Goal: Task Accomplishment & Management: Manage account settings

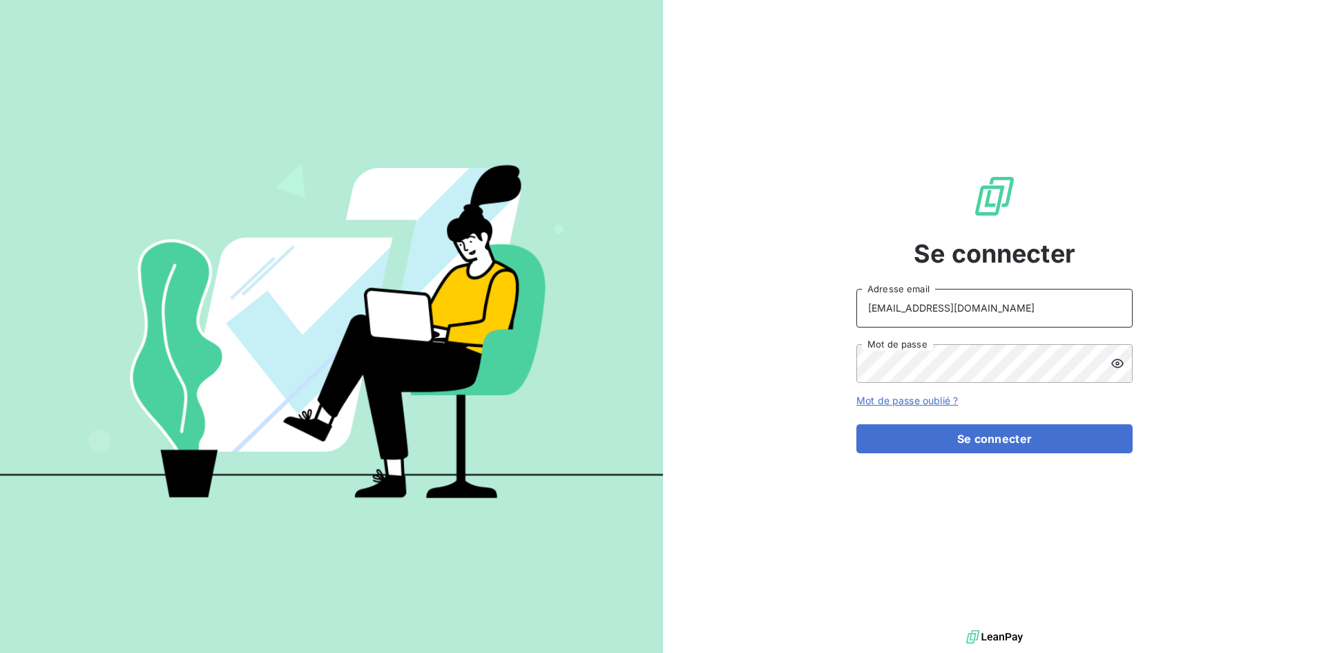
click at [1045, 311] on input "[EMAIL_ADDRESS][DOMAIN_NAME]" at bounding box center [994, 308] width 276 height 39
type input "[EMAIL_ADDRESS][DOMAIN_NAME]"
click at [976, 432] on button "Se connecter" at bounding box center [994, 438] width 276 height 29
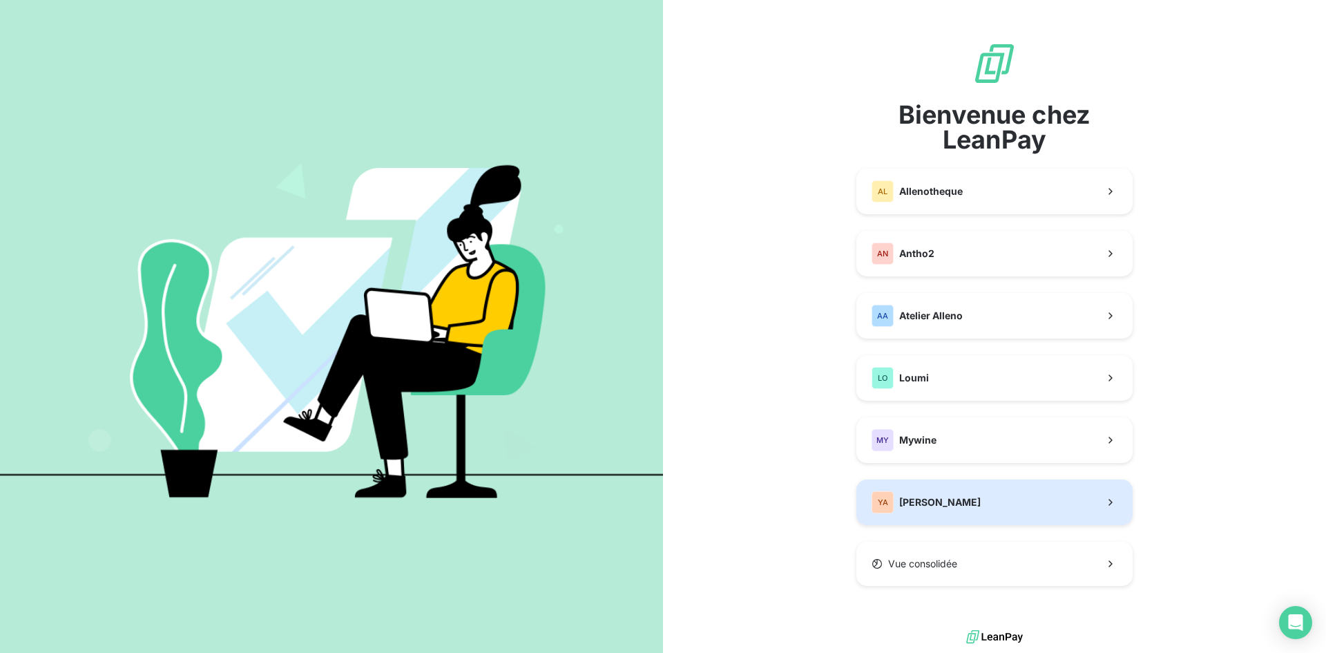
click at [942, 489] on button "YA [PERSON_NAME]" at bounding box center [994, 502] width 276 height 46
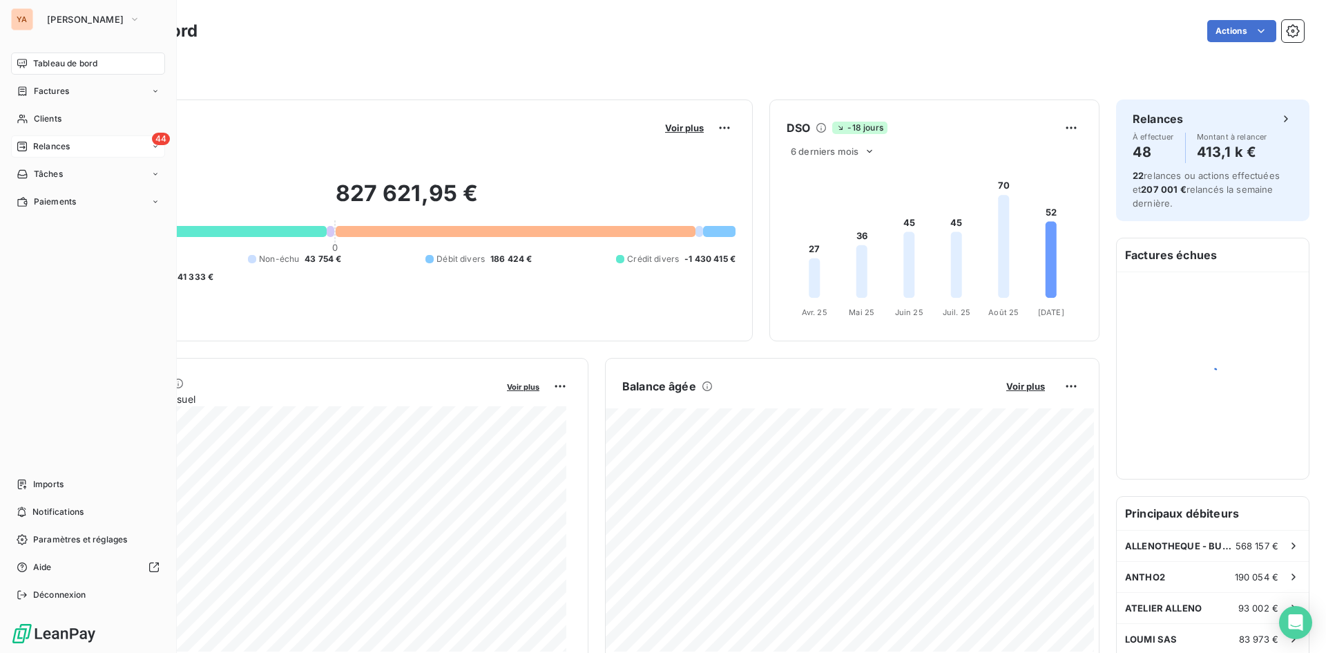
click at [37, 151] on span "Relances" at bounding box center [51, 146] width 37 height 12
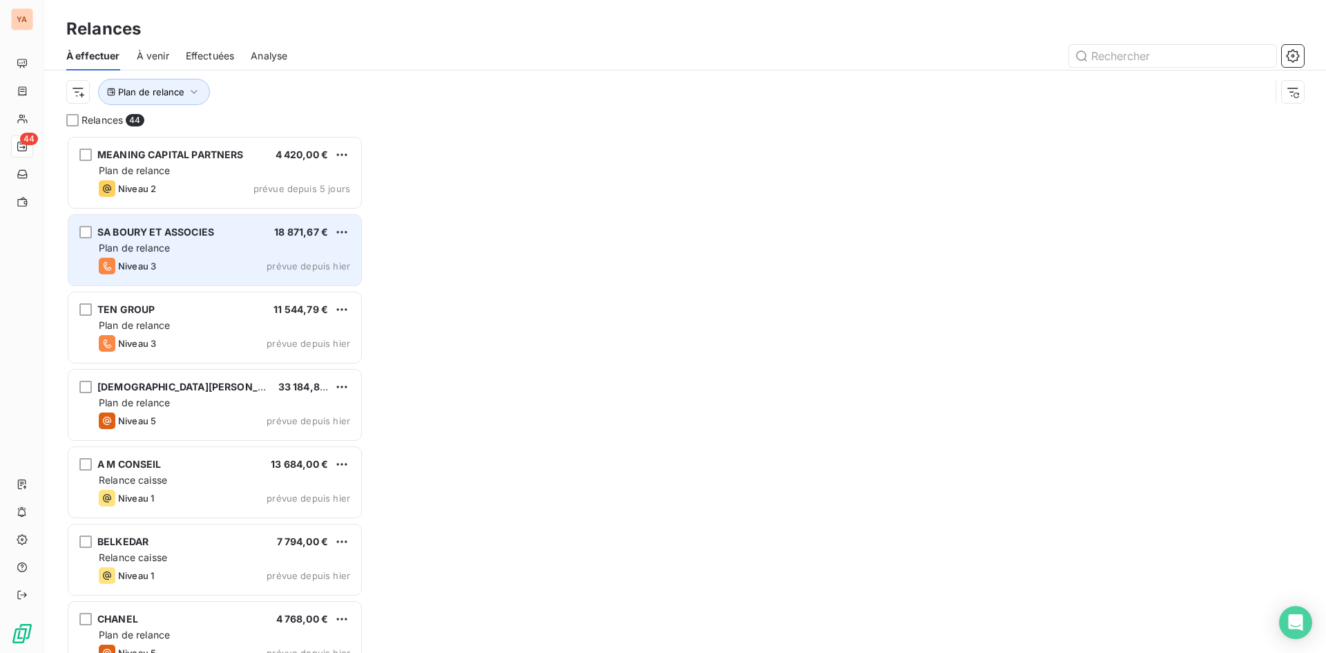
scroll to position [507, 287]
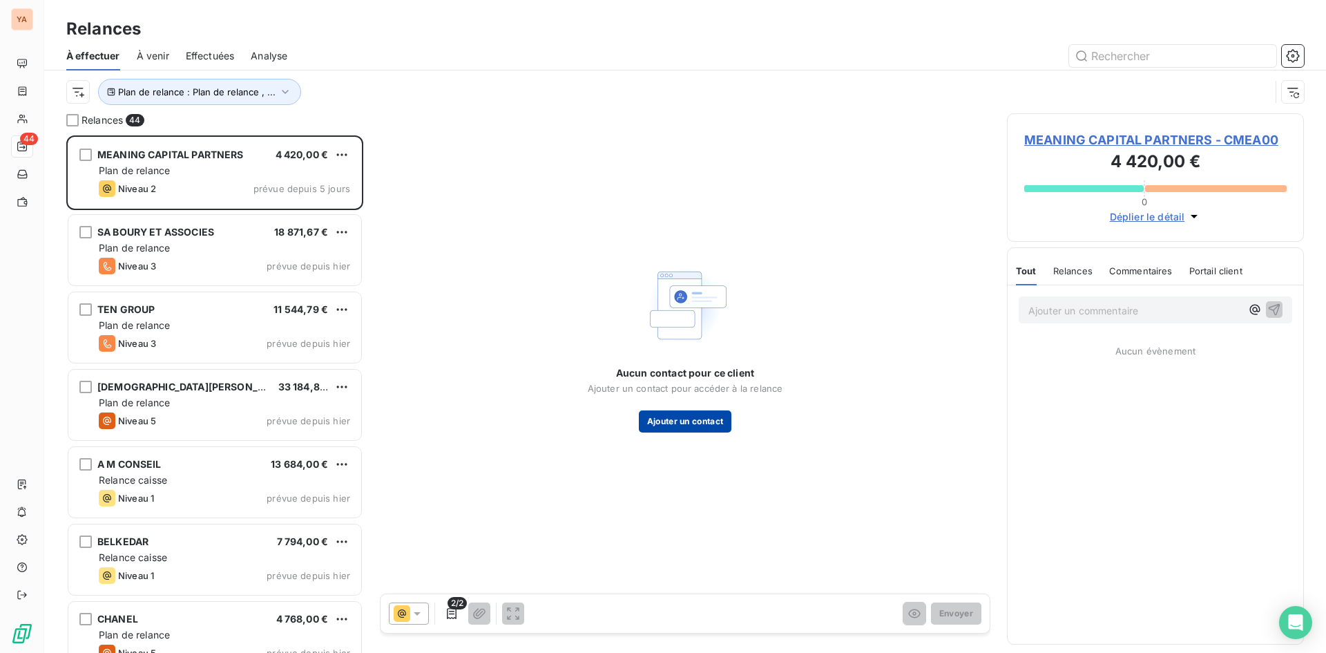
click at [676, 418] on button "Ajouter un contact" at bounding box center [685, 421] width 93 height 22
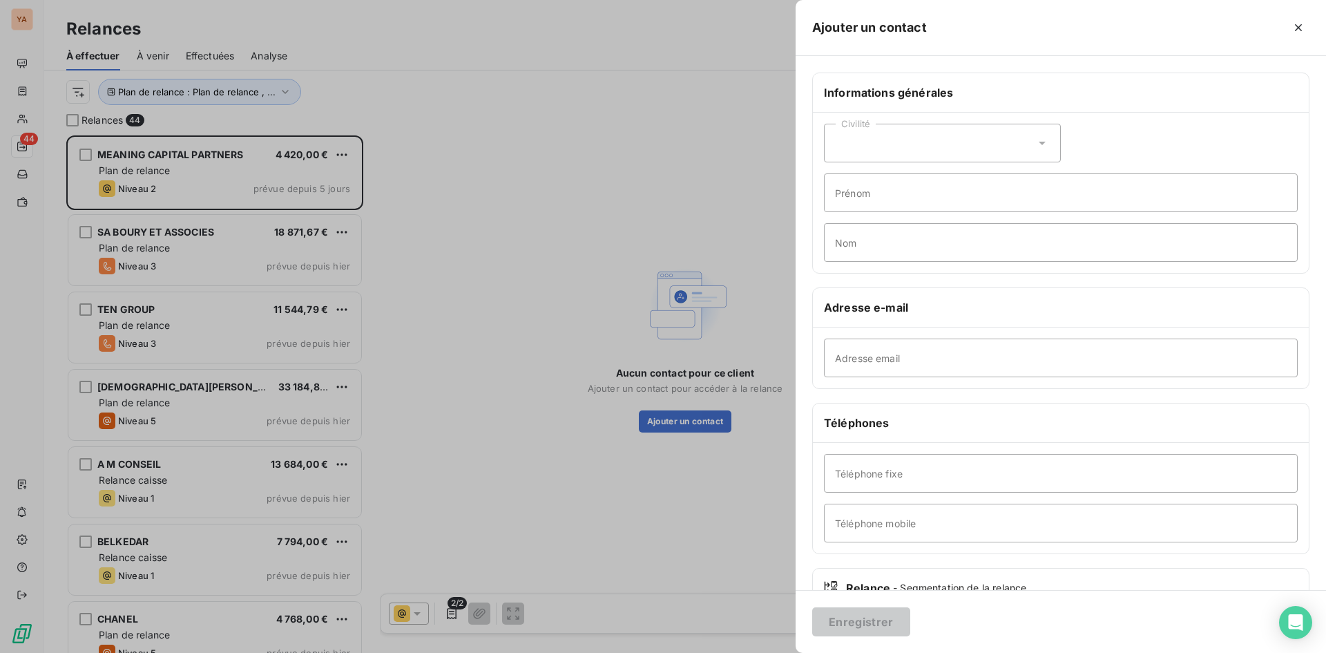
click at [893, 135] on div "Civilité" at bounding box center [942, 143] width 237 height 39
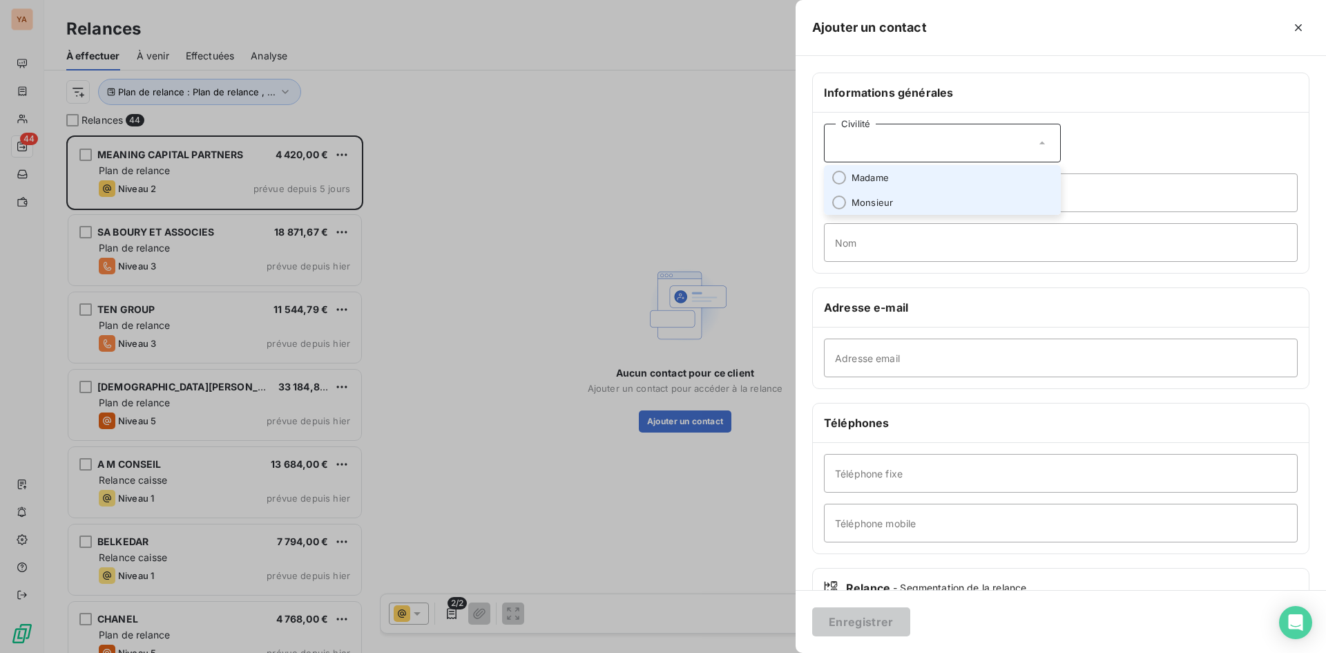
click at [869, 180] on span "Madame" at bounding box center [869, 177] width 37 height 13
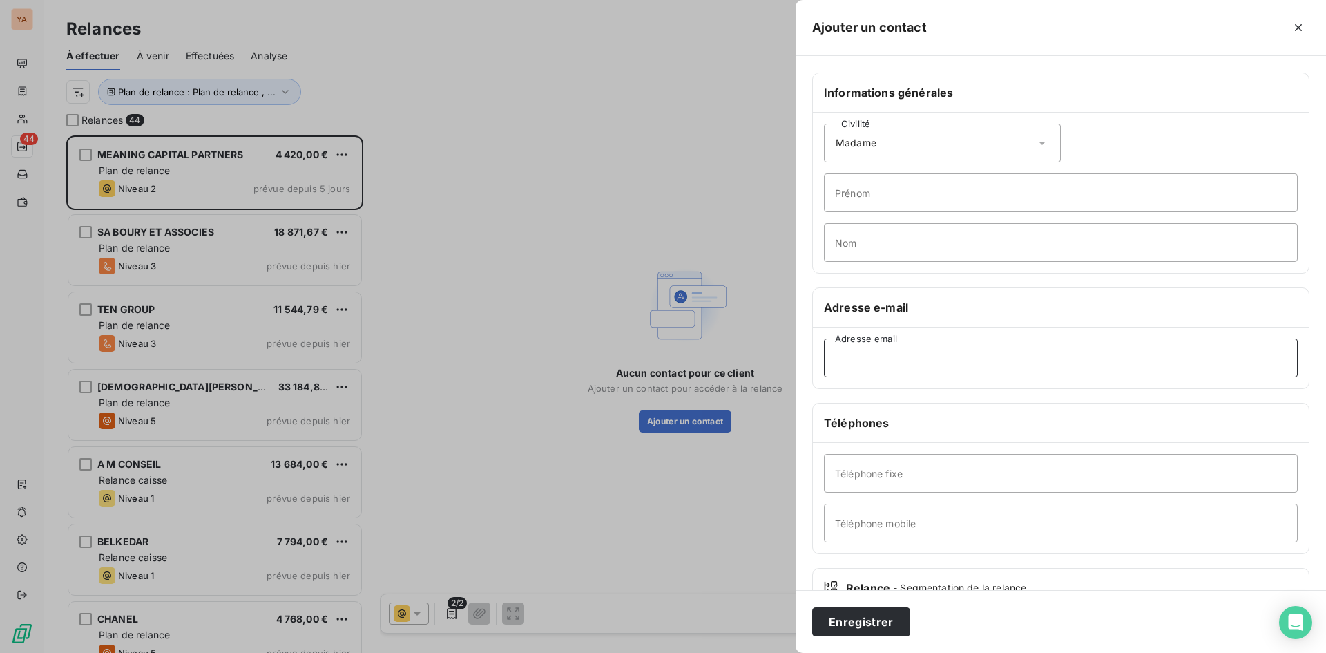
click at [835, 358] on input "Adresse email" at bounding box center [1061, 357] width 474 height 39
paste input "[EMAIL_ADDRESS][DOMAIN_NAME]"
type input "[EMAIL_ADDRESS][DOMAIN_NAME]"
click at [879, 188] on input "Prénom" at bounding box center [1061, 192] width 474 height 39
type input "[PERSON_NAME]"
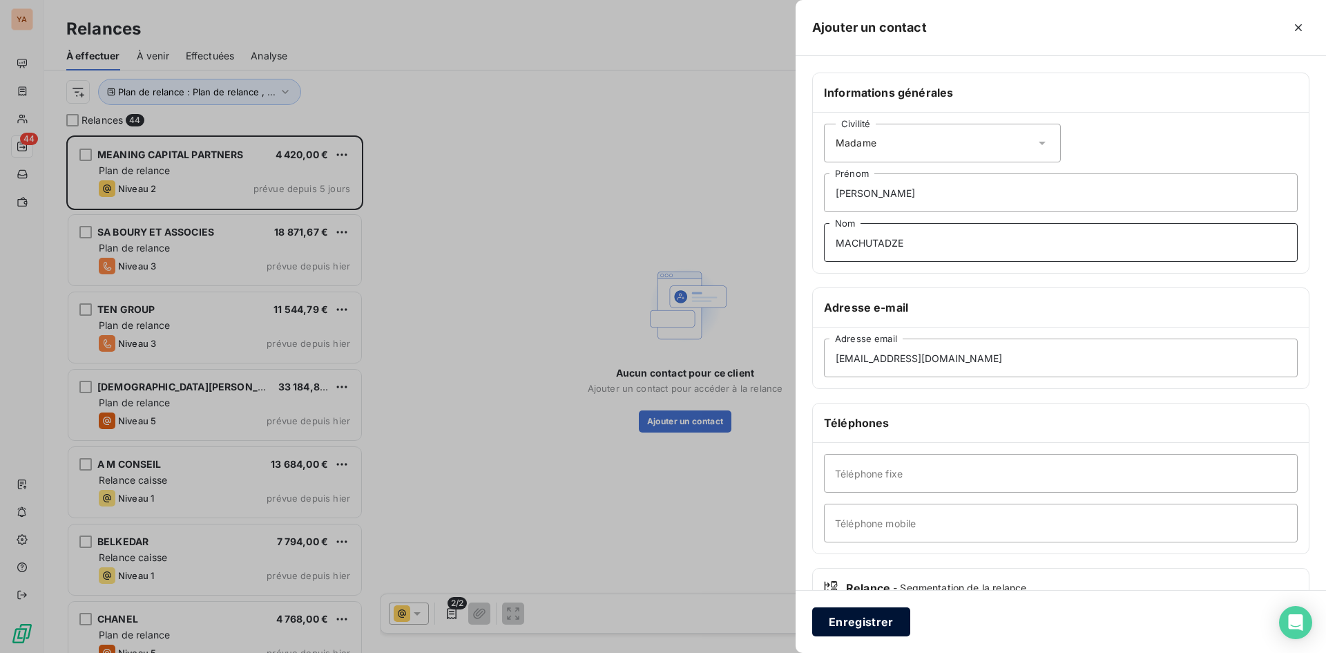
type input "MACHUTADZE"
click at [856, 622] on button "Enregistrer" at bounding box center [861, 621] width 98 height 29
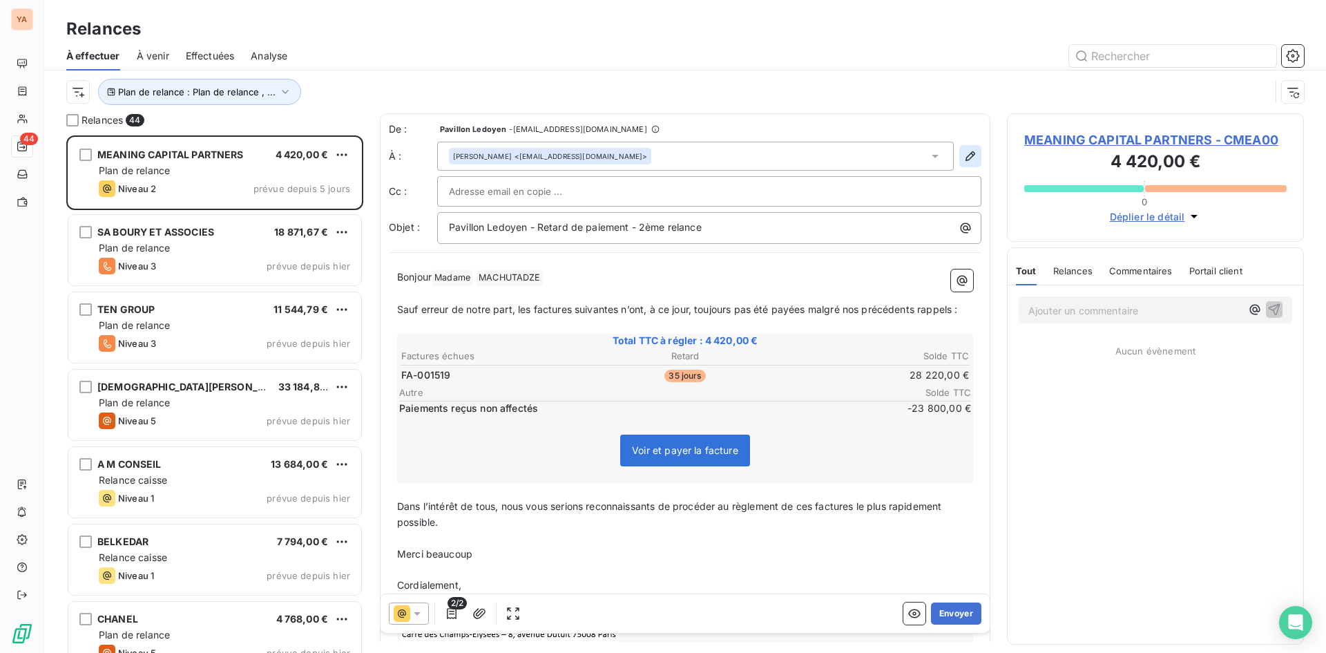
click at [959, 155] on button "button" at bounding box center [970, 156] width 22 height 22
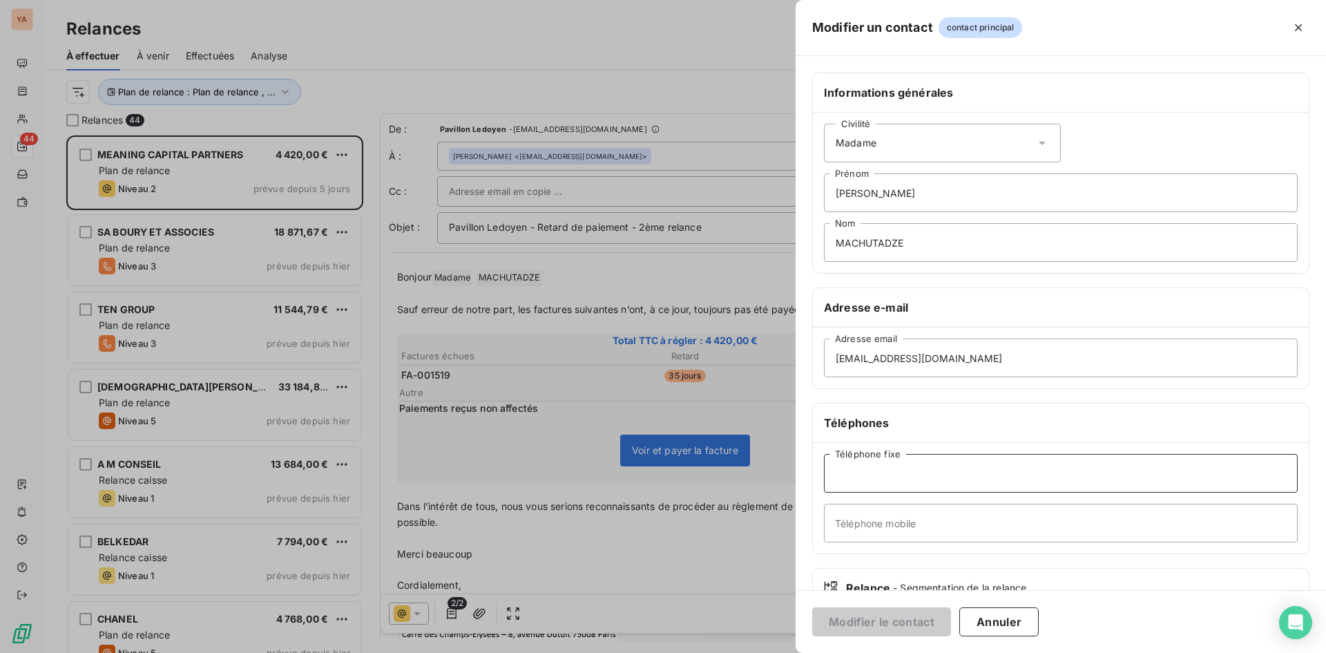
click at [863, 469] on input "Téléphone fixe" at bounding box center [1061, 473] width 474 height 39
type input "01 83 75 50 00"
type input "06"
type input "10"
click at [878, 518] on input "06" at bounding box center [1061, 522] width 474 height 39
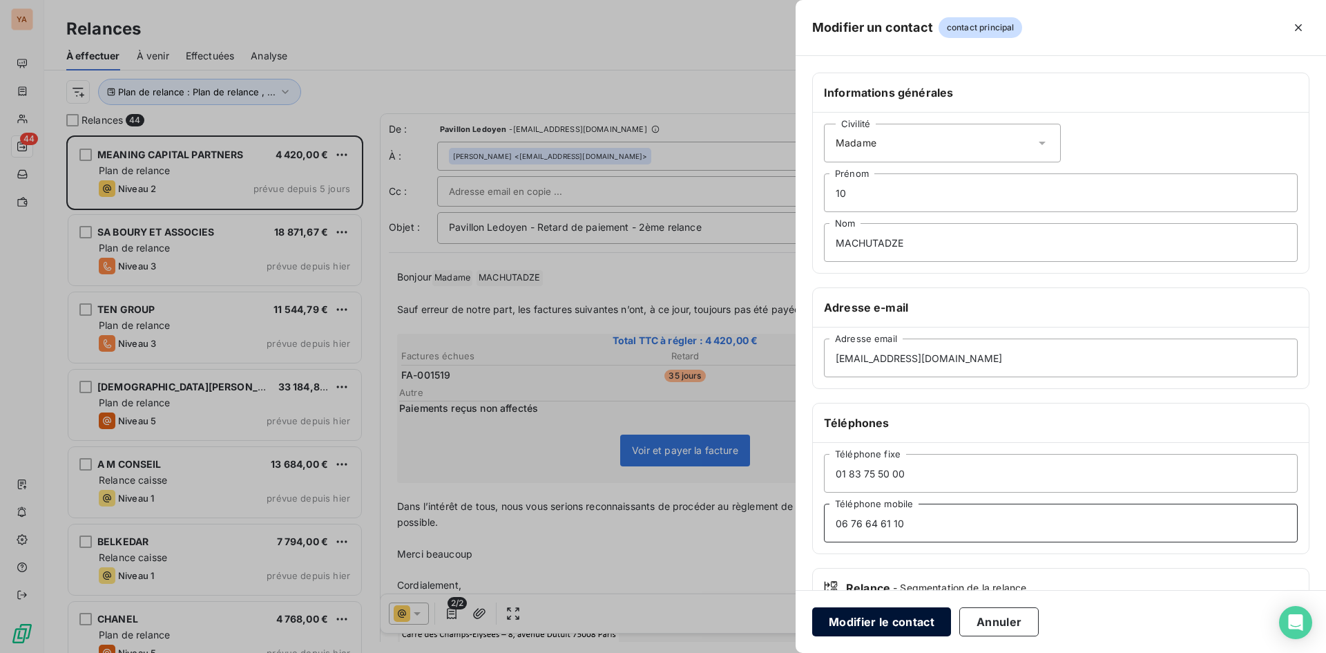
type input "06 76 64 61 10"
click at [897, 615] on button "Modifier le contact" at bounding box center [881, 621] width 139 height 29
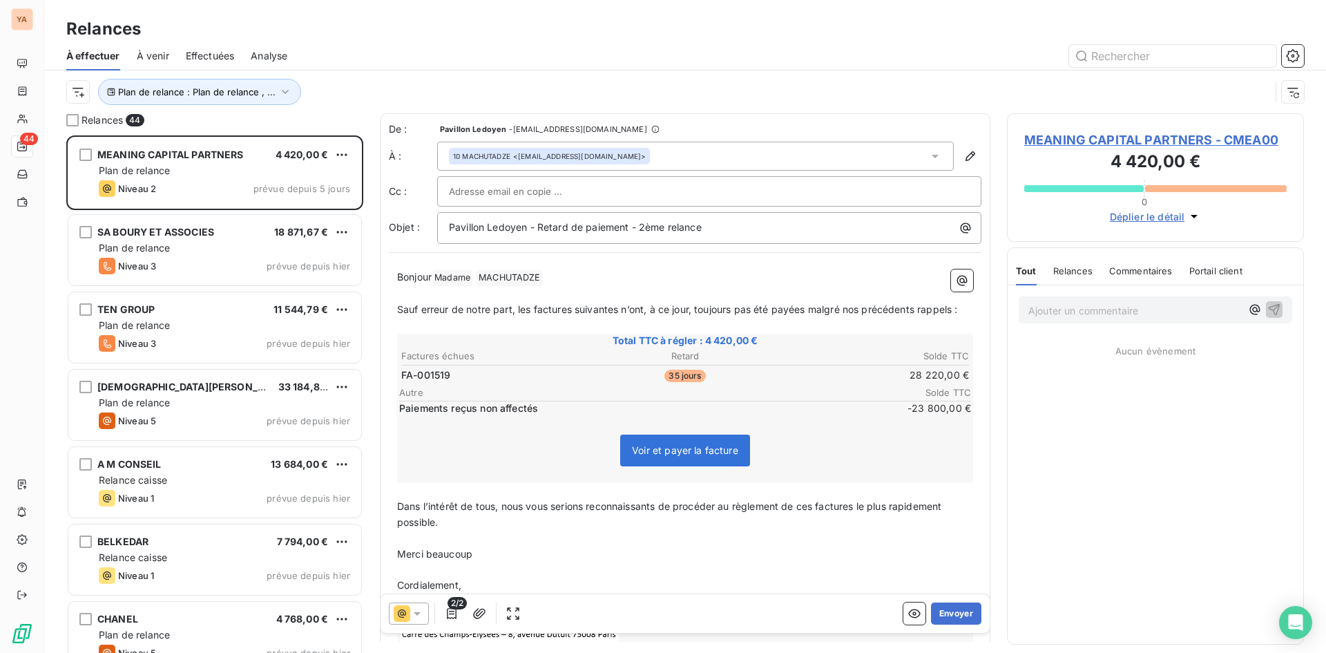
click at [423, 612] on icon at bounding box center [417, 613] width 14 height 14
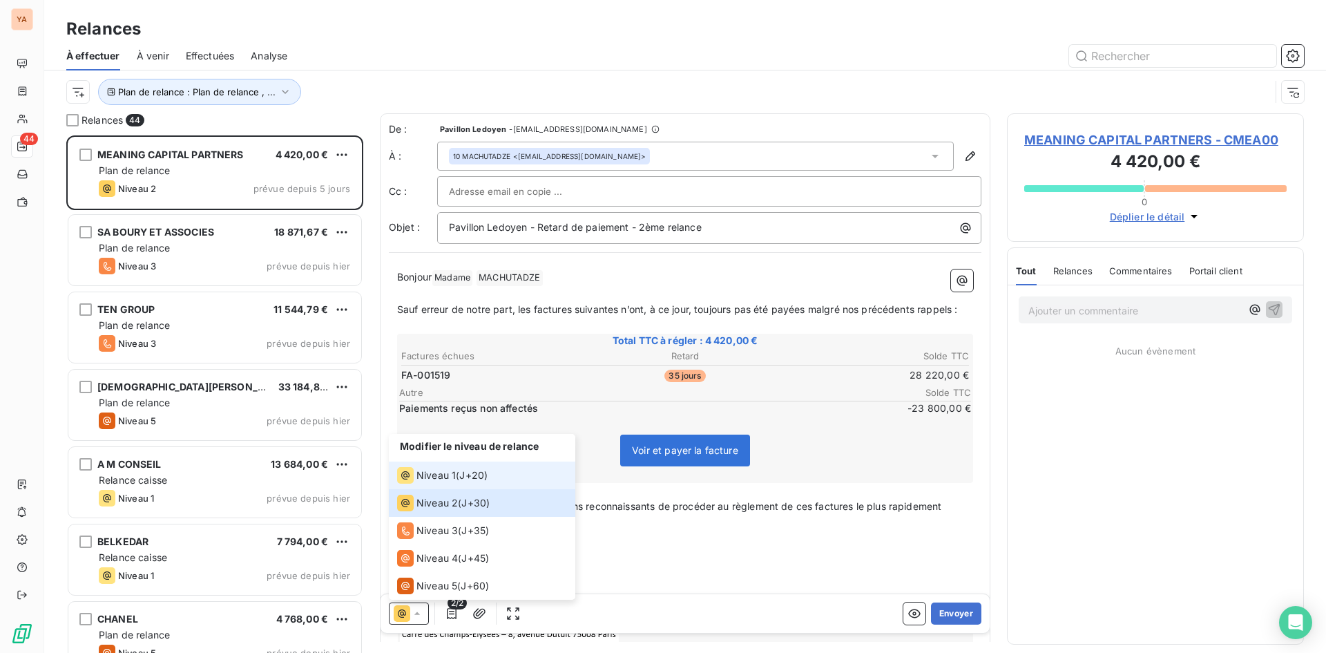
click at [446, 473] on span "Niveau 1" at bounding box center [435, 475] width 39 height 14
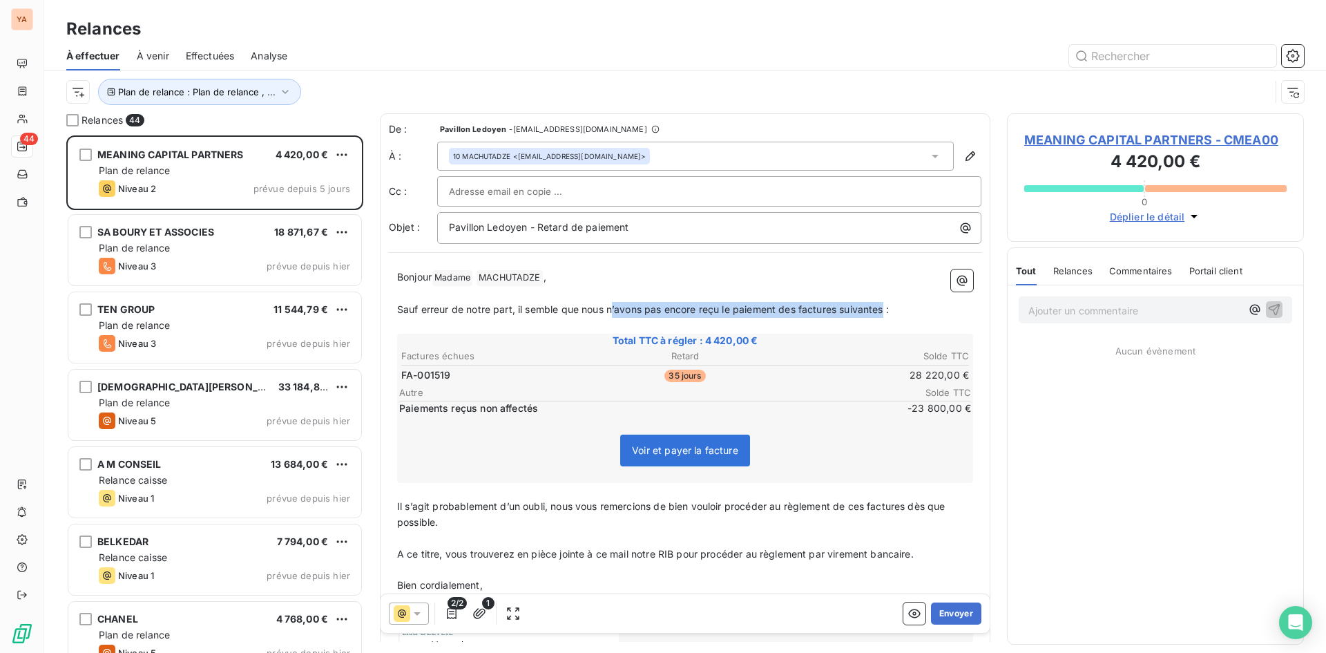
drag, startPoint x: 886, startPoint y: 310, endPoint x: 613, endPoint y: 316, distance: 272.8
click at [613, 316] on p "Sauf erreur de notre part, il semble que nous n’avons pas encore reçu le paieme…" at bounding box center [685, 310] width 576 height 16
drag, startPoint x: 545, startPoint y: 505, endPoint x: 520, endPoint y: 508, distance: 25.6
click at [520, 508] on span "Il s’agit probablement d’un oubli, nous vous remercions de bien vouloir procéde…" at bounding box center [672, 514] width 551 height 28
drag, startPoint x: 920, startPoint y: 505, endPoint x: 876, endPoint y: 505, distance: 44.9
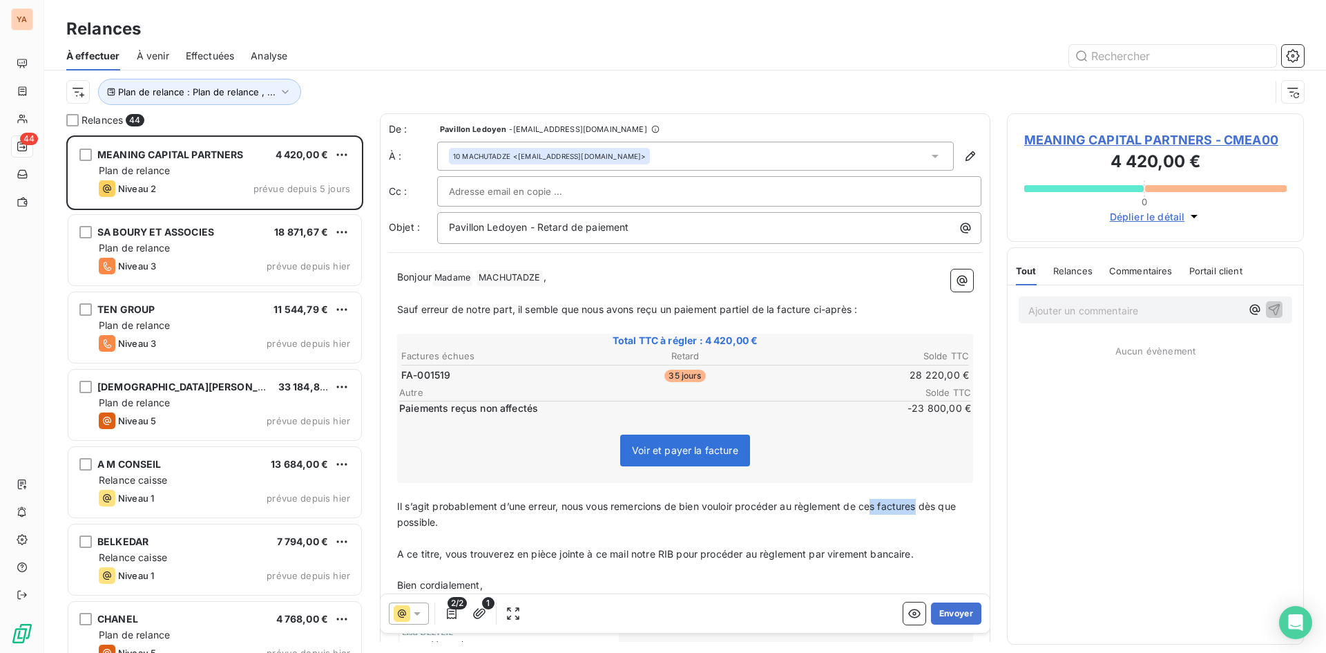
click at [876, 505] on span "Il s’agit probablement d’une erreur, nous vous remercions de bien vouloir procé…" at bounding box center [677, 514] width 561 height 28
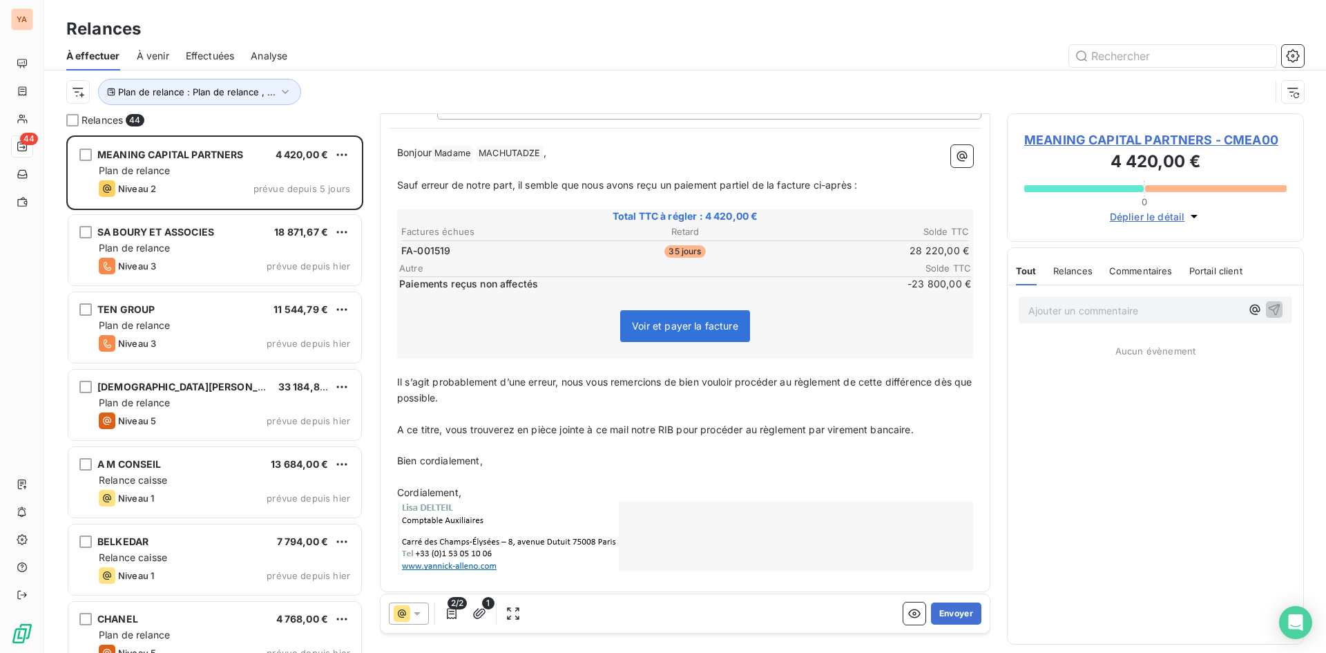
scroll to position [132, 0]
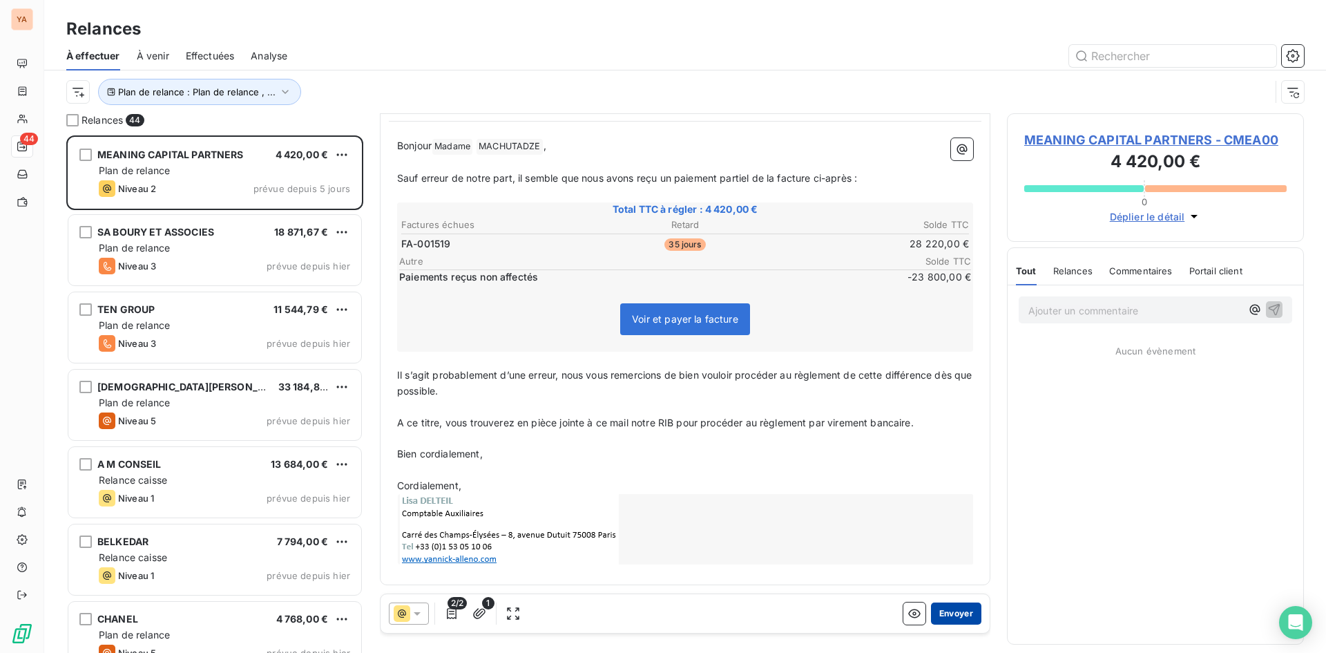
click at [945, 615] on button "Envoyer" at bounding box center [956, 613] width 50 height 22
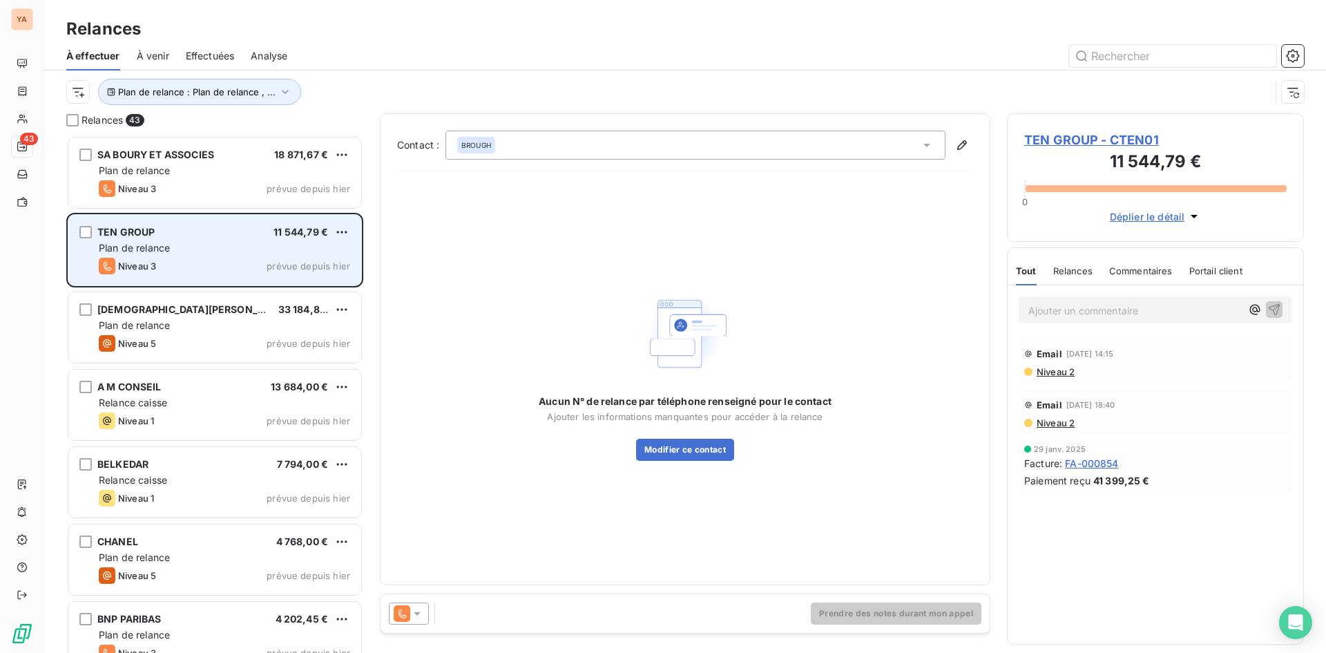
click at [209, 249] on div "Plan de relance" at bounding box center [224, 248] width 251 height 14
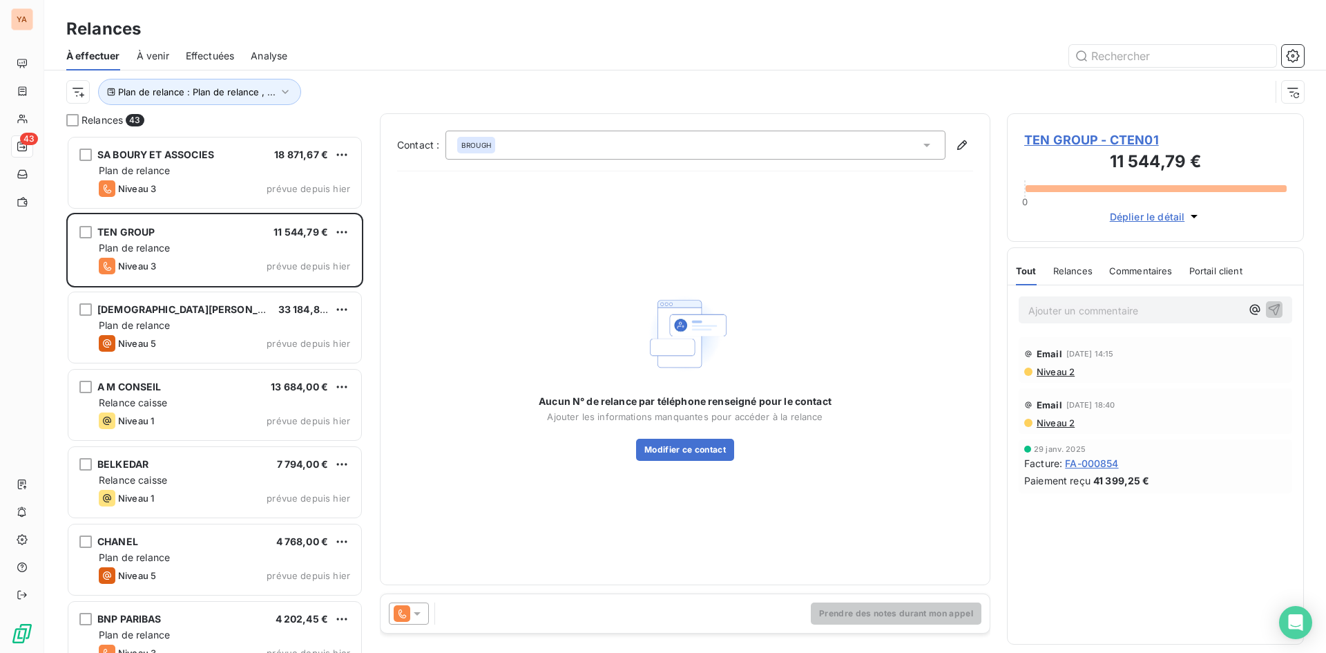
click at [1062, 310] on p "Ajouter un commentaire ﻿" at bounding box center [1134, 310] width 213 height 17
click at [1057, 313] on p "Ajouter un commentaire ﻿" at bounding box center [1134, 310] width 213 height 17
click at [1053, 310] on p "Ajouter un commentaire ﻿" at bounding box center [1134, 310] width 213 height 17
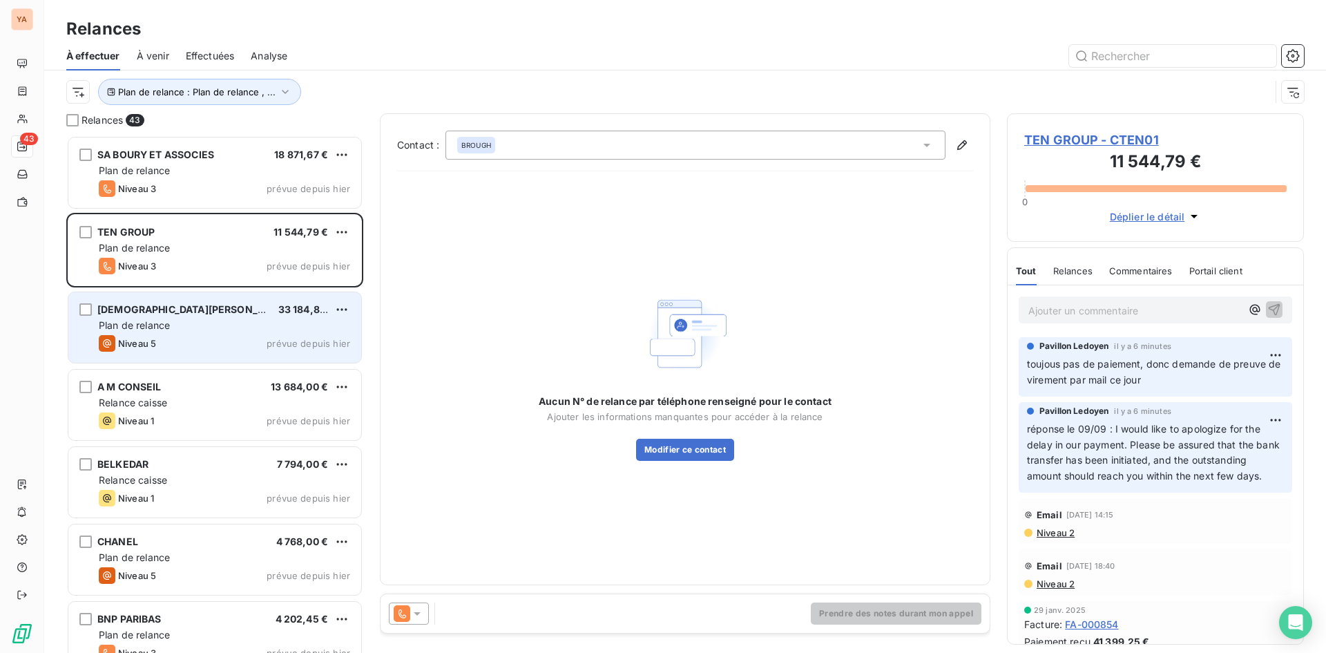
click at [180, 305] on span "[DEMOGRAPHIC_DATA][PERSON_NAME]" at bounding box center [194, 309] width 194 height 12
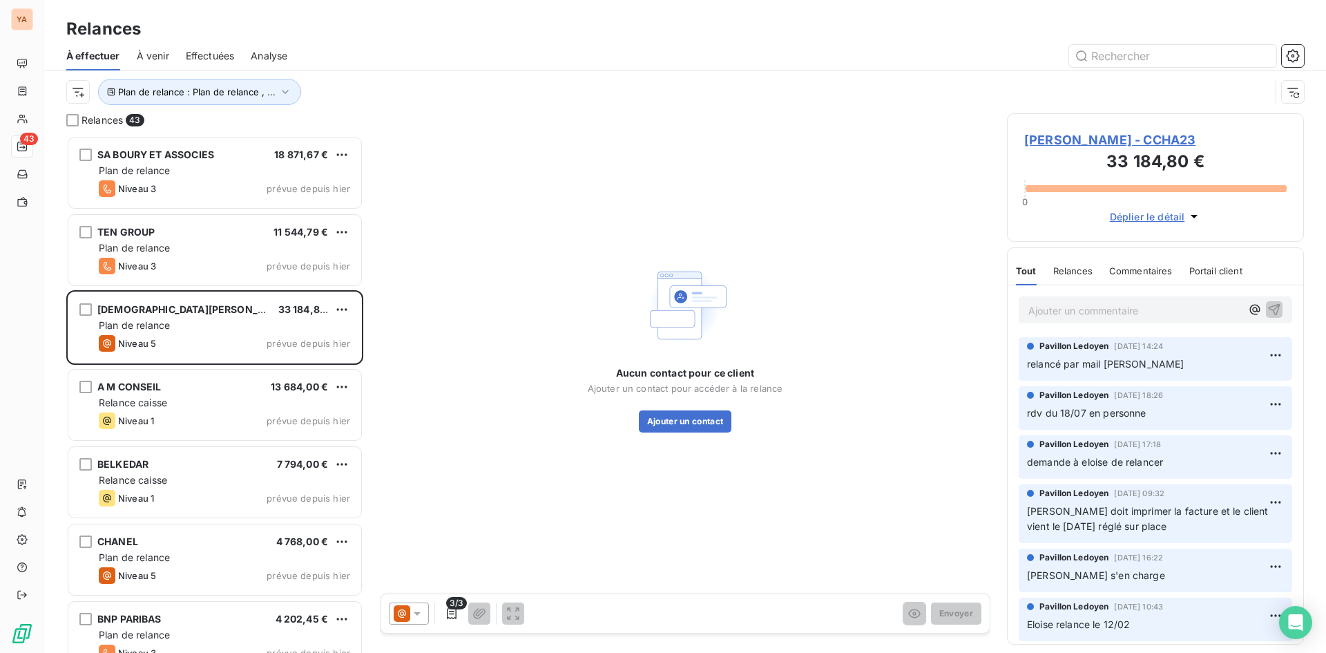
click at [1103, 313] on p "Ajouter un commentaire ﻿" at bounding box center [1134, 310] width 213 height 17
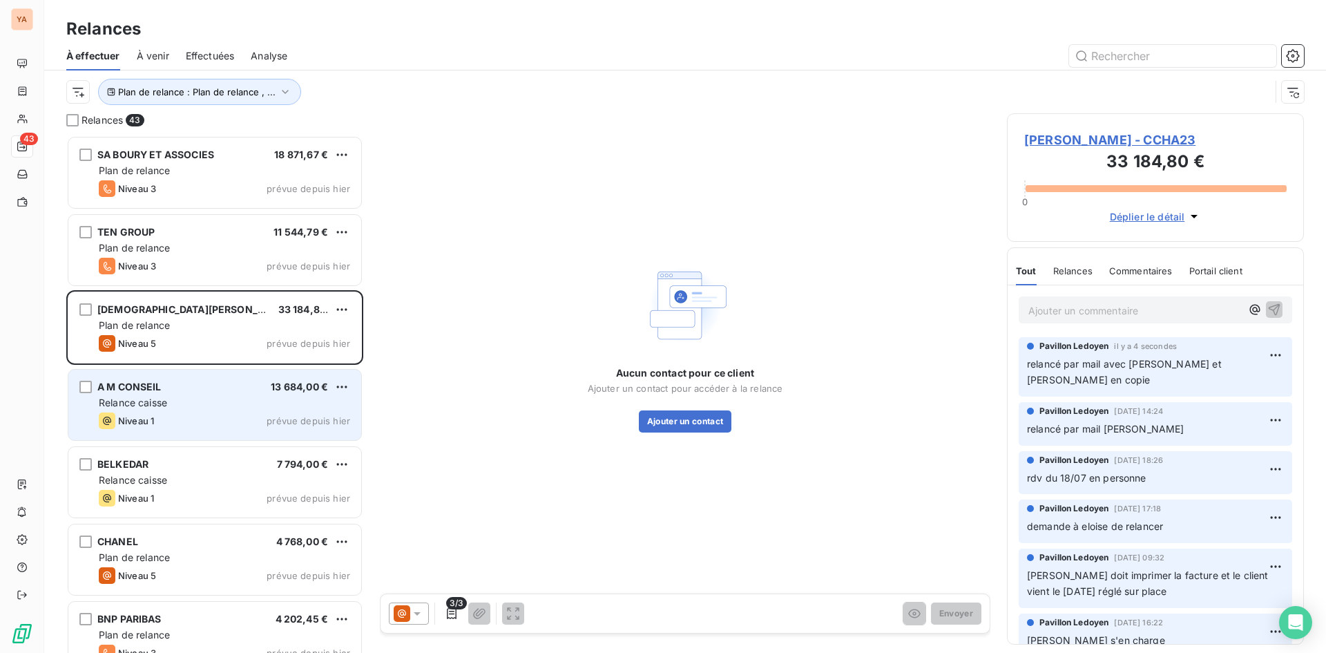
click at [173, 393] on div "A M CONSEIL 13 684,00 € Relance caisse Niveau 1 prévue depuis [DATE]" at bounding box center [214, 404] width 293 height 70
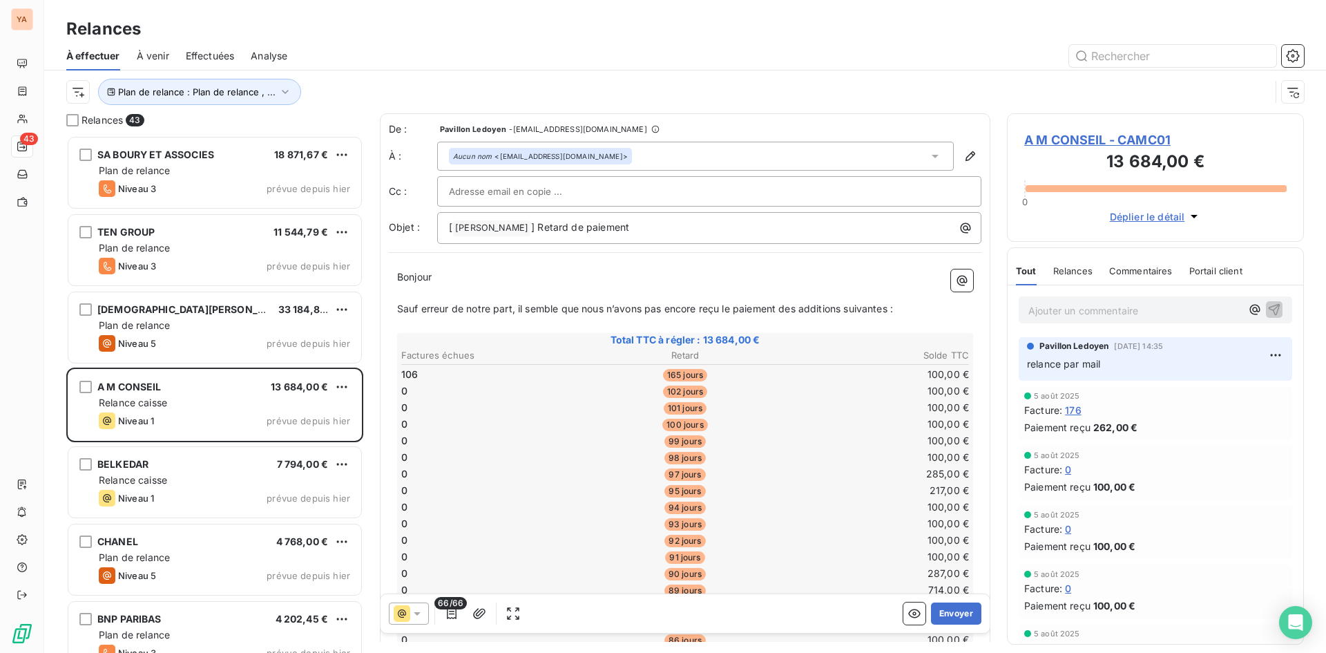
click at [1105, 312] on p "Ajouter un commentaire ﻿" at bounding box center [1134, 310] width 213 height 17
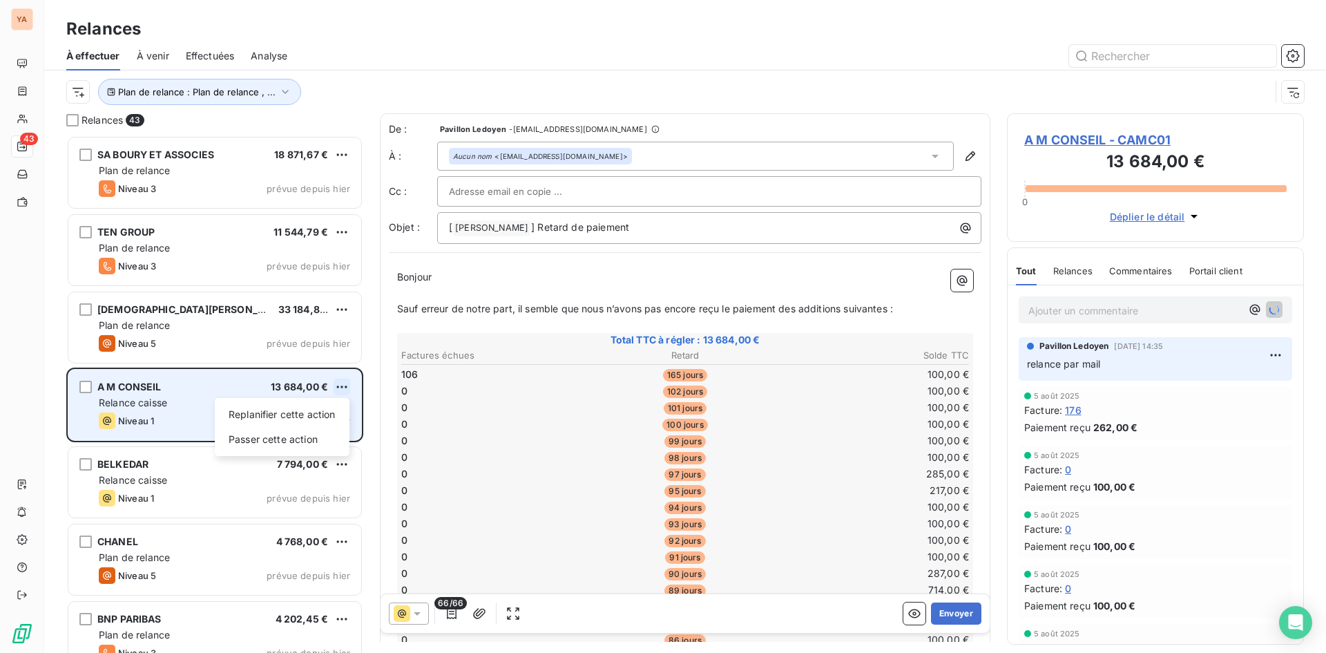
click at [336, 386] on html "YA 43 Relances À effectuer À venir Effectuées Analyse Plan de relance : Plan de…" at bounding box center [663, 326] width 1326 height 653
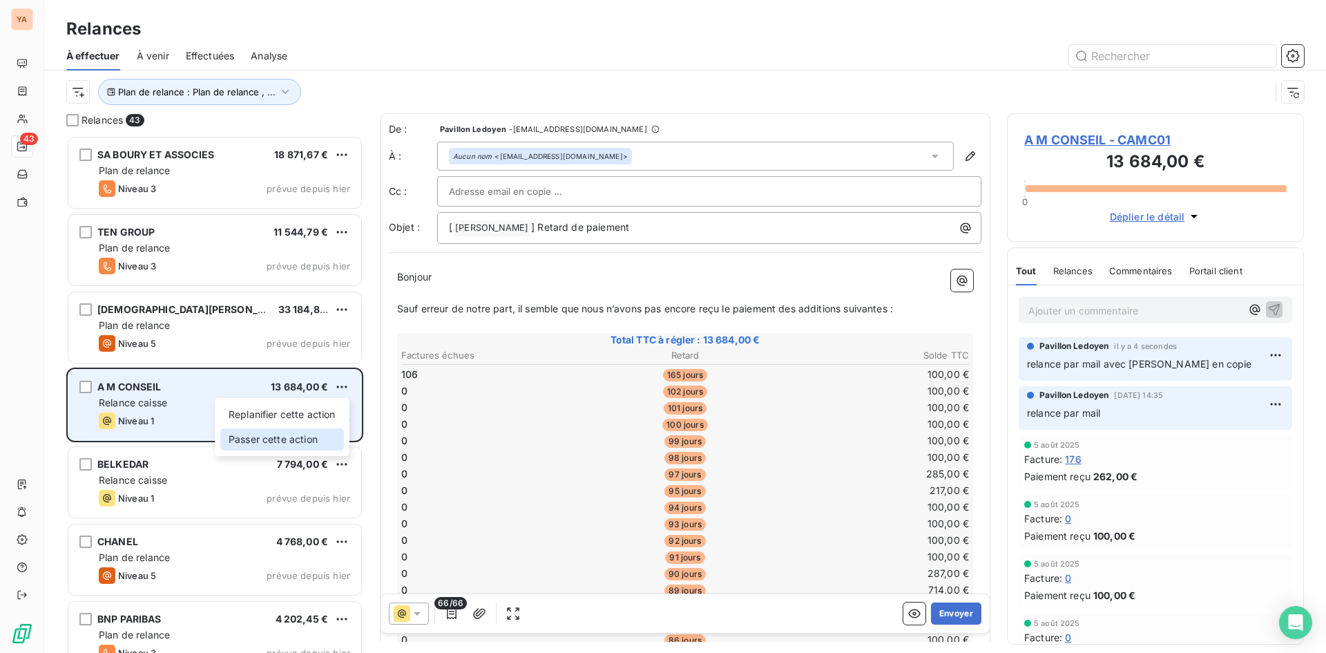
click at [282, 435] on div "Passer cette action" at bounding box center [282, 439] width 124 height 22
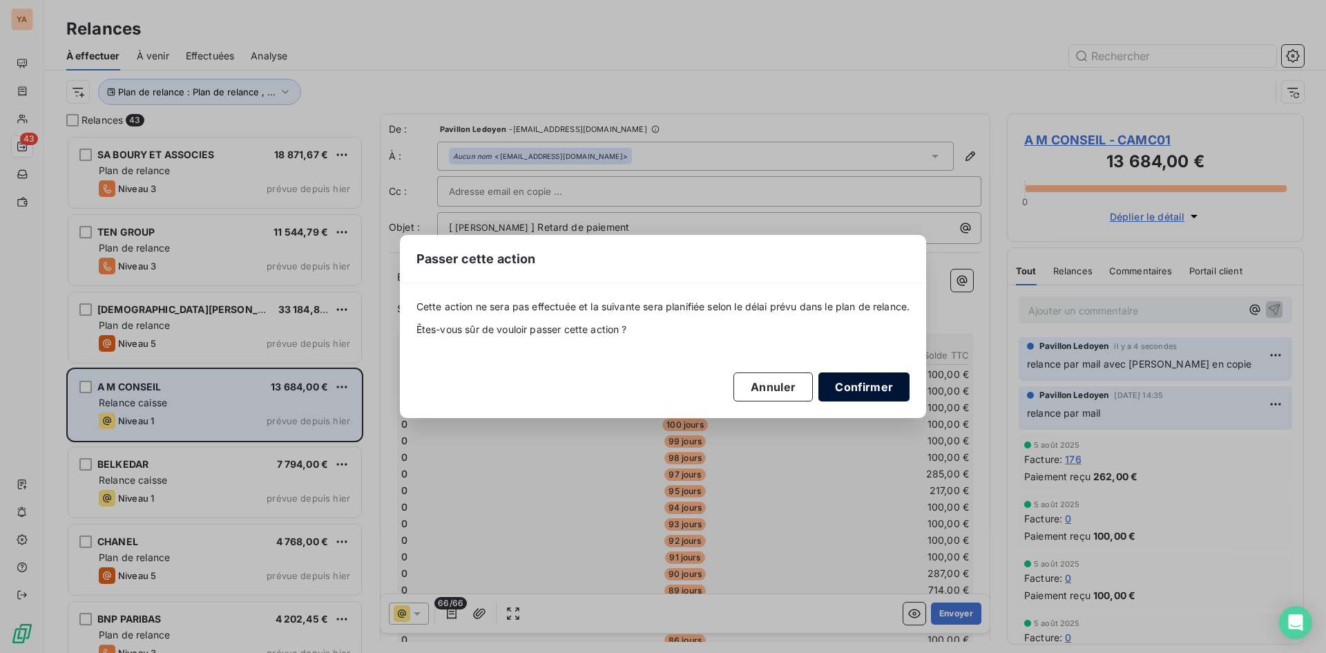
click at [883, 385] on button "Confirmer" at bounding box center [863, 386] width 91 height 29
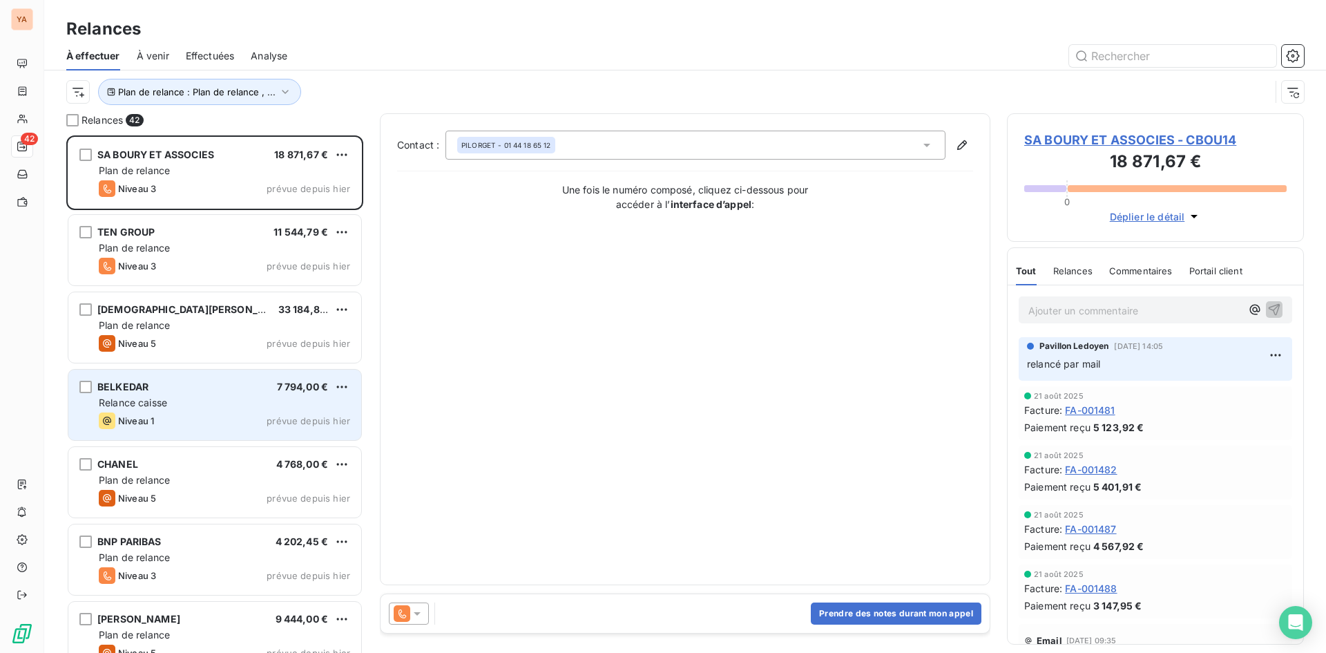
click at [191, 412] on div "BELKEDAR 7 794,00 € Relance caisse Niveau 1 prévue depuis [DATE]" at bounding box center [214, 404] width 293 height 70
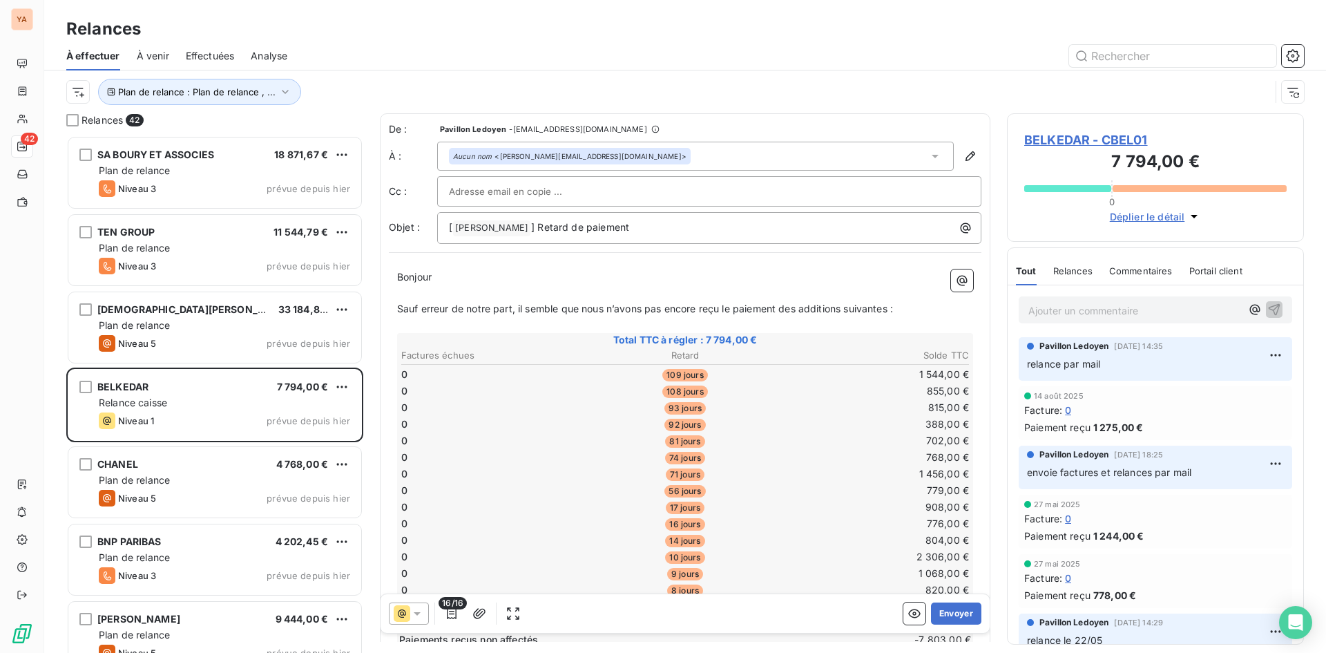
click at [1054, 311] on p "Ajouter un commentaire ﻿" at bounding box center [1134, 310] width 213 height 17
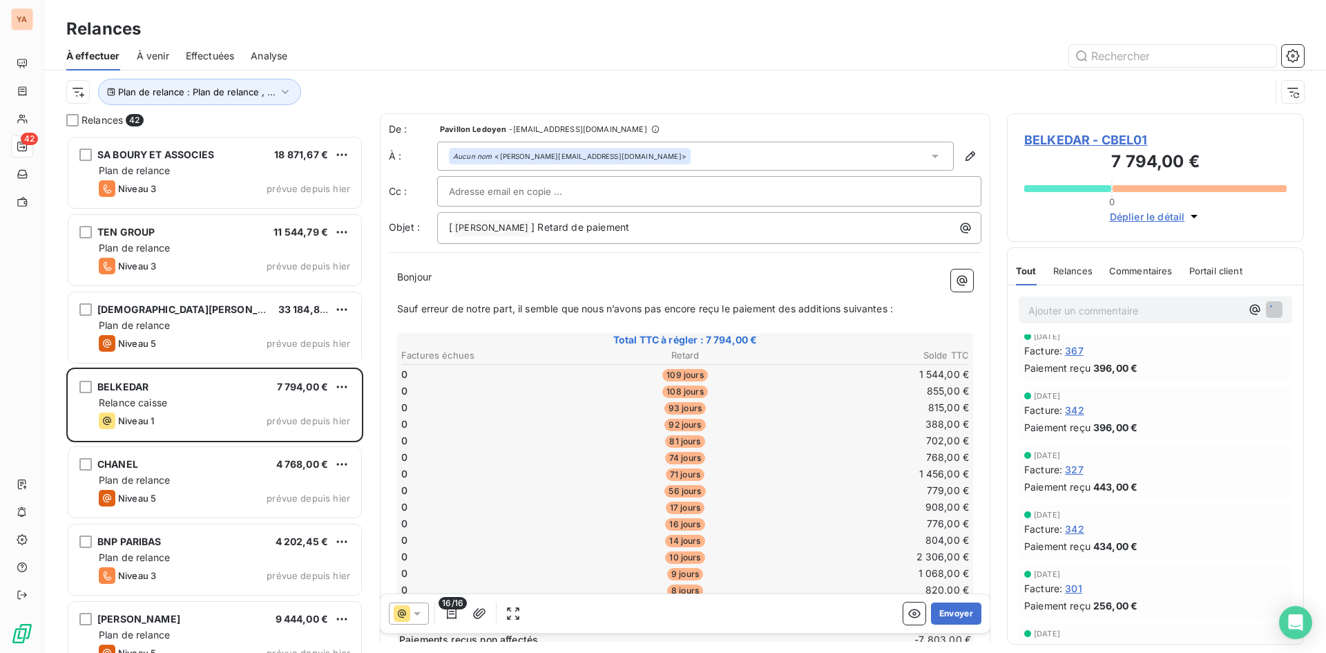
scroll to position [1881, 0]
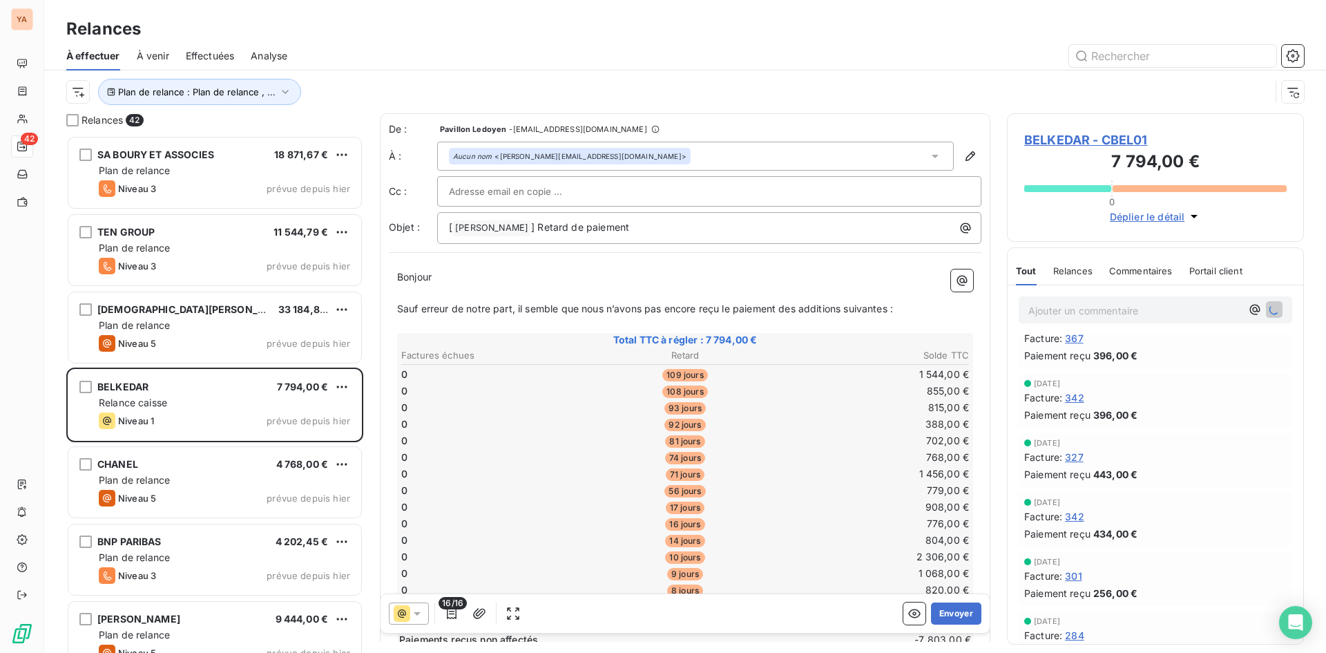
click at [1053, 309] on p "Ajouter un commentaire ﻿" at bounding box center [1134, 310] width 213 height 17
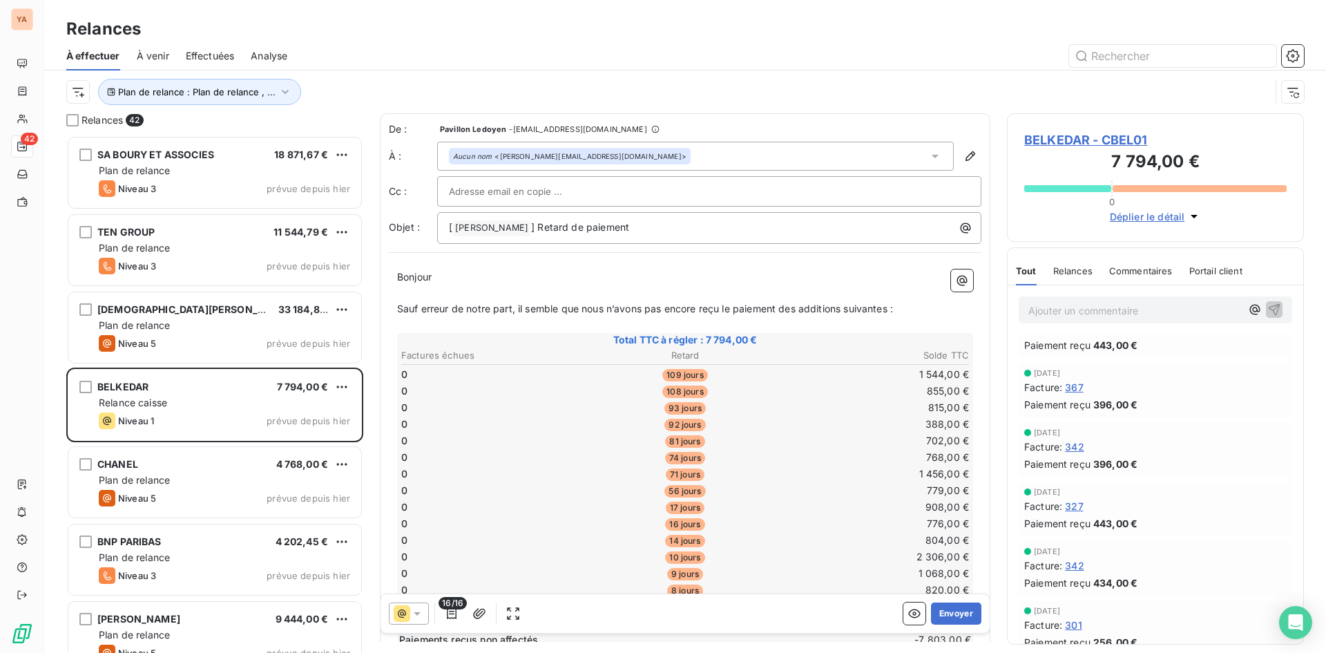
scroll to position [1930, 0]
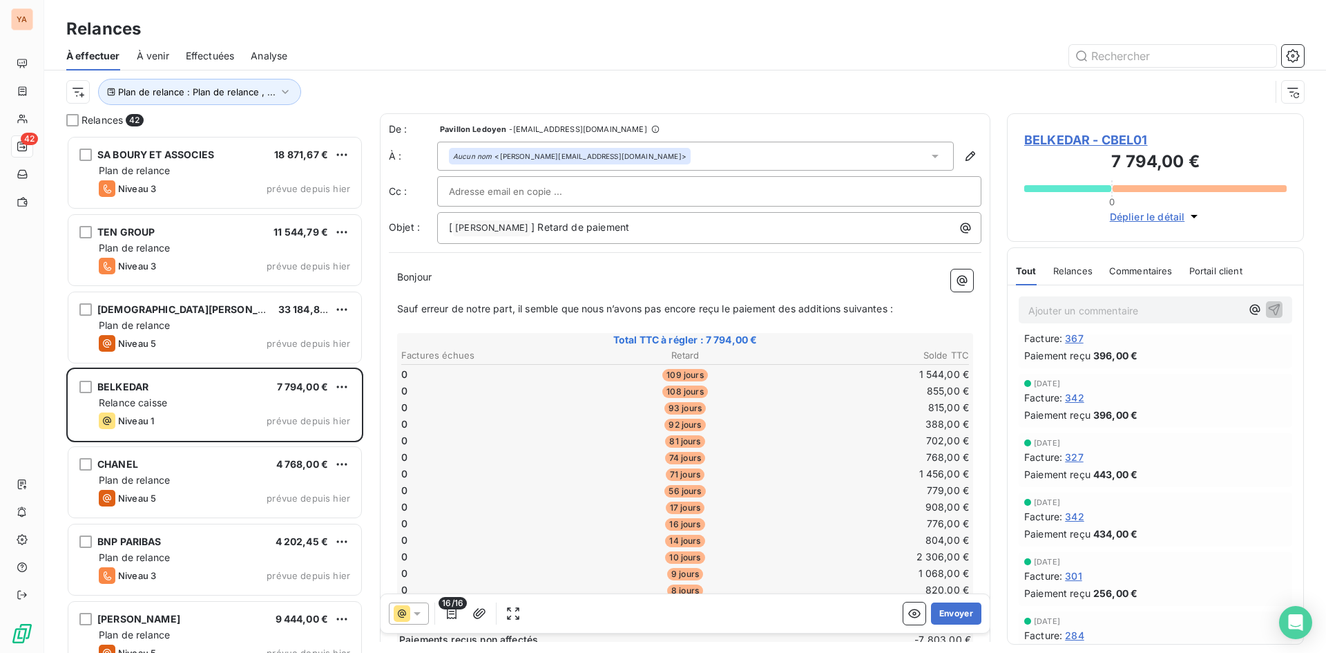
click at [1081, 313] on p "Ajouter un commentaire ﻿" at bounding box center [1134, 310] width 213 height 17
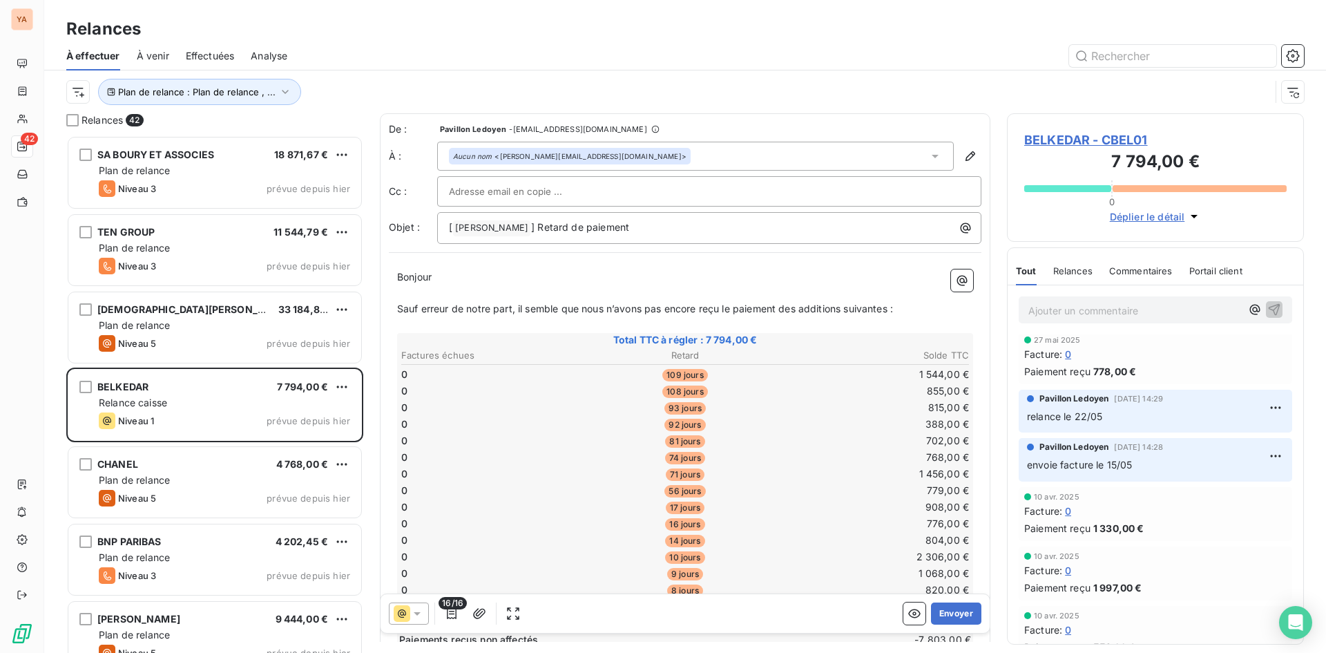
scroll to position [0, 0]
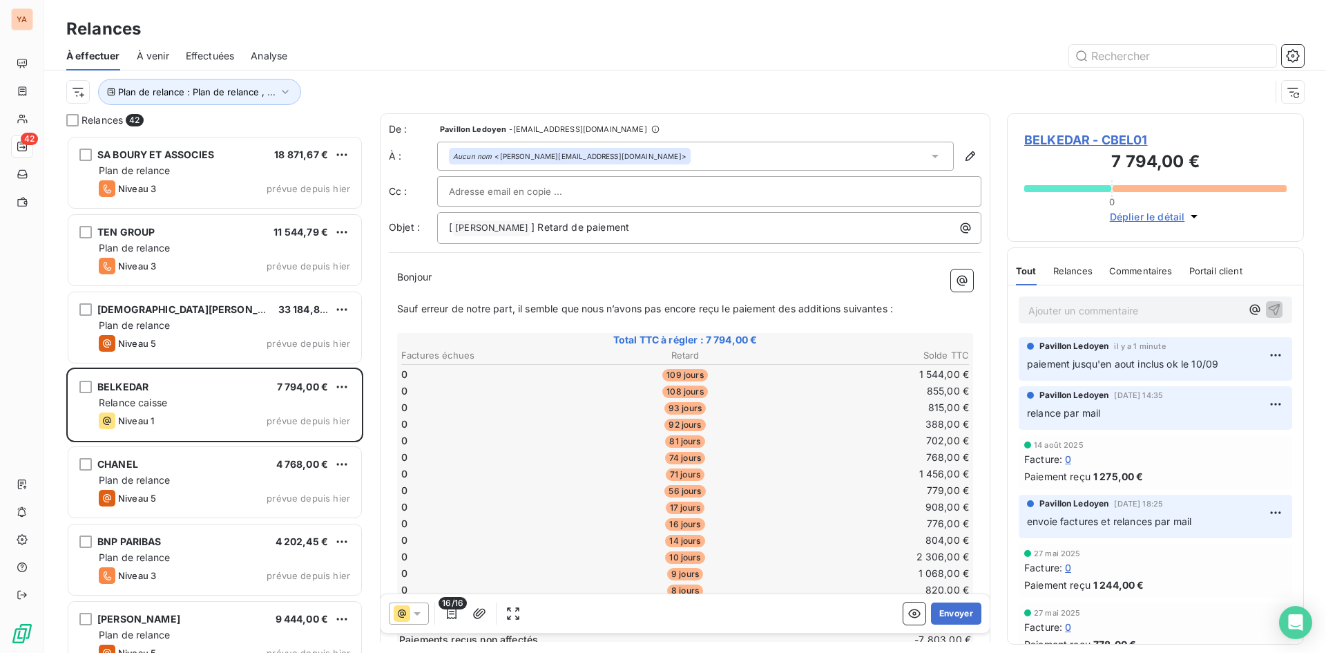
click at [1072, 311] on p "Ajouter un commentaire ﻿" at bounding box center [1134, 310] width 213 height 17
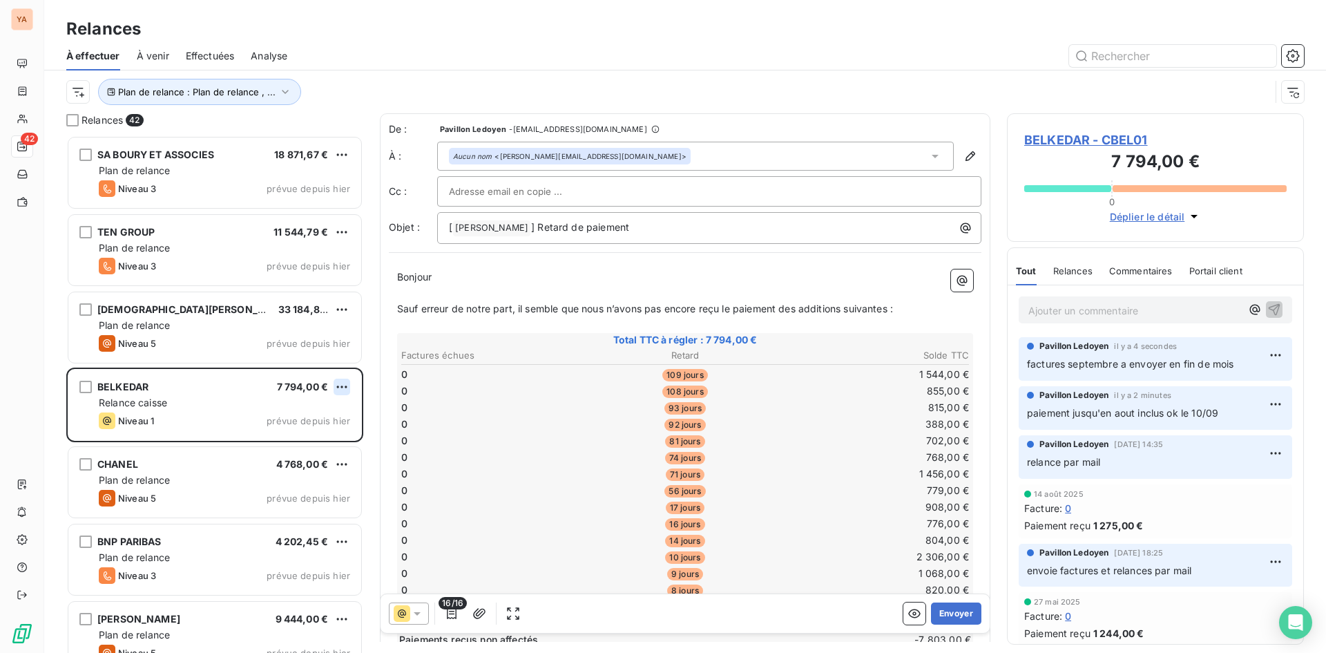
click at [338, 386] on html "YA 42 Relances À effectuer À venir Effectuées Analyse Plan de relance : Plan de…" at bounding box center [663, 326] width 1326 height 653
click at [255, 443] on div "Passer cette action" at bounding box center [282, 439] width 124 height 22
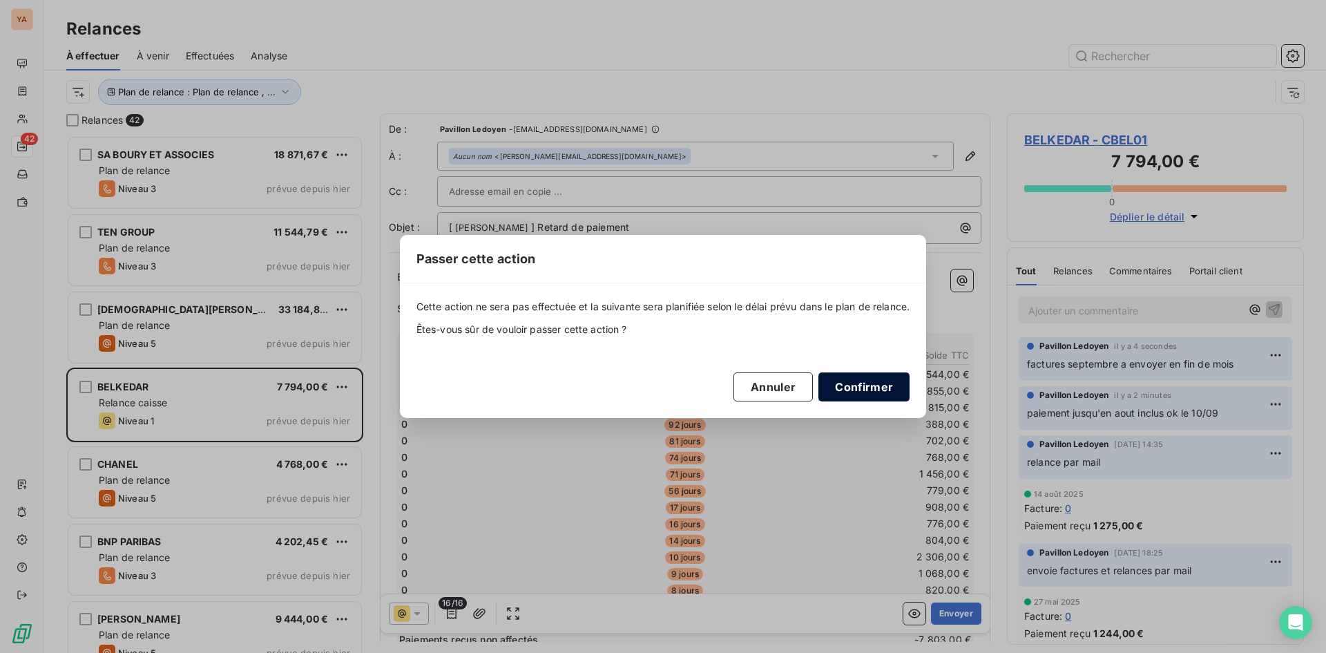
click at [885, 389] on button "Confirmer" at bounding box center [863, 386] width 91 height 29
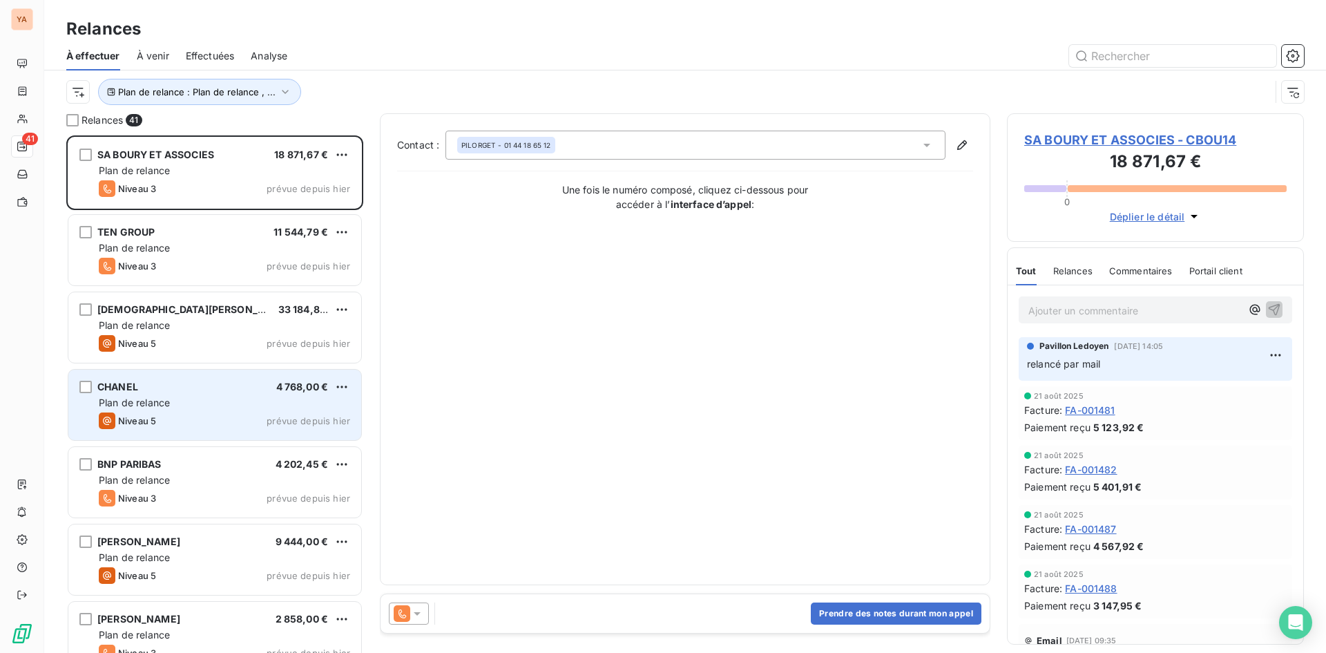
click at [196, 400] on div "Plan de relance" at bounding box center [224, 403] width 251 height 14
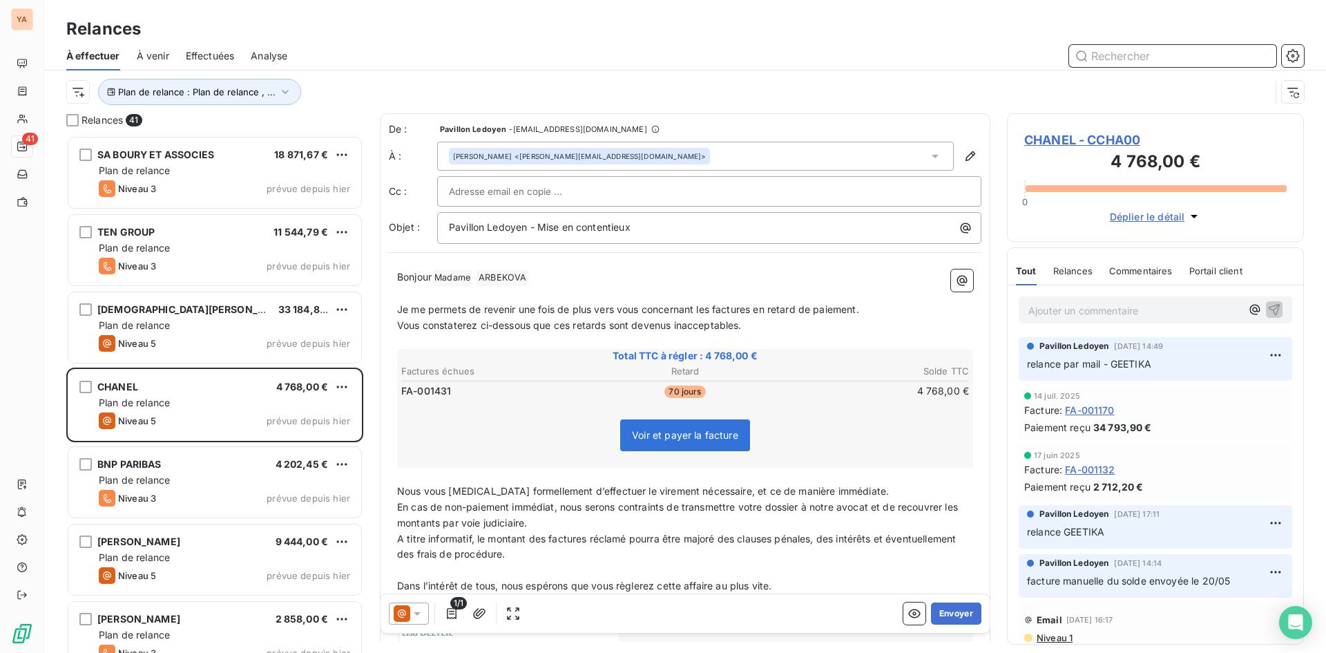
click at [1114, 58] on input "text" at bounding box center [1172, 56] width 207 height 22
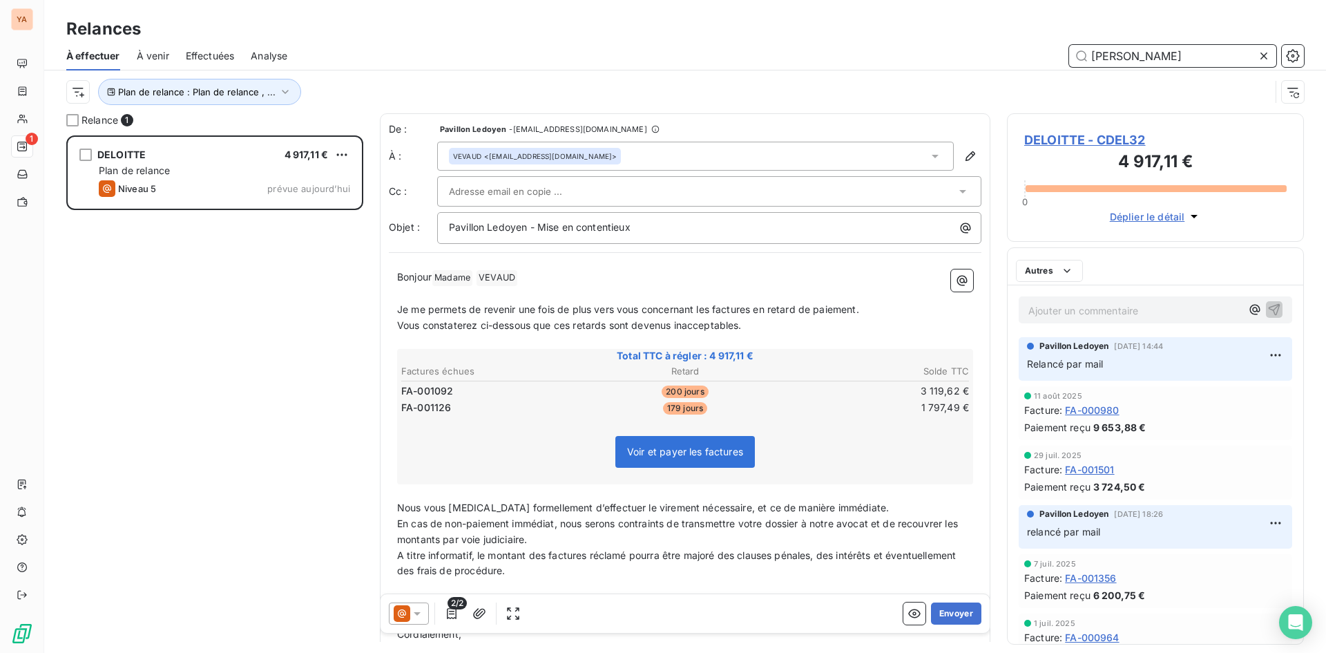
scroll to position [507, 287]
click at [1087, 315] on p "Ajouter un commentaire ﻿" at bounding box center [1134, 310] width 213 height 17
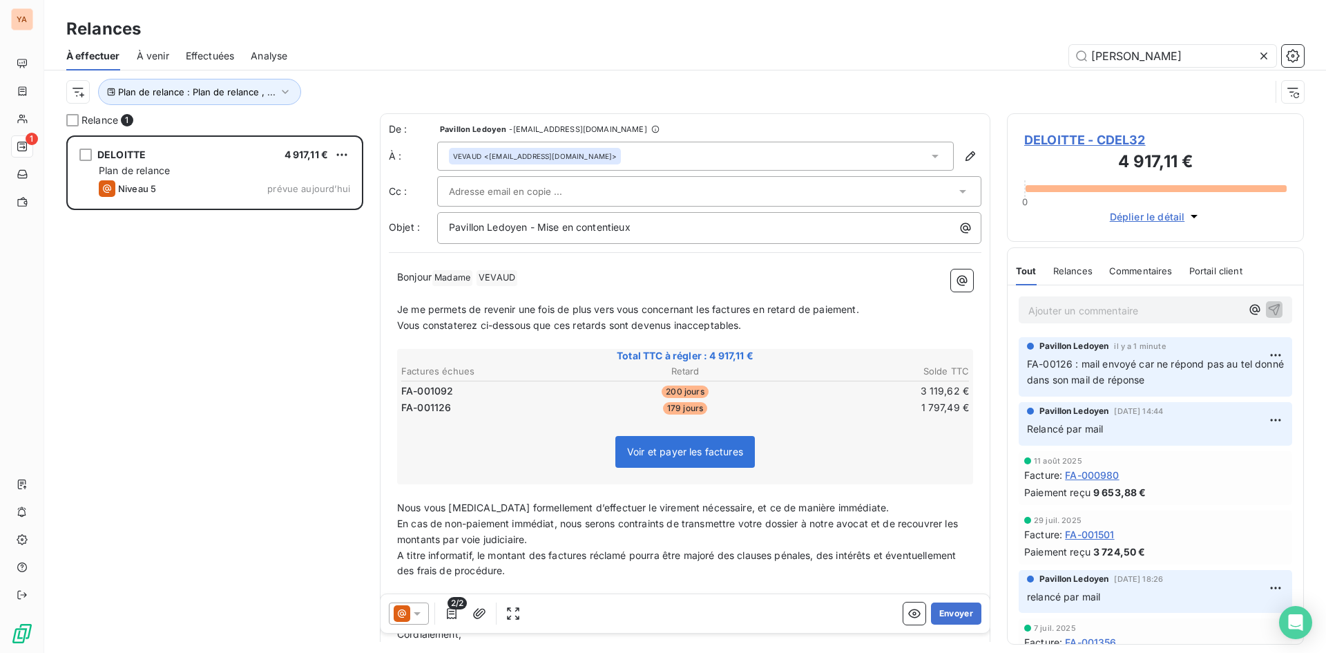
click at [1073, 316] on p "Ajouter un commentaire ﻿" at bounding box center [1134, 310] width 213 height 17
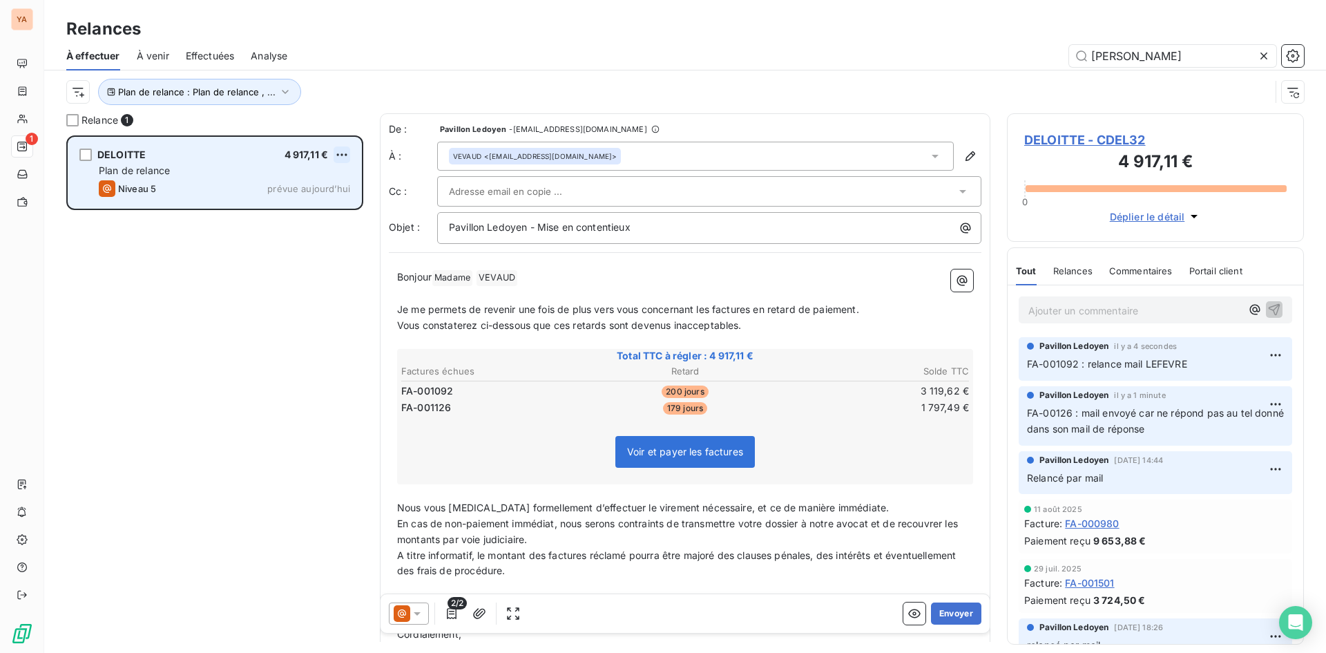
click at [340, 151] on html "YA 1 Relances À effectuer À venir Effectuées Analyse [PERSON_NAME] Plan de rela…" at bounding box center [663, 326] width 1326 height 653
click at [286, 206] on div "Passer cette action" at bounding box center [282, 207] width 124 height 22
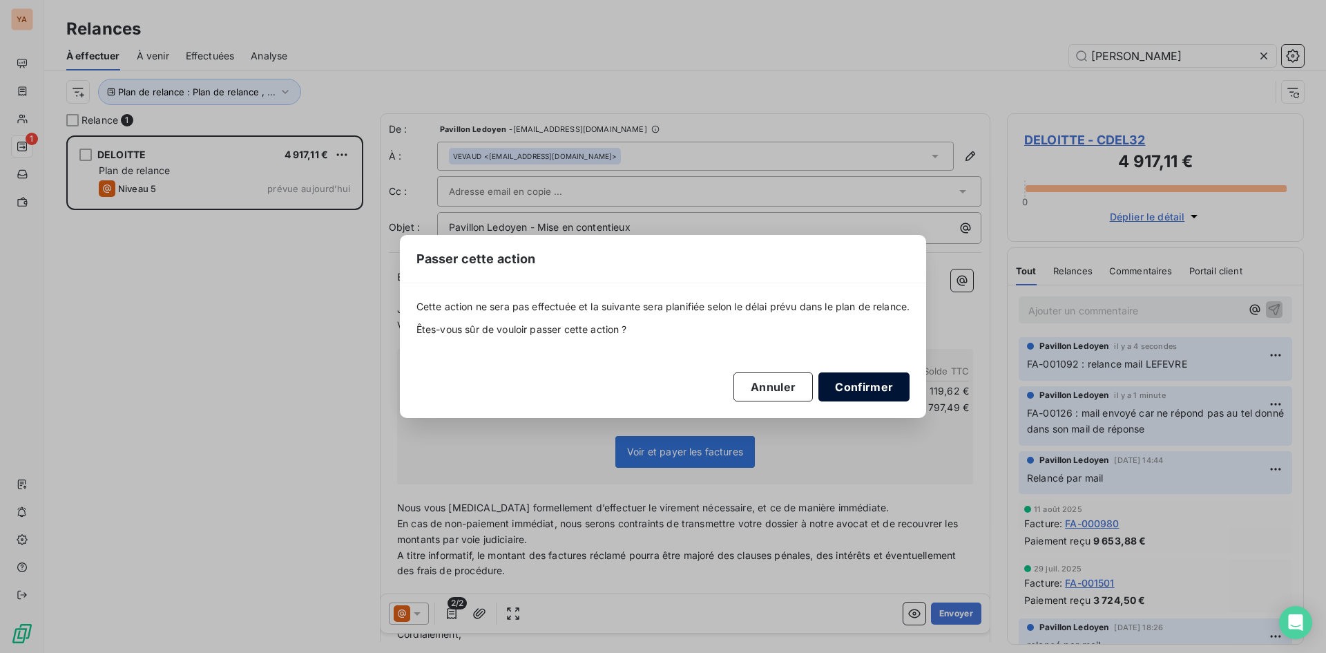
click at [878, 389] on button "Confirmer" at bounding box center [863, 386] width 91 height 29
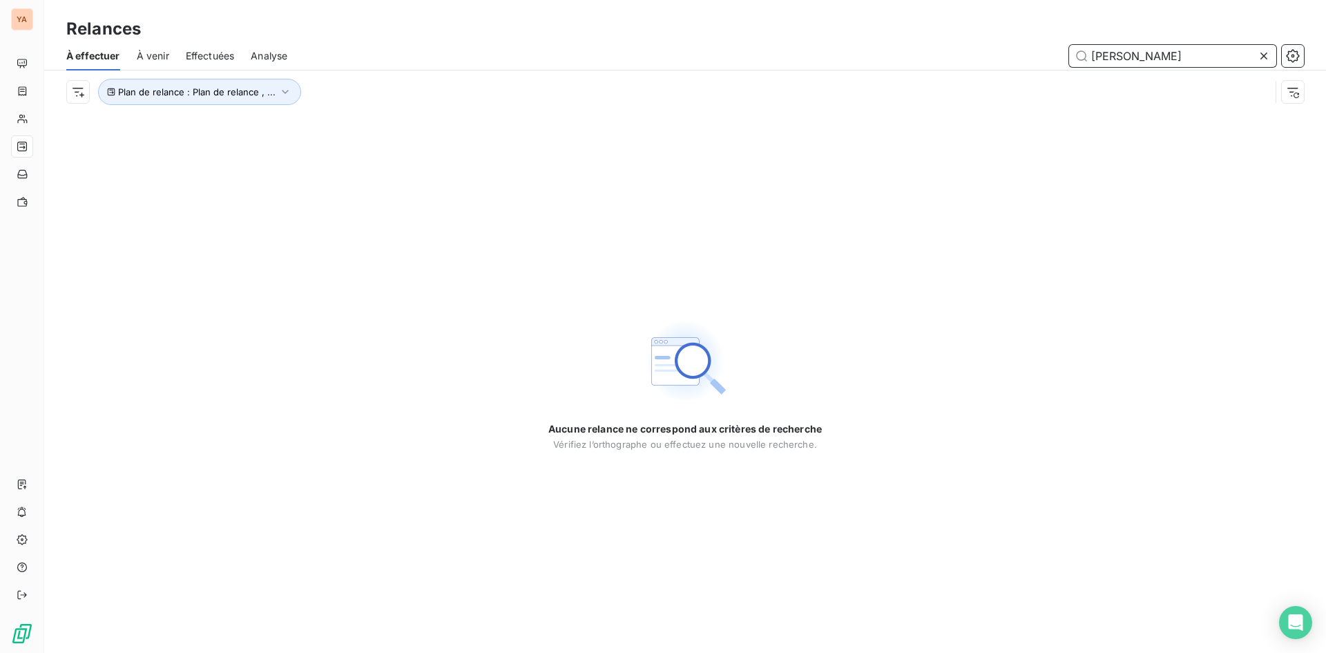
drag, startPoint x: 1120, startPoint y: 53, endPoint x: 1005, endPoint y: 48, distance: 115.4
click at [1007, 52] on div "[PERSON_NAME]" at bounding box center [804, 56] width 1000 height 22
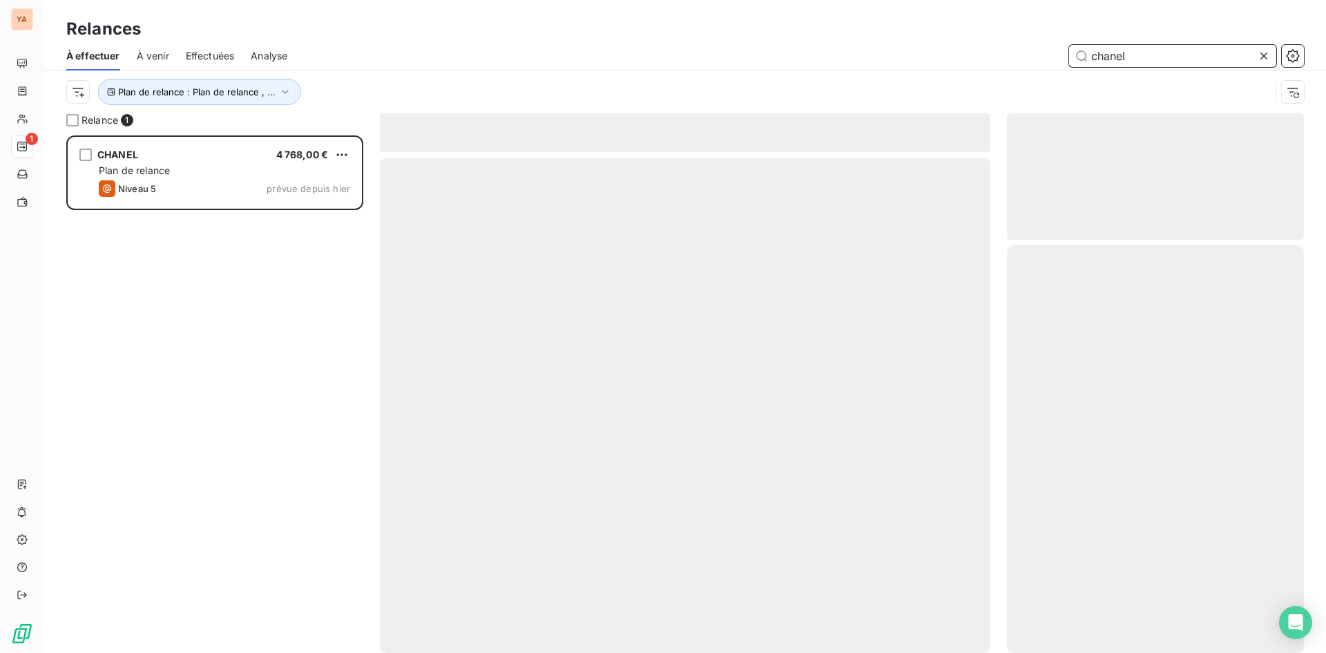
scroll to position [507, 287]
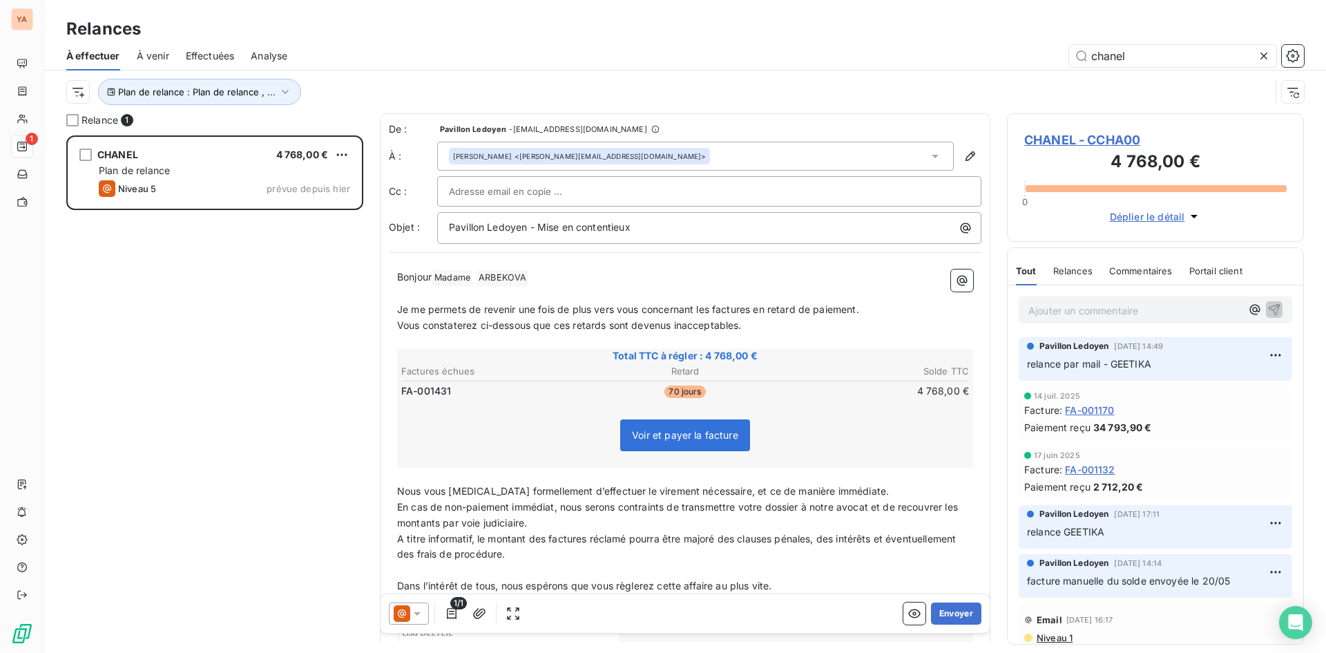
click at [1085, 308] on p "Ajouter un commentaire ﻿" at bounding box center [1134, 310] width 213 height 17
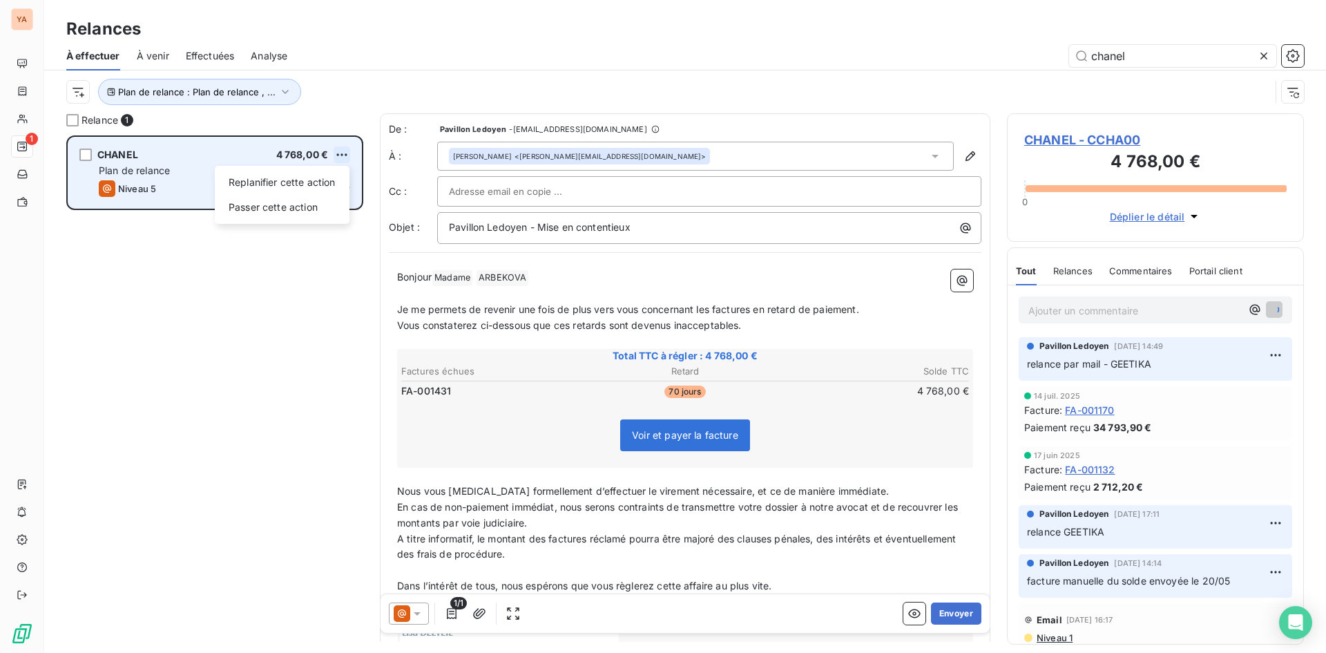
click at [346, 154] on html "YA 1 Relances À effectuer À venir Effectuées Analyse chanel Plan de relance : P…" at bounding box center [663, 326] width 1326 height 653
click at [295, 205] on div "Passer cette action" at bounding box center [282, 207] width 124 height 22
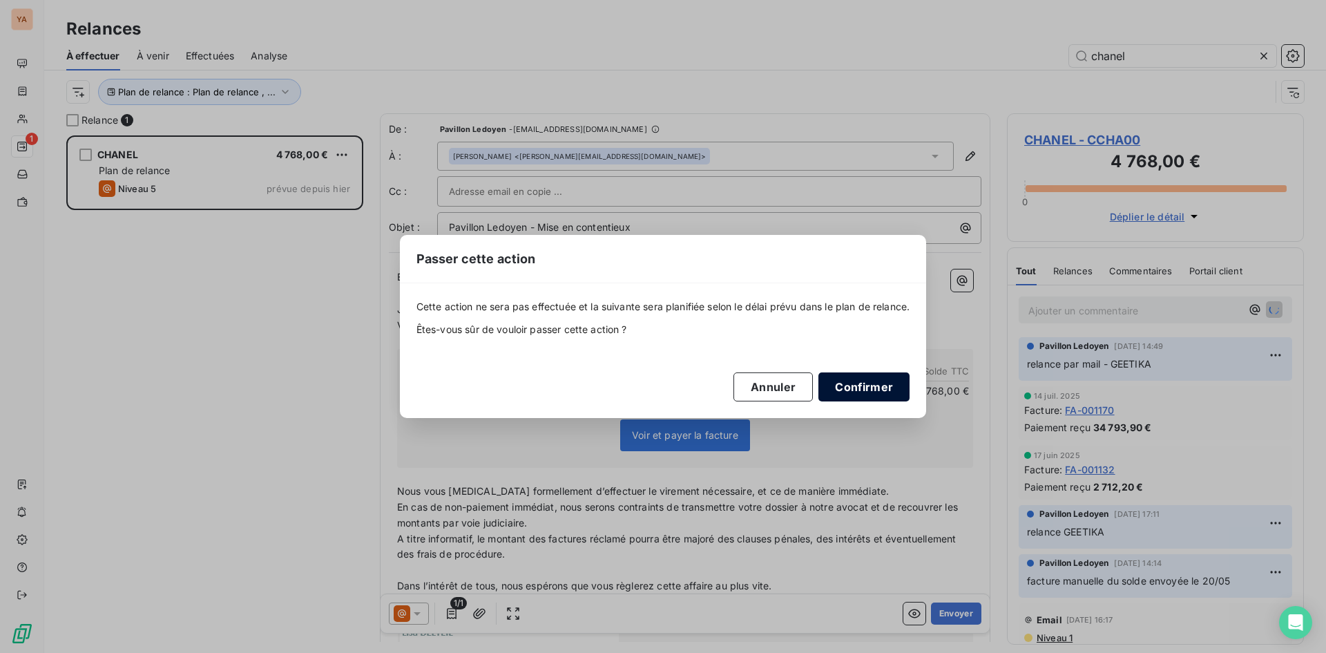
click at [869, 387] on button "Confirmer" at bounding box center [863, 386] width 91 height 29
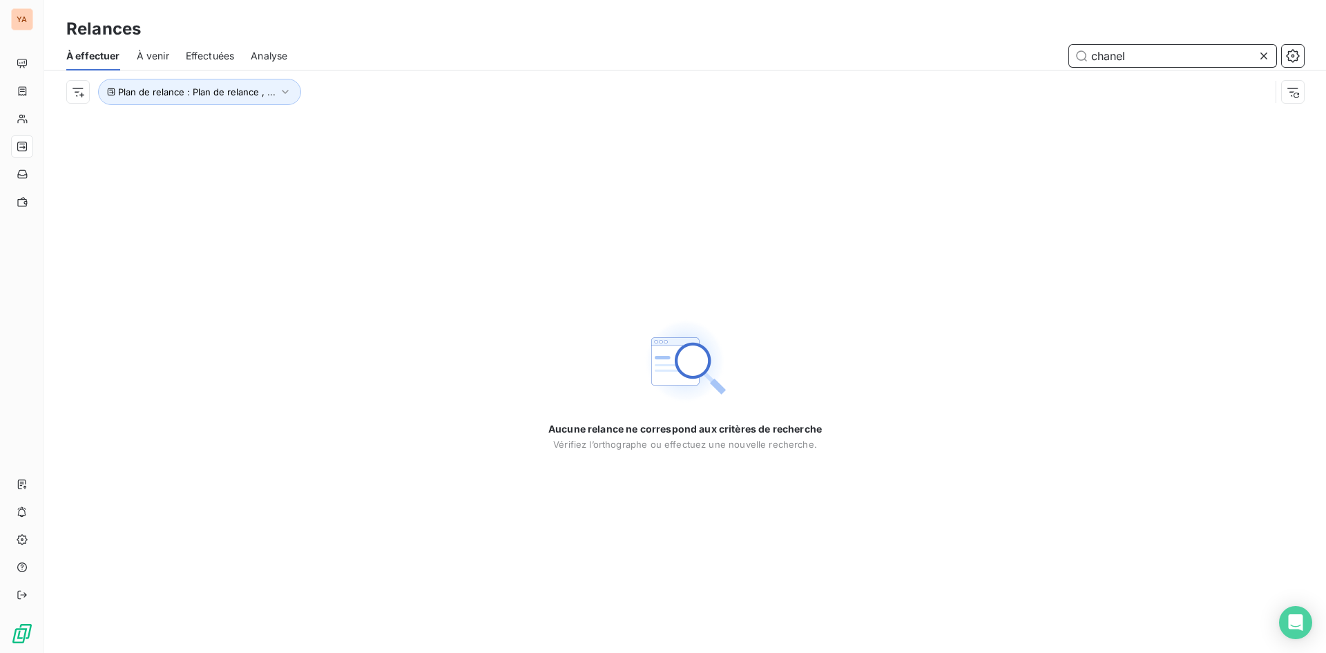
drag, startPoint x: 1144, startPoint y: 57, endPoint x: 954, endPoint y: 45, distance: 190.2
click at [957, 50] on div "chanel" at bounding box center [804, 56] width 1000 height 22
type input "bnp"
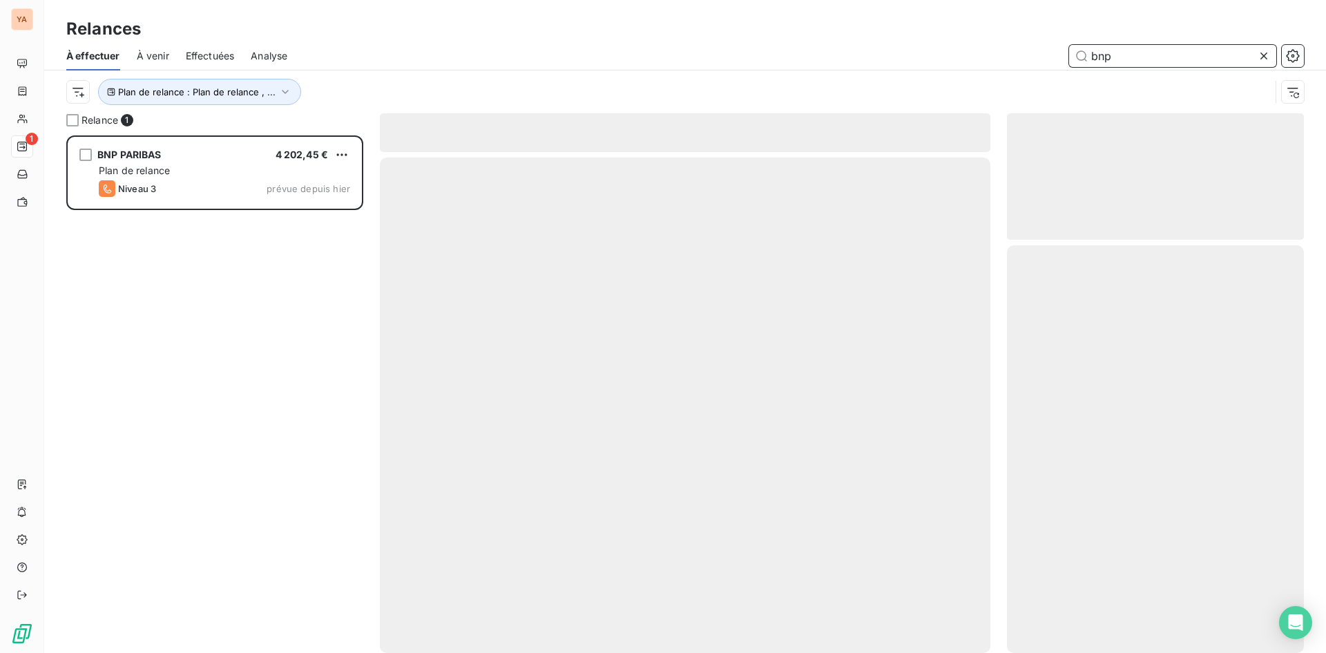
scroll to position [507, 287]
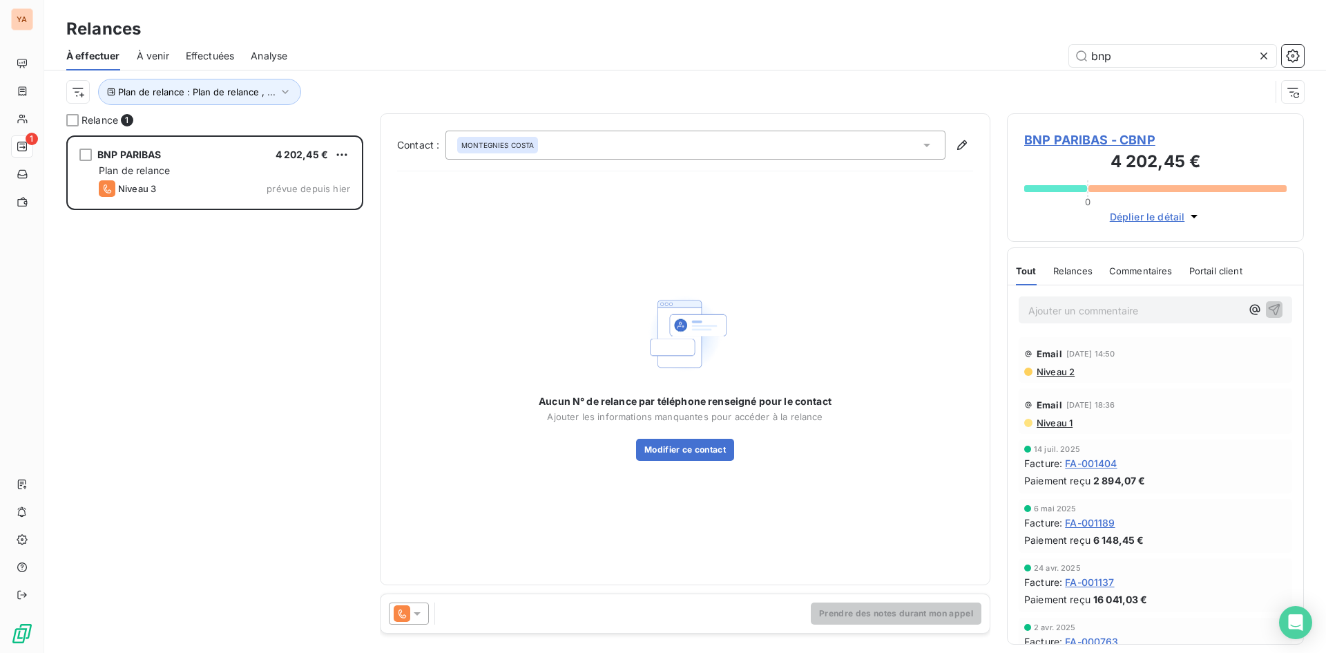
click at [427, 610] on div at bounding box center [409, 613] width 40 height 22
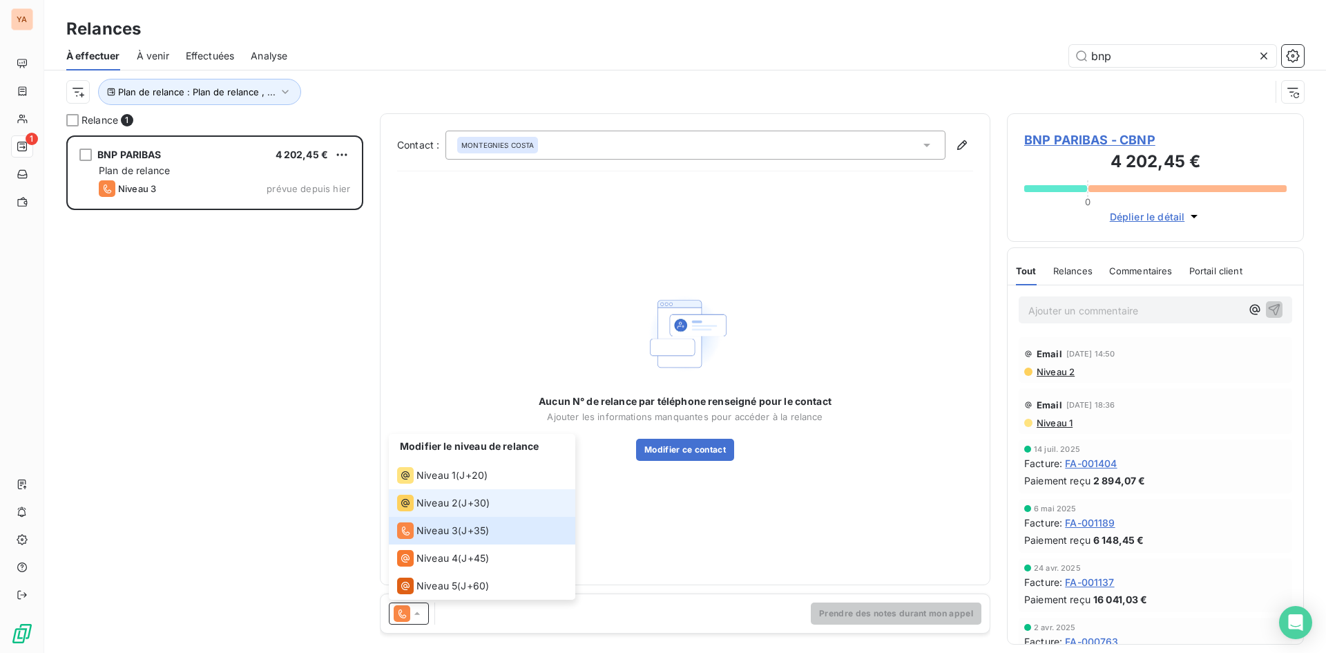
click at [459, 495] on div "Niveau 2 ( J+30 )" at bounding box center [443, 502] width 93 height 17
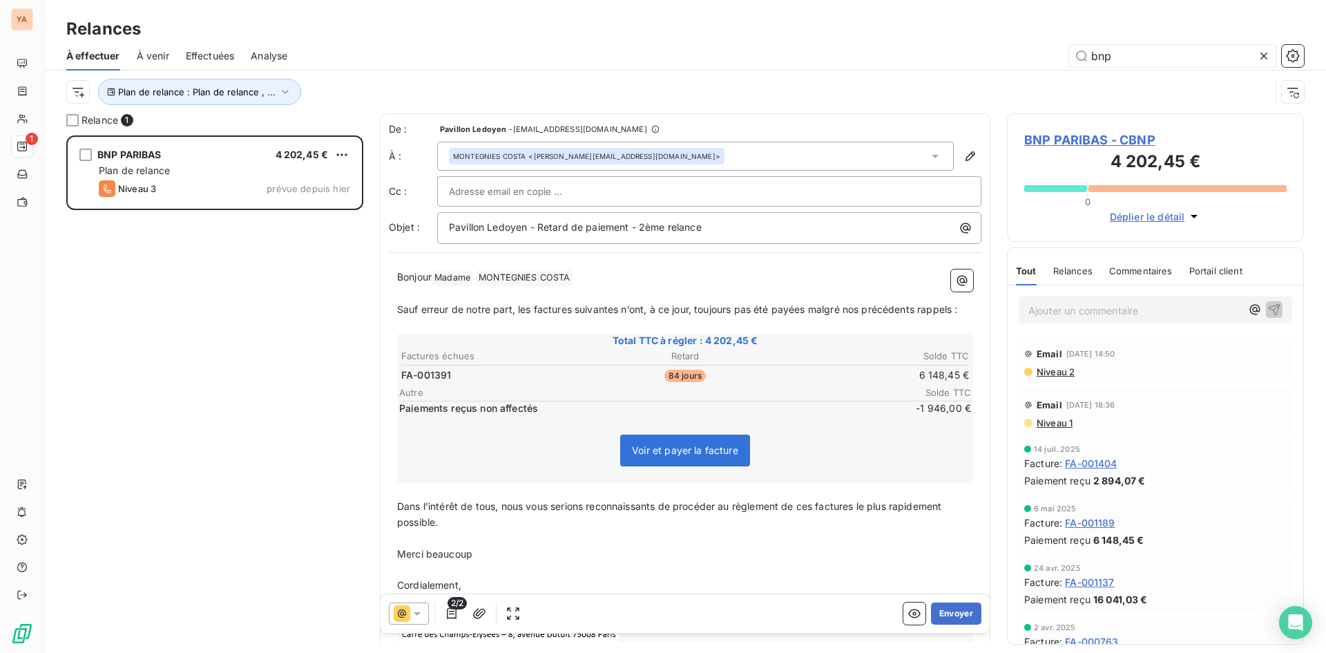
click at [414, 615] on icon at bounding box center [417, 613] width 14 height 14
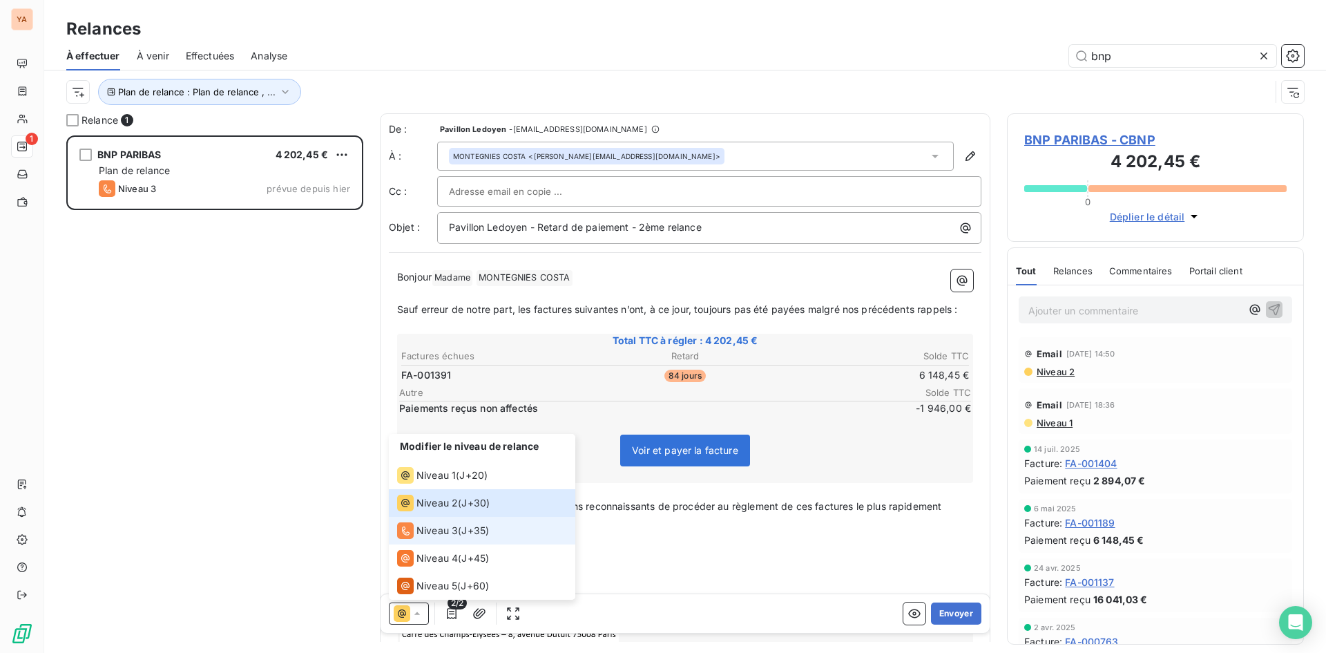
click at [450, 525] on span "Niveau 3" at bounding box center [436, 530] width 41 height 14
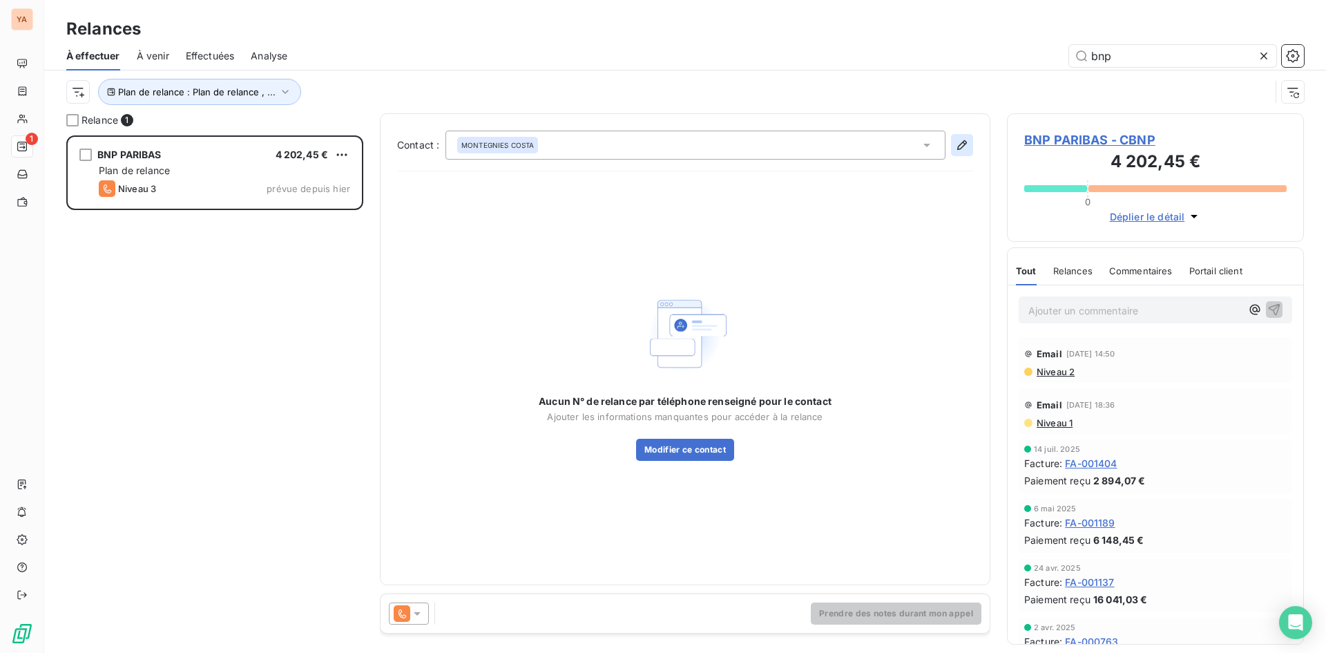
click at [964, 144] on icon "button" at bounding box center [962, 145] width 14 height 14
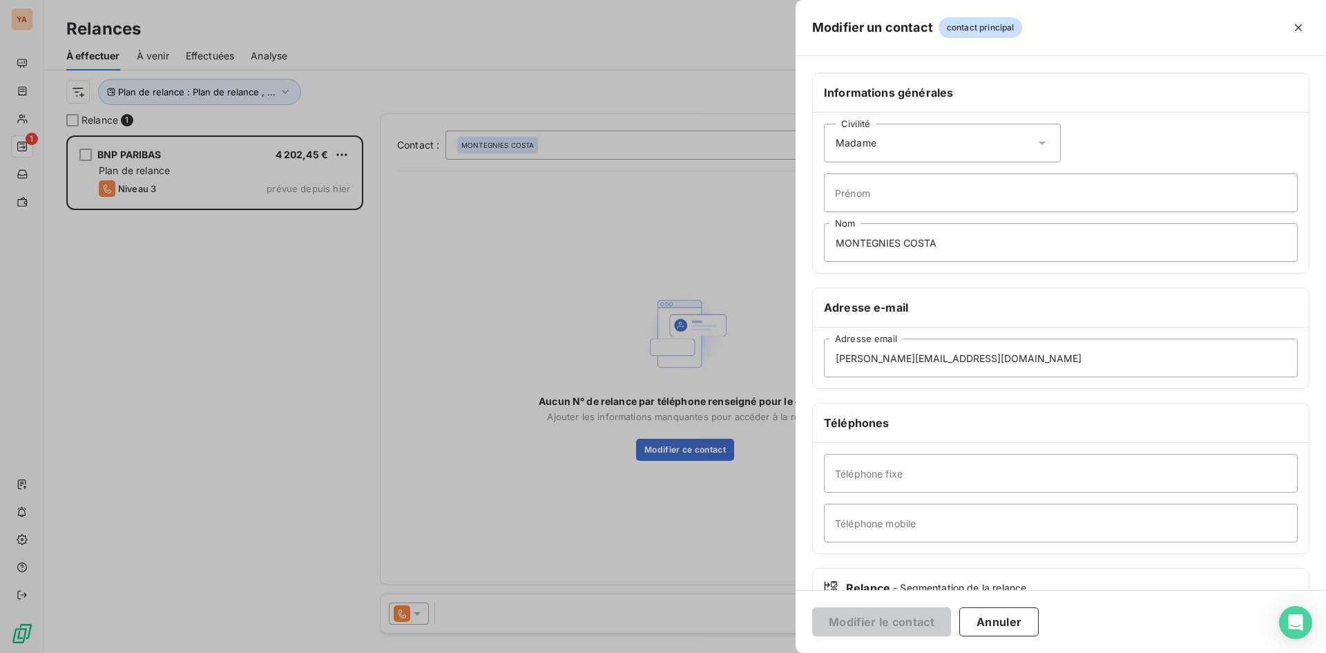
click at [892, 497] on div "Téléphone fixe Téléphone mobile" at bounding box center [1061, 498] width 496 height 110
click at [889, 488] on input "Téléphone fixe" at bounding box center [1061, 473] width 474 height 39
type input "01 55 77 80 50"
click at [885, 521] on input "Téléphone mobile" at bounding box center [1061, 522] width 474 height 39
type input "06 83 96 03 84"
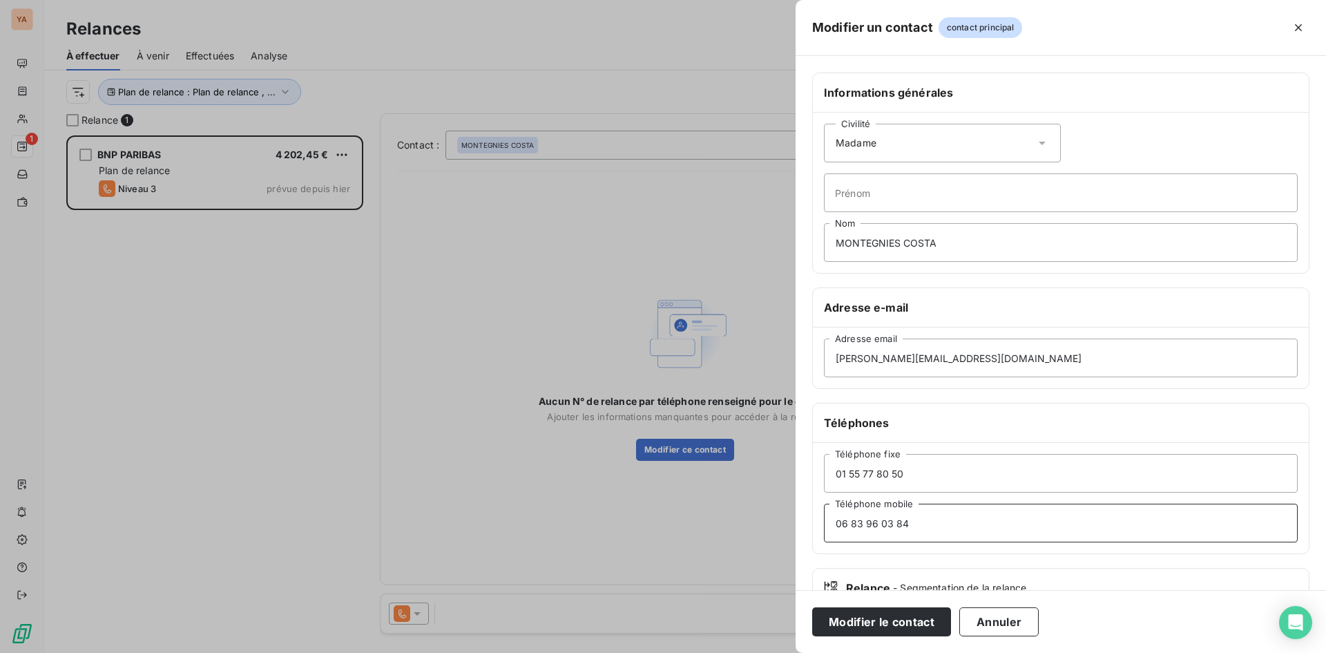
click at [812, 607] on button "Modifier le contact" at bounding box center [881, 621] width 139 height 29
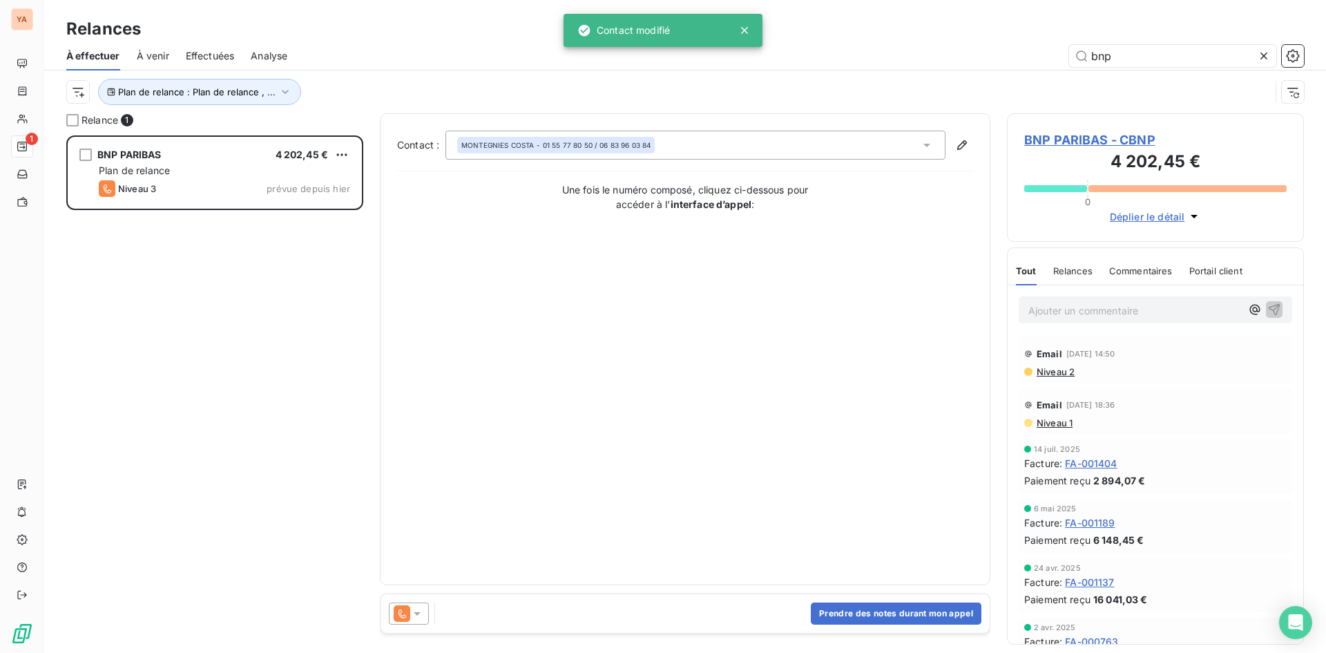
click at [416, 615] on icon at bounding box center [417, 613] width 7 height 3
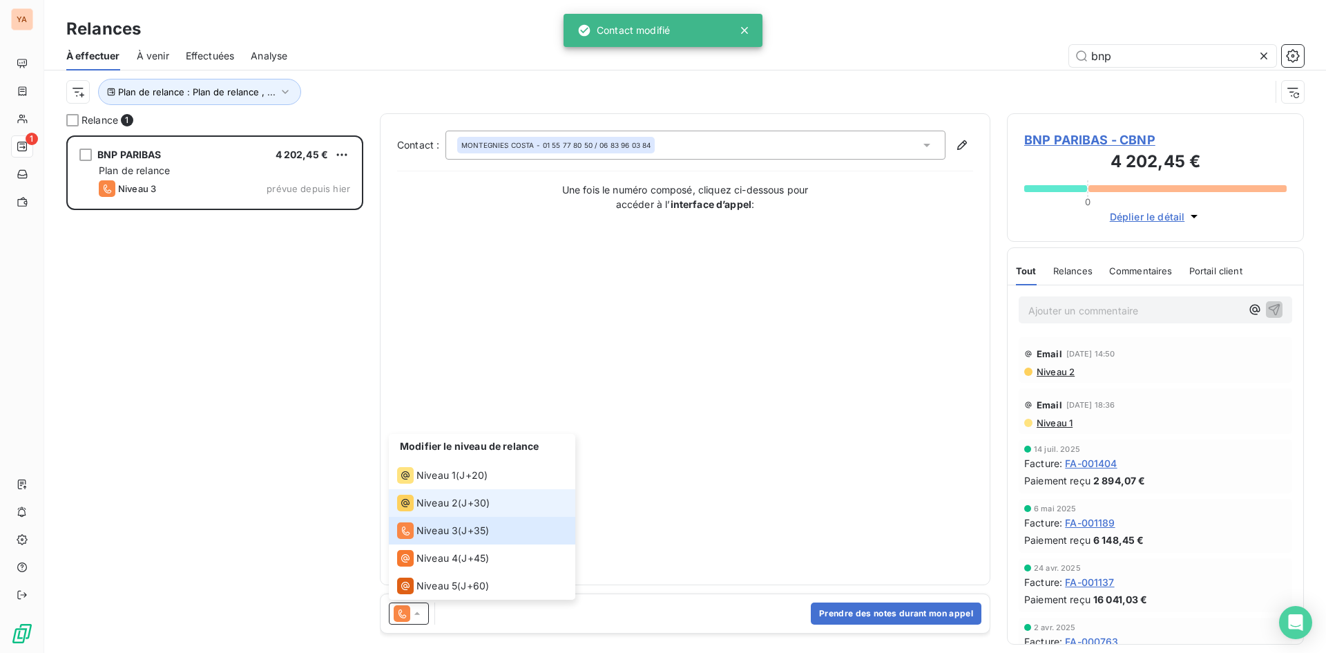
click at [465, 496] on div "Niveau 2 ( J+30 )" at bounding box center [443, 502] width 93 height 17
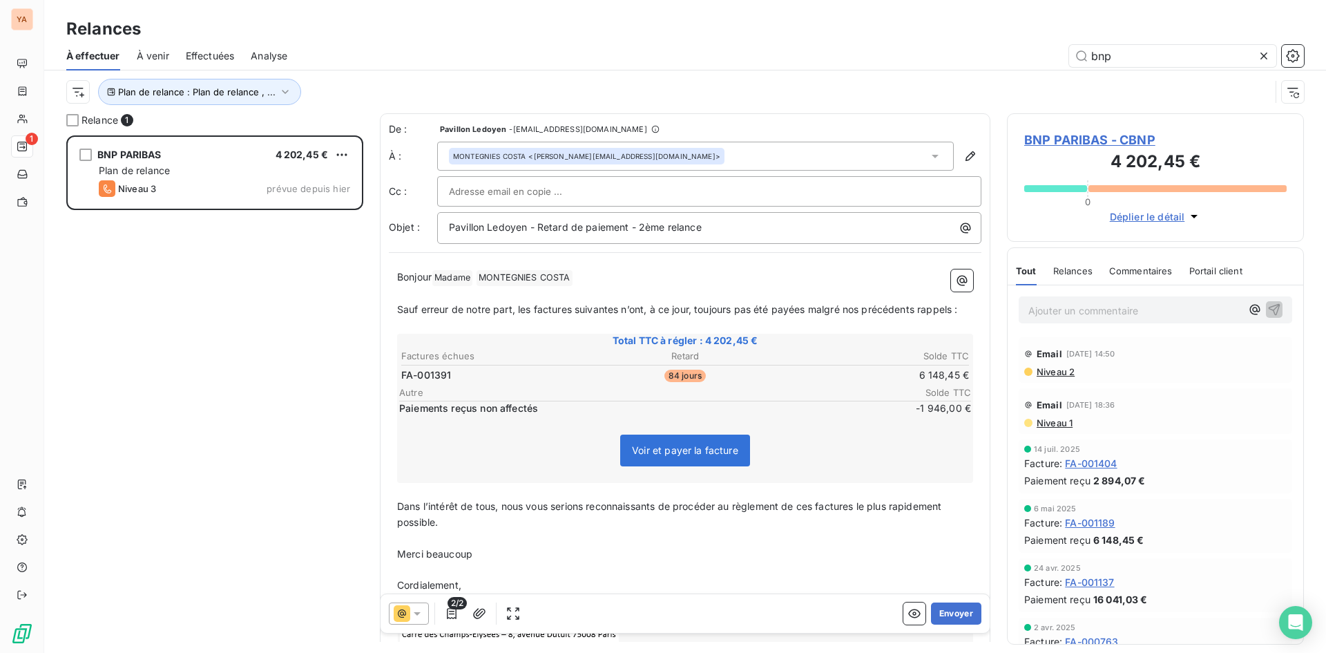
click at [427, 610] on div at bounding box center [409, 613] width 40 height 22
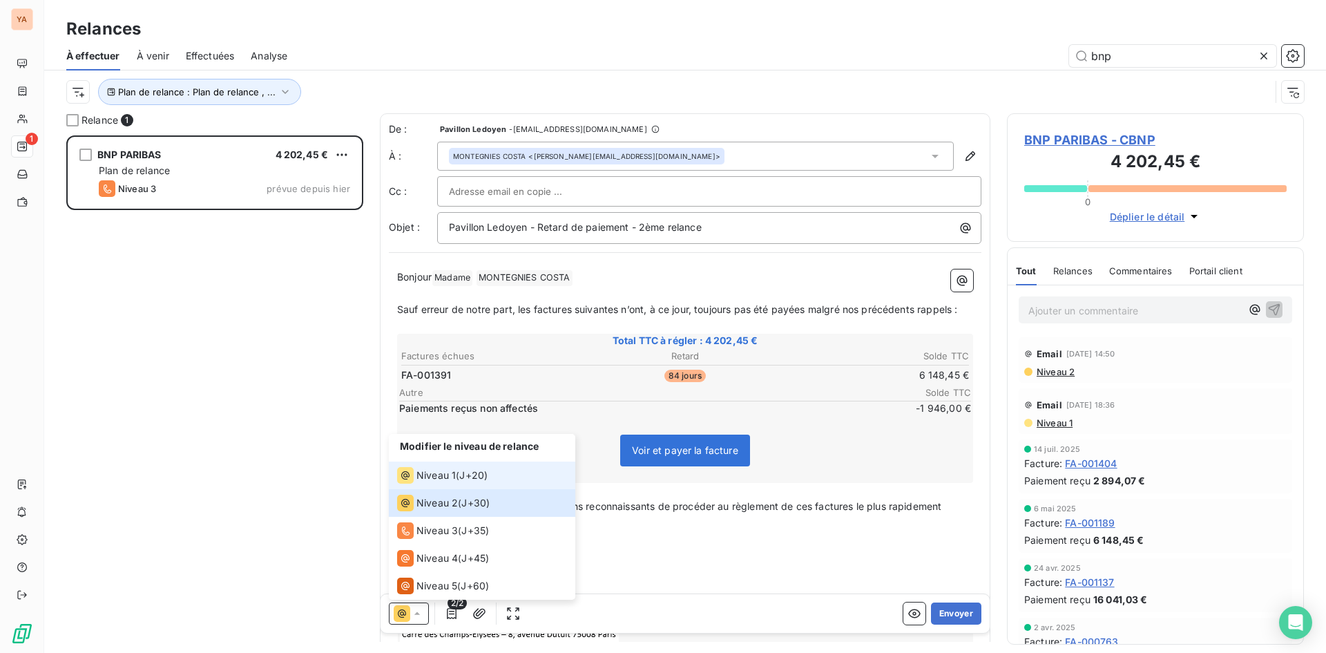
click at [454, 465] on li "Niveau 1 ( J+20 )" at bounding box center [482, 475] width 186 height 28
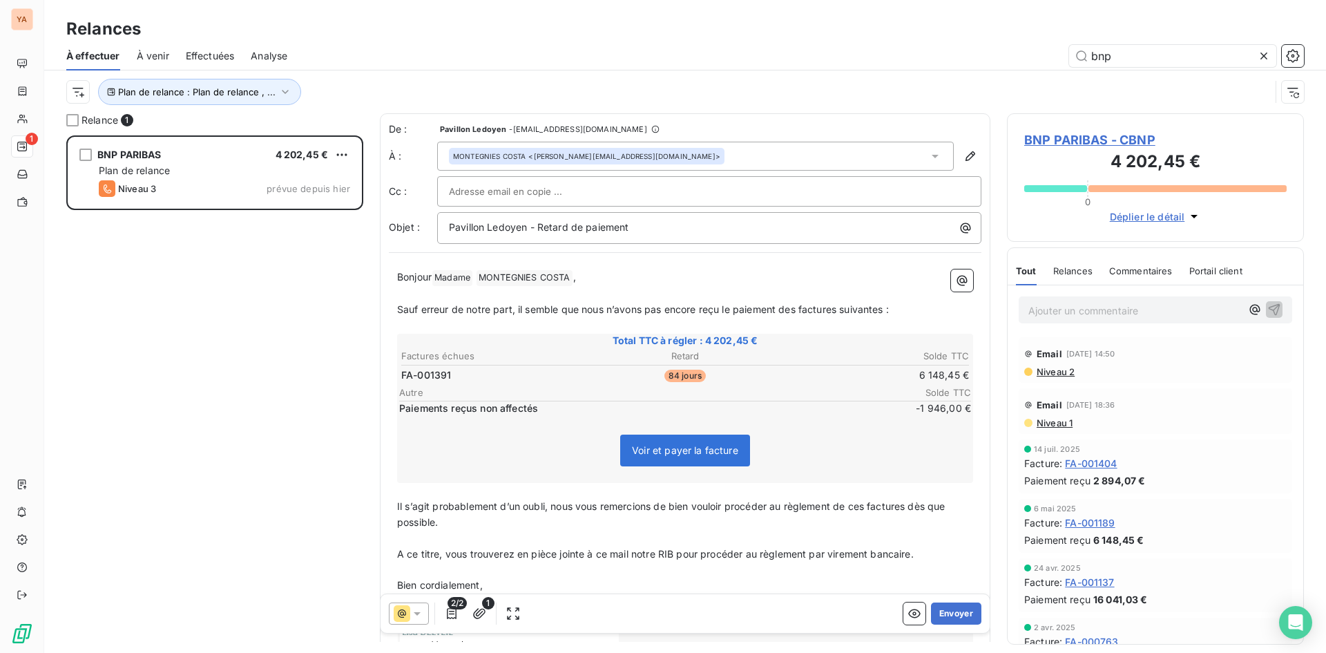
click at [415, 610] on icon at bounding box center [417, 613] width 14 height 14
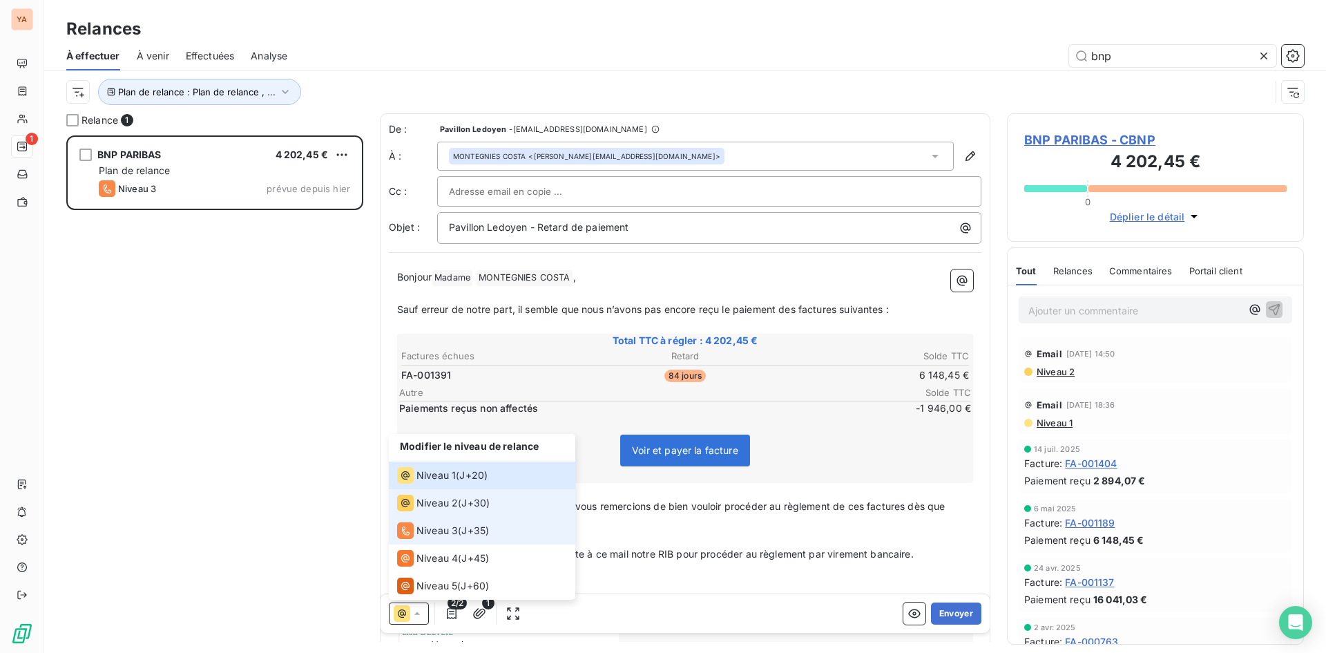
click at [438, 538] on div "Niveau 3" at bounding box center [427, 530] width 61 height 17
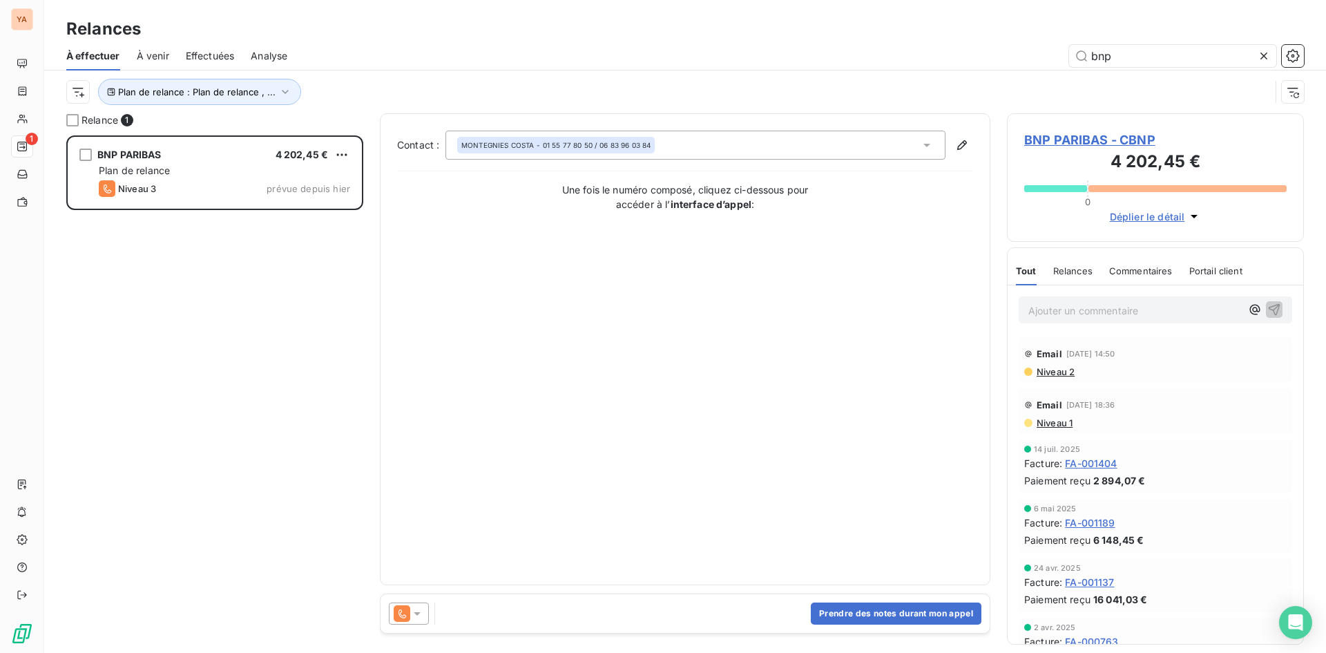
click at [415, 609] on icon at bounding box center [417, 613] width 14 height 14
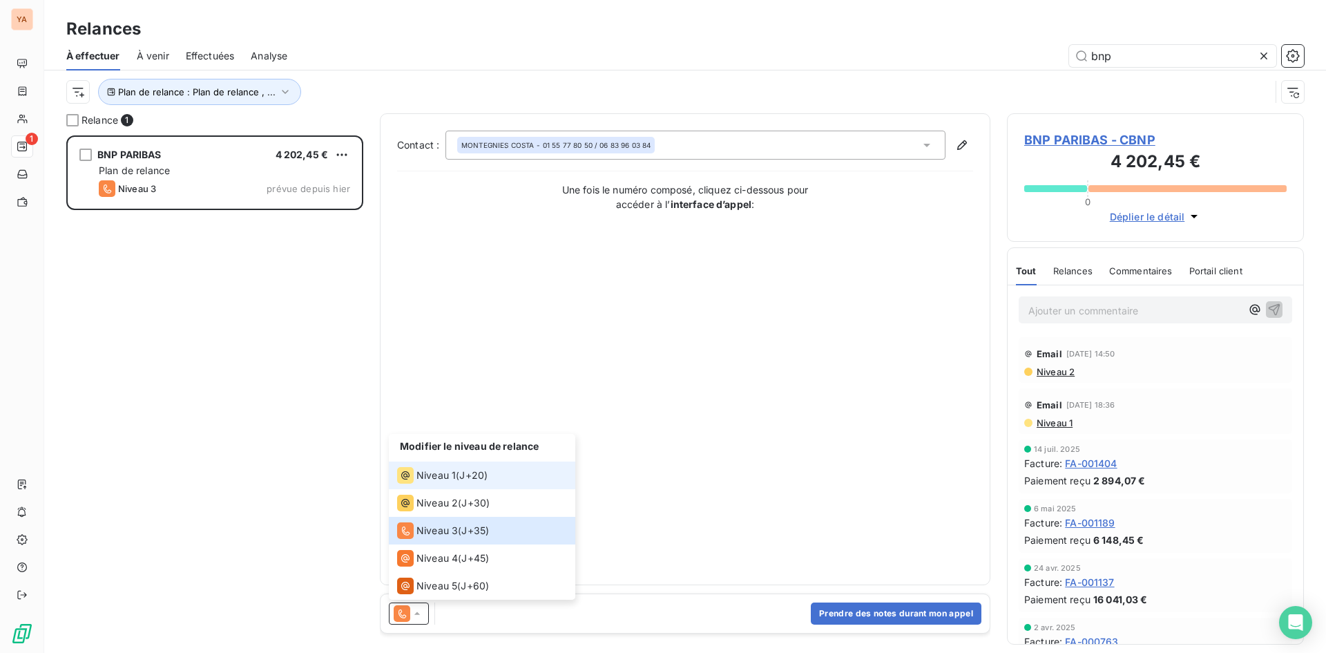
click at [474, 488] on li "Niveau 1 ( J+20 )" at bounding box center [482, 475] width 186 height 28
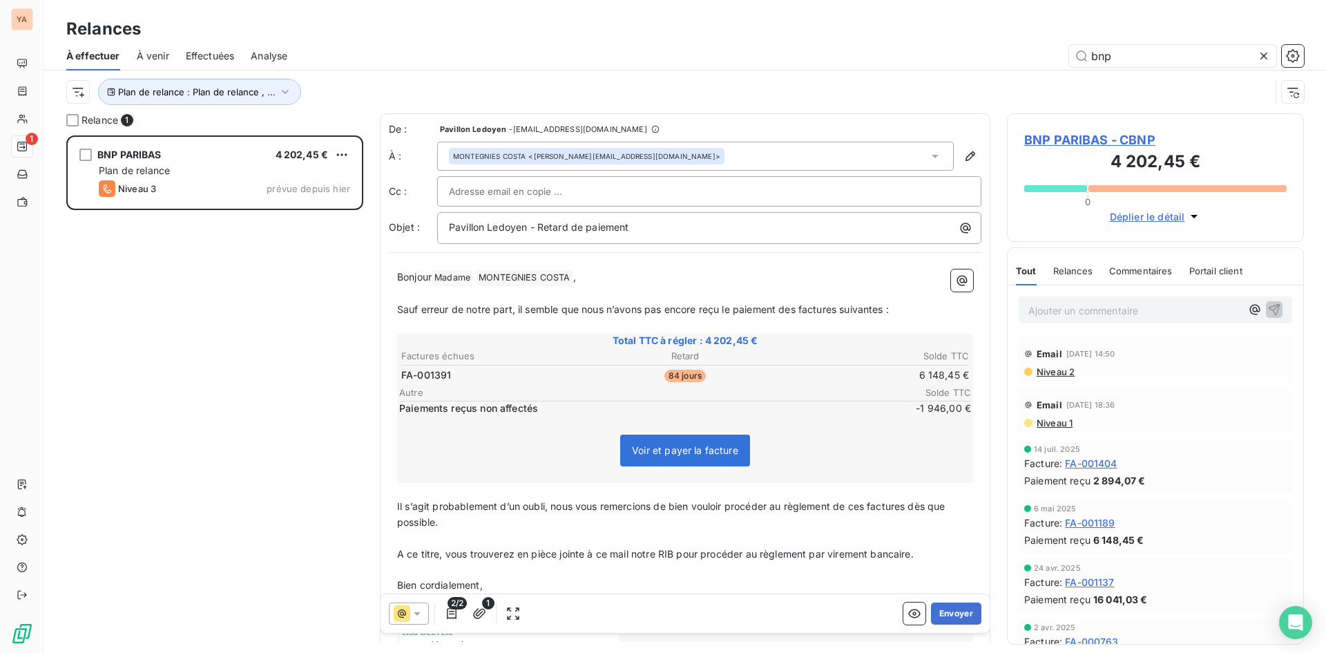
click at [1059, 309] on p "Ajouter un commentaire ﻿" at bounding box center [1134, 310] width 213 height 17
click at [415, 617] on icon at bounding box center [417, 613] width 14 height 14
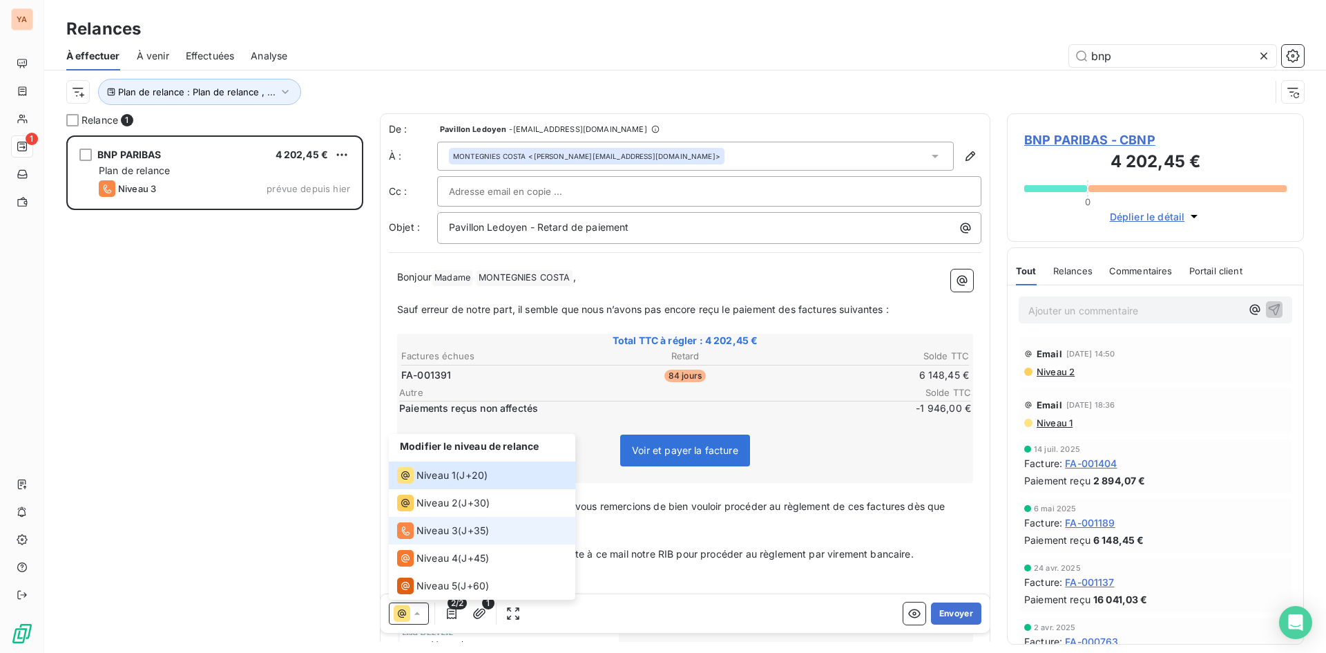
click at [447, 530] on span "Niveau 3" at bounding box center [436, 530] width 41 height 14
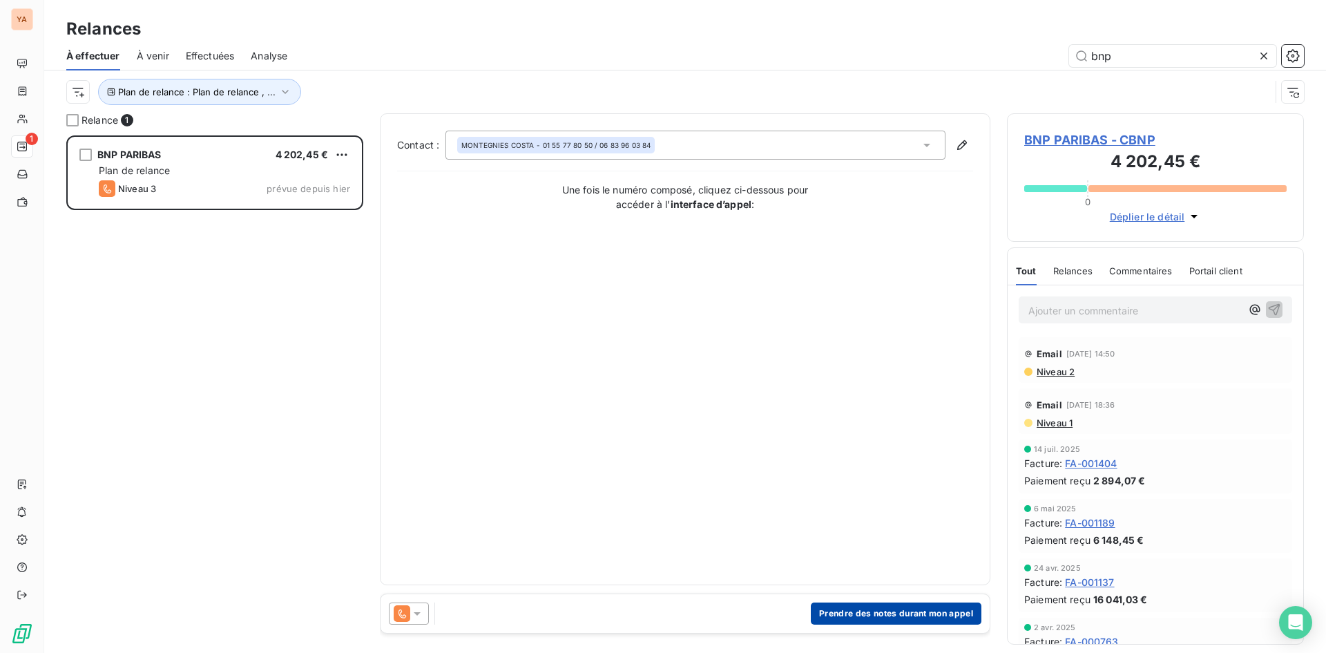
click at [898, 613] on button "Prendre des notes durant mon appel" at bounding box center [896, 613] width 171 height 22
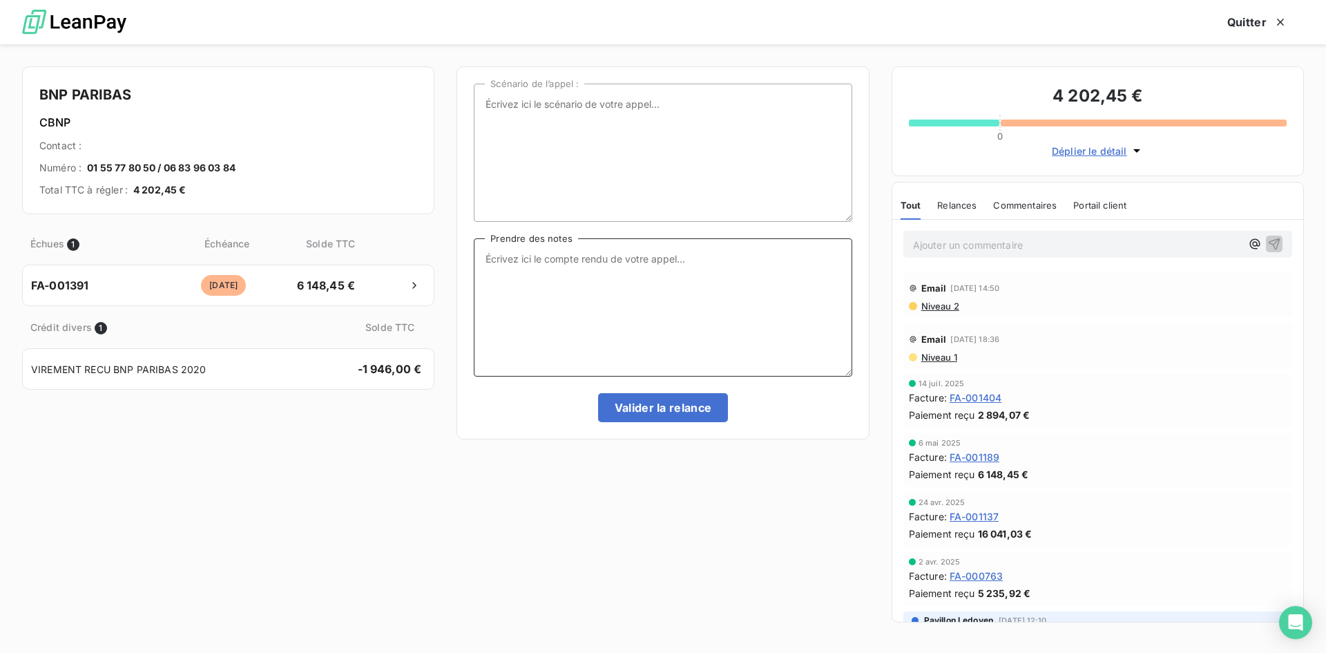
click at [570, 280] on textarea "Prendre des notes" at bounding box center [663, 307] width 378 height 138
click at [757, 254] on textarea "Me demande le numéro de cost : je renvoie donc la facture elle me répondra dans…" at bounding box center [663, 307] width 378 height 138
type textarea "Me demande le numéro de cost : je renvoie donc la facture par mail direct elle …"
click at [662, 398] on button "Valider la relance" at bounding box center [663, 407] width 131 height 29
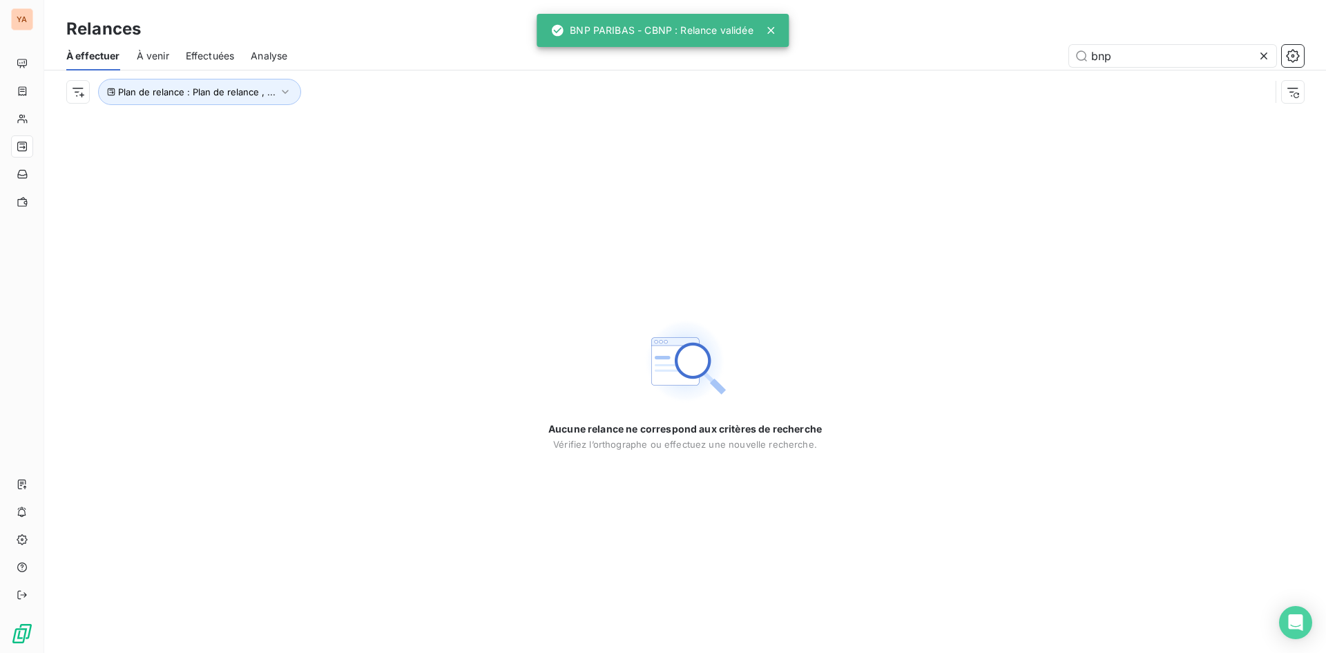
click at [1263, 56] on icon at bounding box center [1264, 56] width 14 height 14
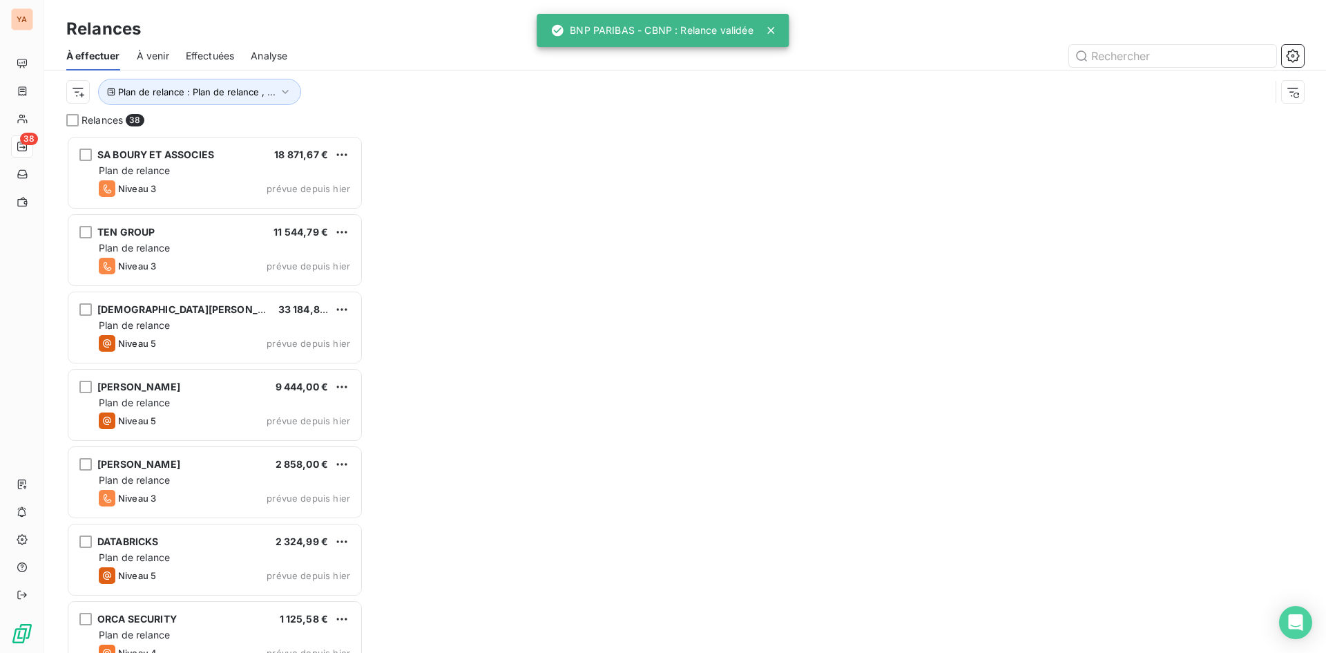
scroll to position [507, 287]
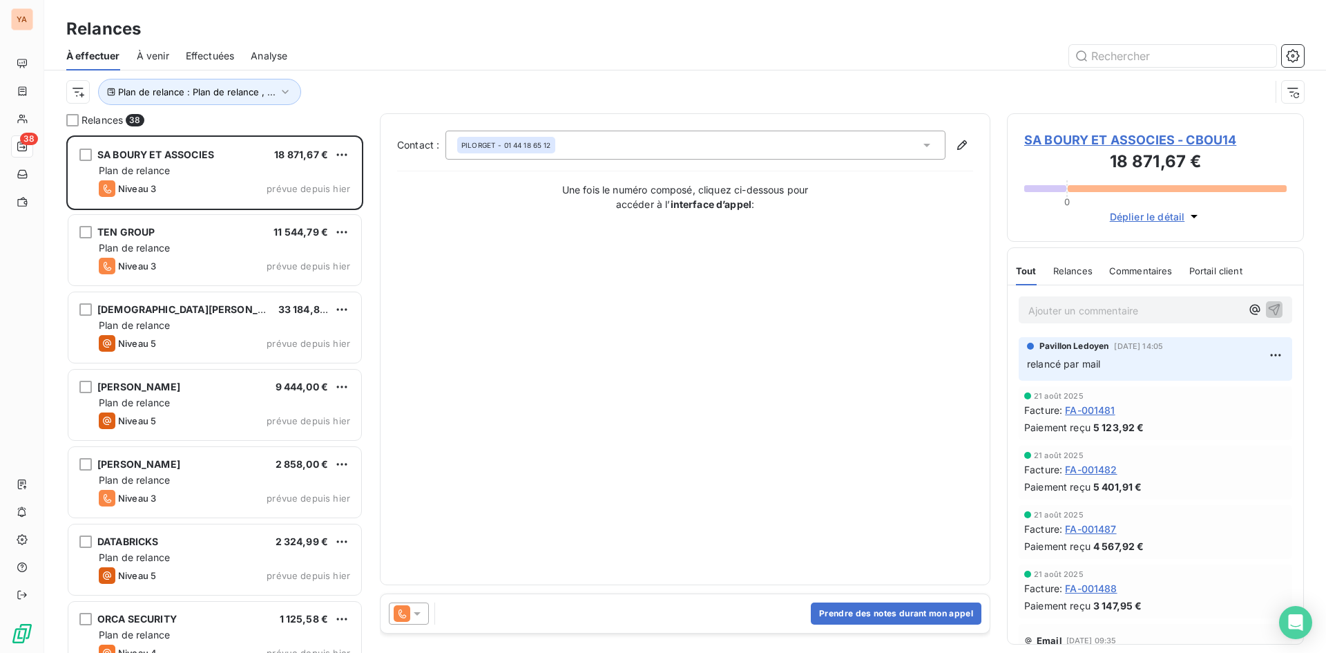
click at [424, 612] on div at bounding box center [409, 613] width 40 height 22
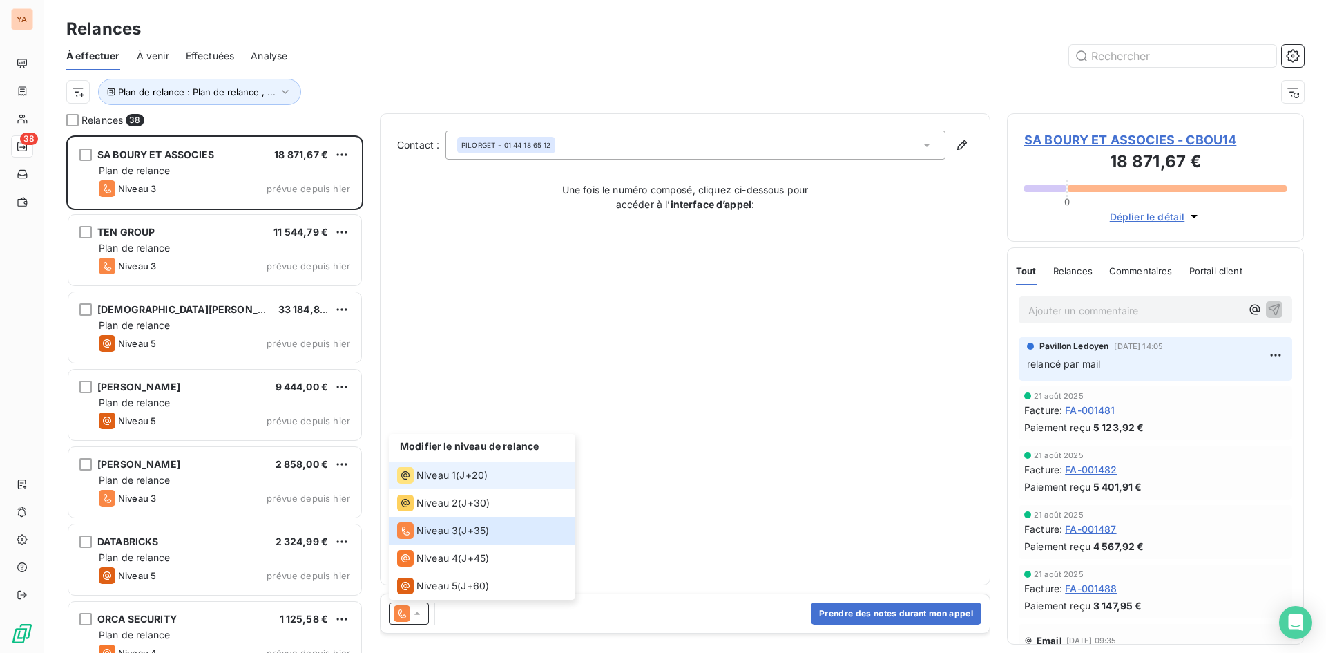
click at [463, 473] on span "J+20 )" at bounding box center [473, 475] width 28 height 14
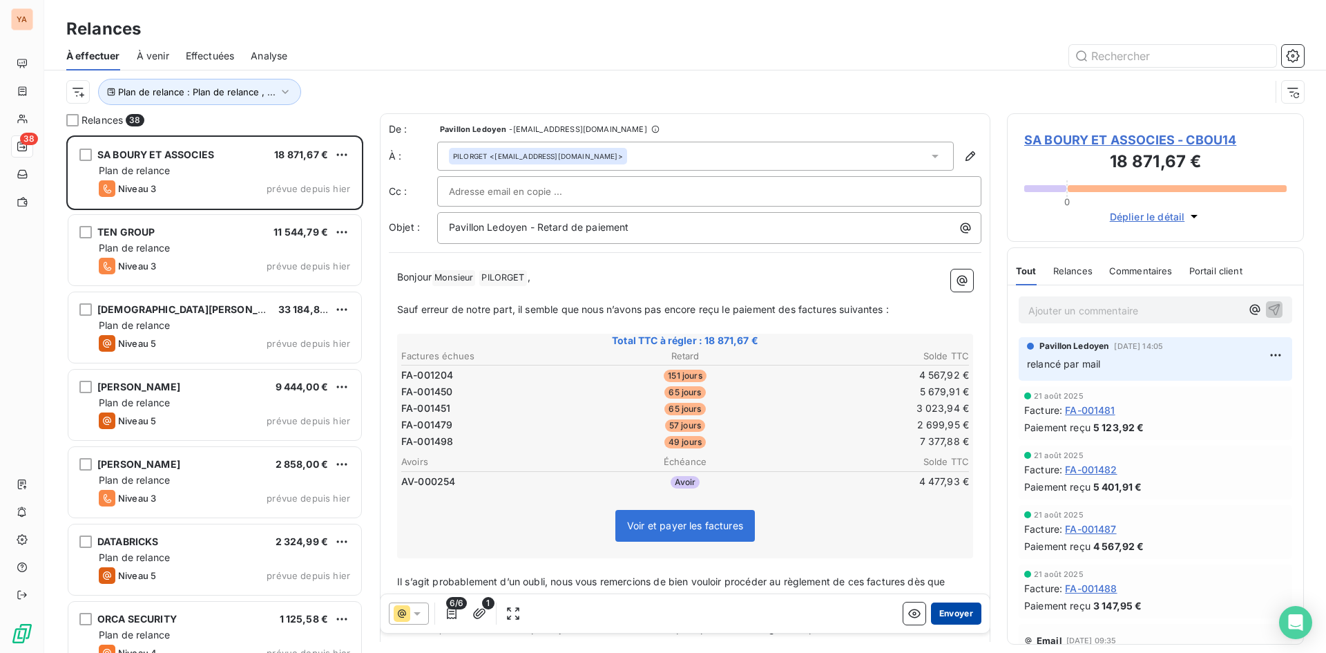
click at [949, 606] on button "Envoyer" at bounding box center [956, 613] width 50 height 22
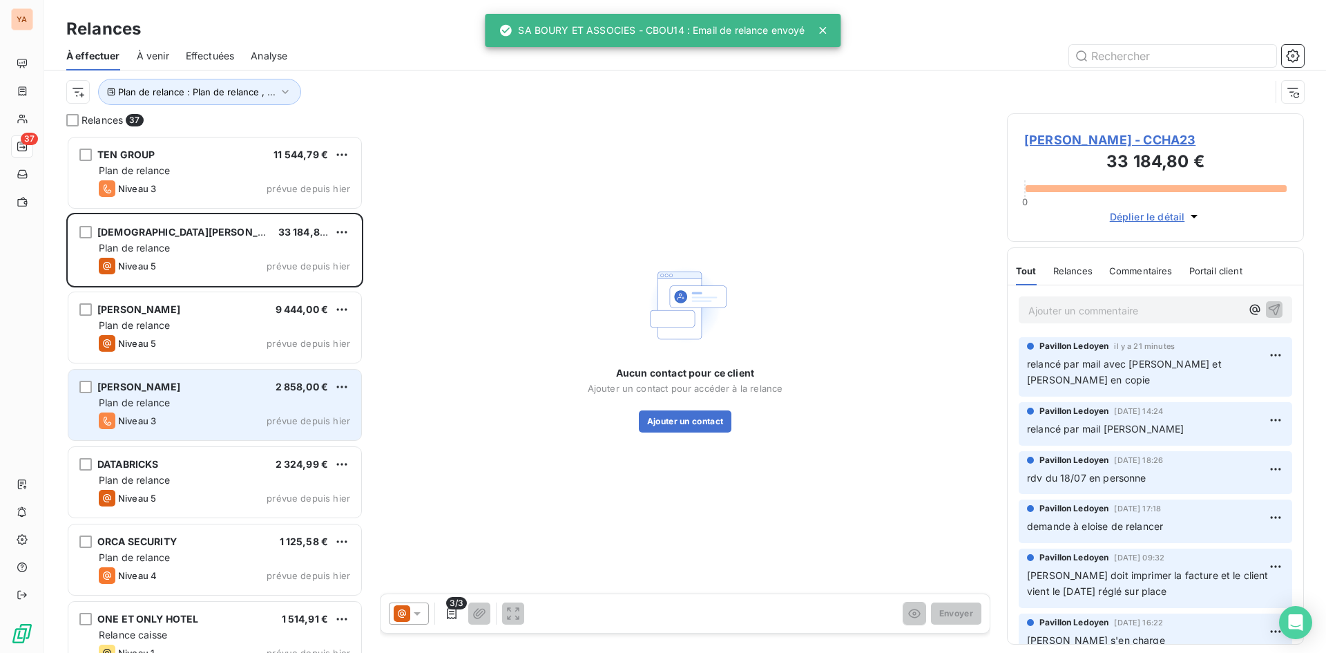
click at [197, 411] on div "SHREHYA AGARWAL 2 858,00 € Plan de relance Niveau 3 prévue depuis [DATE]" at bounding box center [214, 404] width 293 height 70
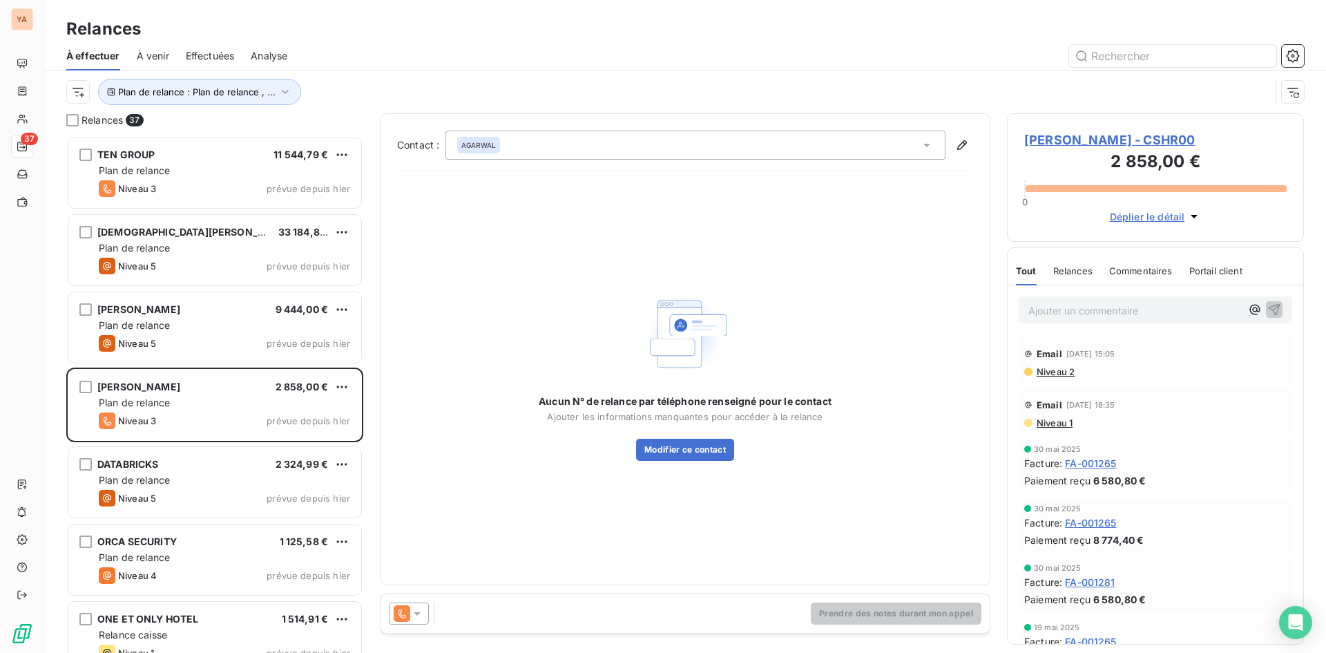
click at [418, 608] on icon at bounding box center [417, 613] width 14 height 14
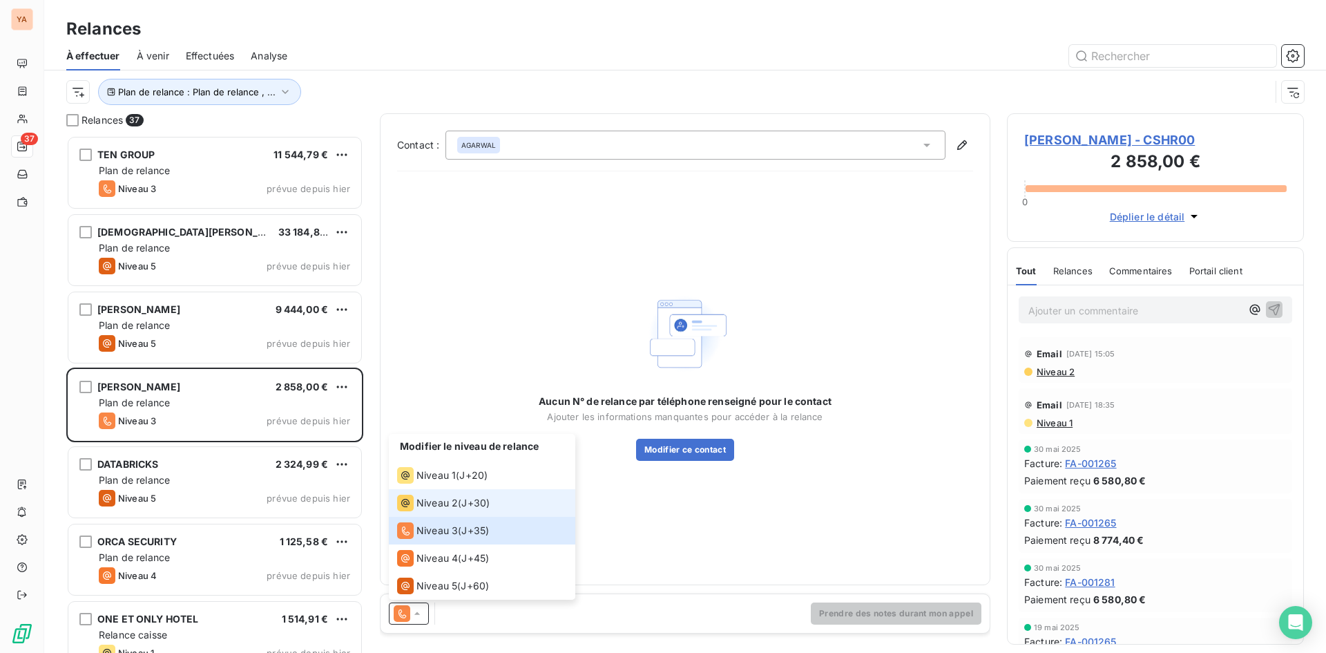
click at [438, 505] on span "Niveau 2" at bounding box center [436, 503] width 41 height 14
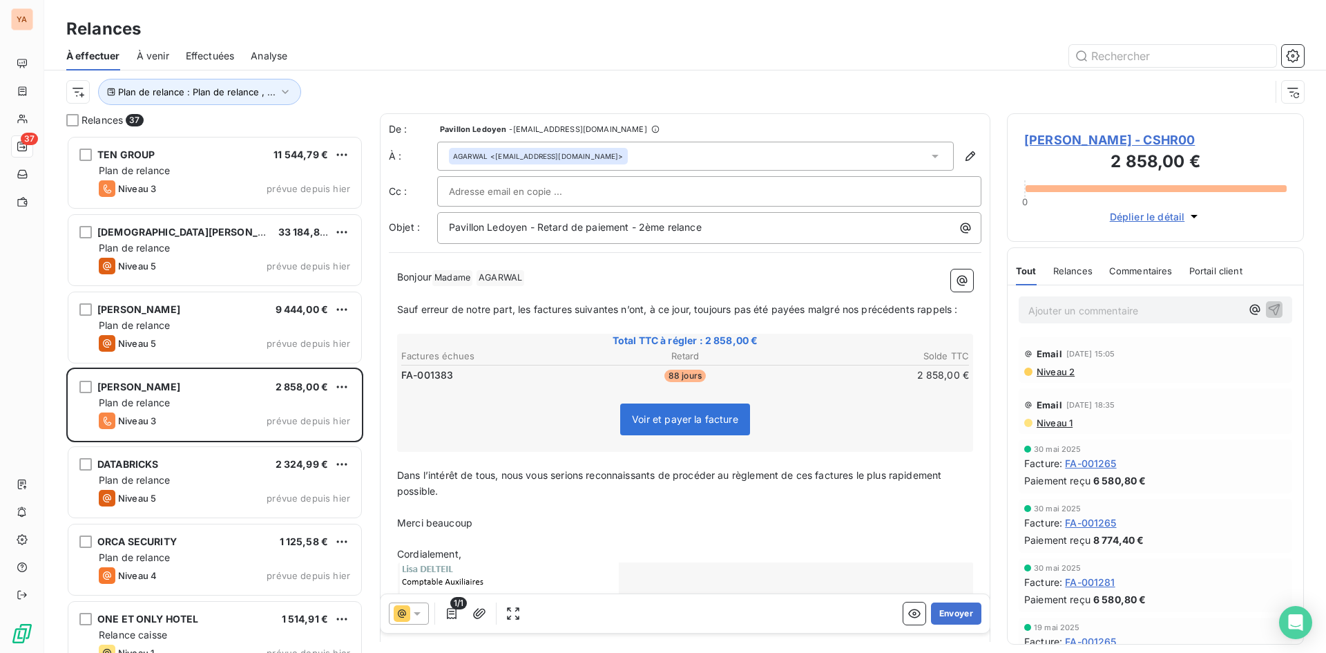
click at [1098, 312] on p "Ajouter un commentaire ﻿" at bounding box center [1134, 310] width 213 height 17
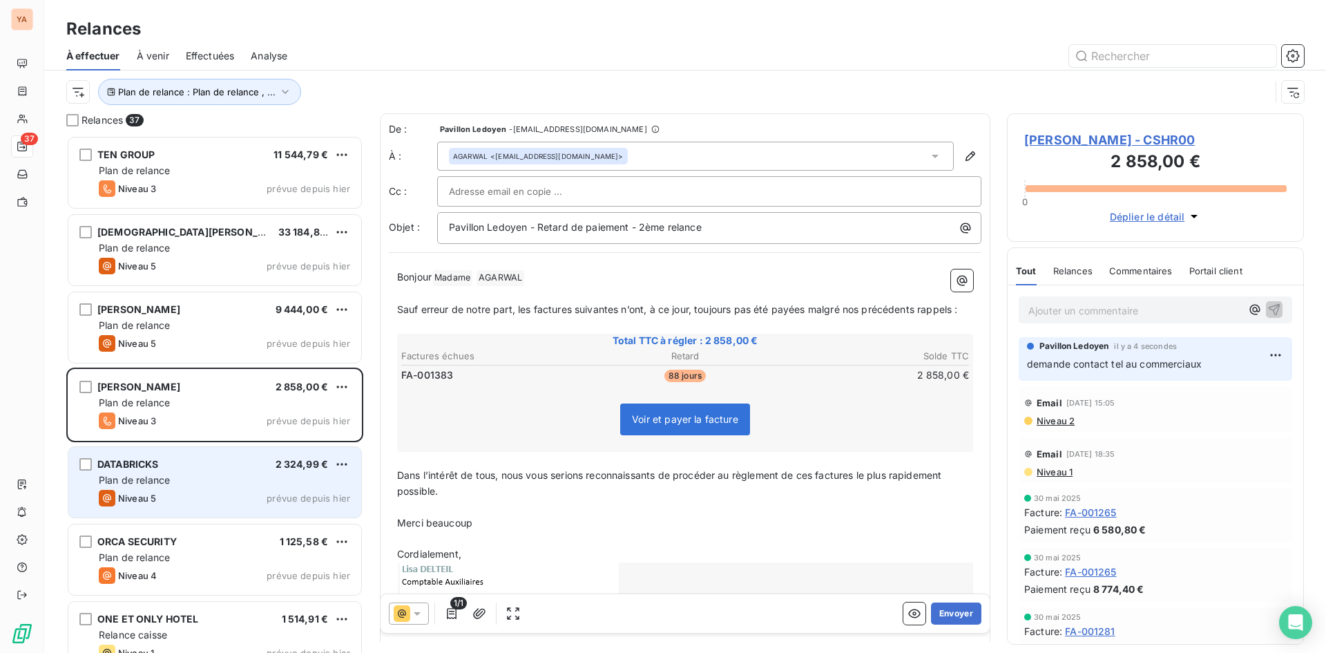
click at [227, 479] on div "Plan de relance" at bounding box center [224, 480] width 251 height 14
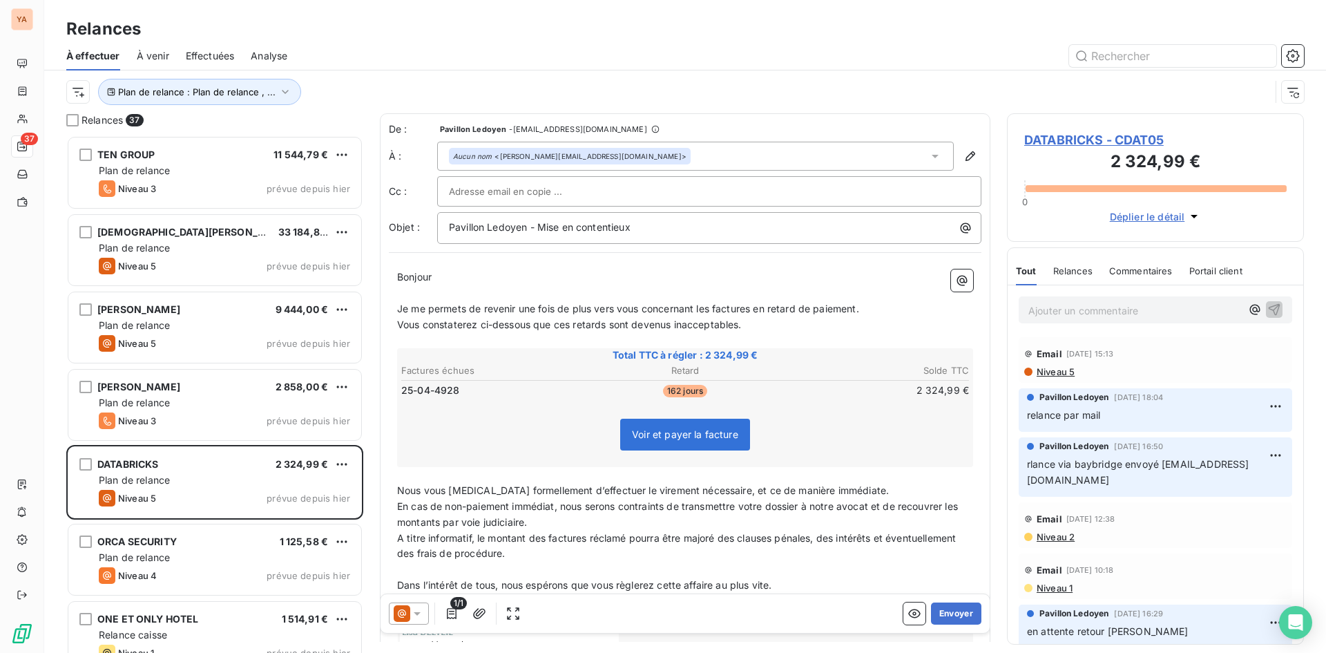
click at [415, 614] on icon at bounding box center [417, 613] width 14 height 14
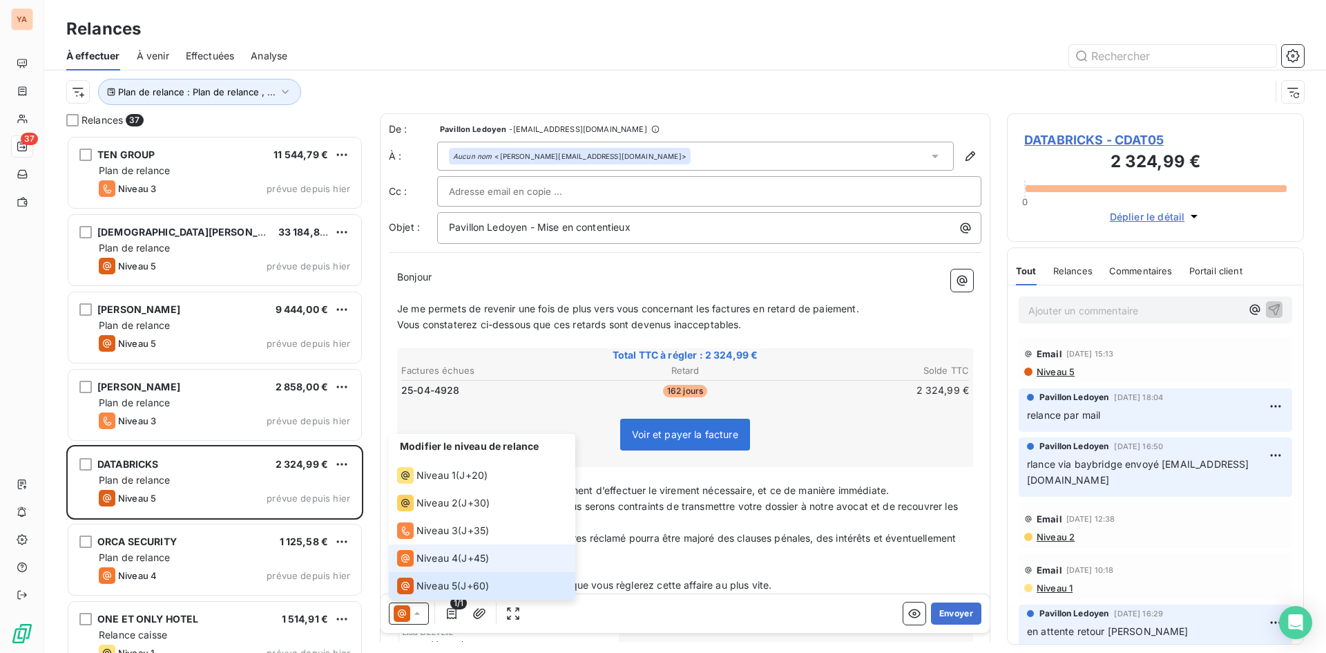
click at [466, 548] on li "Niveau 4 ( J+45 )" at bounding box center [482, 558] width 186 height 28
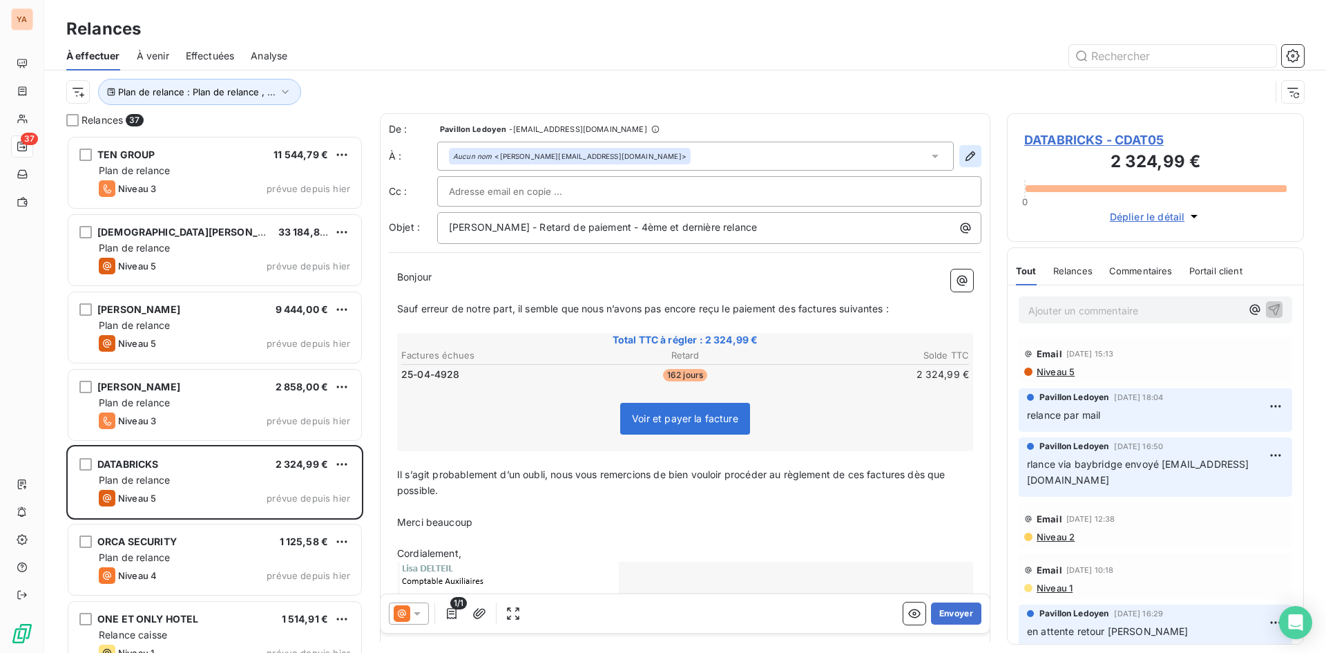
click at [963, 157] on icon "button" at bounding box center [970, 156] width 14 height 14
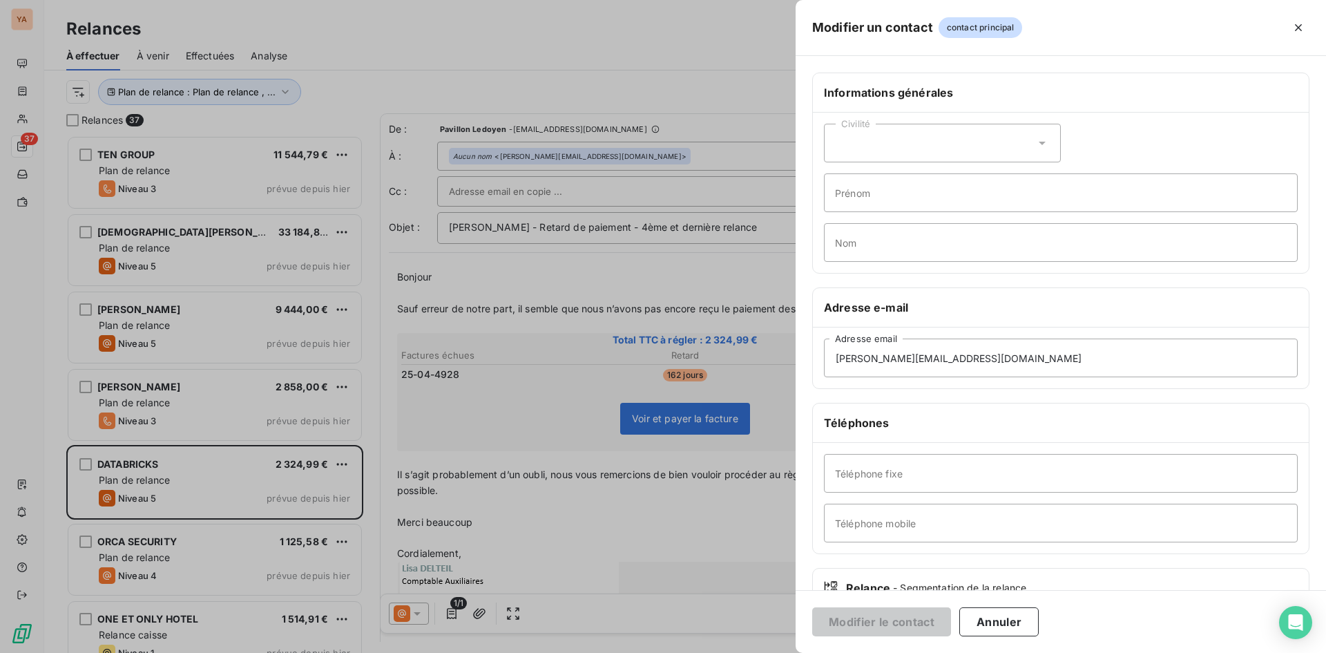
click at [932, 148] on div "Civilité" at bounding box center [942, 143] width 237 height 39
click at [874, 177] on span "Madame" at bounding box center [869, 177] width 37 height 13
click at [869, 242] on input "Nom" at bounding box center [1061, 242] width 474 height 39
type input "BLANC"
drag, startPoint x: 659, startPoint y: 334, endPoint x: 589, endPoint y: 331, distance: 69.8
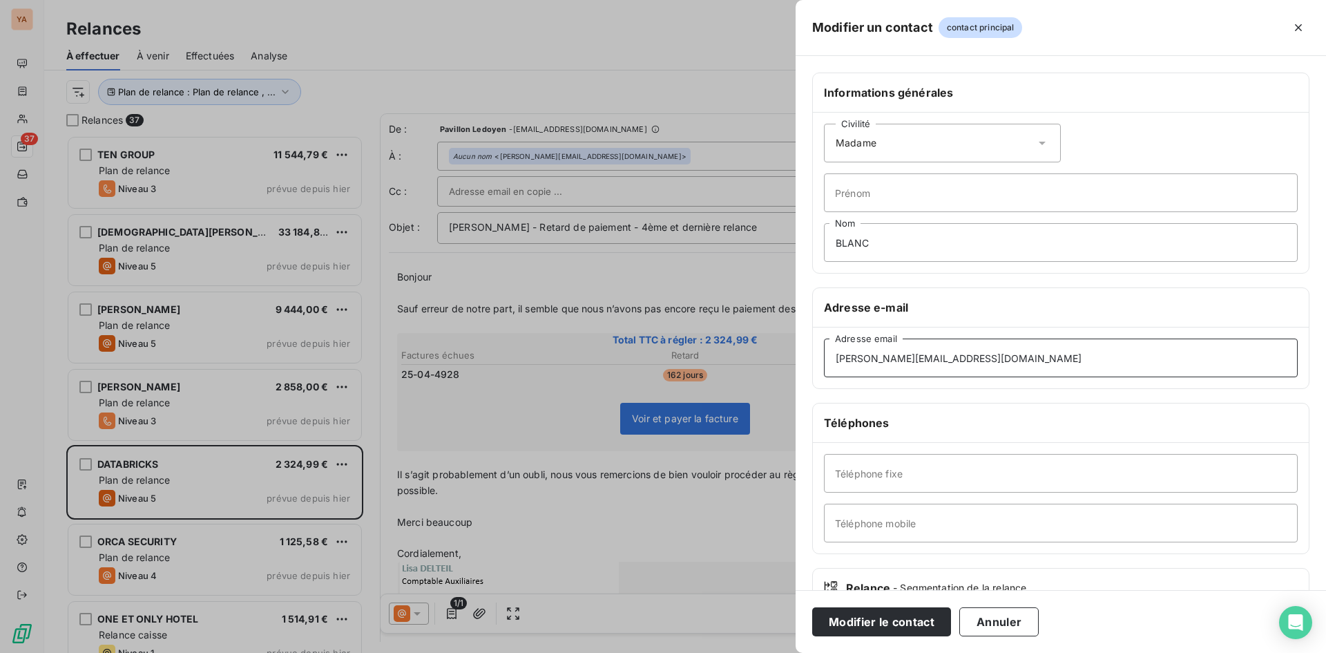
click at [593, 652] on div "Modifier un contact contact principal Informations générales Civilité Madame Pr…" at bounding box center [663, 653] width 1326 height 0
paste input "celine.blanc"
type input "[EMAIL_ADDRESS][DOMAIN_NAME]"
click at [888, 616] on button "Modifier le contact" at bounding box center [881, 621] width 139 height 29
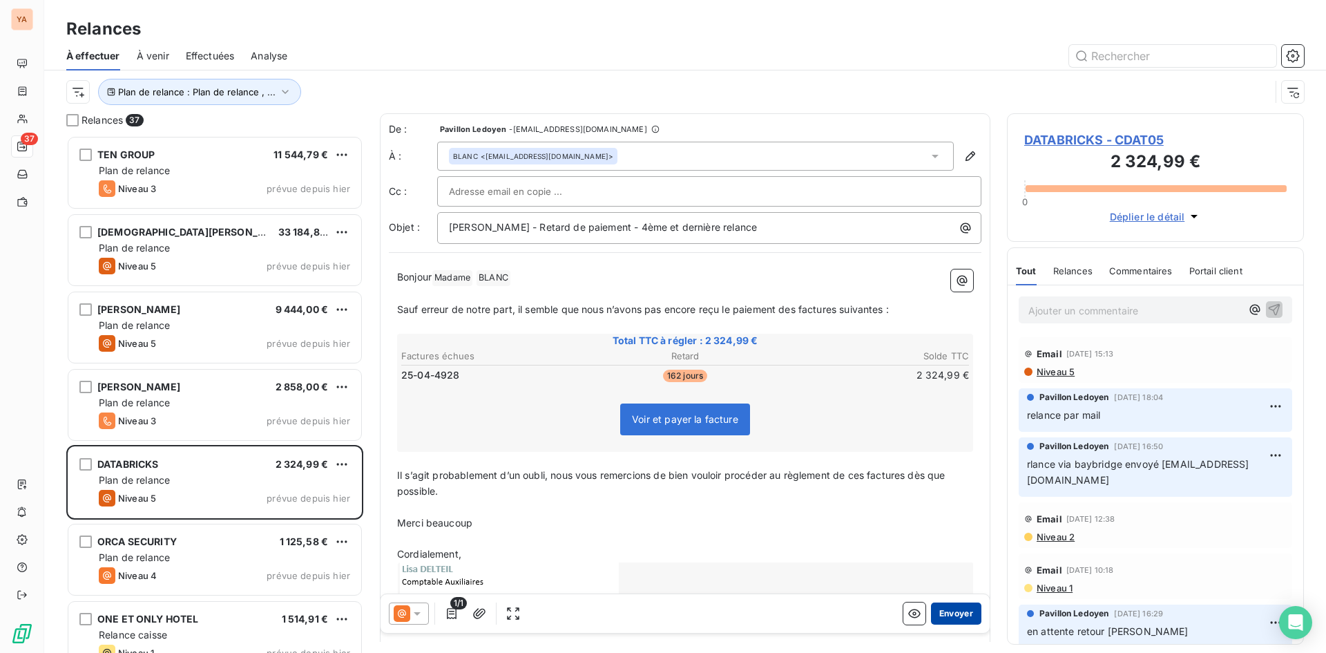
click at [946, 610] on button "Envoyer" at bounding box center [956, 613] width 50 height 22
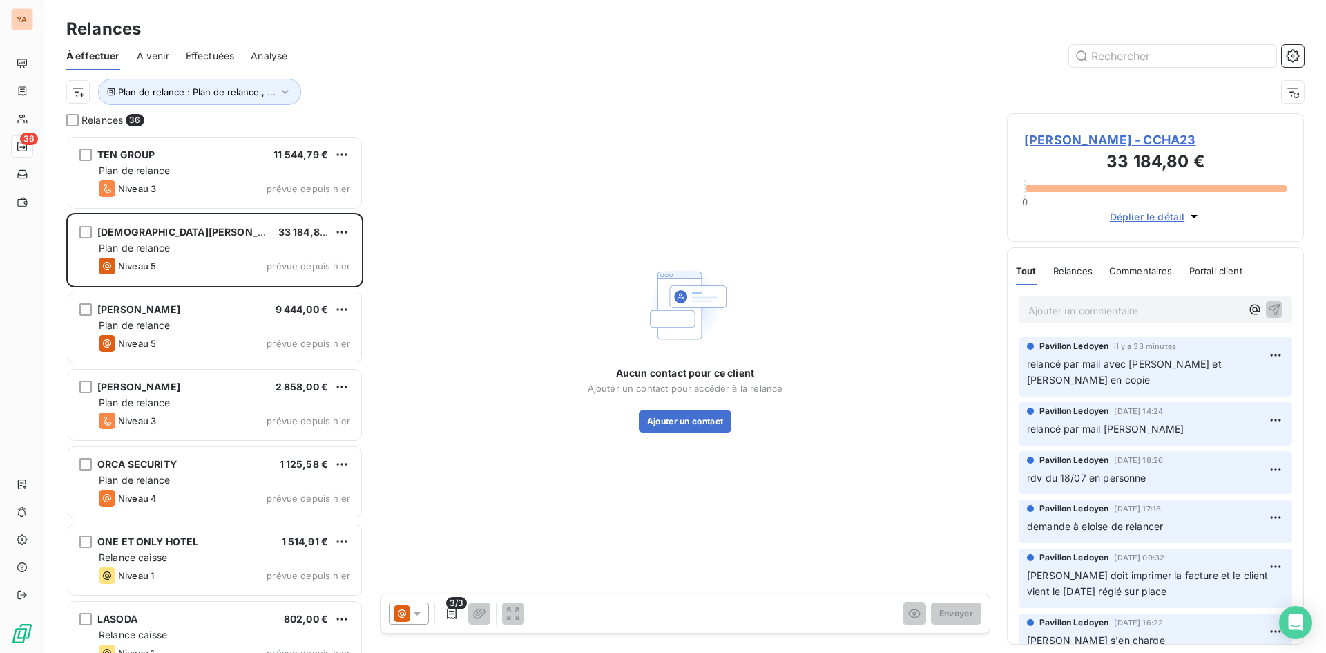
click at [1088, 311] on p "Ajouter un commentaire ﻿" at bounding box center [1134, 310] width 213 height 17
click at [1162, 62] on input "text" at bounding box center [1172, 56] width 207 height 22
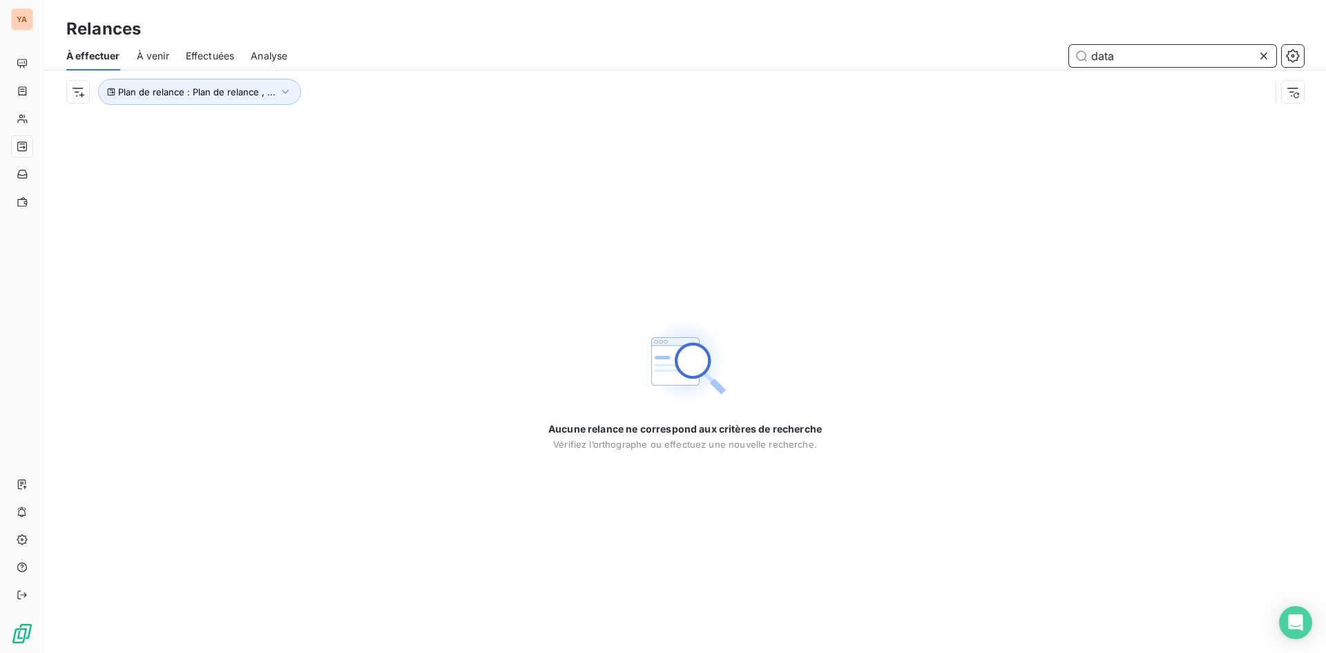
type input "data"
click at [1268, 53] on icon at bounding box center [1264, 56] width 14 height 14
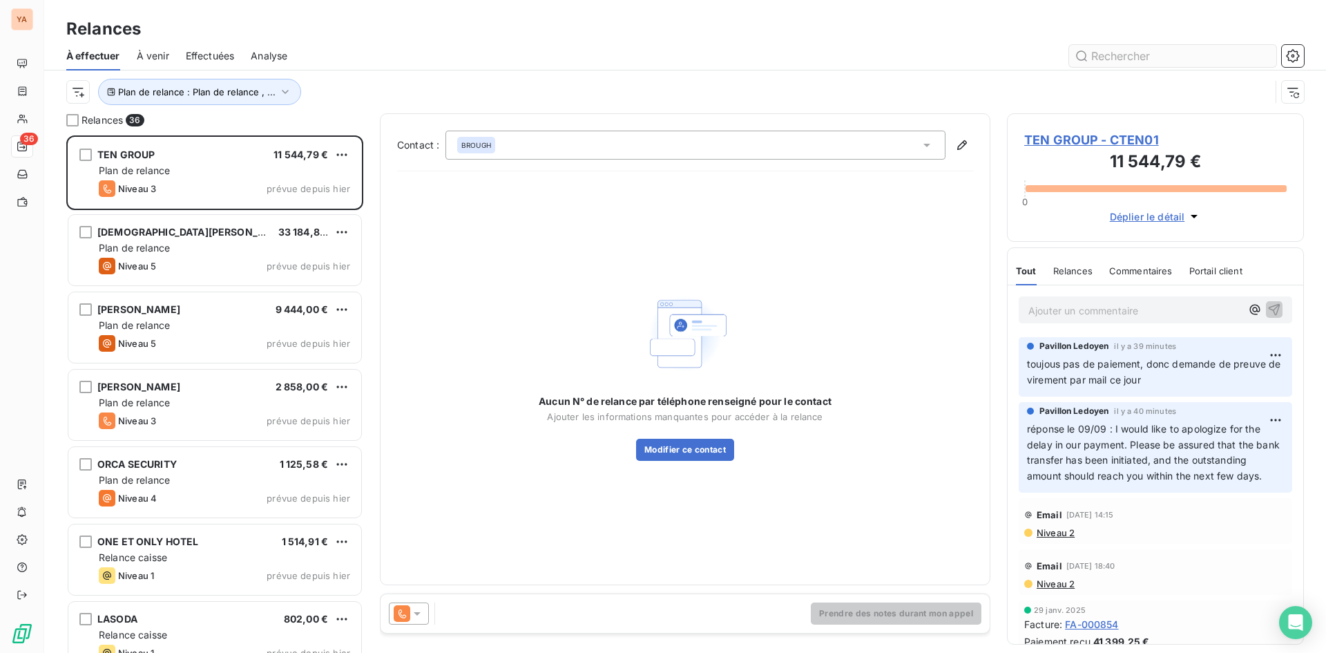
scroll to position [507, 287]
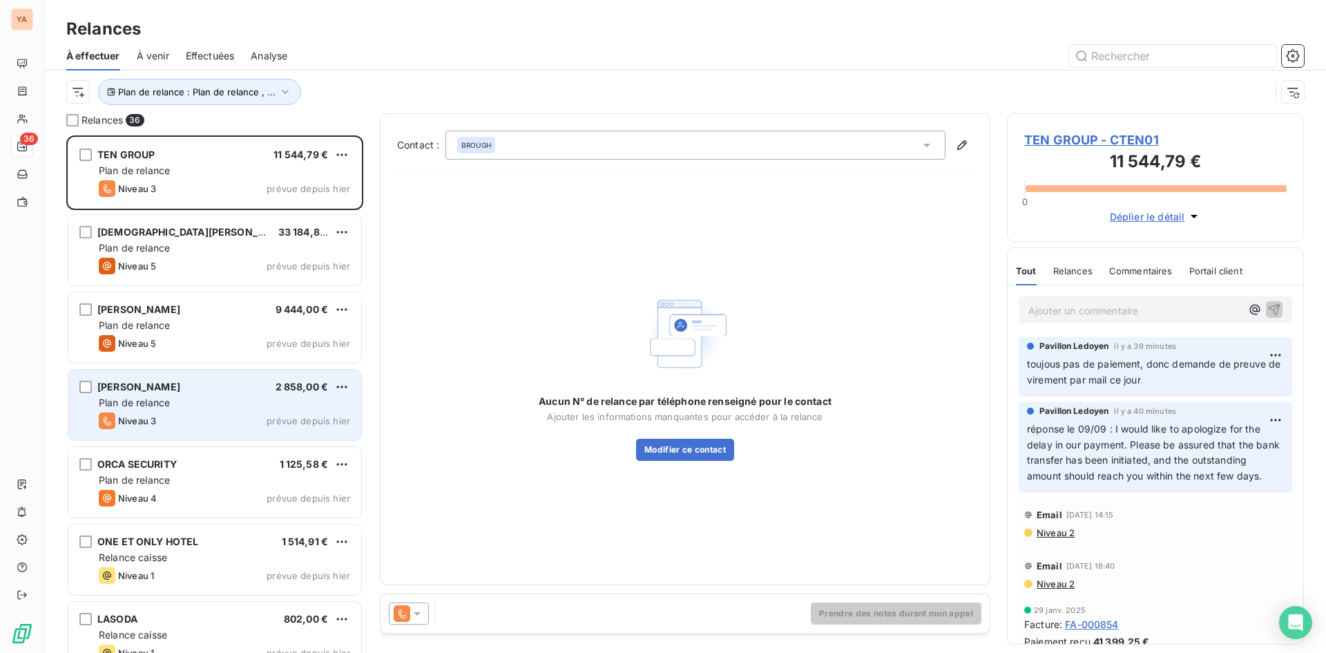
click at [229, 408] on div "Plan de relance" at bounding box center [224, 403] width 251 height 14
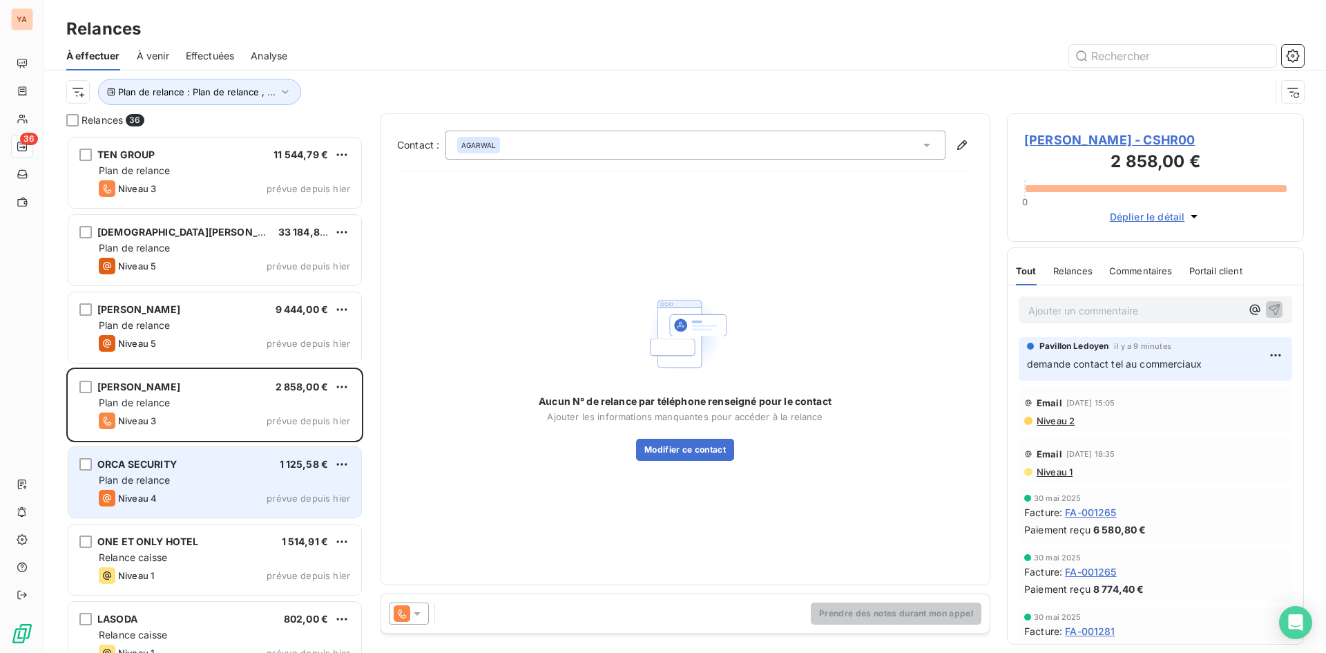
click at [175, 494] on div "Niveau 4 prévue depuis hier" at bounding box center [224, 498] width 251 height 17
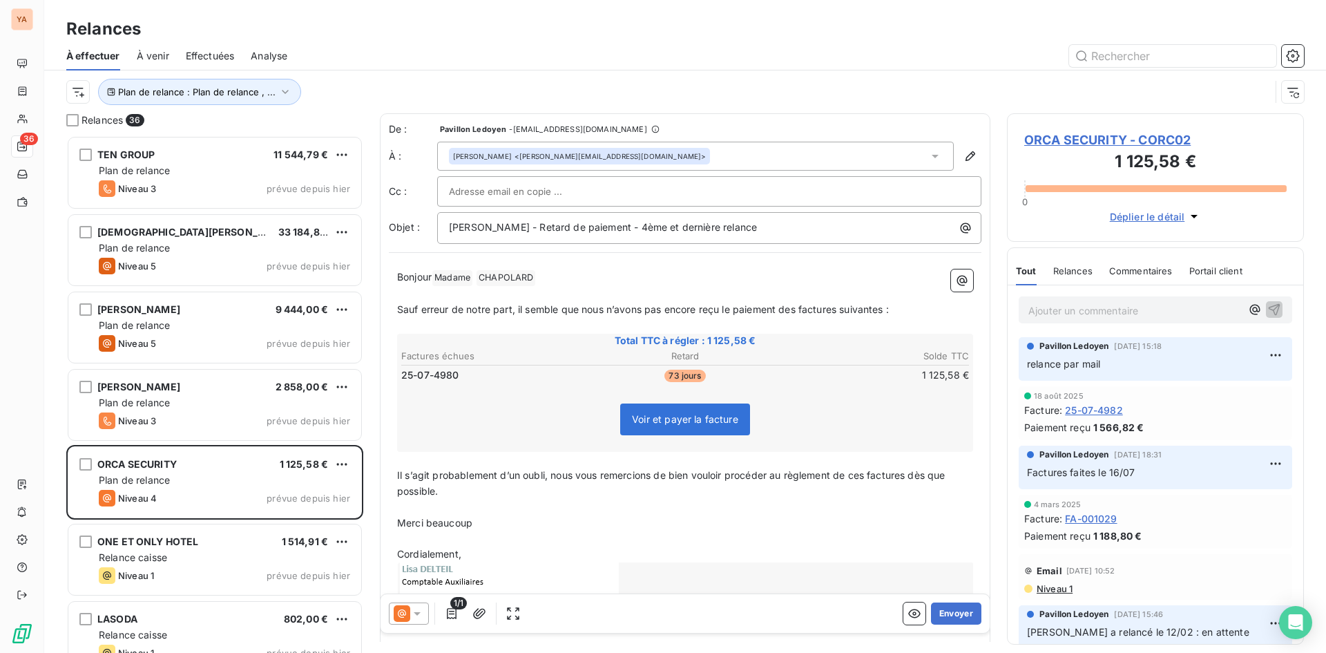
click at [1083, 311] on p "Ajouter un commentaire ﻿" at bounding box center [1134, 310] width 213 height 17
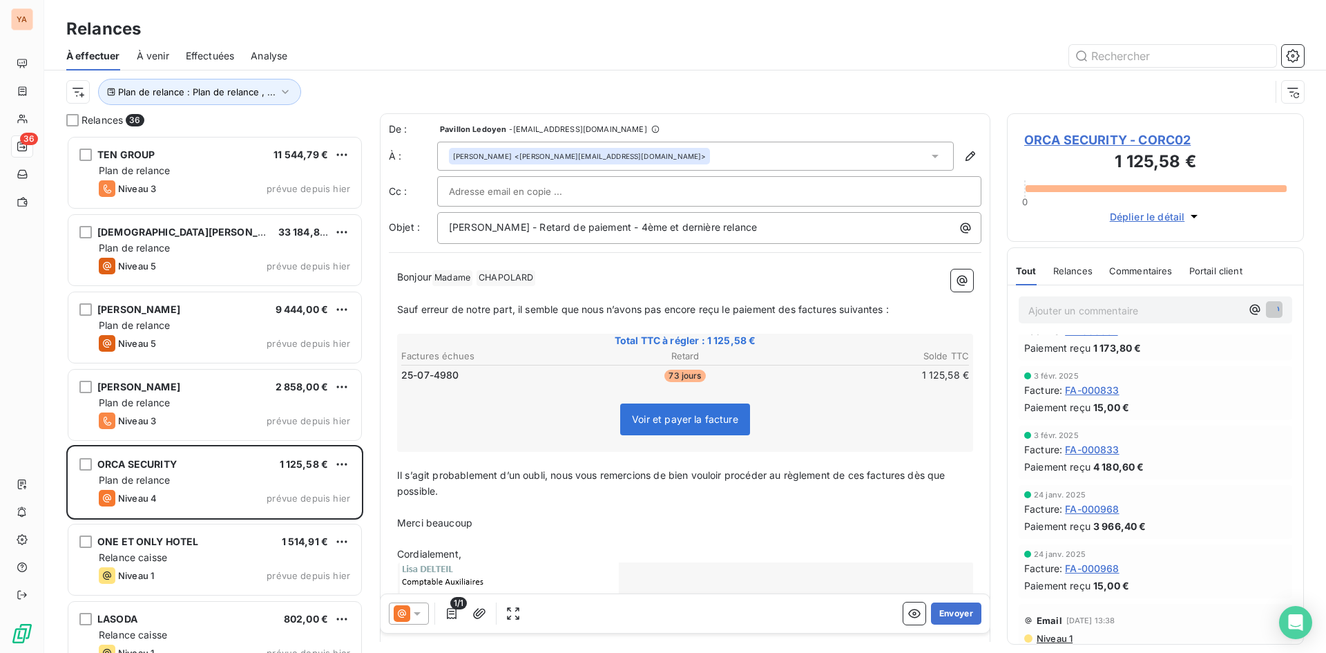
scroll to position [430, 0]
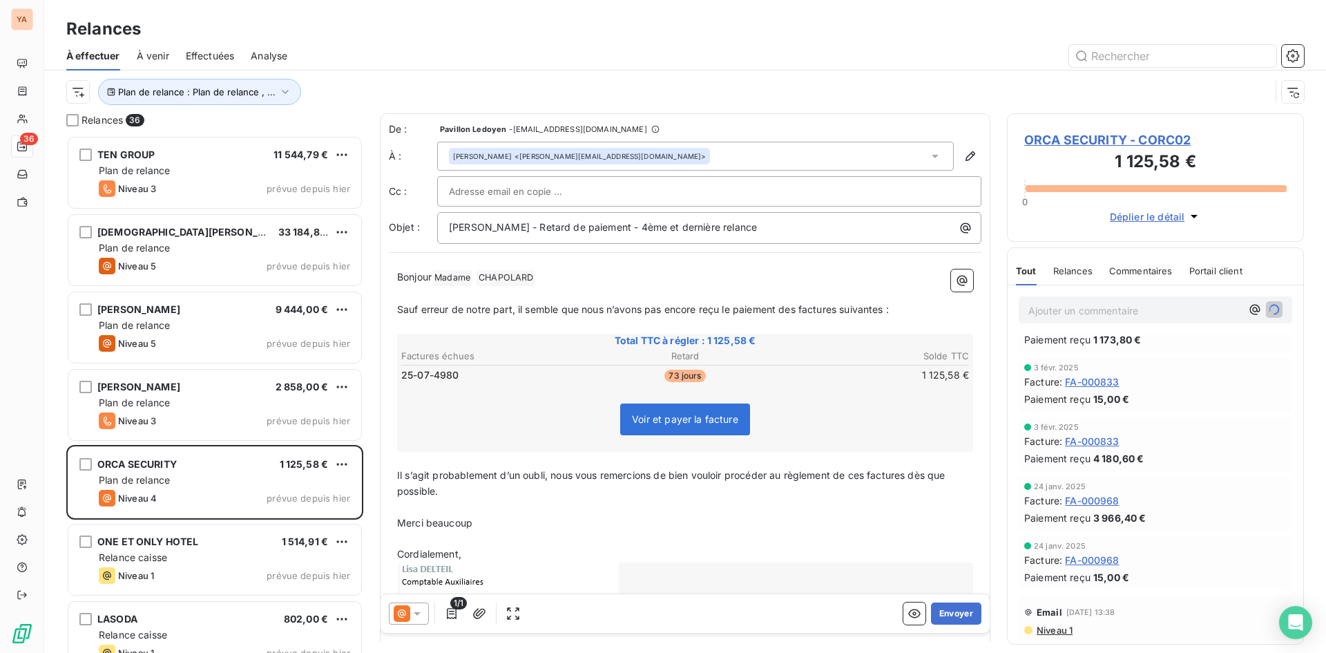
click at [1083, 309] on p "Ajouter un commentaire ﻿" at bounding box center [1134, 310] width 213 height 17
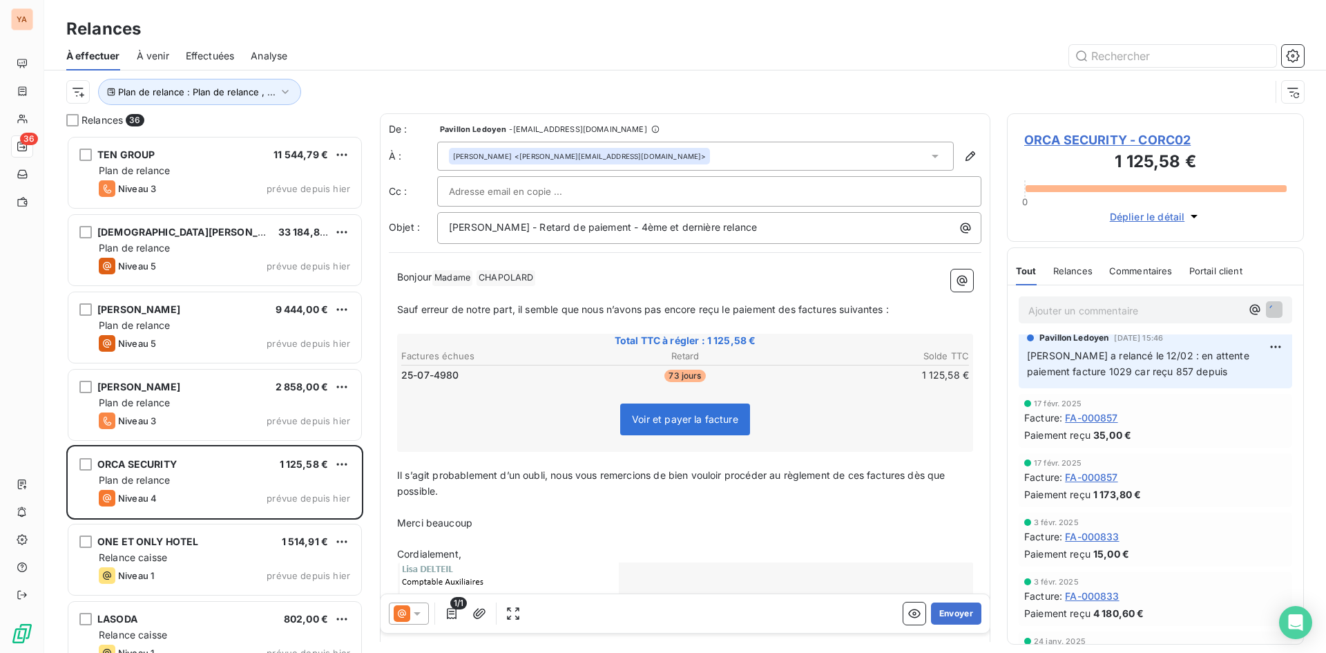
scroll to position [0, 0]
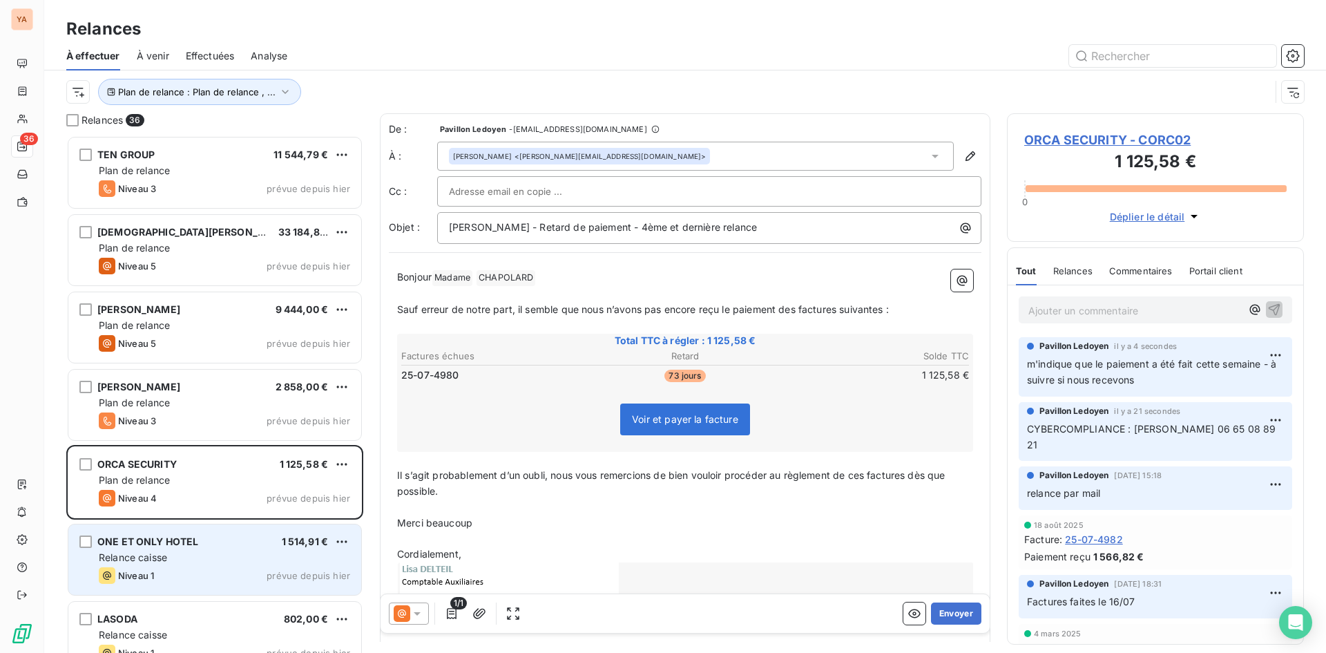
click at [216, 549] on div "ONE ET ONLY HOTEL 1 514,91 € Relance caisse Niveau 1 prévue depuis [DATE]" at bounding box center [214, 559] width 293 height 70
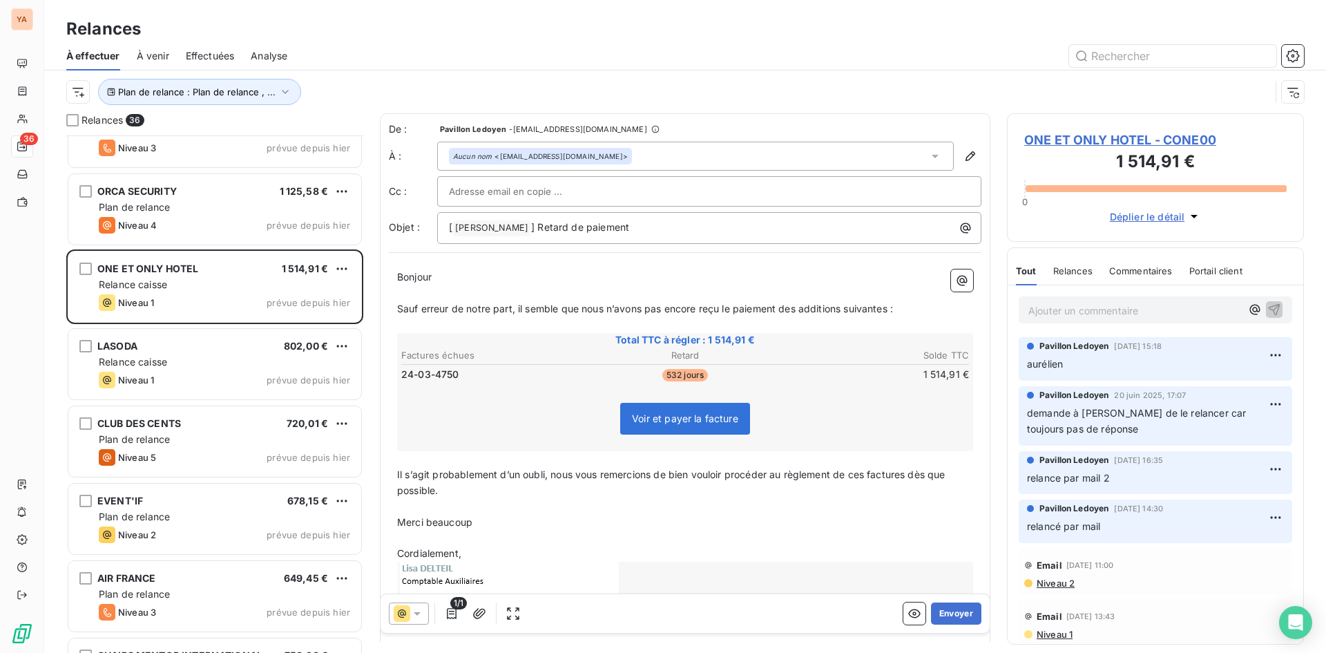
scroll to position [277, 0]
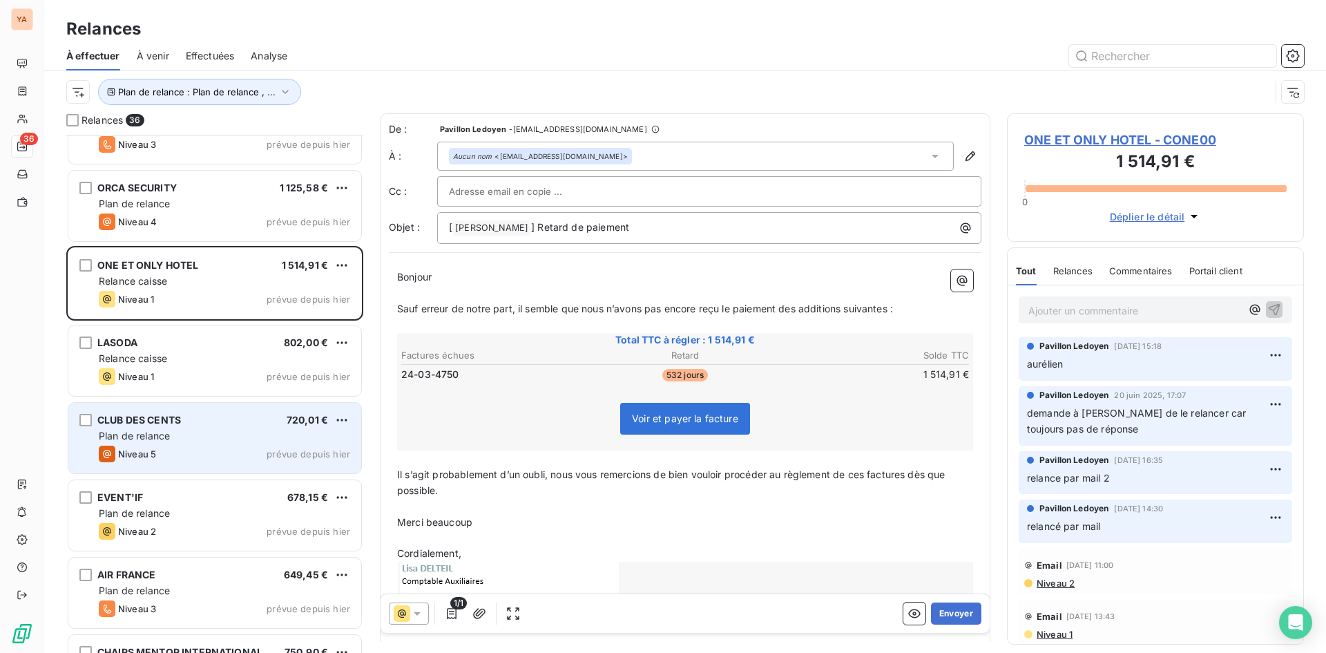
click at [242, 424] on div "CLUB DES CENTS 720,01 €" at bounding box center [224, 420] width 251 height 12
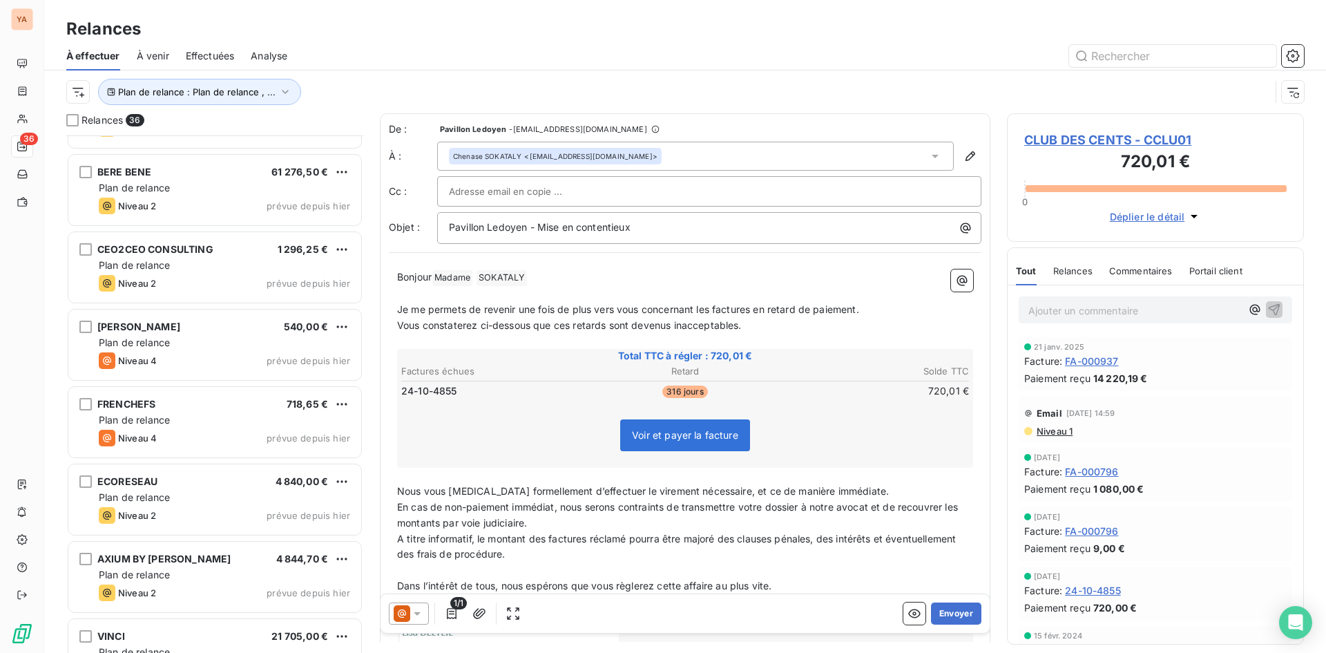
scroll to position [1727, 0]
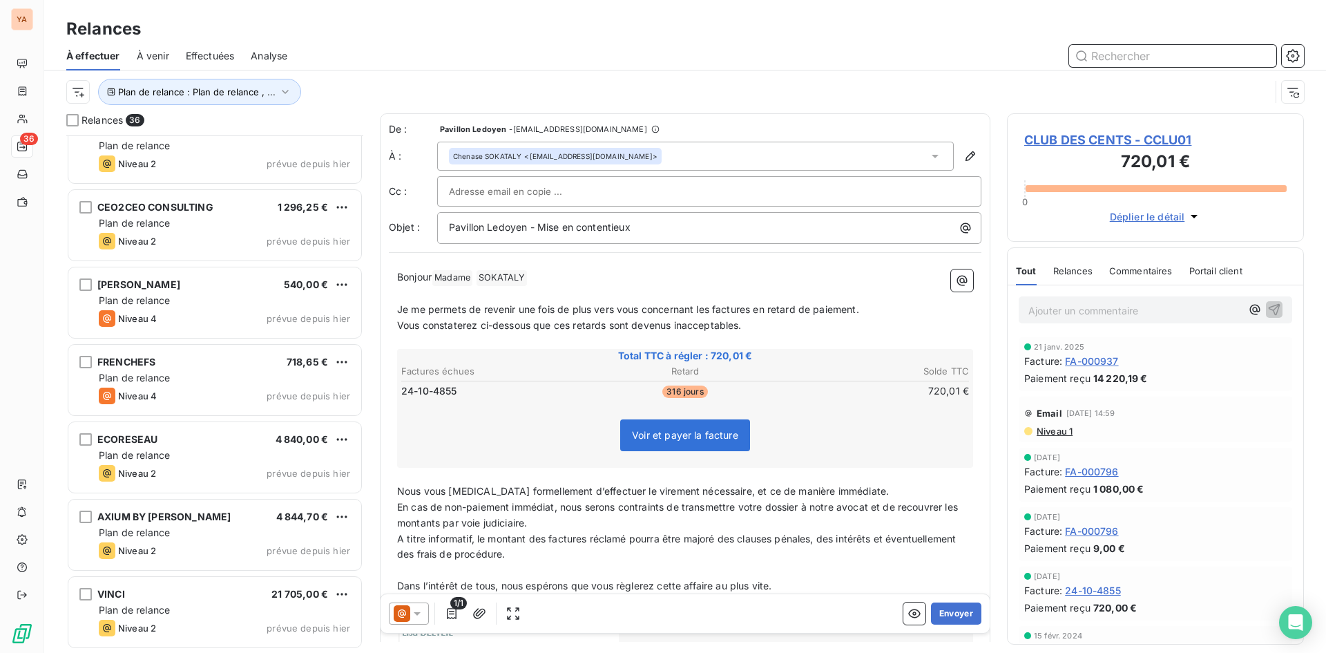
click at [1123, 61] on input "text" at bounding box center [1172, 56] width 207 height 22
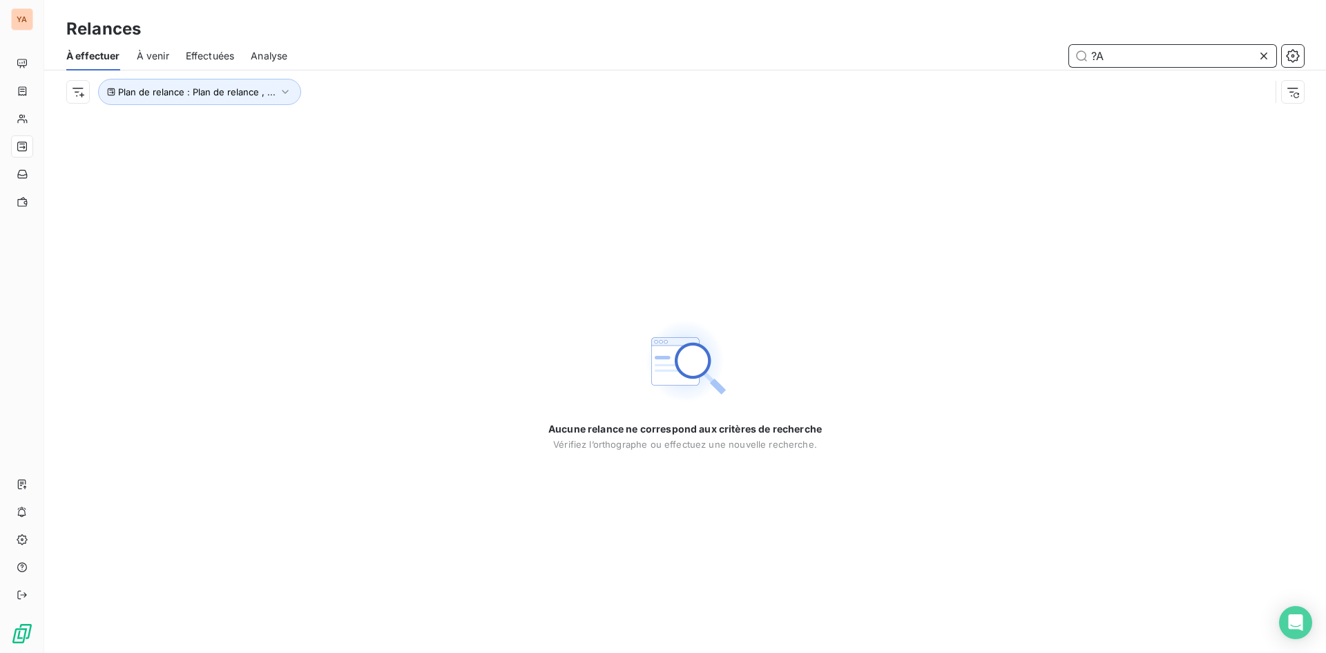
type input "?"
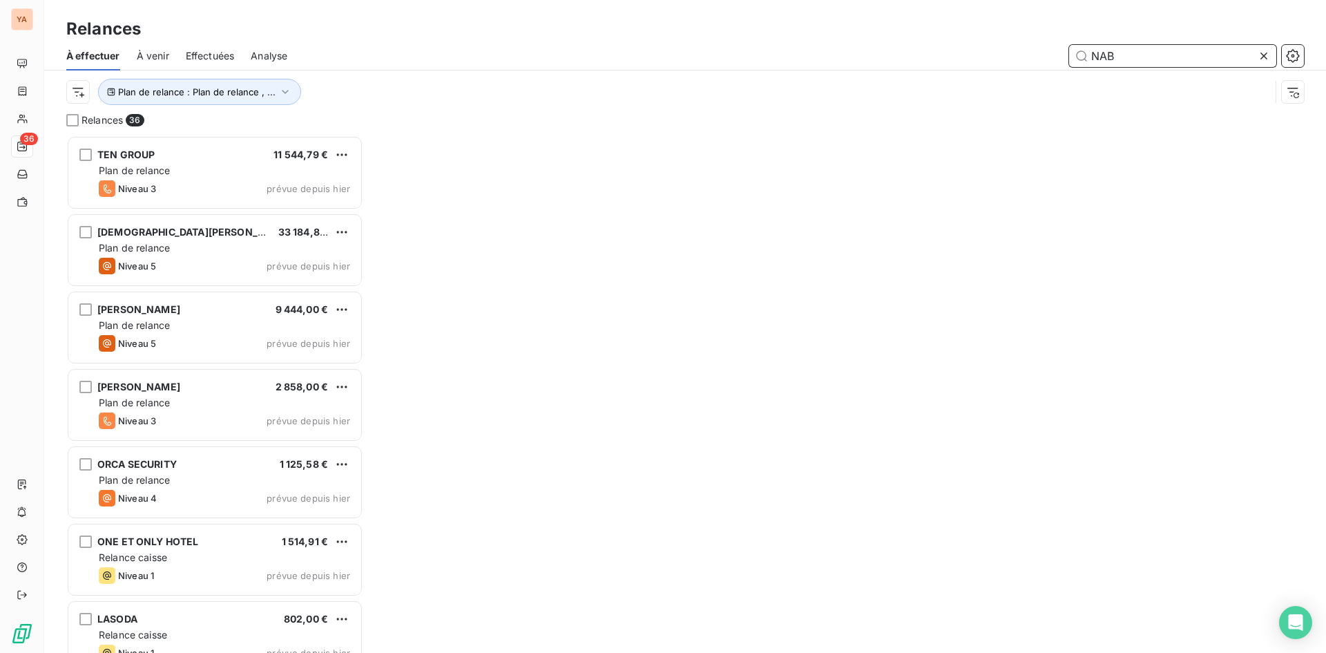
scroll to position [507, 287]
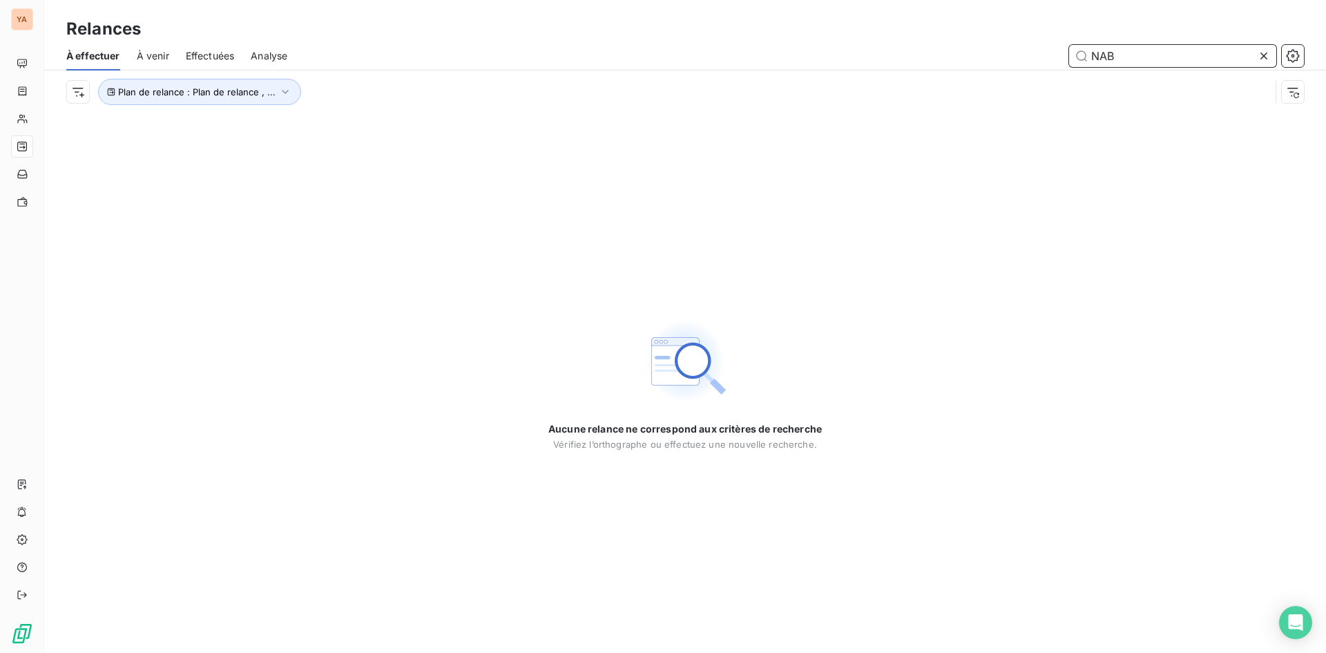
type input "NAB"
click at [1264, 54] on icon at bounding box center [1264, 56] width 14 height 14
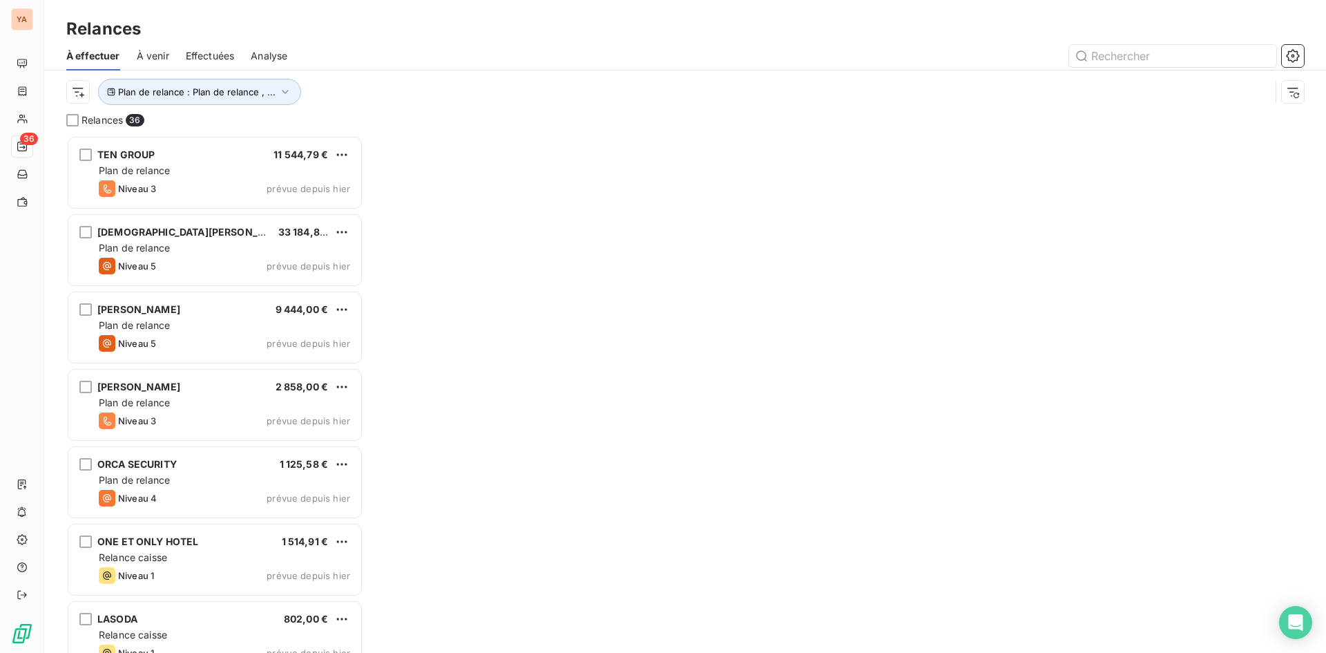
scroll to position [507, 287]
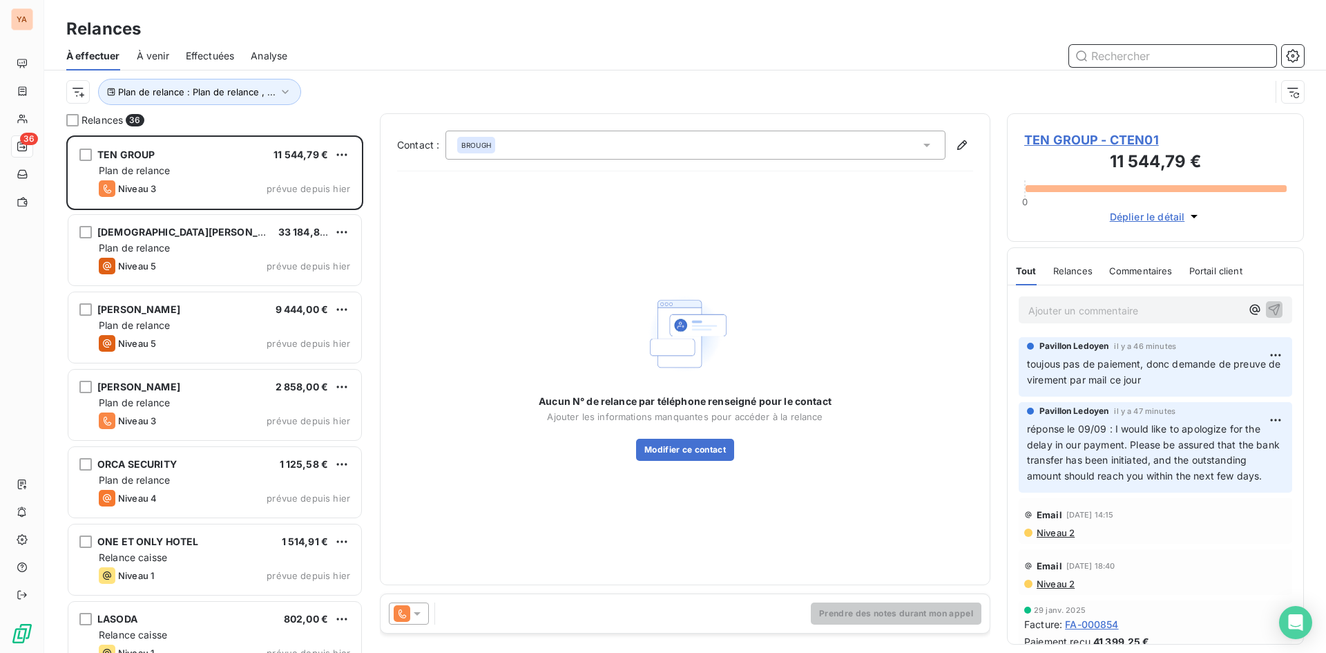
click at [1149, 55] on input "text" at bounding box center [1172, 56] width 207 height 22
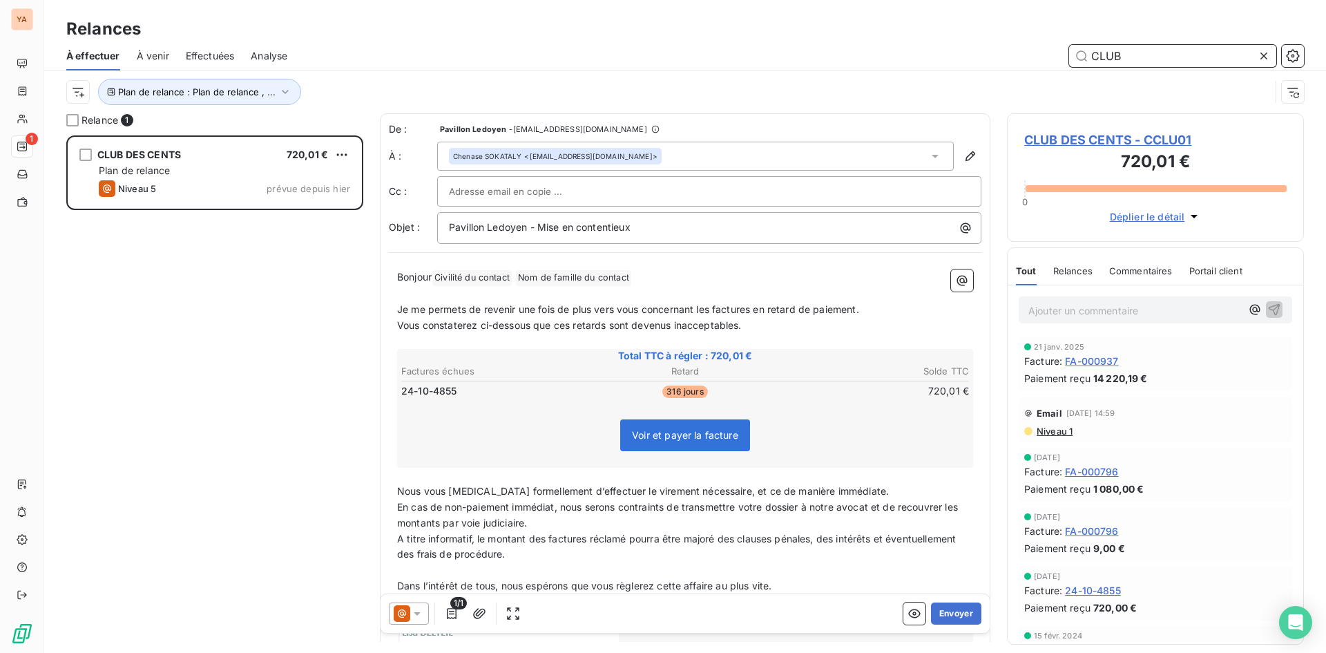
scroll to position [507, 287]
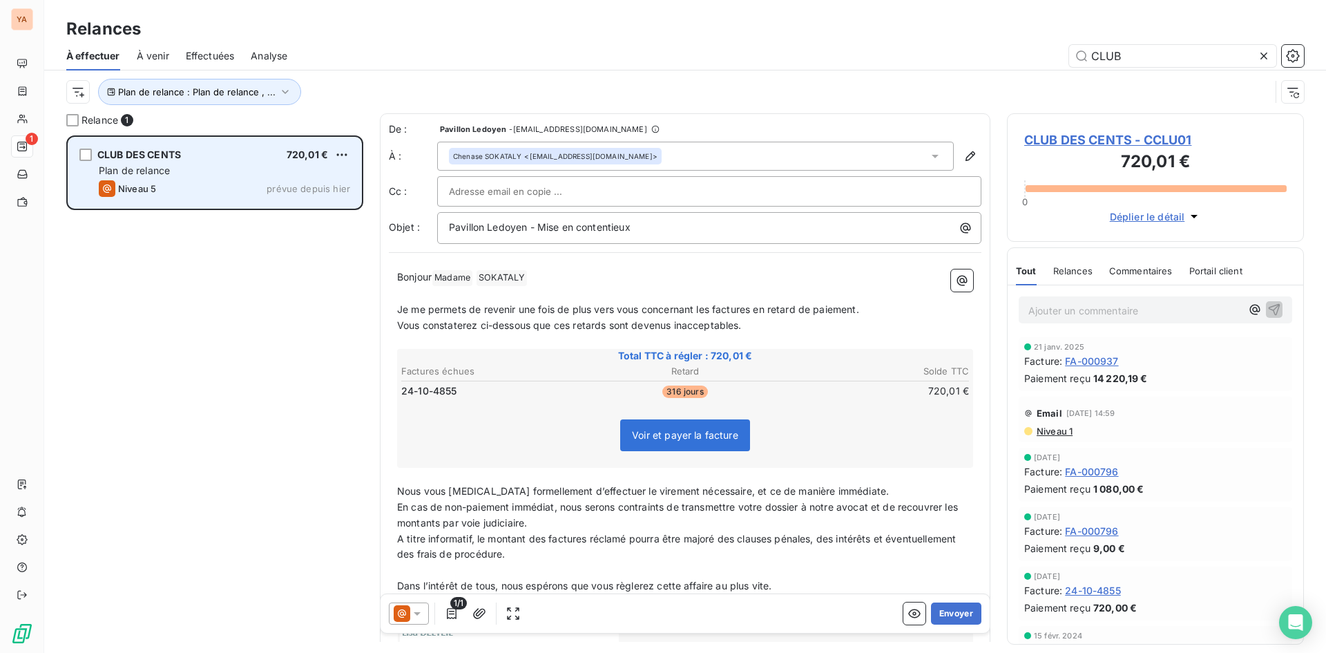
click at [202, 177] on div "Plan de relance" at bounding box center [224, 171] width 251 height 14
click at [338, 153] on html "YA 1 Relances À effectuer À venir Effectuées Analyse CLUB Plan de relance : Pla…" at bounding box center [663, 326] width 1326 height 653
click at [302, 206] on div "Passer cette action" at bounding box center [282, 207] width 124 height 22
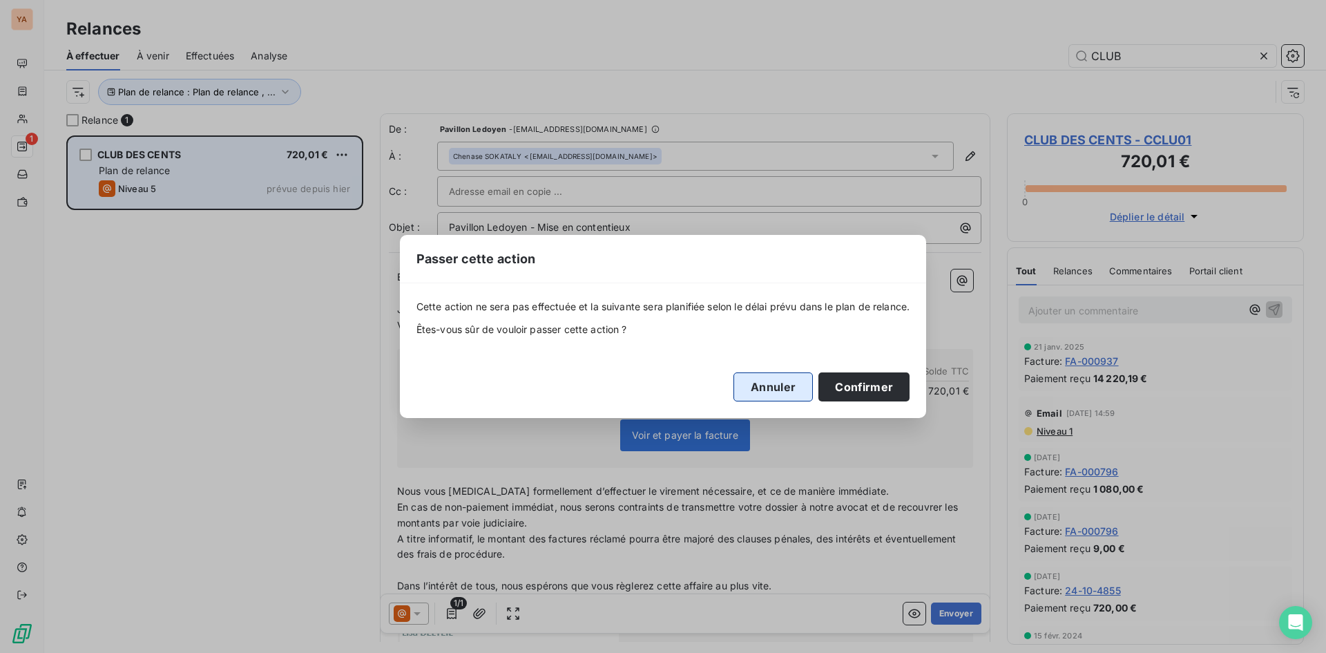
click at [873, 387] on button "Confirmer" at bounding box center [863, 386] width 91 height 29
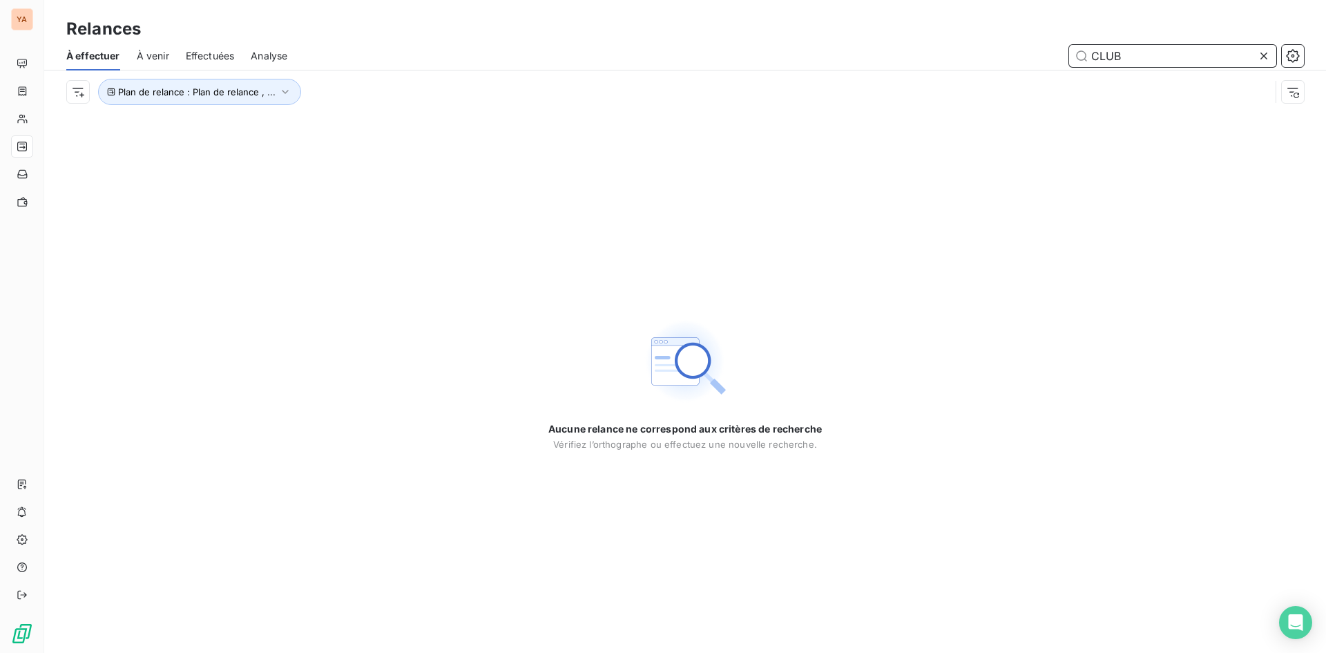
click at [1148, 49] on input "CLUB" at bounding box center [1172, 56] width 207 height 22
drag, startPoint x: 1156, startPoint y: 57, endPoint x: 1016, endPoint y: 48, distance: 139.8
click at [1018, 49] on div "CLUB" at bounding box center [804, 56] width 1000 height 22
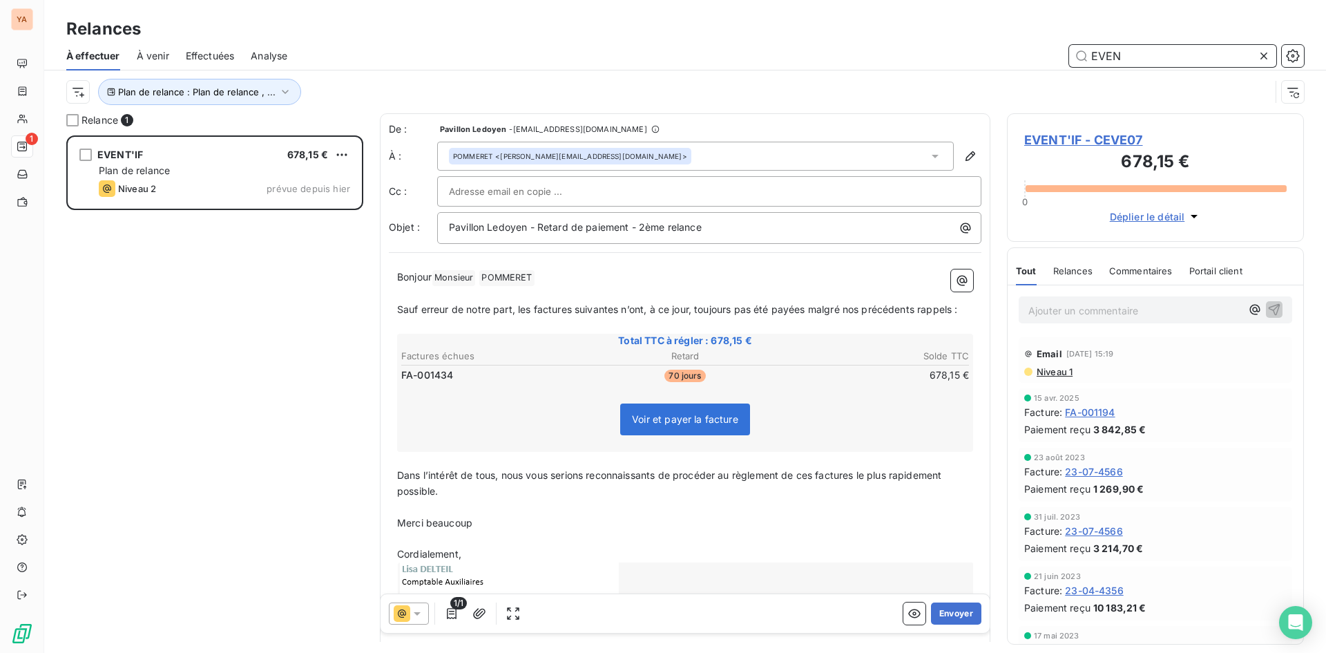
scroll to position [507, 287]
click at [418, 611] on icon at bounding box center [417, 613] width 14 height 14
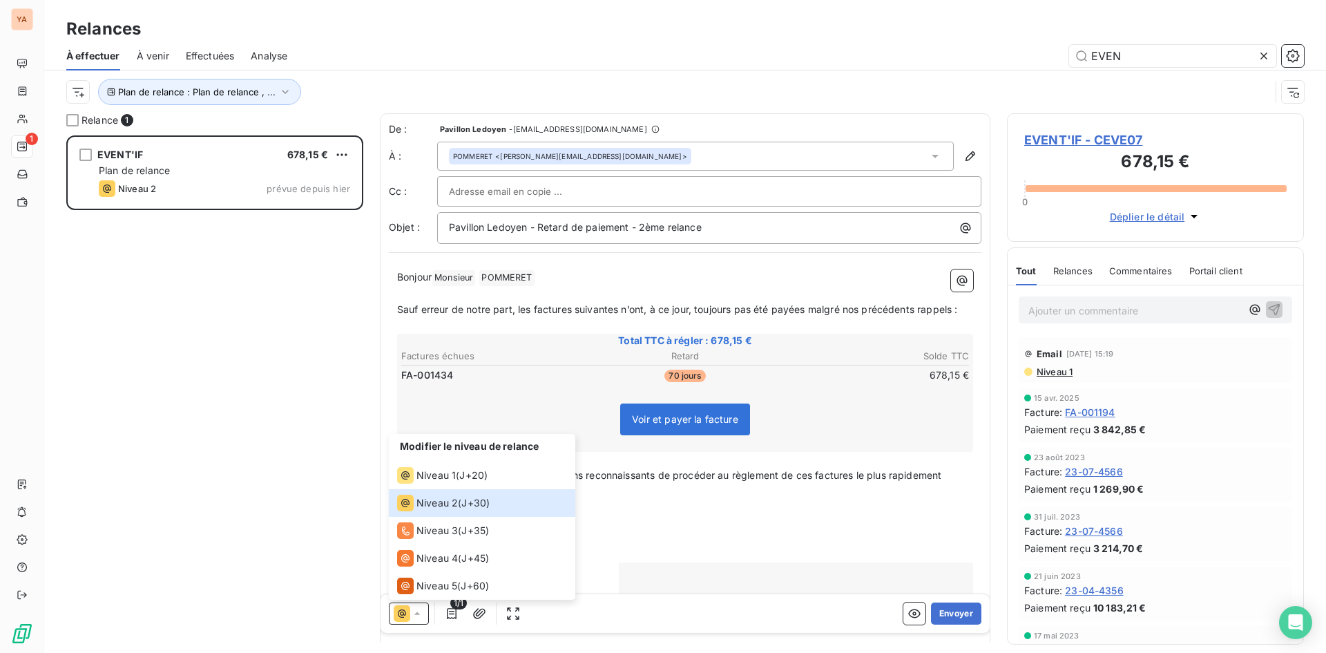
drag, startPoint x: 276, startPoint y: 454, endPoint x: 285, endPoint y: 456, distance: 9.8
click at [276, 456] on div "EVENT'IF 678,15 € Plan de relance Niveau 2 prévue depuis [DATE]" at bounding box center [214, 393] width 297 height 517
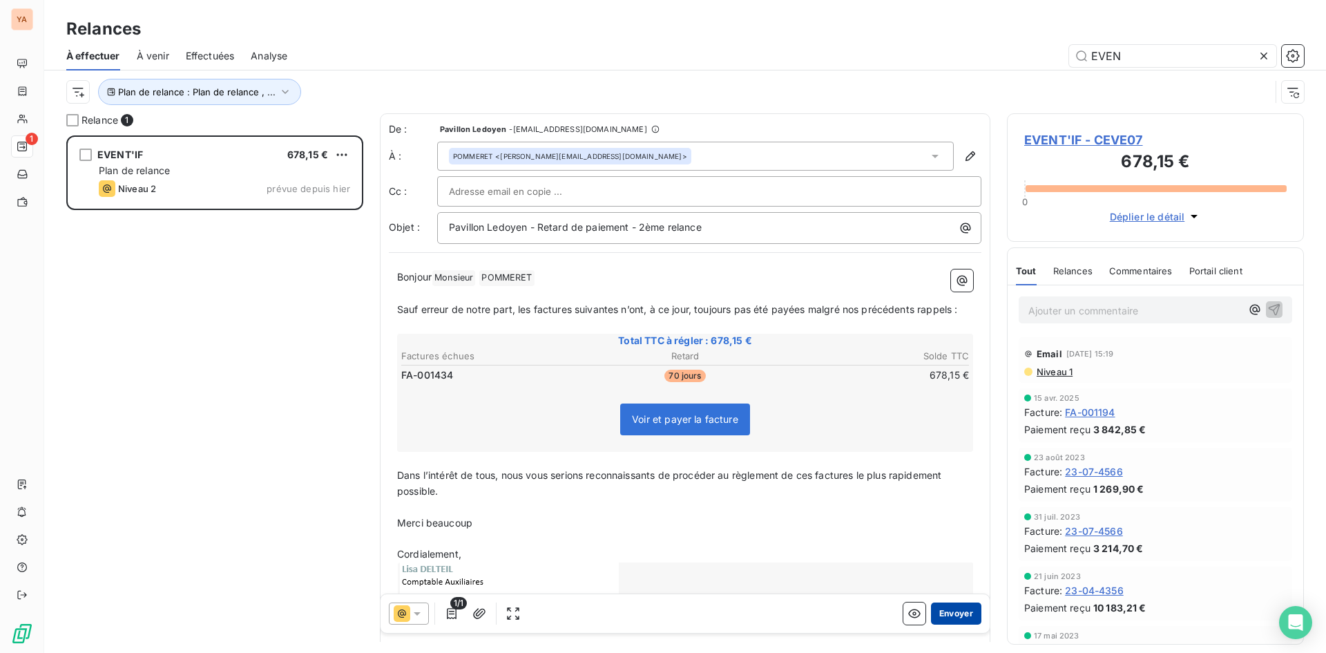
click at [940, 605] on button "Envoyer" at bounding box center [956, 613] width 50 height 22
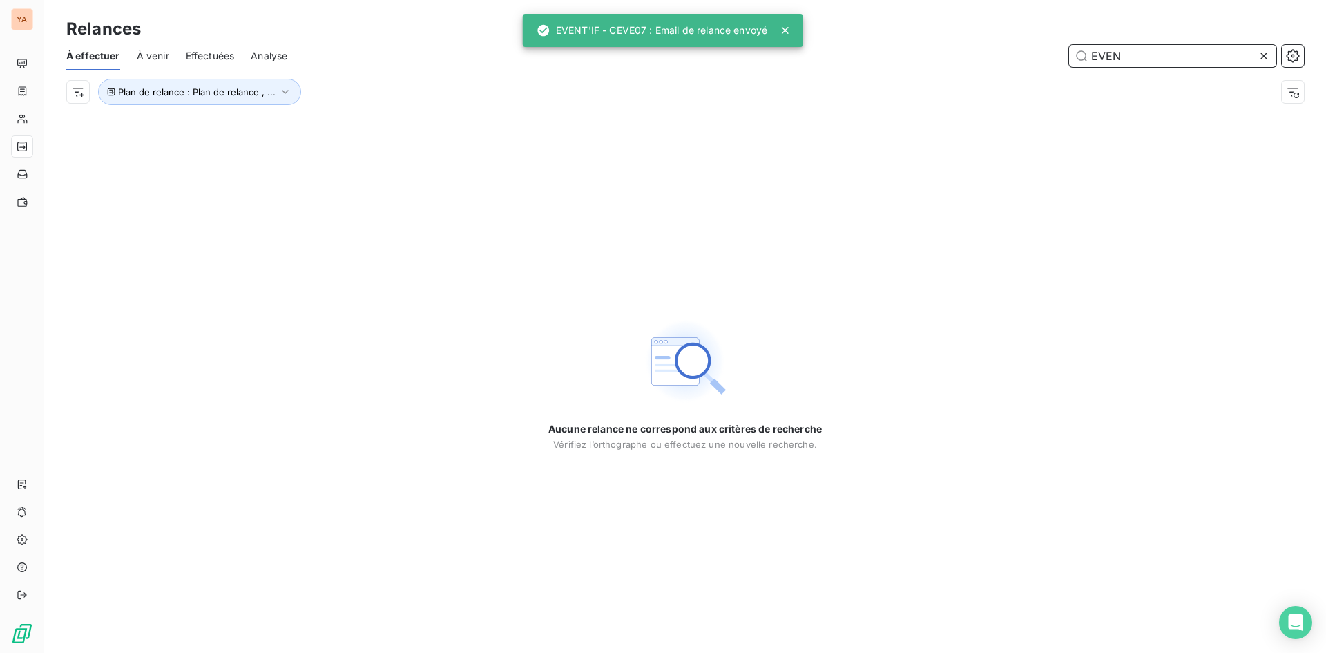
click at [1137, 55] on input "EVEN" at bounding box center [1172, 56] width 207 height 22
drag, startPoint x: 1110, startPoint y: 55, endPoint x: 1030, endPoint y: 53, distance: 80.1
click at [1032, 54] on div "EVEN" at bounding box center [804, 56] width 1000 height 22
type input "air"
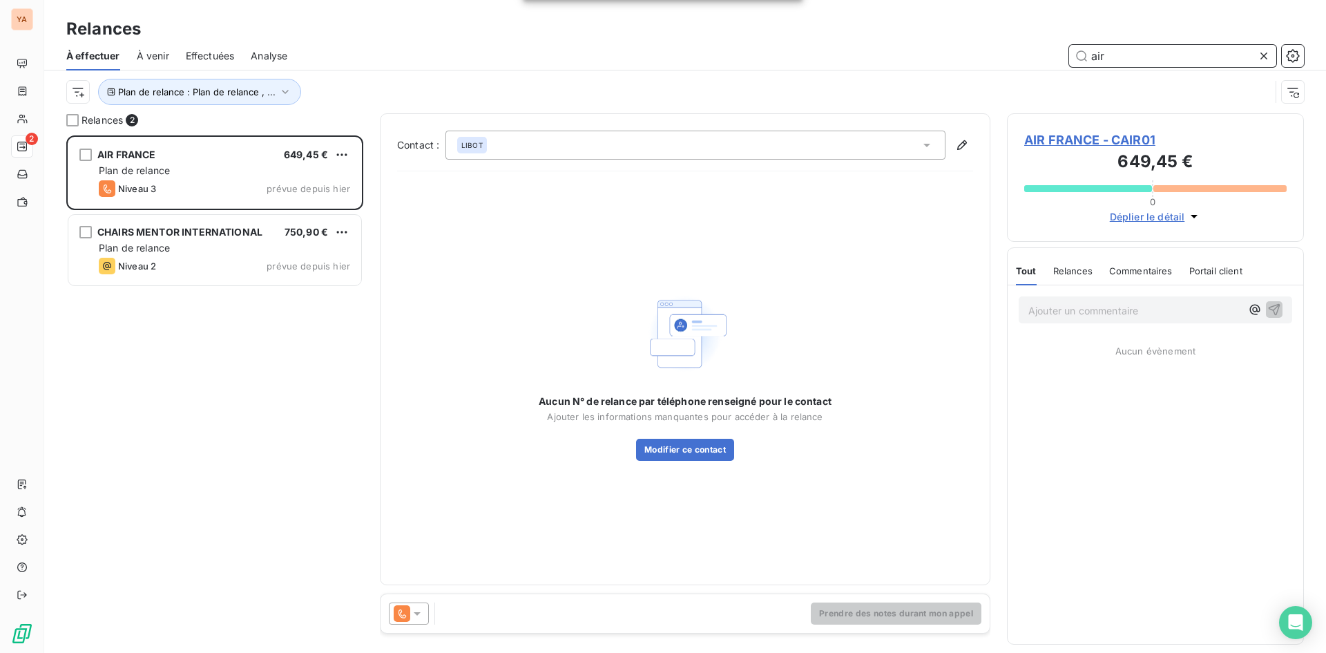
scroll to position [507, 287]
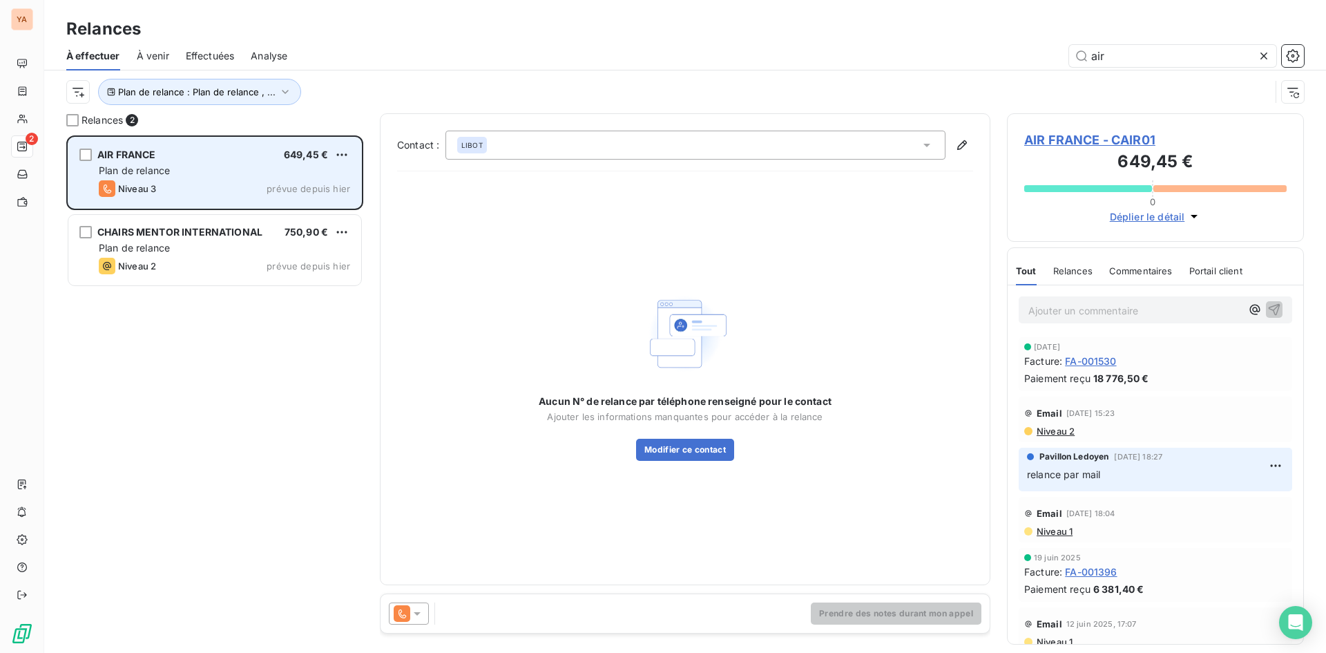
click at [150, 164] on div "Plan de relance" at bounding box center [224, 171] width 251 height 14
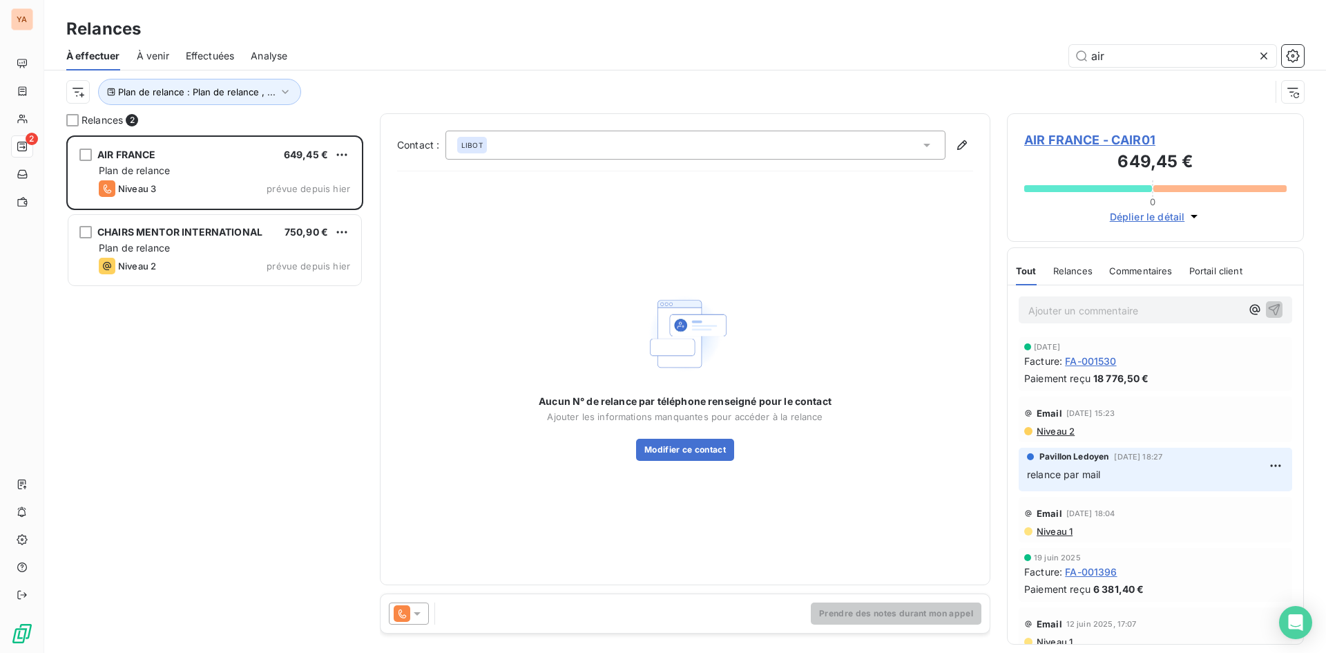
click at [420, 608] on icon at bounding box center [417, 613] width 14 height 14
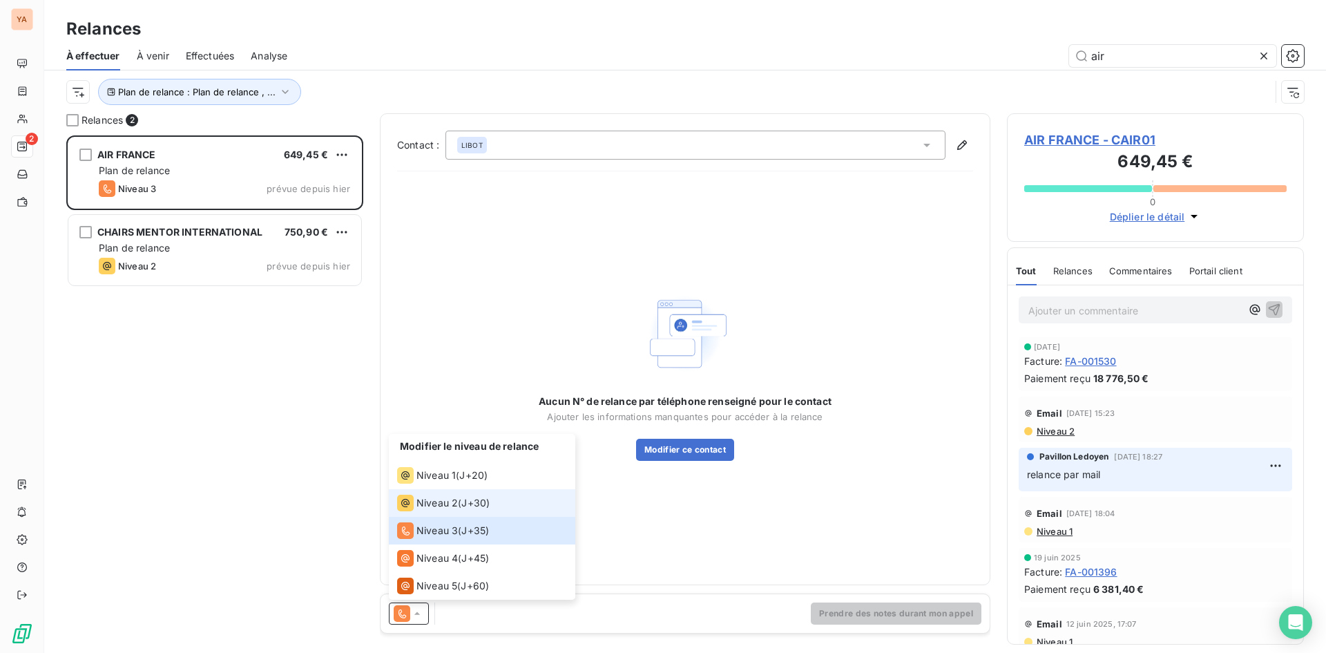
click at [450, 500] on span "Niveau 2" at bounding box center [436, 503] width 41 height 14
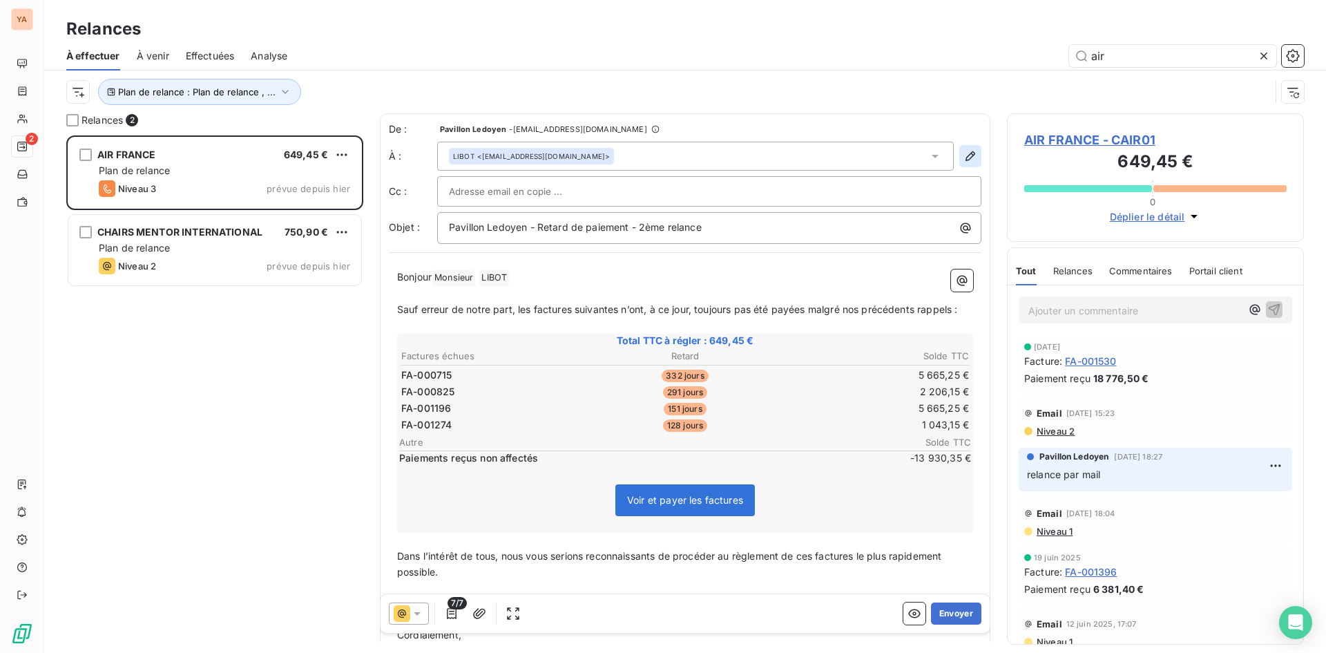
click at [963, 158] on icon "button" at bounding box center [970, 156] width 14 height 14
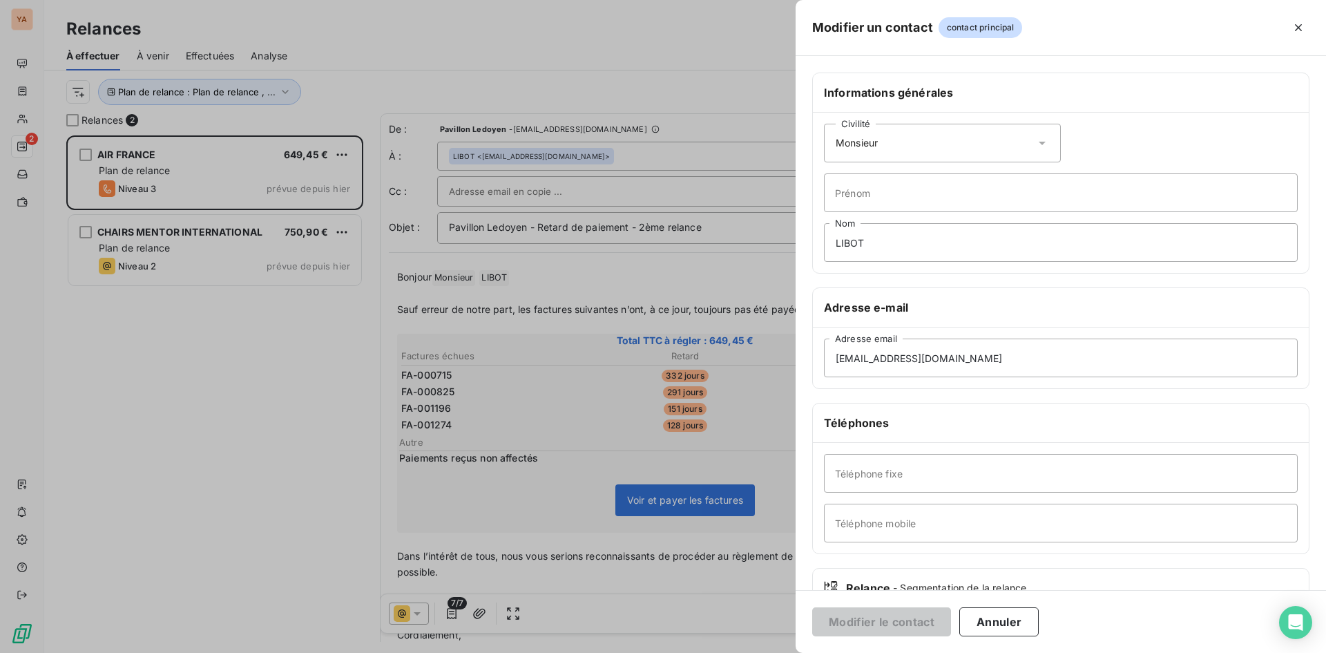
click at [919, 144] on div "Civilité Monsieur" at bounding box center [942, 143] width 237 height 39
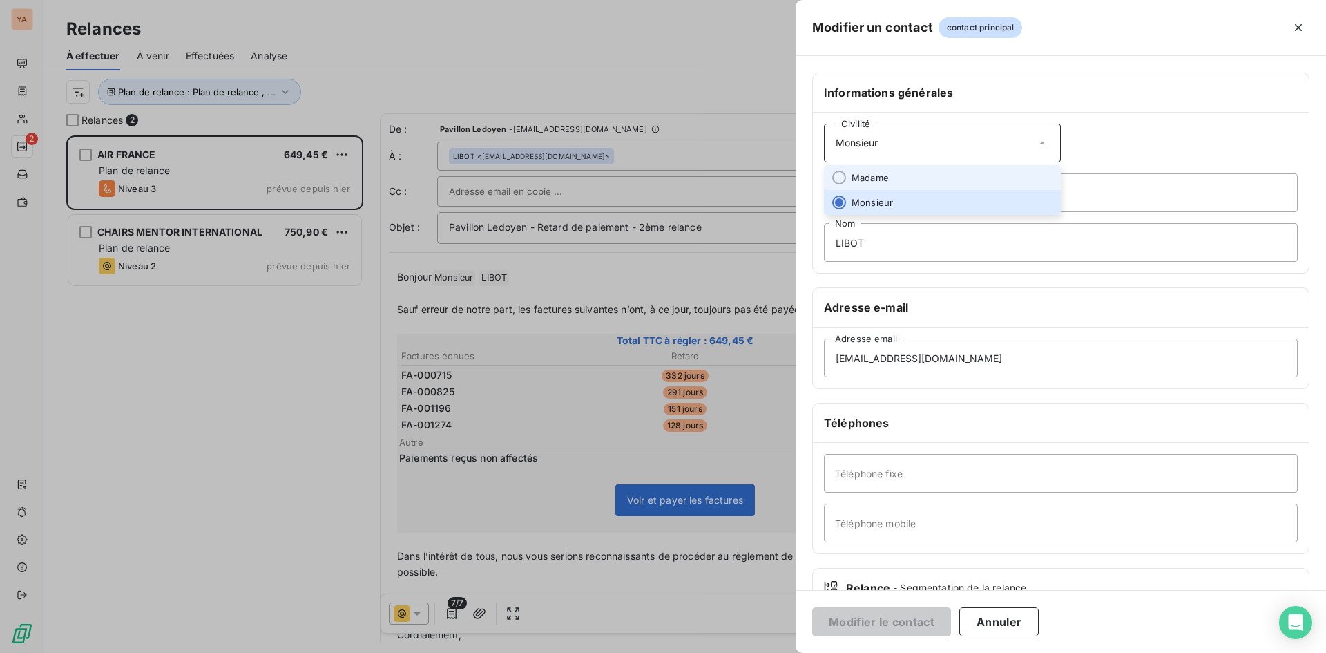
click at [875, 177] on span "Madame" at bounding box center [869, 177] width 37 height 13
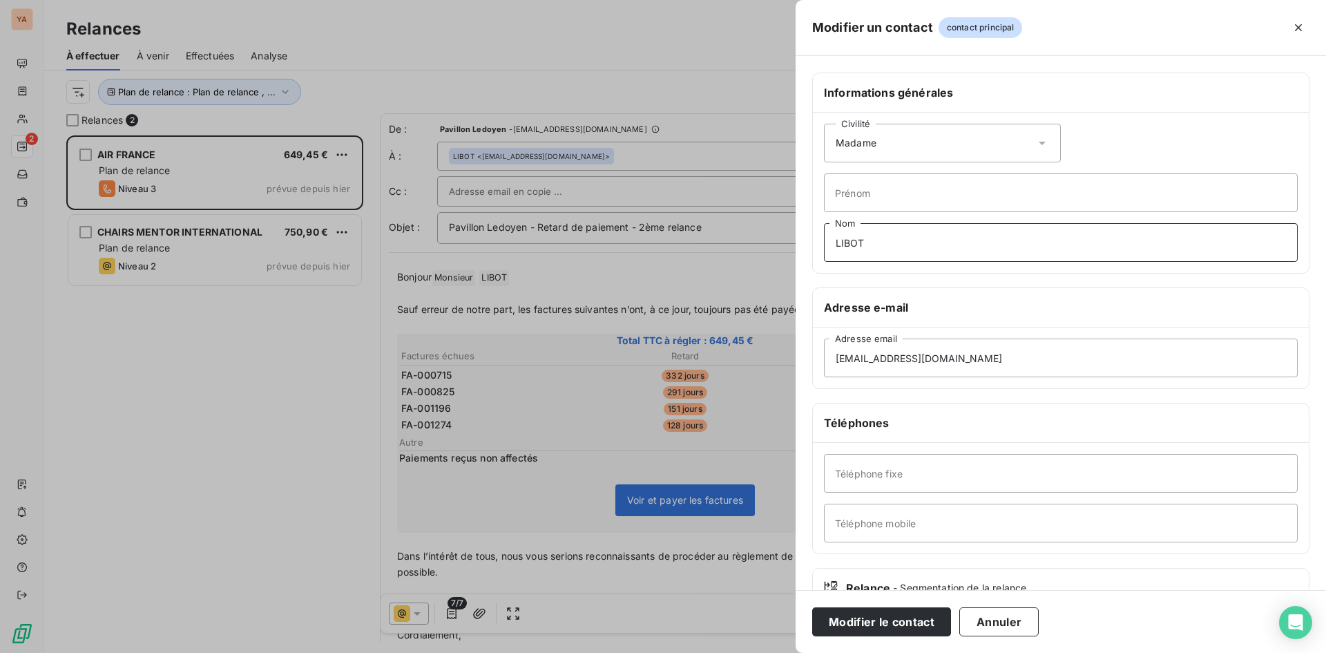
drag, startPoint x: 891, startPoint y: 237, endPoint x: 764, endPoint y: 238, distance: 126.4
click at [764, 652] on div "Modifier un contact contact principal Informations générales Civilité Madame Pr…" at bounding box center [663, 653] width 1326 height 0
drag, startPoint x: 945, startPoint y: 365, endPoint x: 726, endPoint y: 349, distance: 220.2
click at [726, 652] on div "Modifier un contact contact principal Informations générales Civilité Madame Pr…" at bounding box center [663, 653] width 1326 height 0
paste input "[PERSON_NAME][EMAIL_ADDRESS][DOMAIN_NAME]"
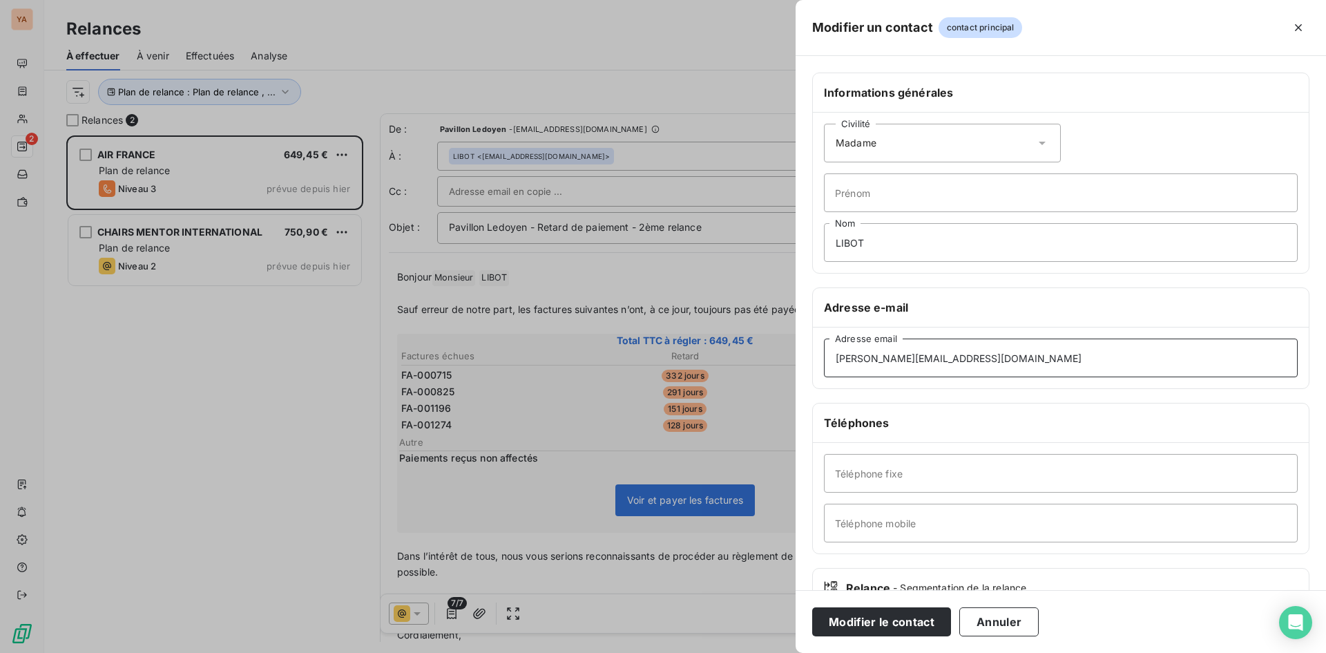
type input "[PERSON_NAME][EMAIL_ADDRESS][DOMAIN_NAME]"
drag, startPoint x: 867, startPoint y: 238, endPoint x: 764, endPoint y: 230, distance: 103.2
click at [764, 652] on div "Modifier un contact contact principal Informations générales Civilité Madame Pr…" at bounding box center [663, 653] width 1326 height 0
type input "SCHMIT"
click at [881, 612] on button "Modifier le contact" at bounding box center [881, 621] width 139 height 29
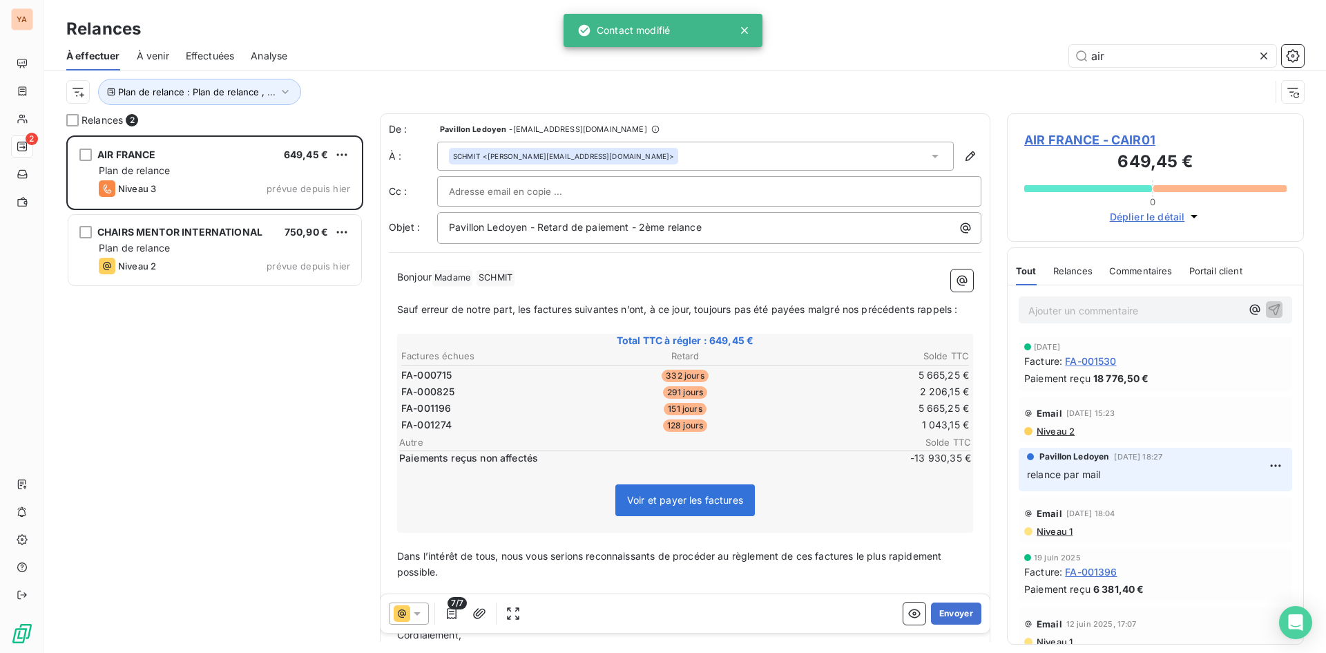
click at [418, 609] on icon at bounding box center [417, 613] width 14 height 14
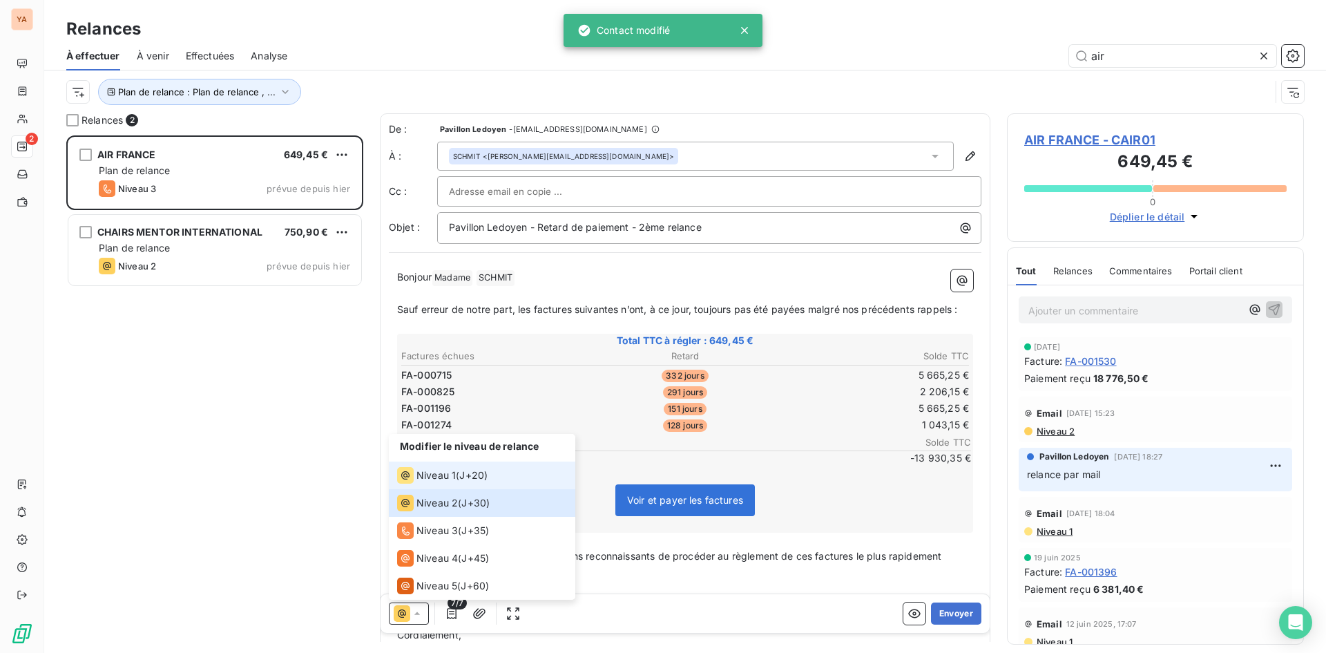
click at [445, 475] on span "Niveau 1" at bounding box center [435, 475] width 39 height 14
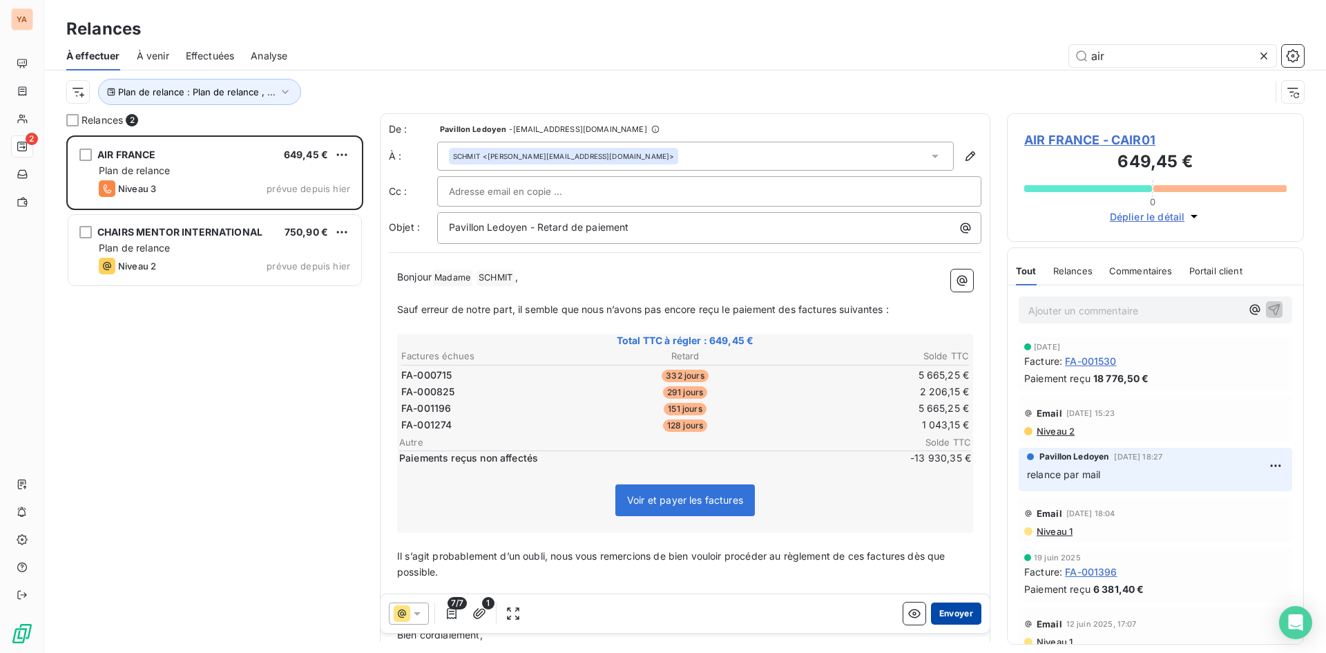
click at [945, 612] on button "Envoyer" at bounding box center [956, 613] width 50 height 22
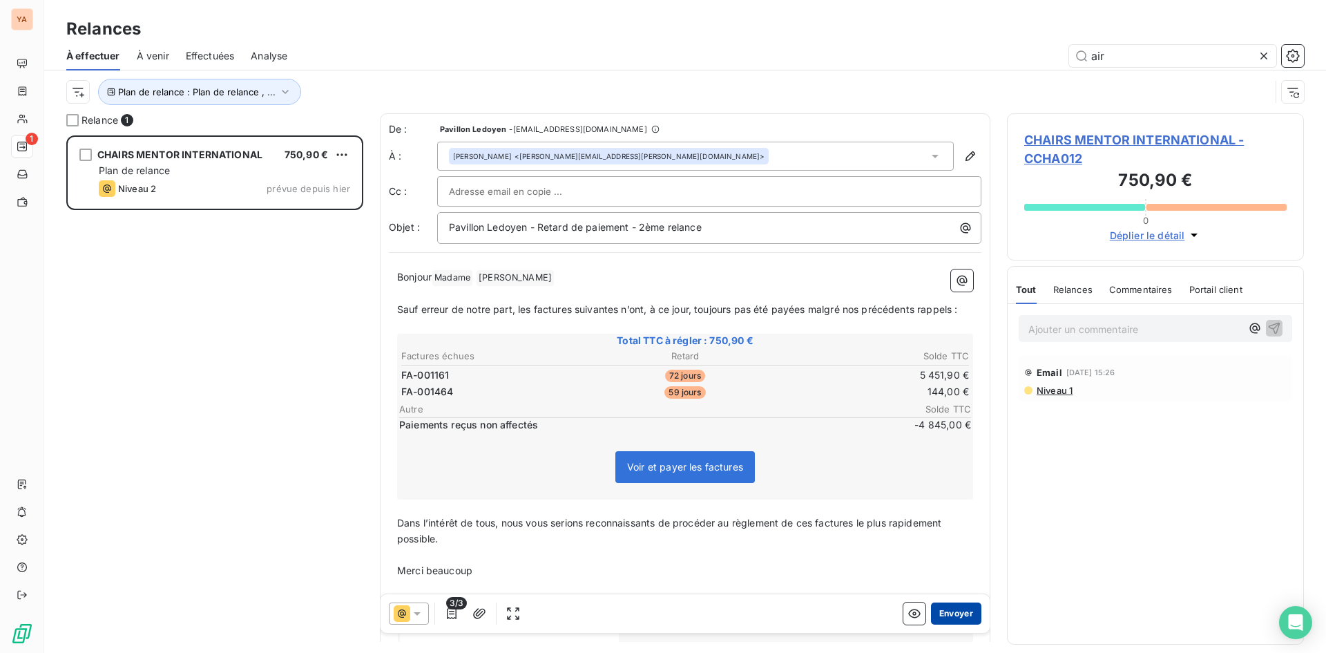
click at [935, 610] on button "Envoyer" at bounding box center [956, 613] width 50 height 22
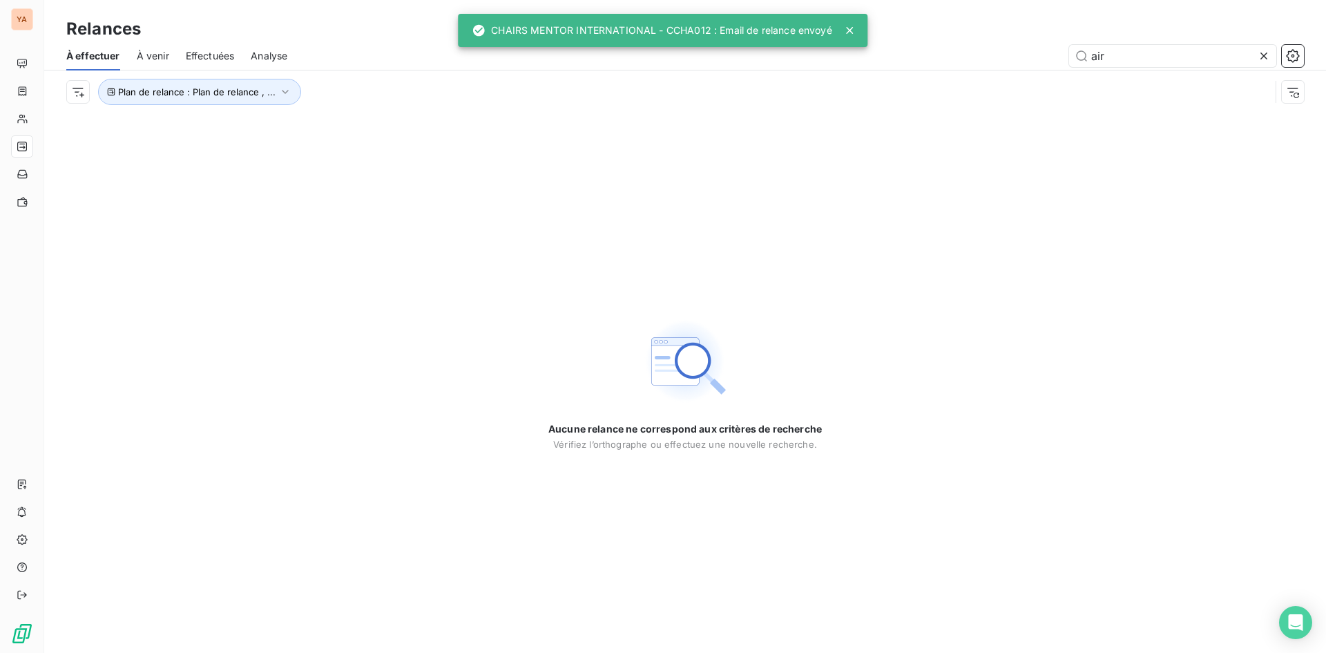
click at [1259, 57] on icon at bounding box center [1264, 56] width 14 height 14
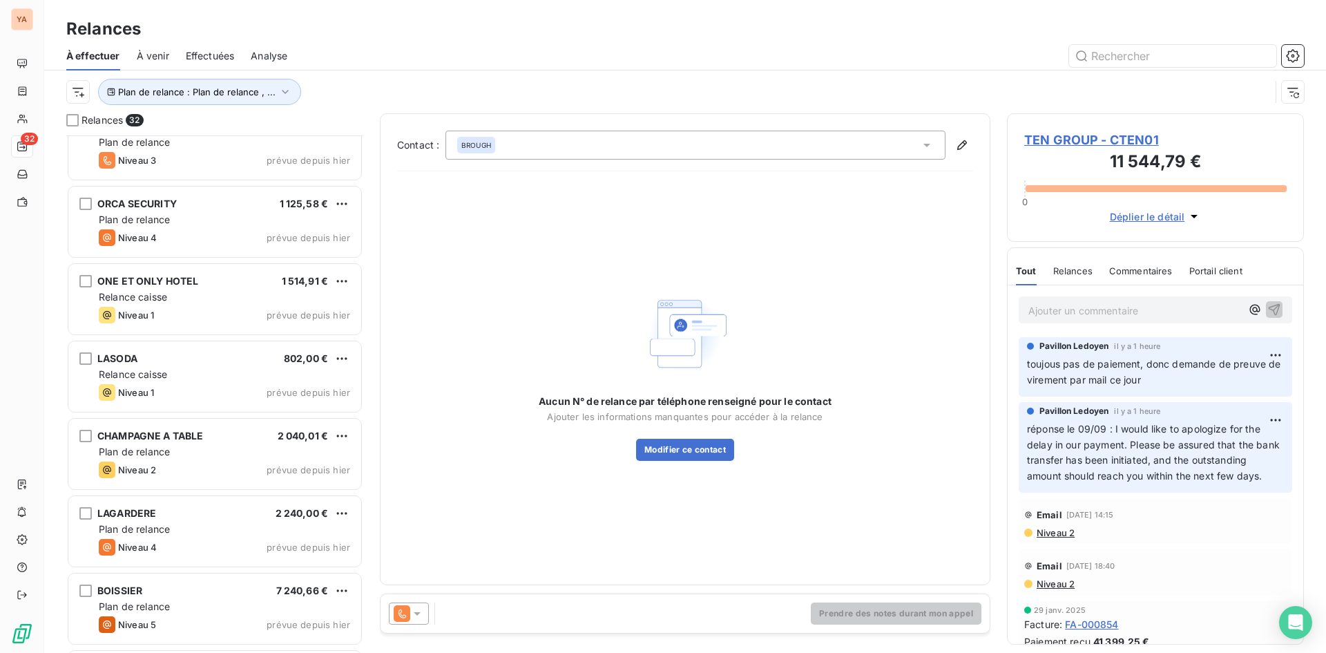
scroll to position [277, 0]
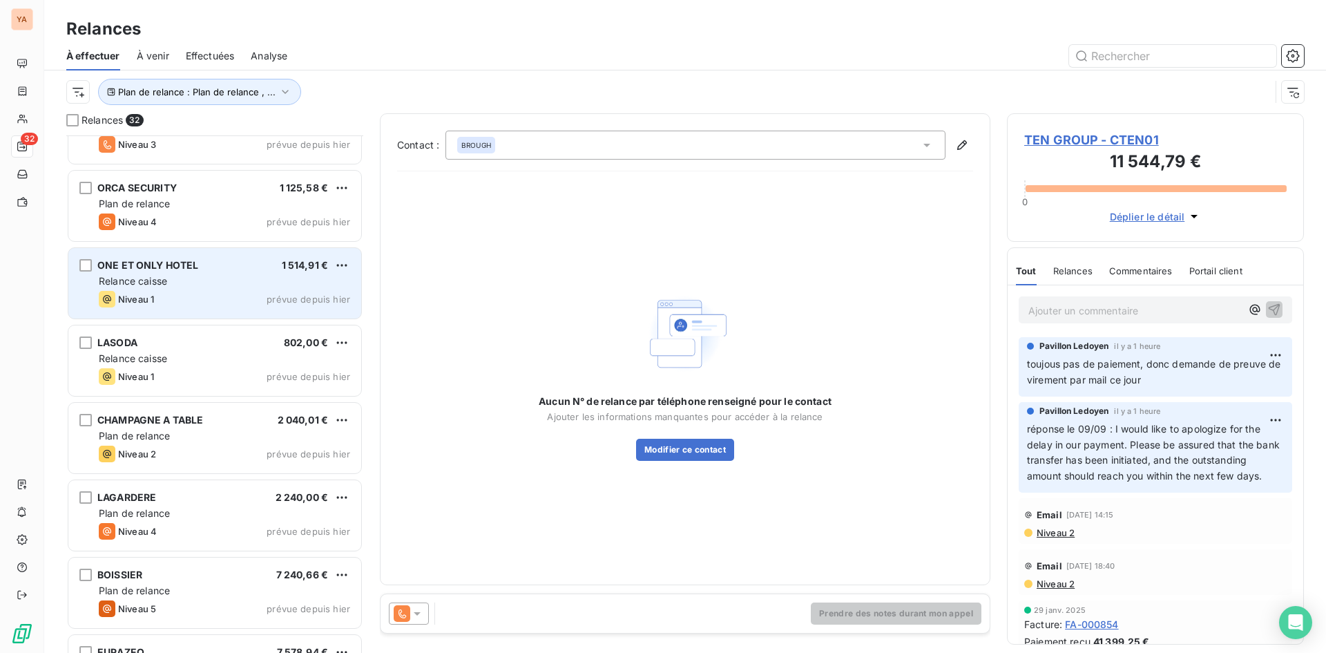
click at [184, 278] on div "Relance caisse" at bounding box center [224, 281] width 251 height 14
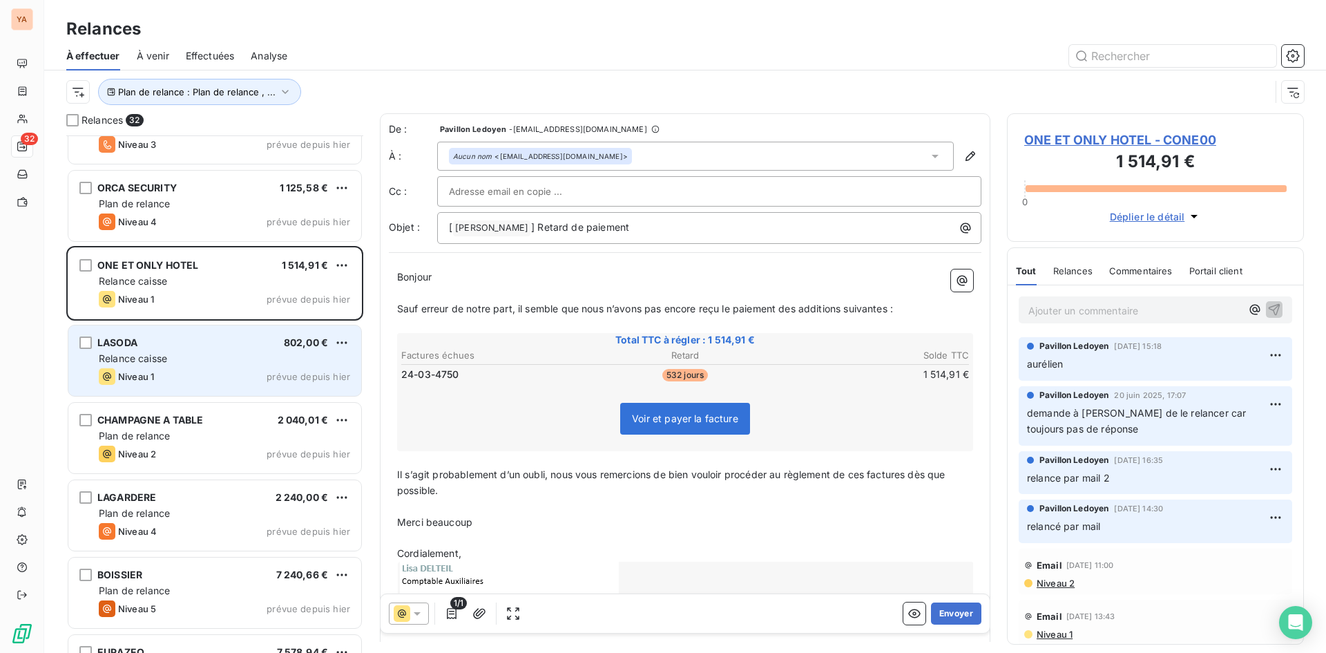
click at [189, 350] on div "LASODA 802,00 € Relance caisse Niveau 1 prévue depuis [DATE]" at bounding box center [214, 360] width 293 height 70
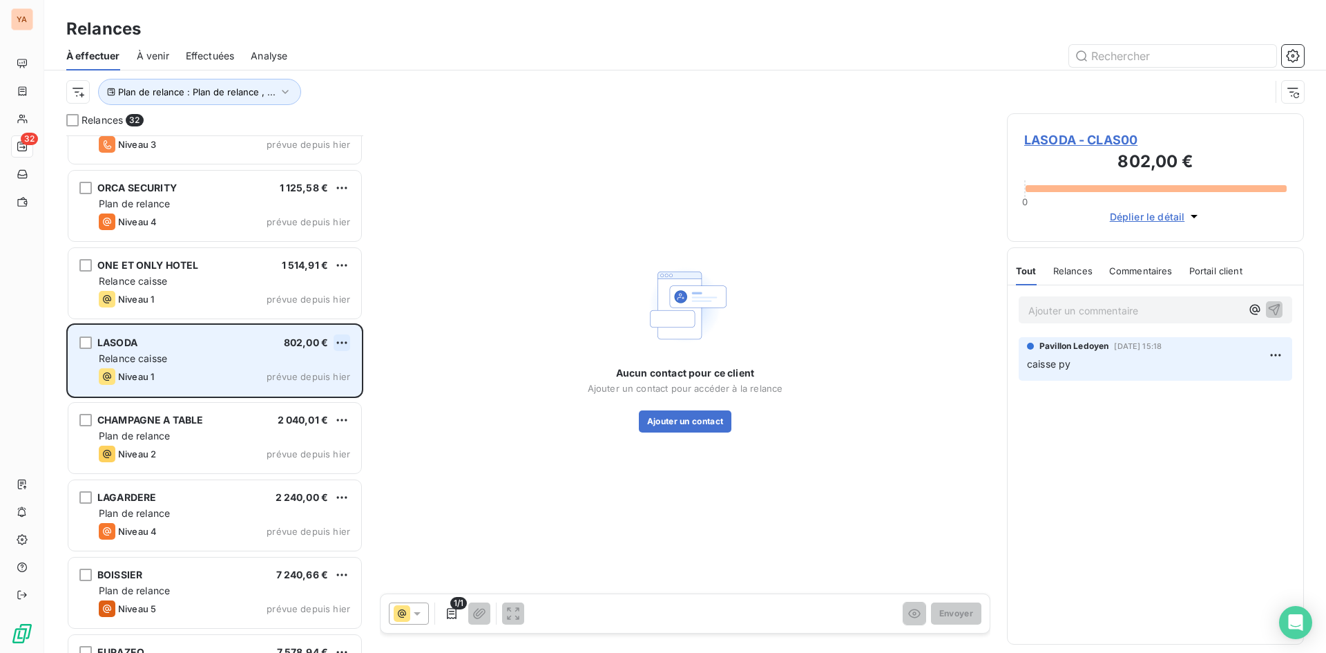
click at [341, 341] on html "YA 32 Relances À effectuer À venir Effectuées Analyse Plan de relance : Plan de…" at bounding box center [663, 326] width 1326 height 653
click at [269, 396] on div "Passer cette action" at bounding box center [282, 395] width 124 height 22
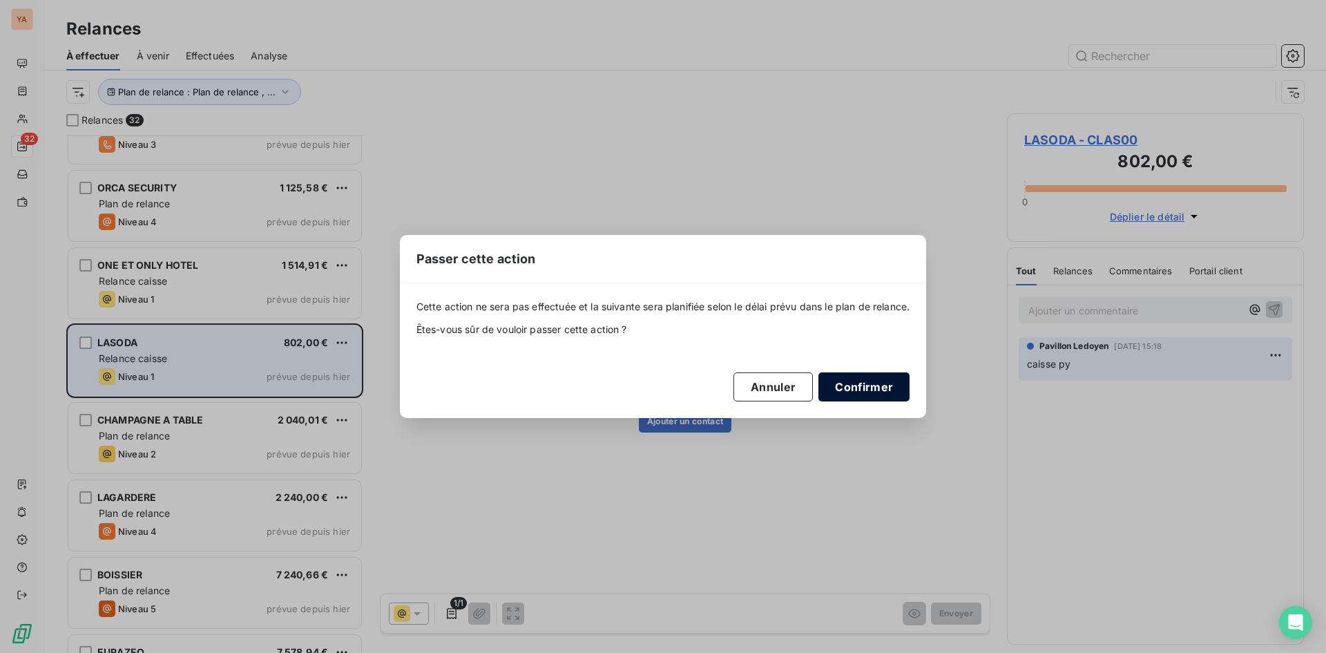
click at [891, 392] on button "Confirmer" at bounding box center [863, 386] width 91 height 29
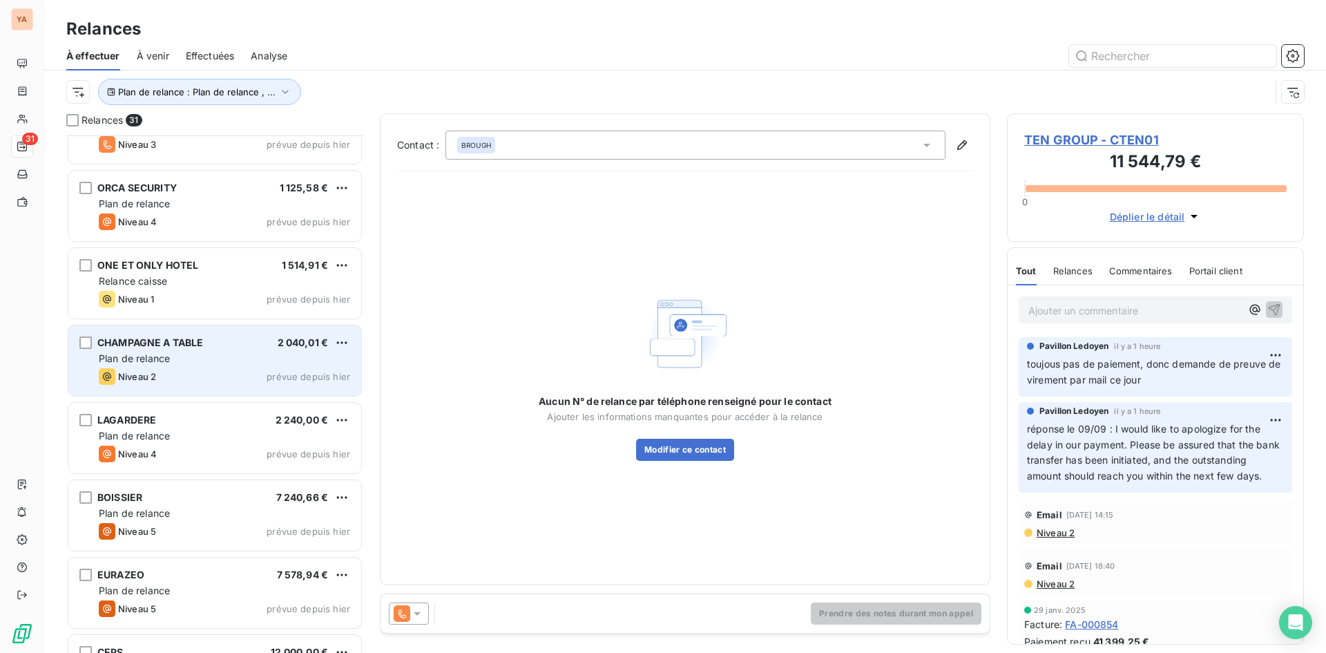
click at [175, 357] on div "Plan de relance" at bounding box center [224, 358] width 251 height 14
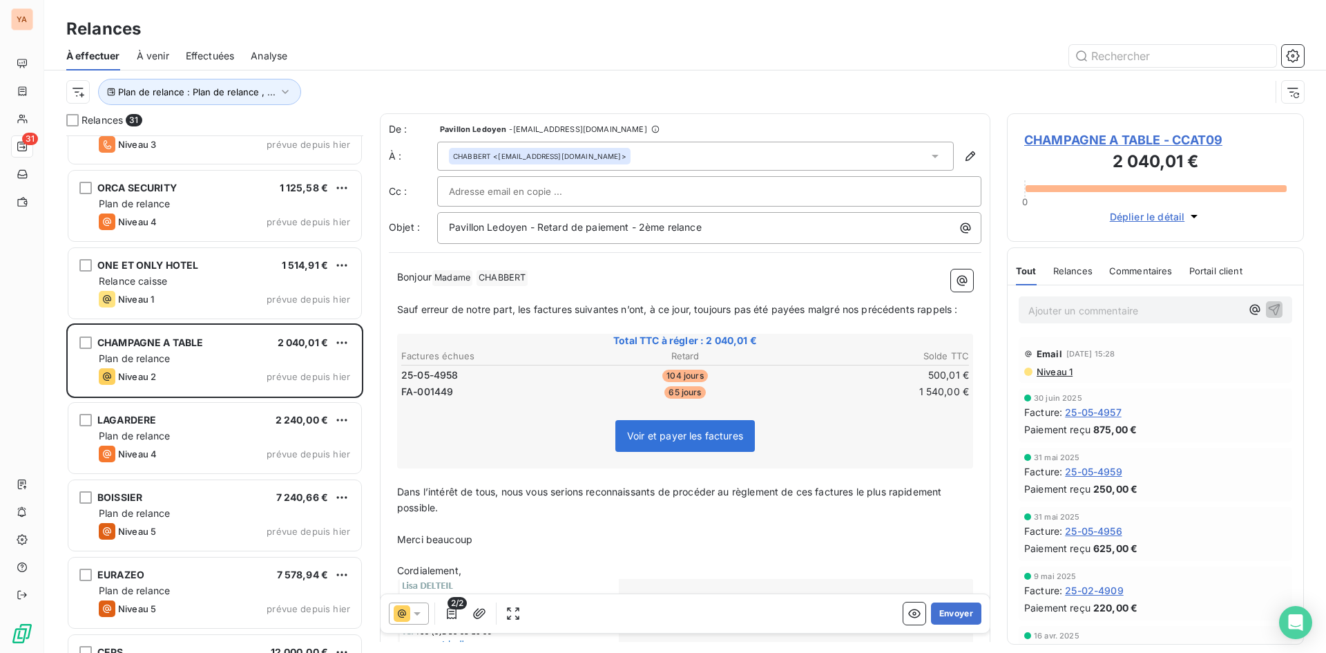
click at [1072, 314] on p "Ajouter un commentaire ﻿" at bounding box center [1134, 310] width 213 height 17
click at [338, 342] on html "YA 31 Relances À effectuer À venir Effectuées Analyse Plan de relance : Plan de…" at bounding box center [663, 326] width 1326 height 653
click at [298, 392] on div "Passer cette action" at bounding box center [282, 395] width 124 height 22
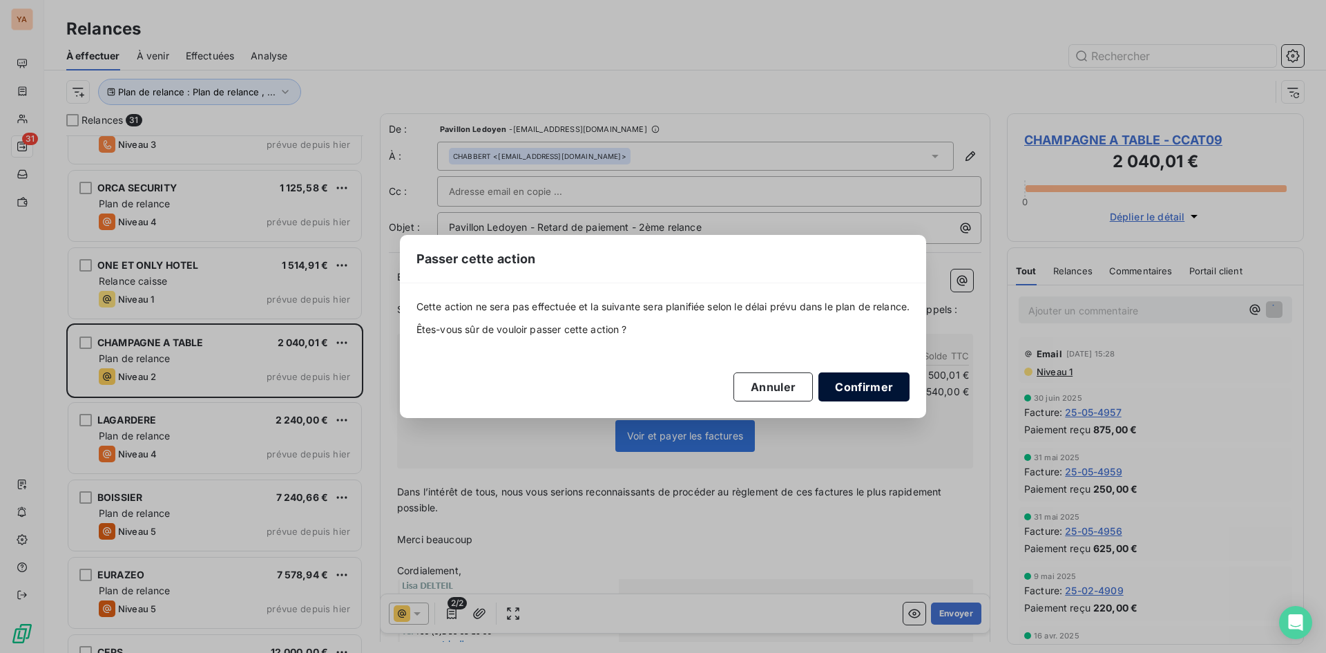
click at [862, 383] on button "Confirmer" at bounding box center [863, 386] width 91 height 29
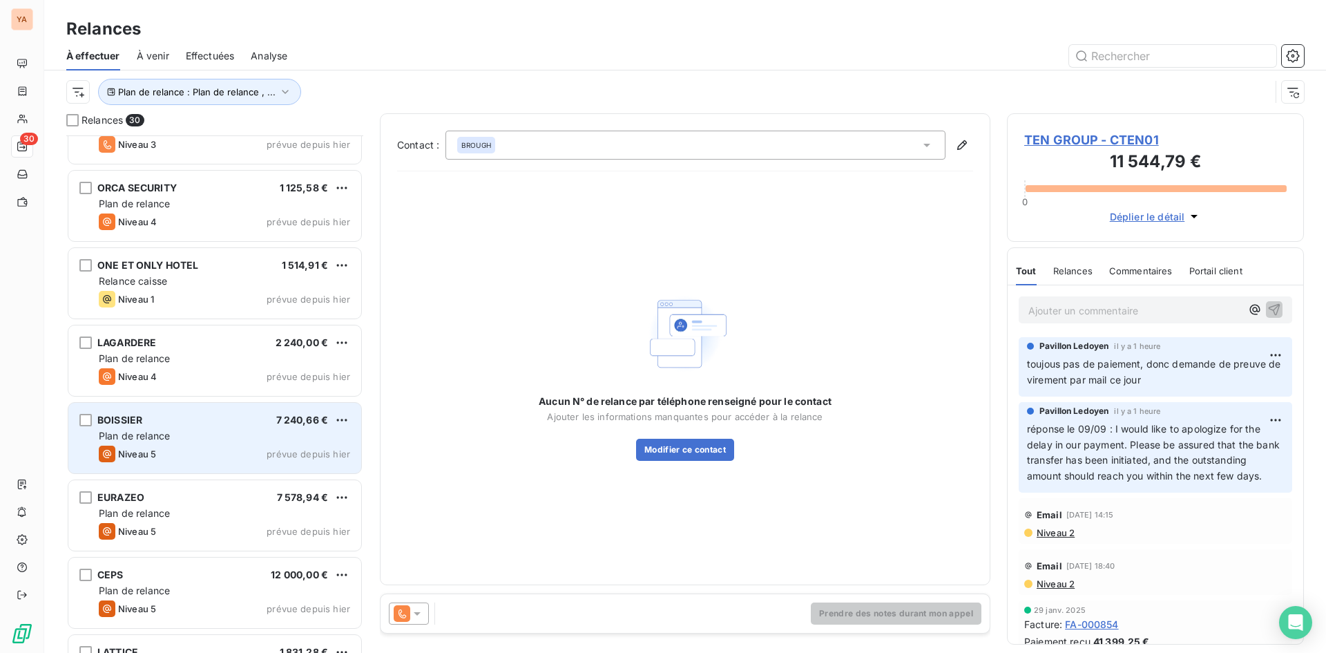
click at [147, 445] on div "Niveau 5" at bounding box center [127, 453] width 57 height 17
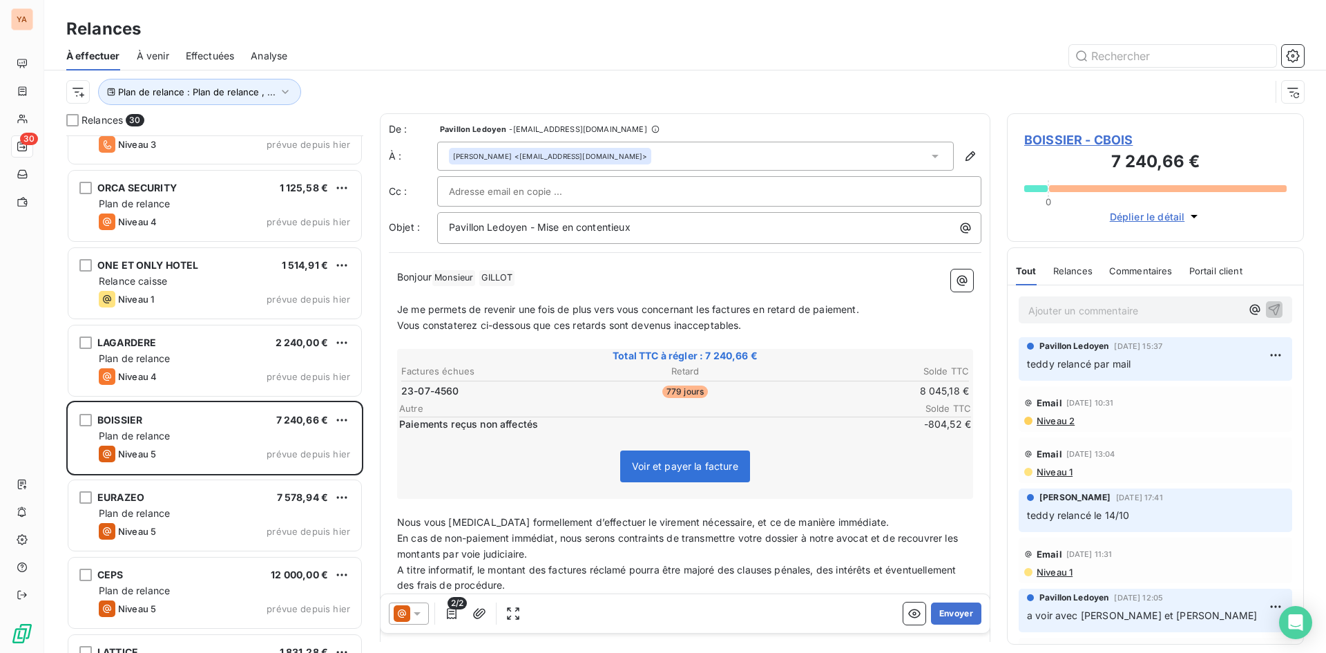
click at [1082, 311] on p "Ajouter un commentaire ﻿" at bounding box center [1134, 310] width 213 height 17
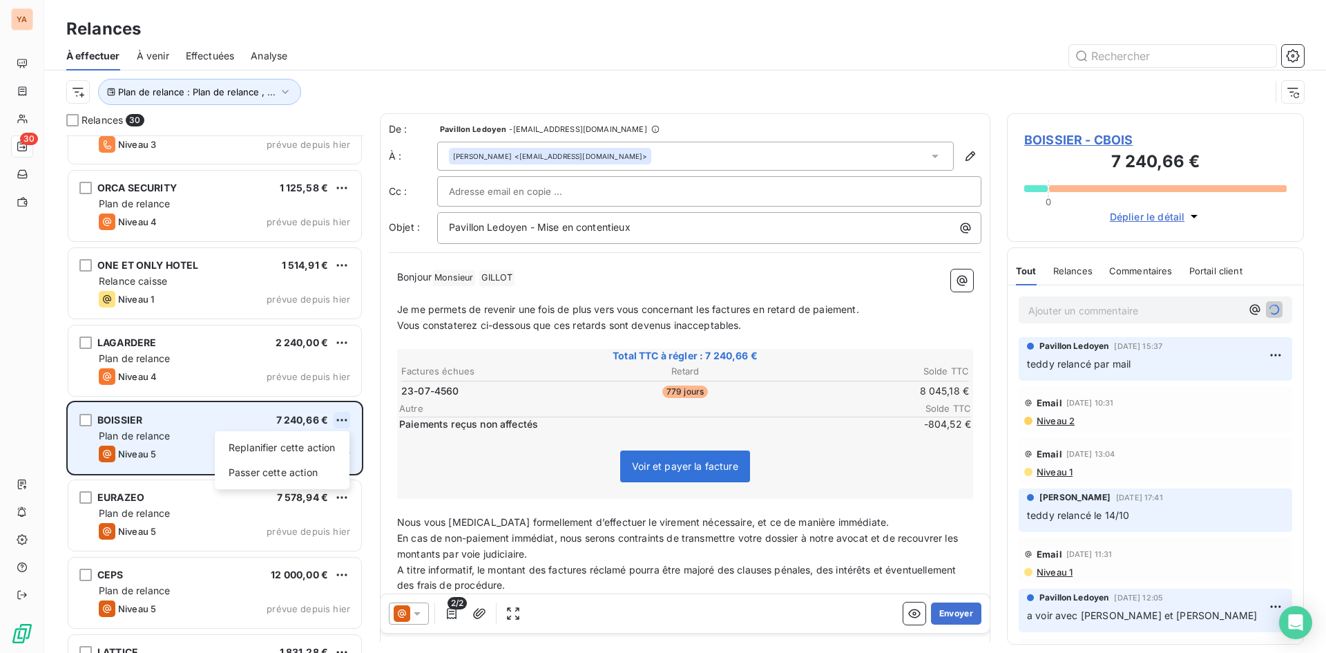
click at [345, 417] on html "YA 30 Relances À effectuer À venir Effectuées Analyse Plan de relance : Plan de…" at bounding box center [663, 326] width 1326 height 653
click at [284, 472] on div "Passer cette action" at bounding box center [282, 472] width 124 height 22
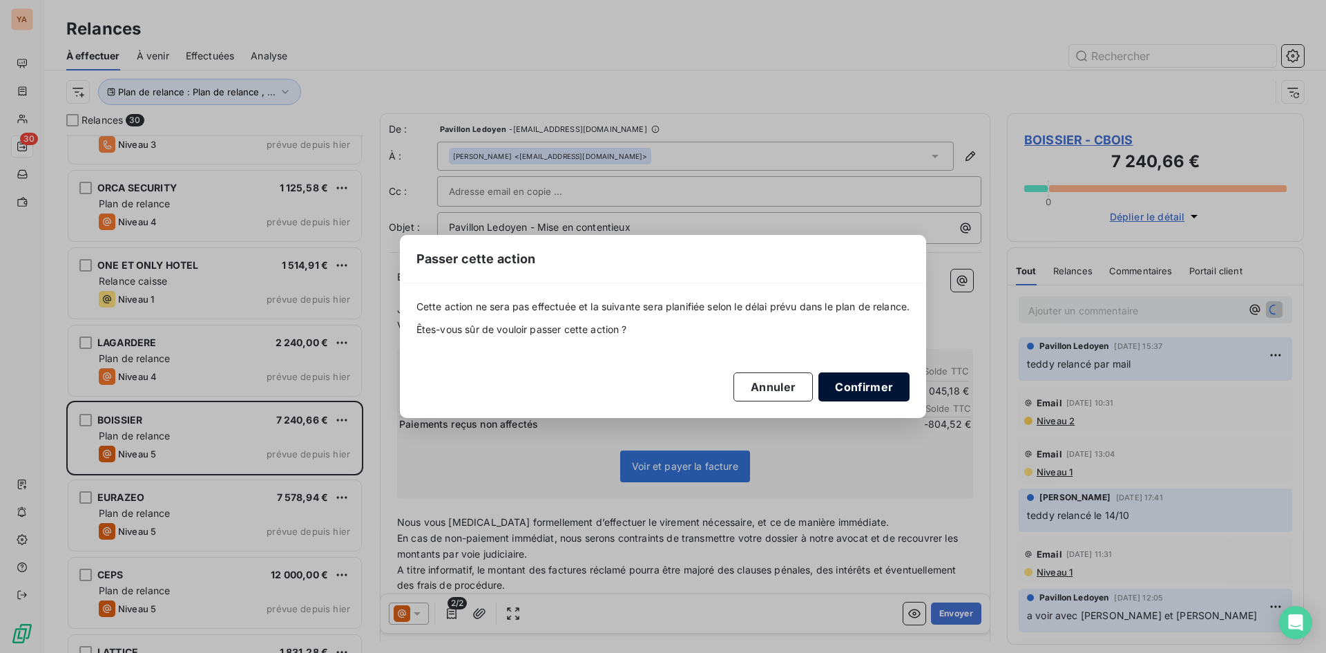
click at [856, 383] on button "Confirmer" at bounding box center [863, 386] width 91 height 29
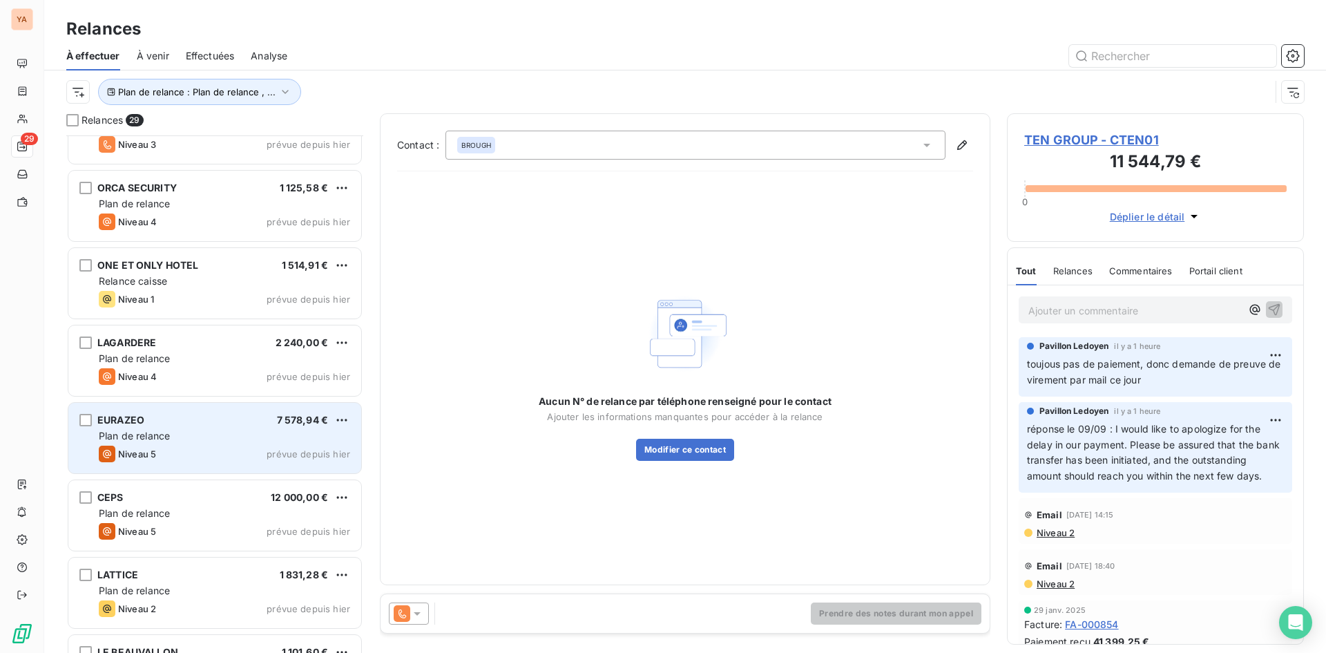
drag, startPoint x: 168, startPoint y: 429, endPoint x: 303, endPoint y: 421, distance: 134.9
click at [168, 429] on div "Plan de relance" at bounding box center [224, 436] width 251 height 14
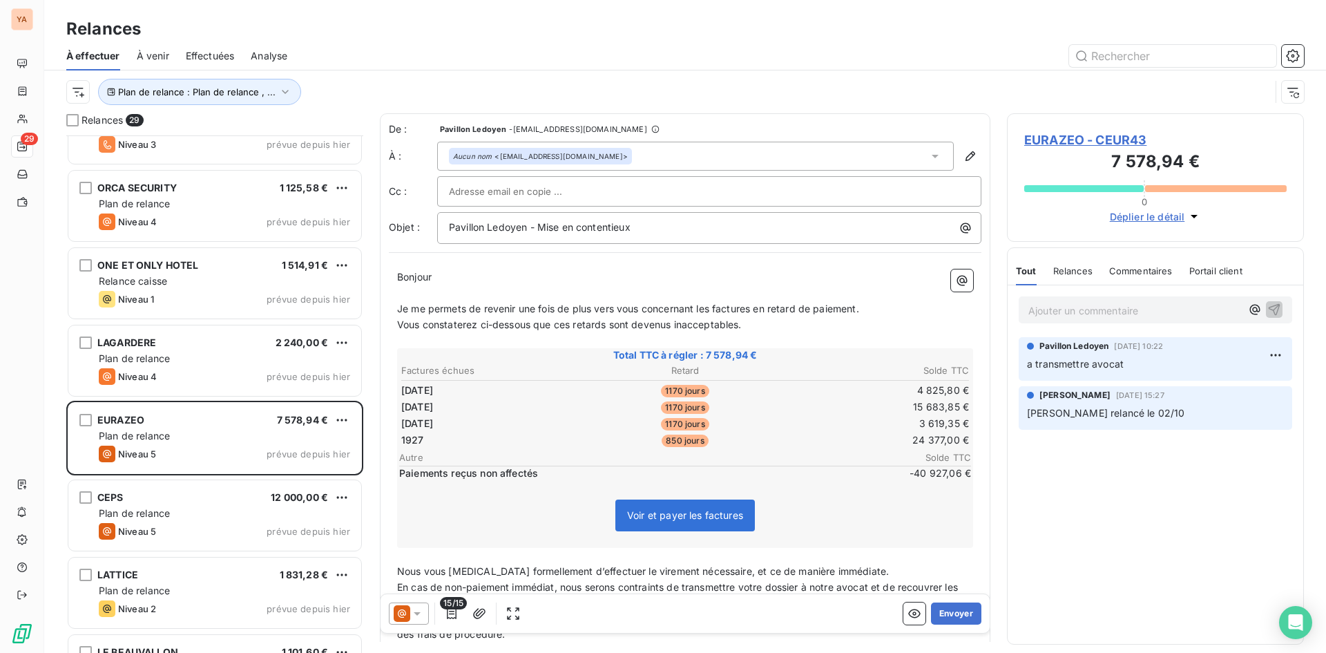
click at [1045, 315] on p "Ajouter un commentaire ﻿" at bounding box center [1134, 310] width 213 height 17
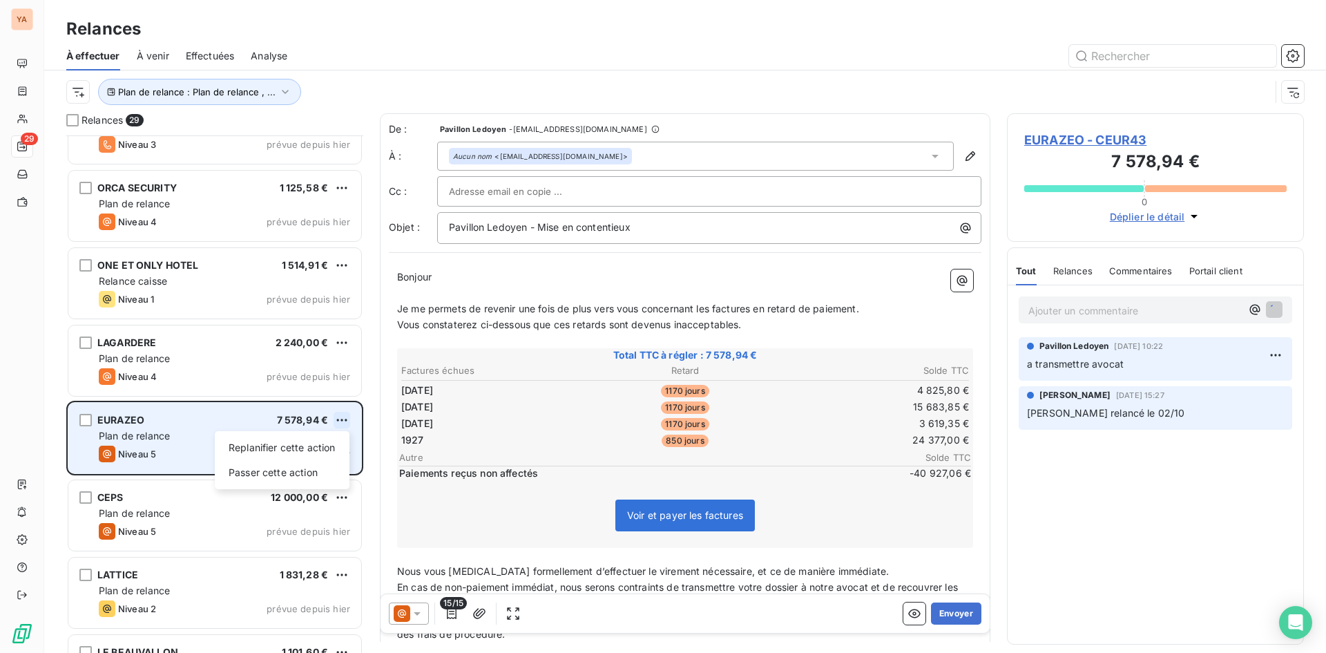
click at [347, 418] on html "YA 29 Relances À effectuer À venir Effectuées Analyse Plan de relance : Plan de…" at bounding box center [663, 326] width 1326 height 653
click at [302, 450] on div "Replanifier cette action" at bounding box center [282, 447] width 124 height 22
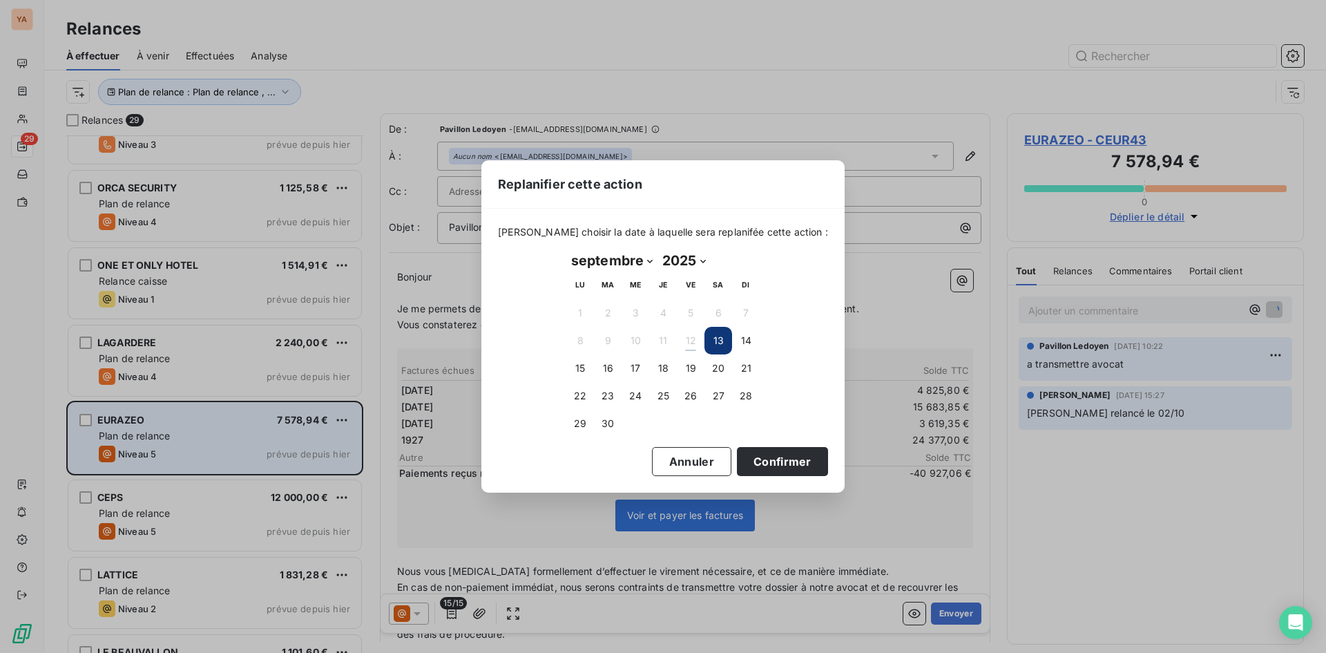
click at [649, 260] on select "janvier février mars avril mai juin juillet août septembre octobre novembre déc…" at bounding box center [611, 260] width 91 height 22
select select "11"
click at [566, 249] on select "janvier février mars avril mai juin juillet août septembre octobre novembre déc…" at bounding box center [611, 260] width 91 height 22
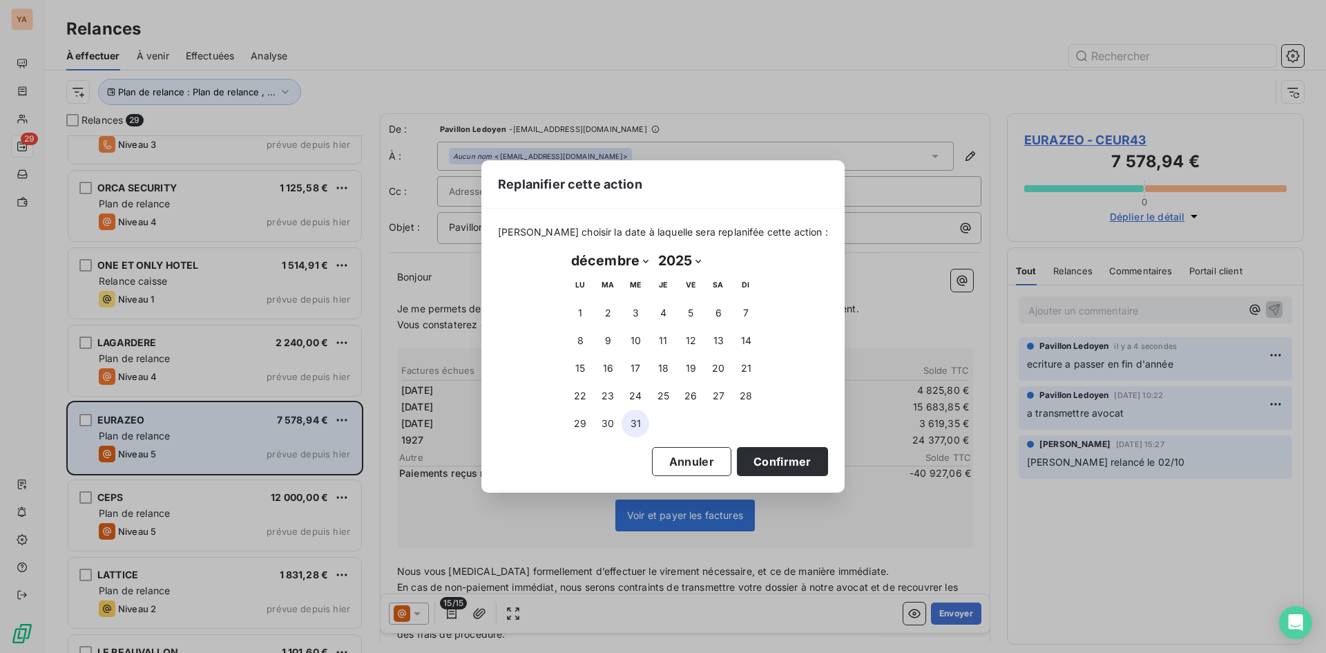
click at [632, 421] on button "31" at bounding box center [635, 423] width 28 height 28
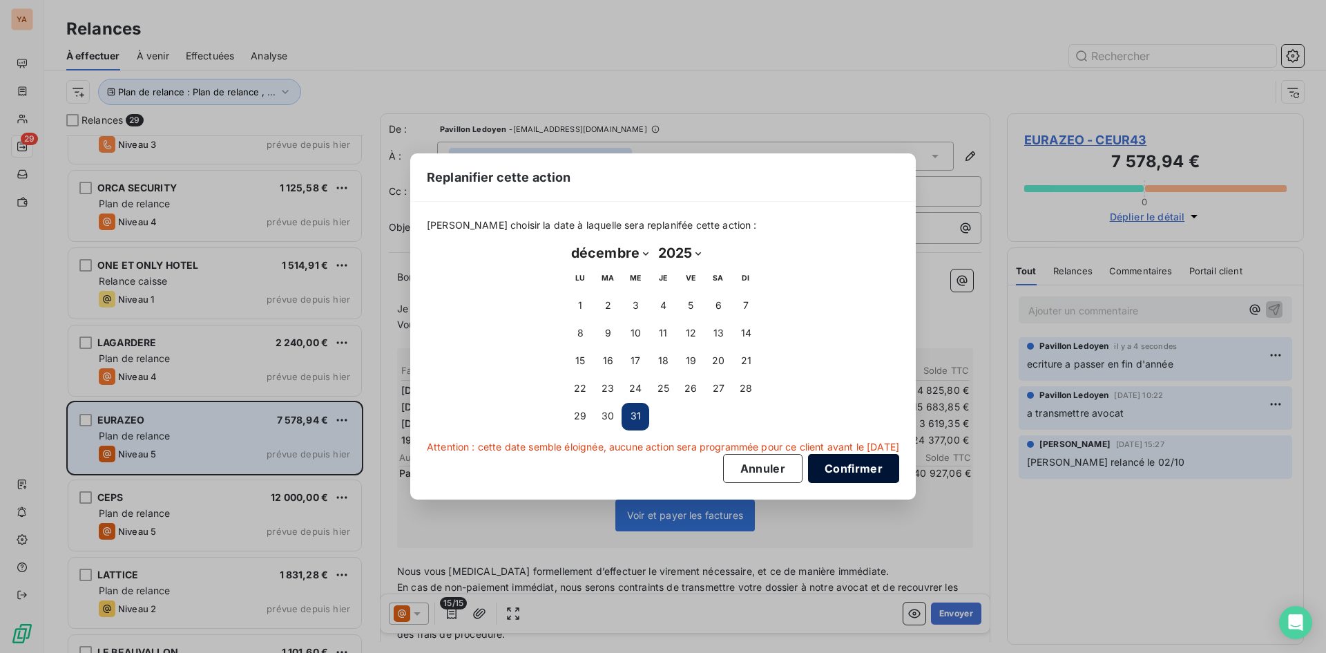
click at [871, 463] on button "Confirmer" at bounding box center [853, 468] width 91 height 29
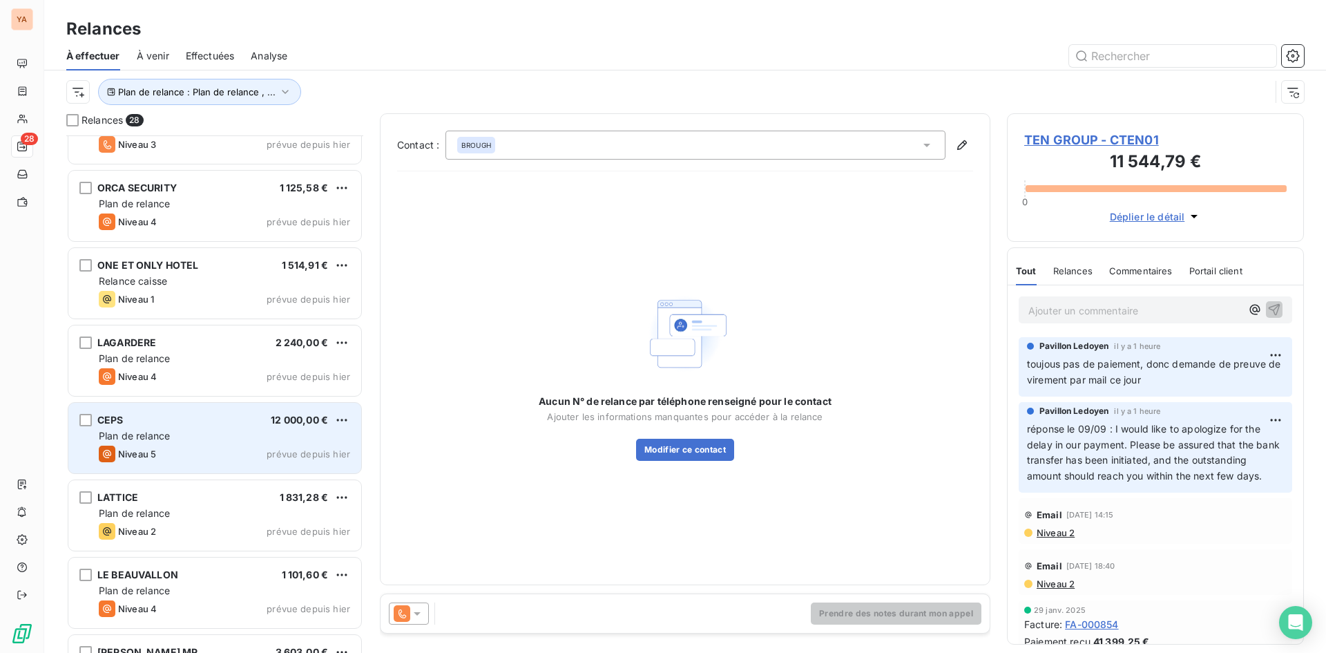
click at [201, 428] on div "CEPS 12 000,00 € Plan de relance Niveau 5 prévue depuis [DATE]" at bounding box center [214, 438] width 293 height 70
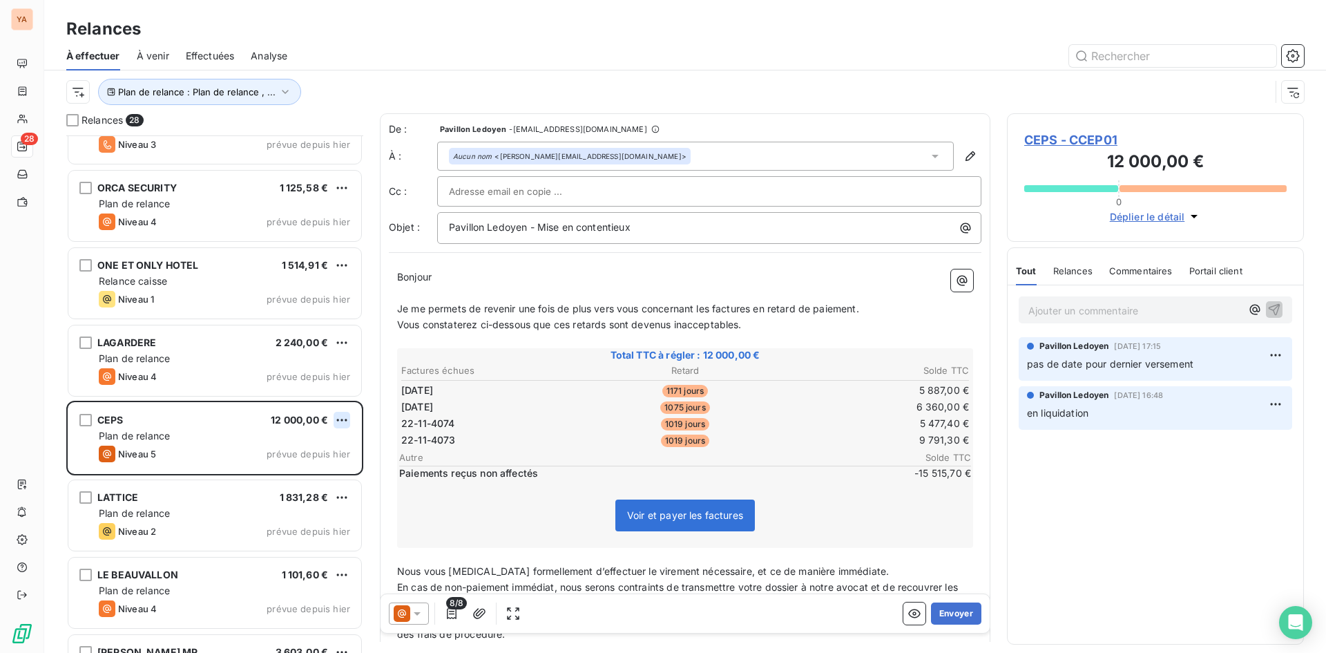
click at [339, 418] on html "YA 28 Relances À effectuer À venir Effectuées Analyse Plan de relance : Plan de…" at bounding box center [663, 326] width 1326 height 653
click at [260, 450] on div "Replanifier cette action" at bounding box center [282, 447] width 124 height 22
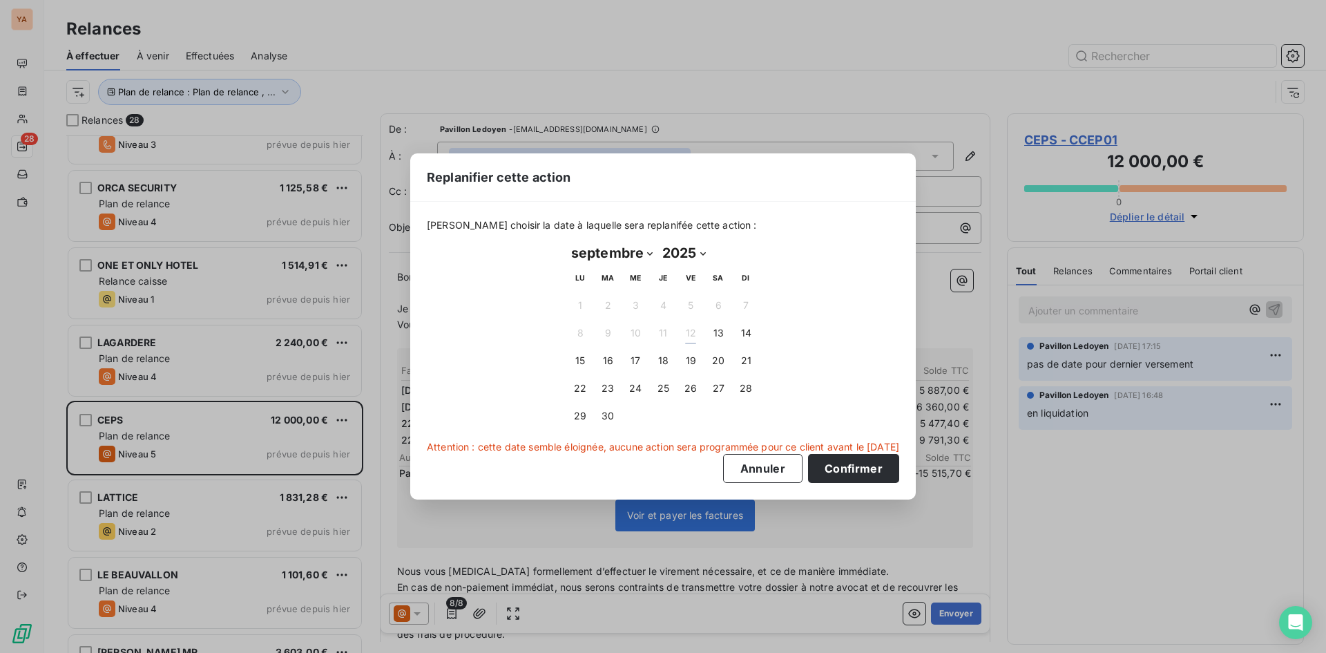
click at [648, 253] on select "janvier février mars avril mai juin juillet août septembre octobre novembre déc…" at bounding box center [611, 253] width 91 height 22
select select "10"
click at [566, 242] on select "janvier février mars avril mai juin juillet août septembre octobre novembre déc…" at bounding box center [611, 253] width 91 height 22
click at [746, 415] on button "30" at bounding box center [746, 417] width 28 height 28
click at [861, 468] on button "Confirmer" at bounding box center [853, 468] width 91 height 29
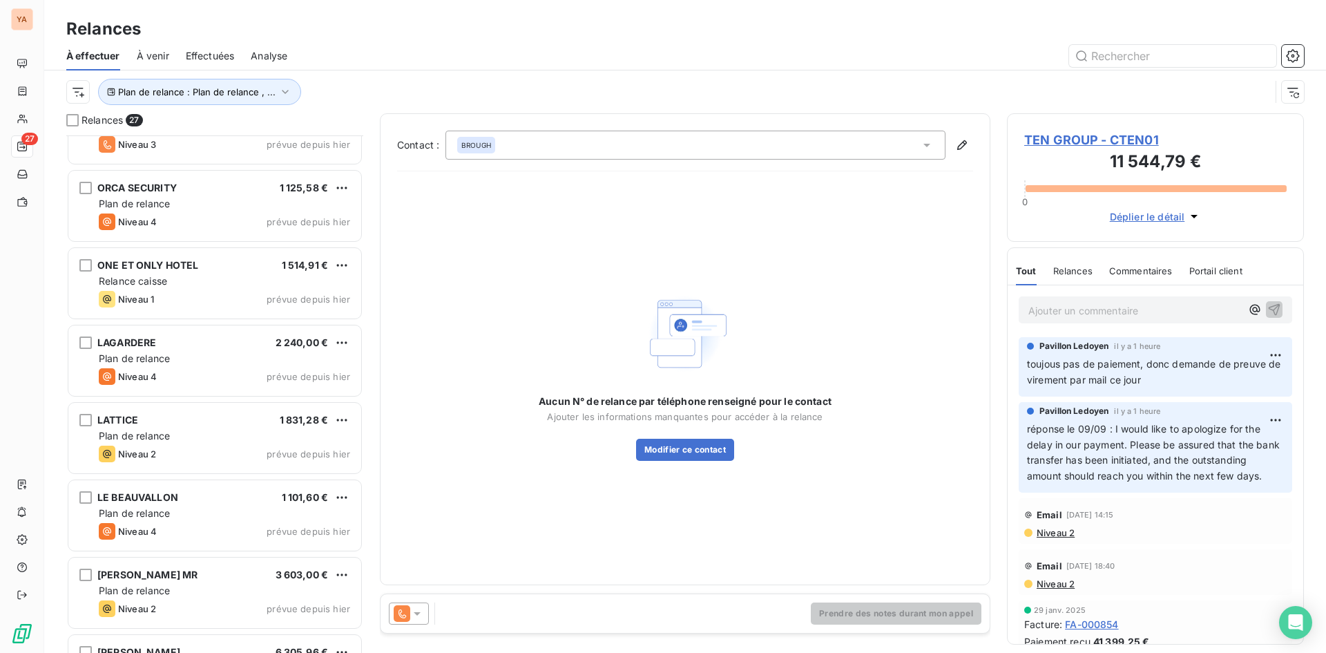
click at [190, 421] on div "LATTICE 1 831,28 €" at bounding box center [224, 420] width 251 height 12
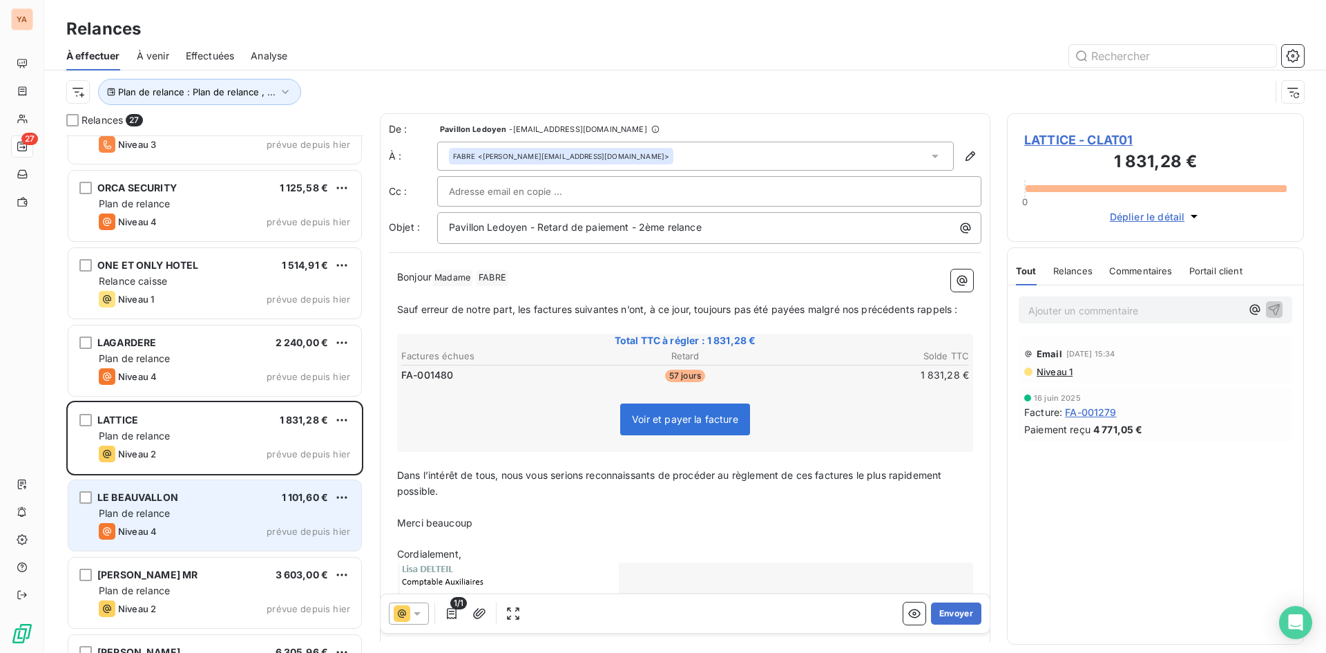
click at [183, 510] on div "Plan de relance" at bounding box center [224, 513] width 251 height 14
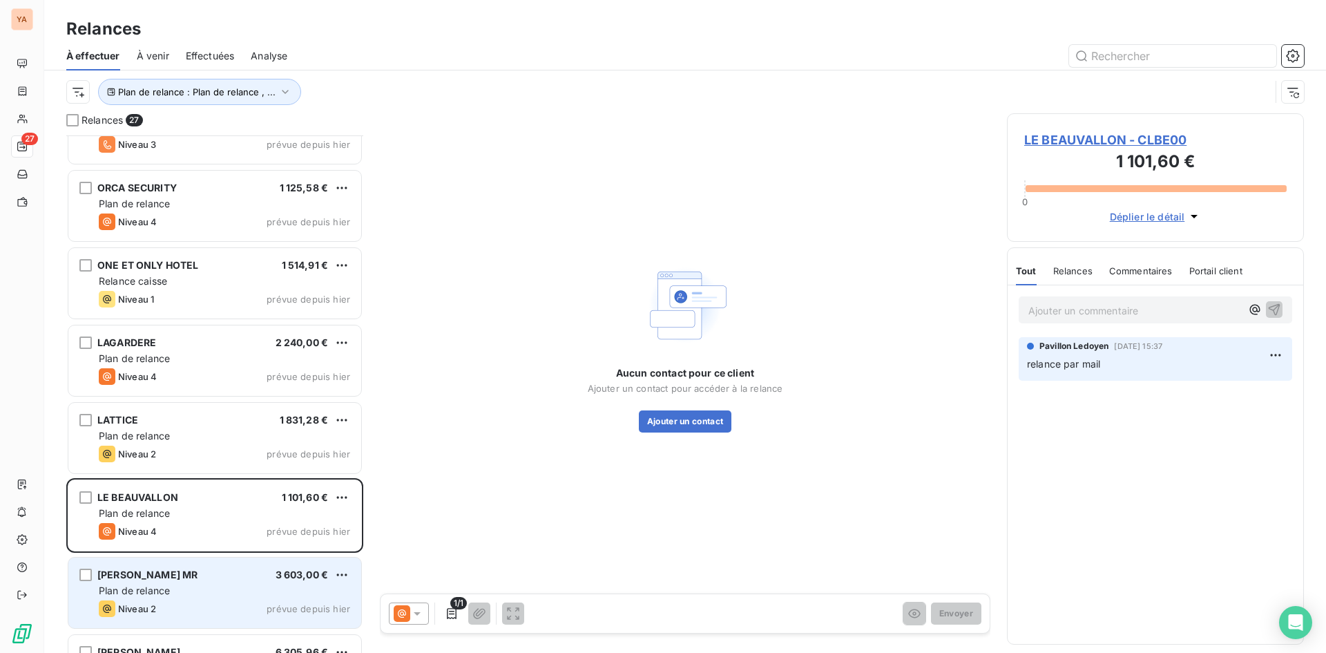
click at [197, 584] on div "Plan de relance" at bounding box center [224, 590] width 251 height 14
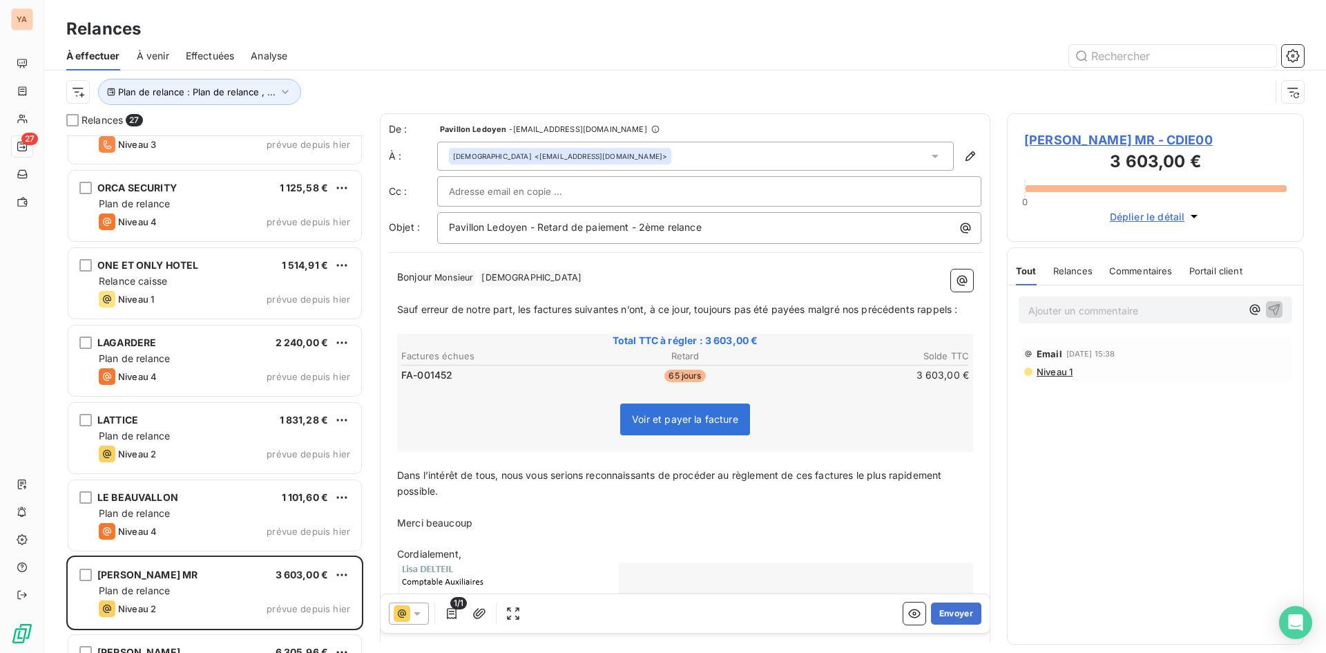
click at [654, 45] on div at bounding box center [804, 56] width 1000 height 22
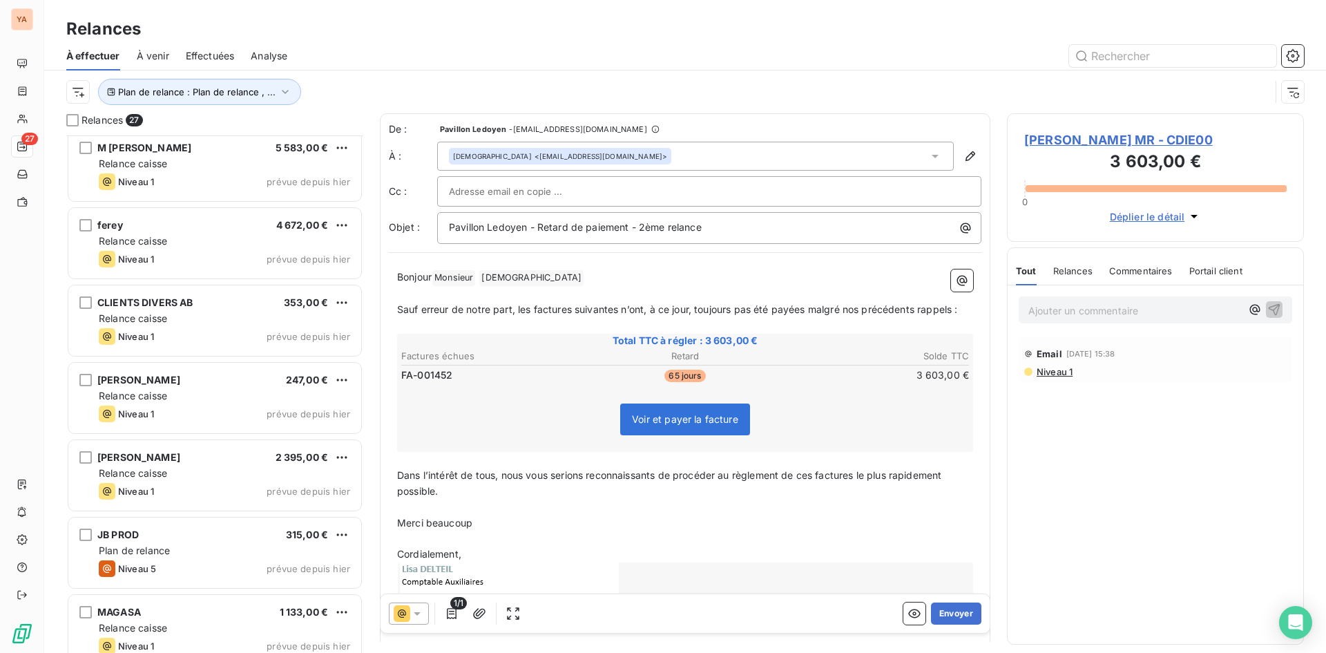
scroll to position [1572, 0]
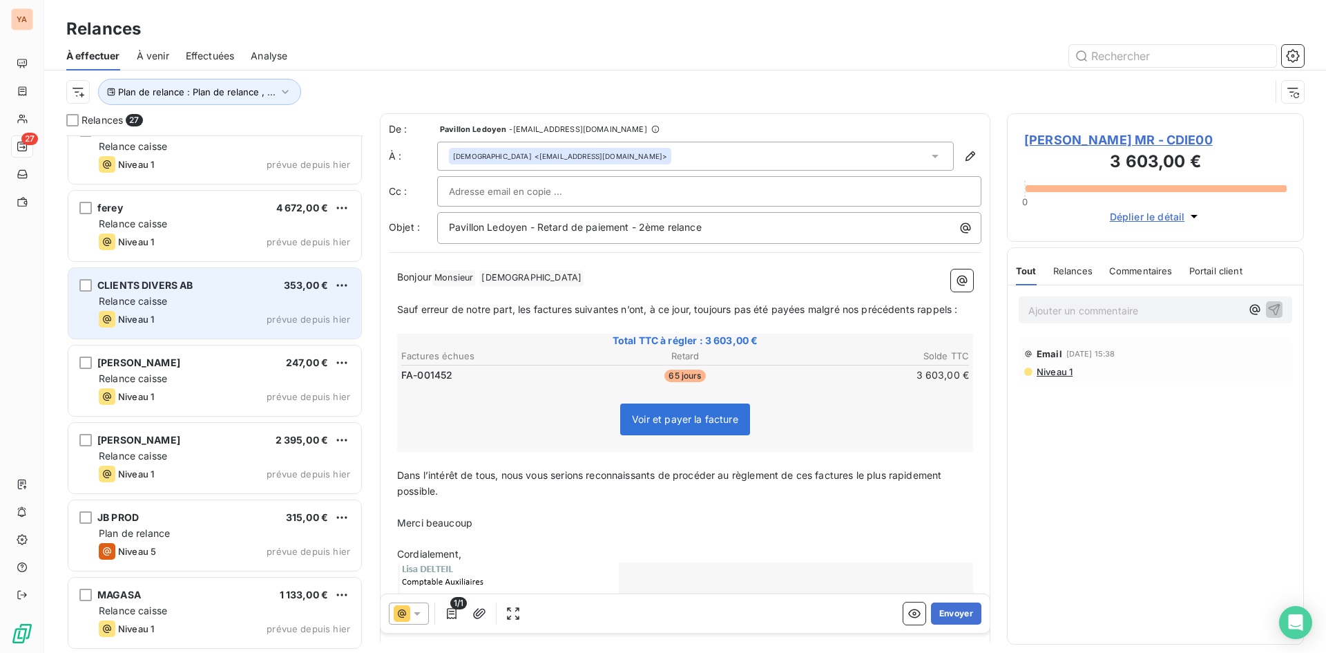
click at [222, 305] on div "Relance caisse" at bounding box center [224, 301] width 251 height 14
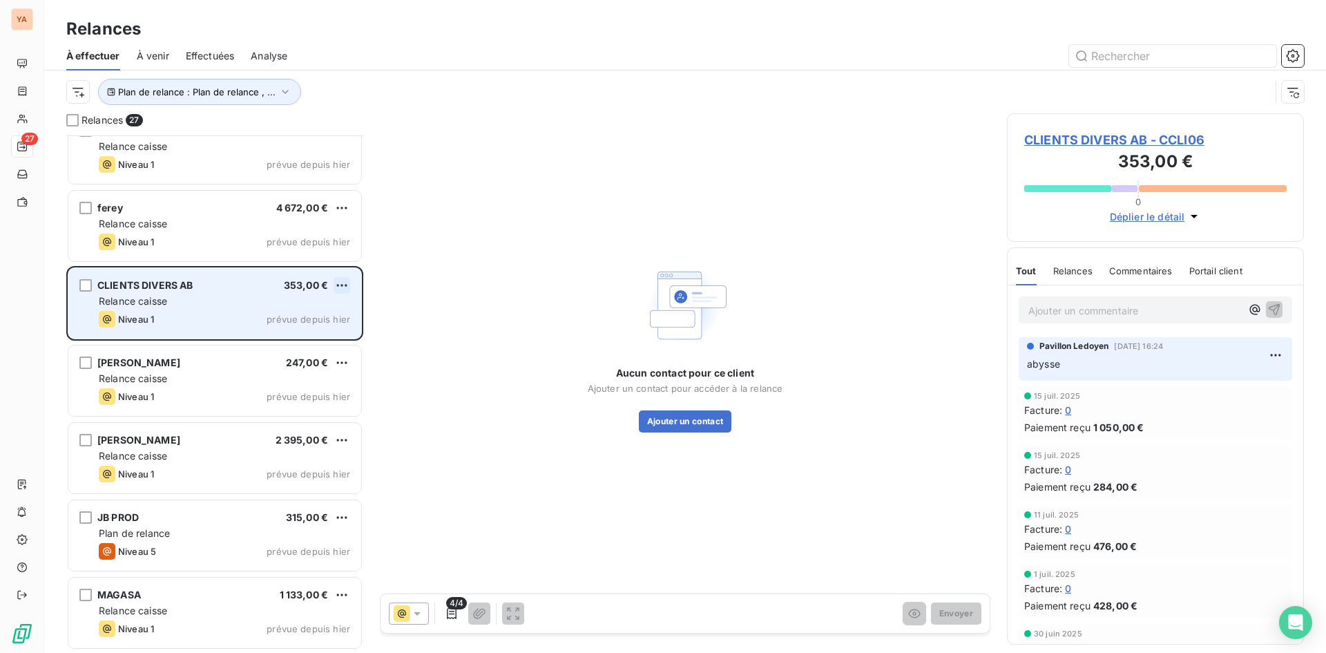
click at [343, 281] on html "YA 27 Relances À effectuer À venir Effectuées Analyse Plan de relance : Plan de…" at bounding box center [663, 326] width 1326 height 653
click at [268, 343] on div "Passer cette action" at bounding box center [282, 338] width 124 height 22
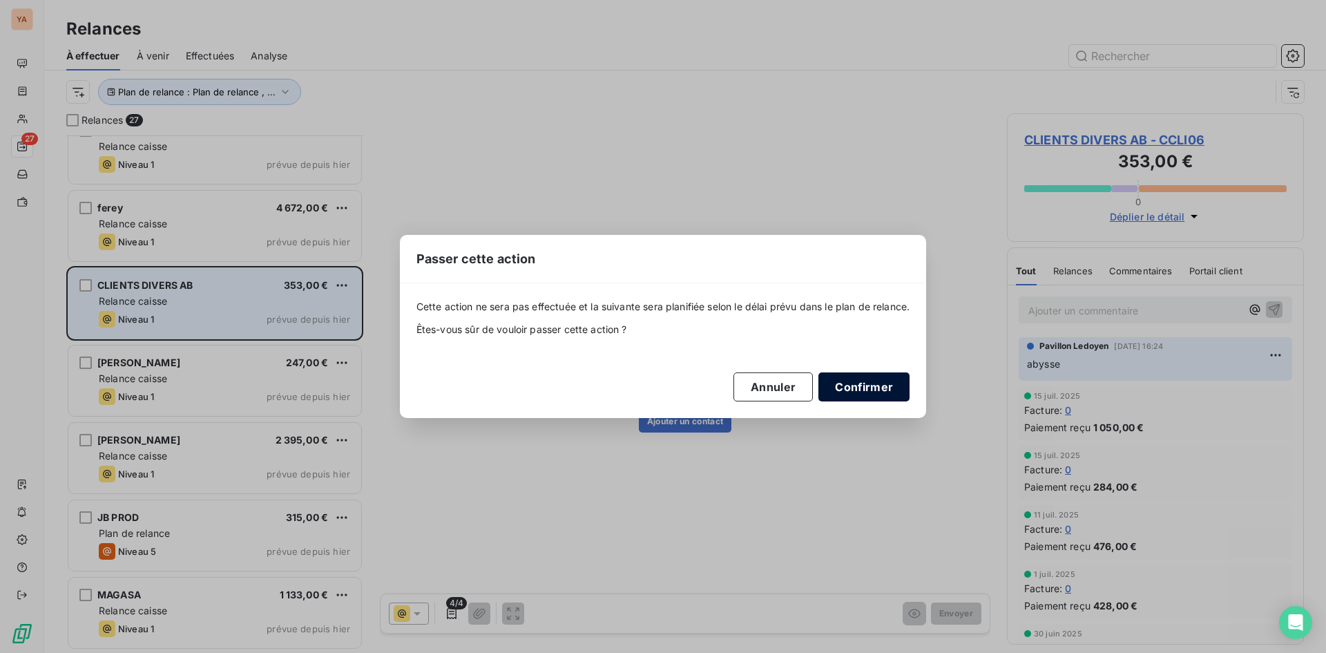
click at [871, 388] on button "Confirmer" at bounding box center [863, 386] width 91 height 29
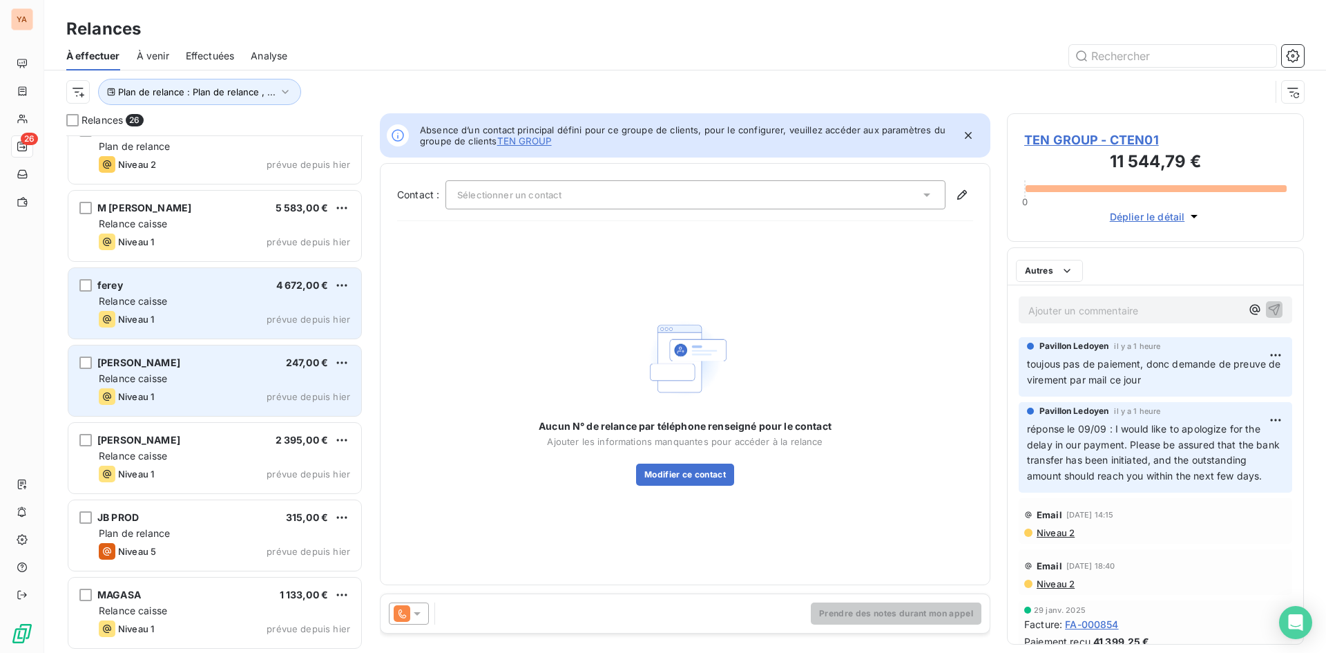
scroll to position [1494, 0]
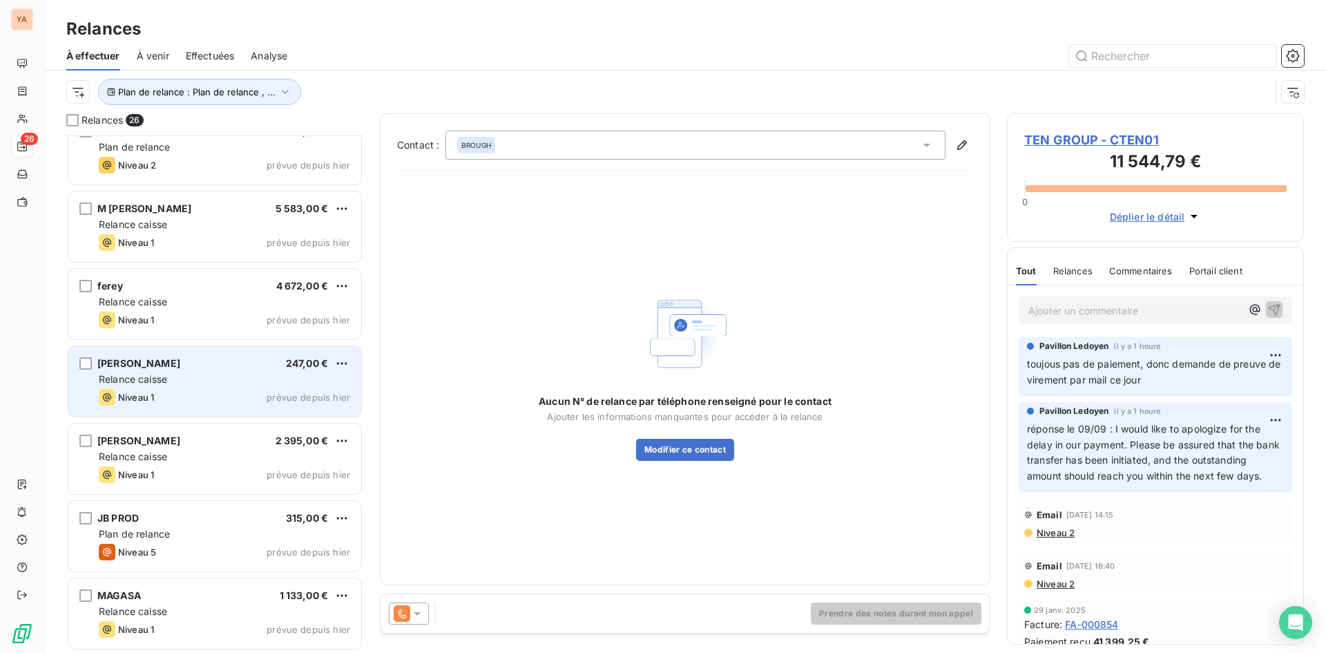
drag, startPoint x: 180, startPoint y: 380, endPoint x: 209, endPoint y: 376, distance: 28.6
click at [181, 380] on div "Relance caisse" at bounding box center [224, 379] width 251 height 14
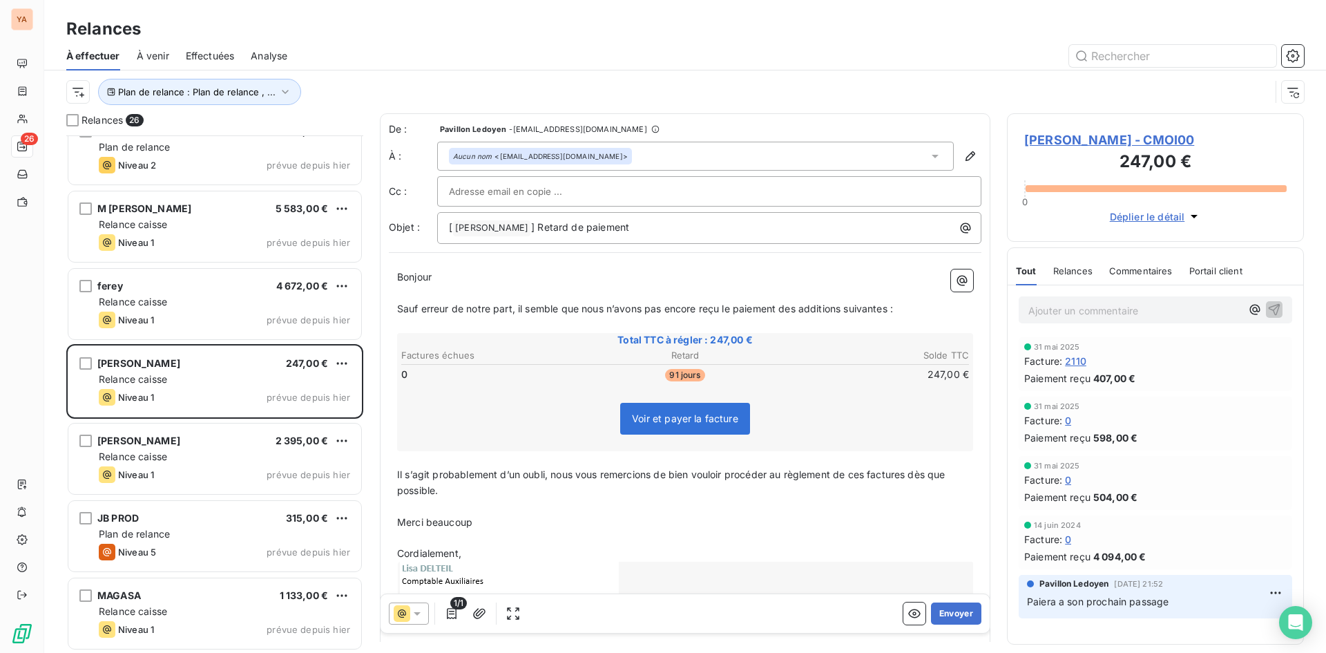
drag, startPoint x: 1096, startPoint y: 313, endPoint x: 1088, endPoint y: 308, distance: 10.0
click at [1094, 313] on p "Ajouter un commentaire ﻿" at bounding box center [1134, 310] width 213 height 17
click at [344, 363] on html "YA 26 Relances À effectuer À venir Effectuées Analyse Plan de relance : Plan de…" at bounding box center [663, 326] width 1326 height 653
click at [262, 415] on div "Passer cette action" at bounding box center [282, 416] width 124 height 22
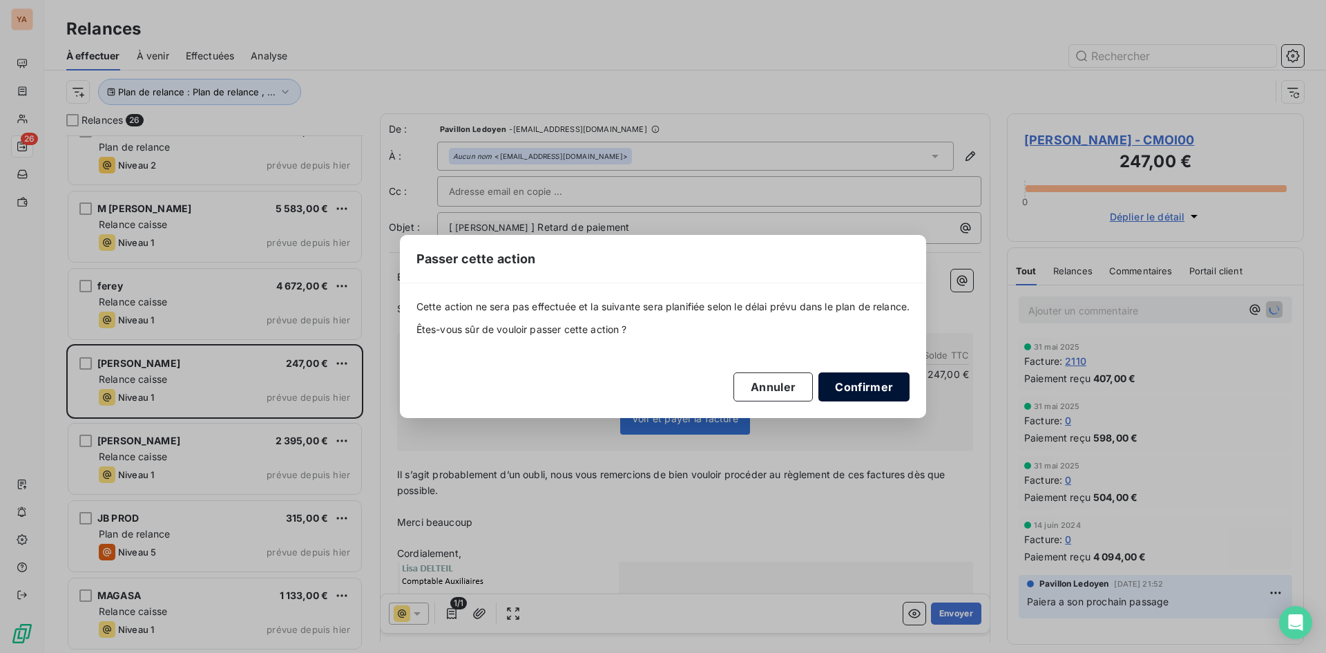
click at [850, 385] on button "Confirmer" at bounding box center [863, 386] width 91 height 29
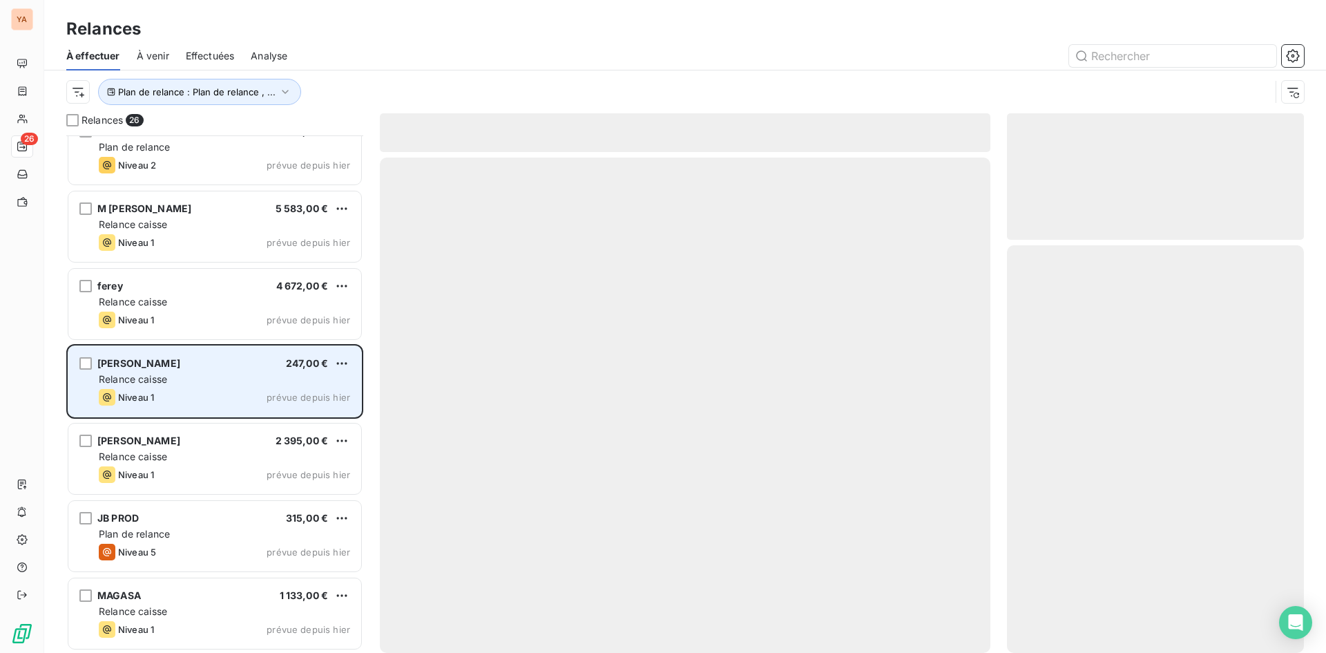
scroll to position [1416, 0]
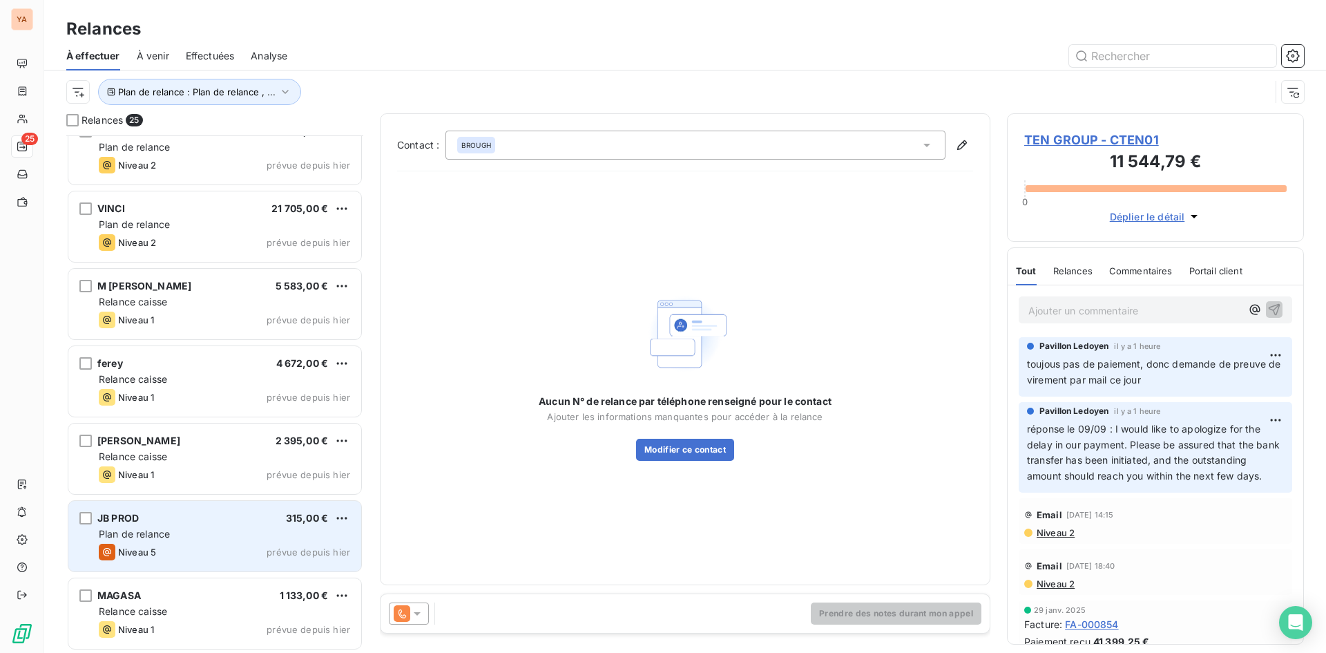
click at [222, 520] on div "JB PROD 315,00 €" at bounding box center [224, 518] width 251 height 12
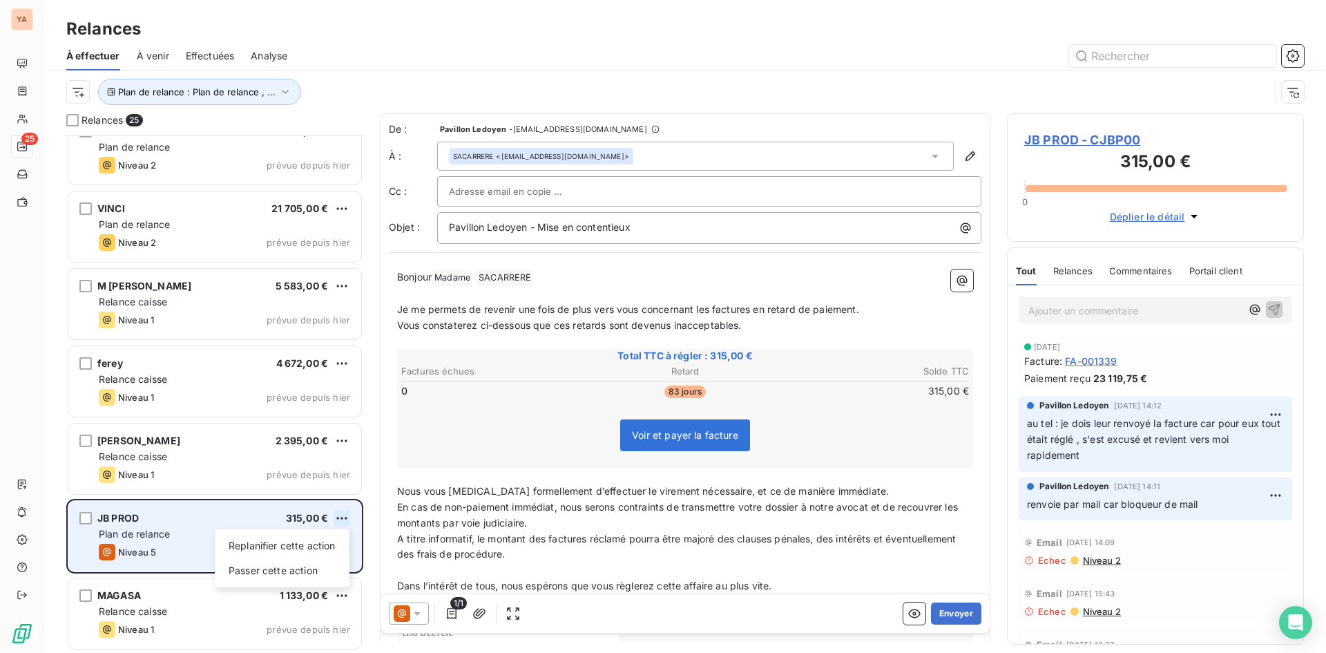
click at [334, 513] on html "YA 25 Relances À effectuer À venir Effectuées Analyse Plan de relance : Plan de…" at bounding box center [663, 326] width 1326 height 653
click at [281, 571] on div "Passer cette action" at bounding box center [282, 570] width 124 height 22
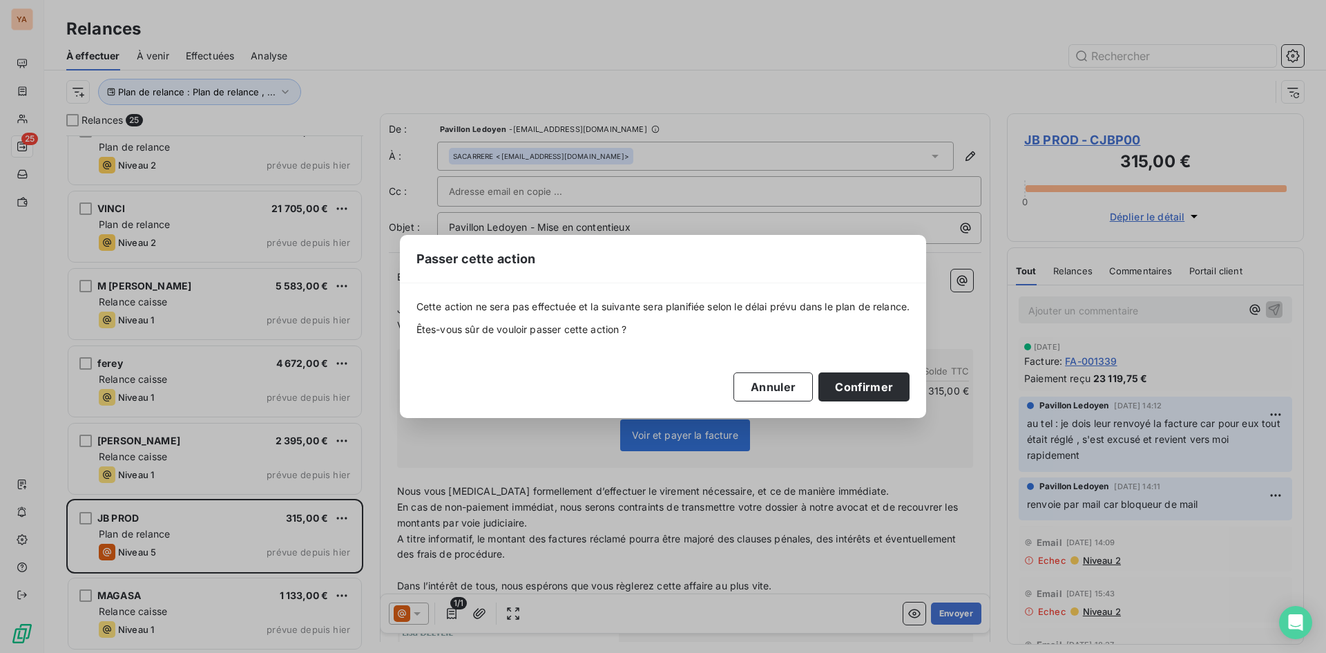
drag, startPoint x: 871, startPoint y: 386, endPoint x: 459, endPoint y: 445, distance: 416.4
click at [871, 386] on button "Confirmer" at bounding box center [863, 386] width 91 height 29
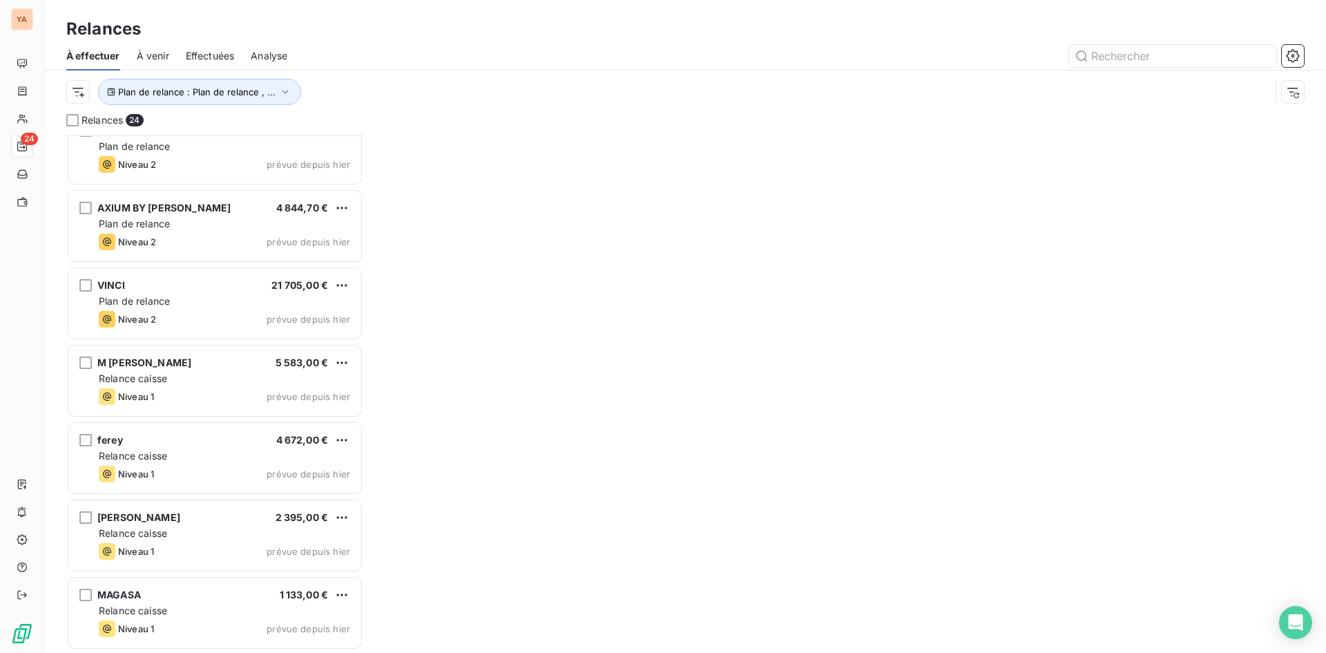
scroll to position [1339, 0]
click at [210, 603] on div "MAGASA 1 133,00 € Relance caisse Niveau 1 prévue depuis [DATE]" at bounding box center [214, 613] width 293 height 70
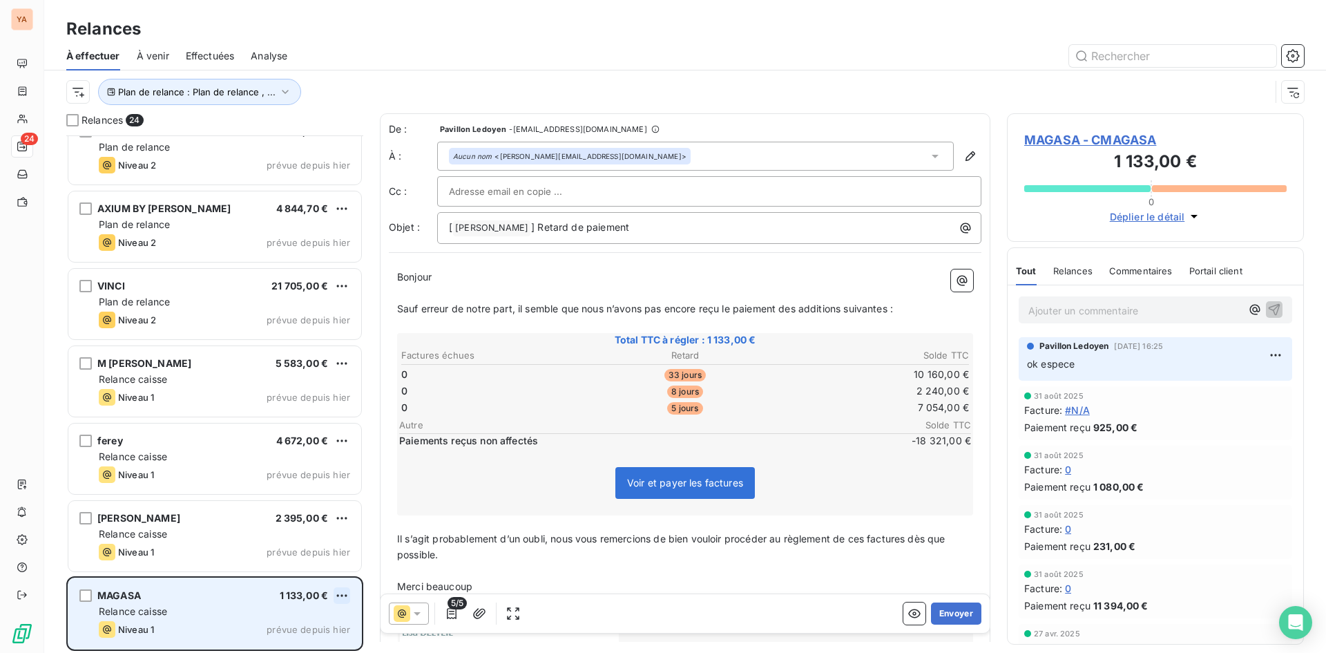
click at [349, 592] on html "YA 24 Relances À effectuer À venir Effectuées Analyse Plan de relance : Plan de…" at bounding box center [663, 326] width 1326 height 653
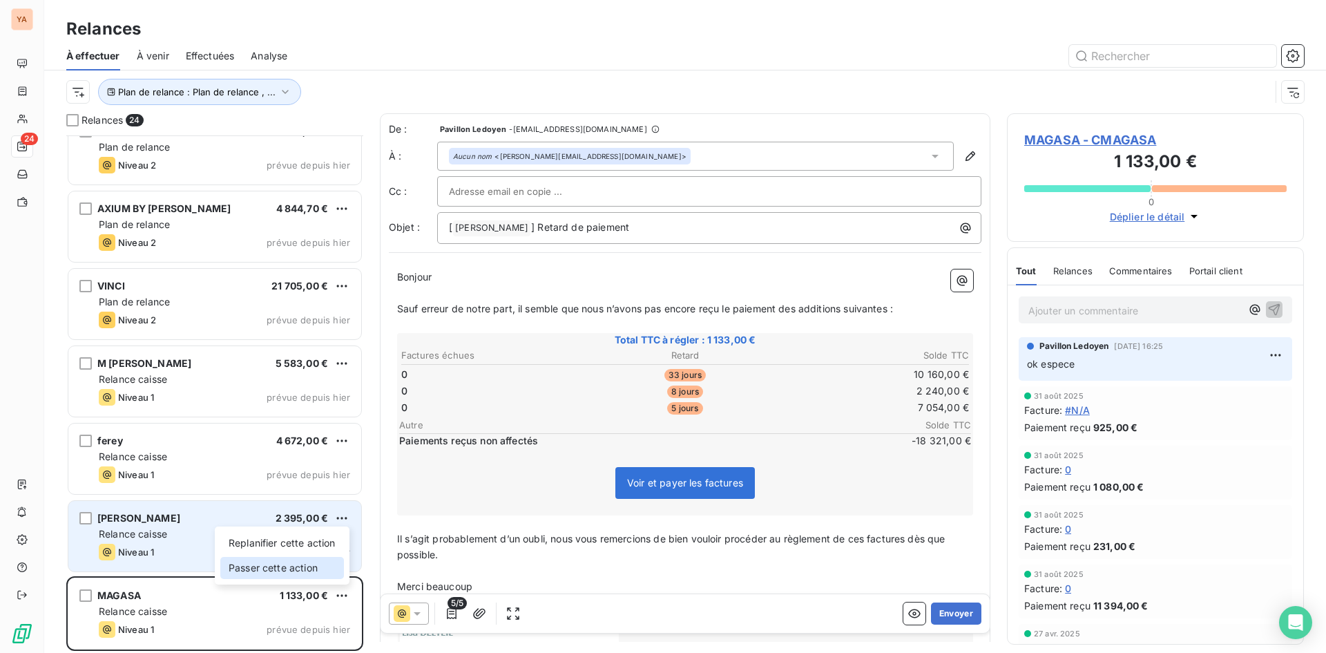
click at [287, 574] on div "Passer cette action" at bounding box center [282, 568] width 124 height 22
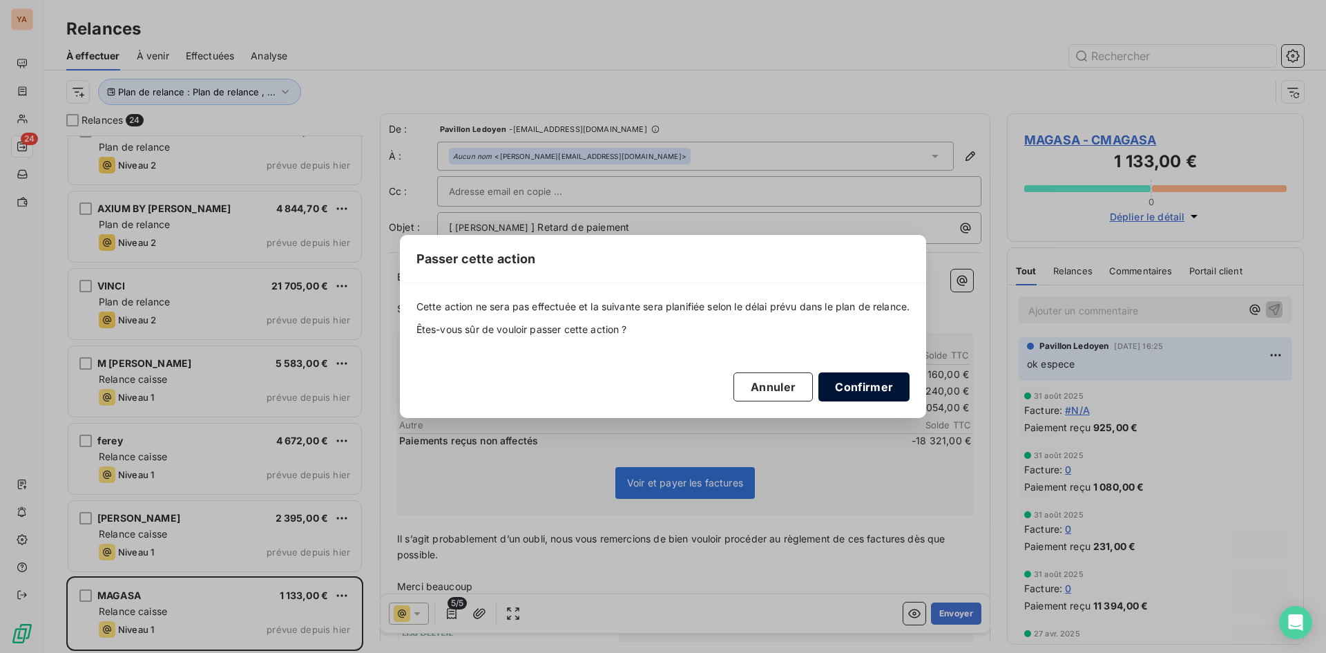
click at [857, 385] on button "Confirmer" at bounding box center [863, 386] width 91 height 29
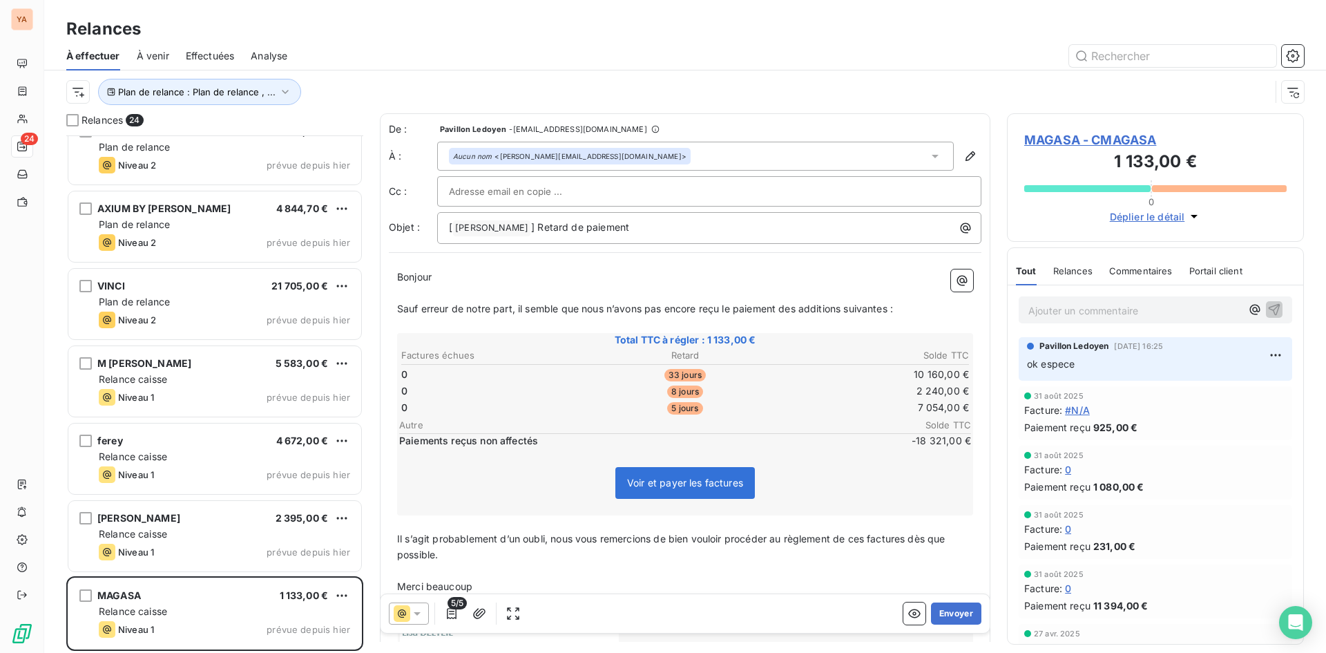
scroll to position [1262, 0]
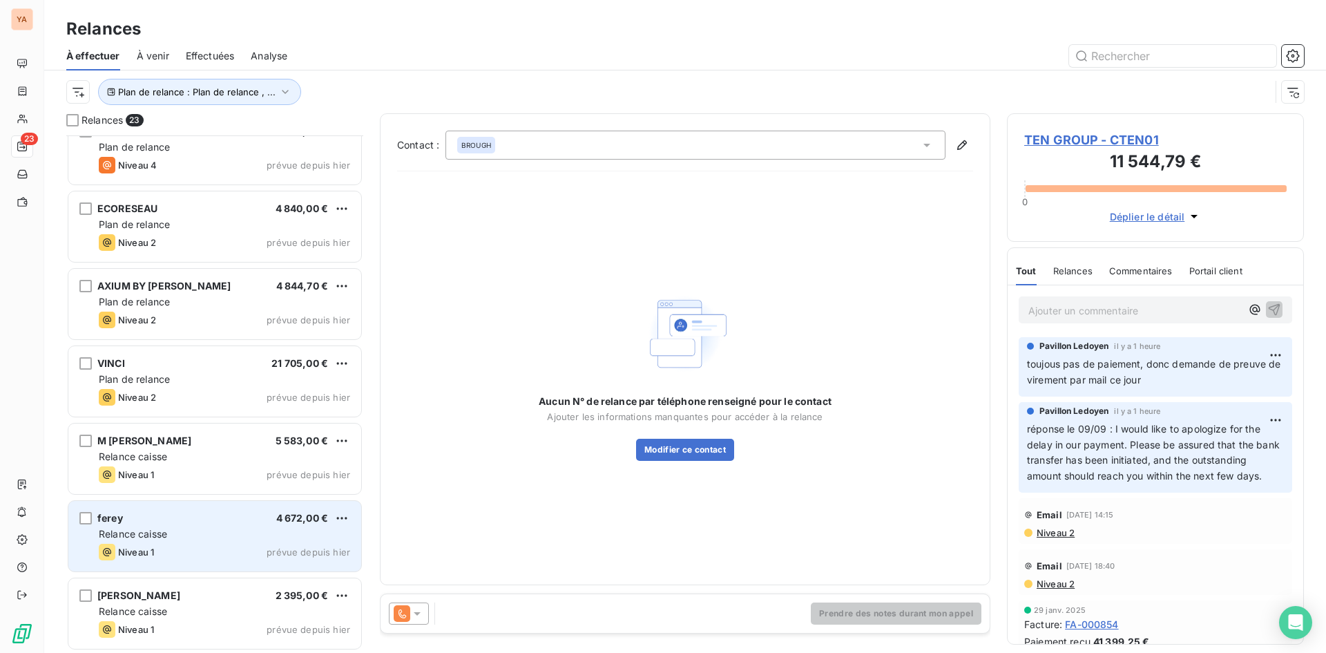
click at [214, 542] on div "ferey 4 672,00 € Relance caisse Niveau 1 prévue depuis [DATE]" at bounding box center [214, 536] width 293 height 70
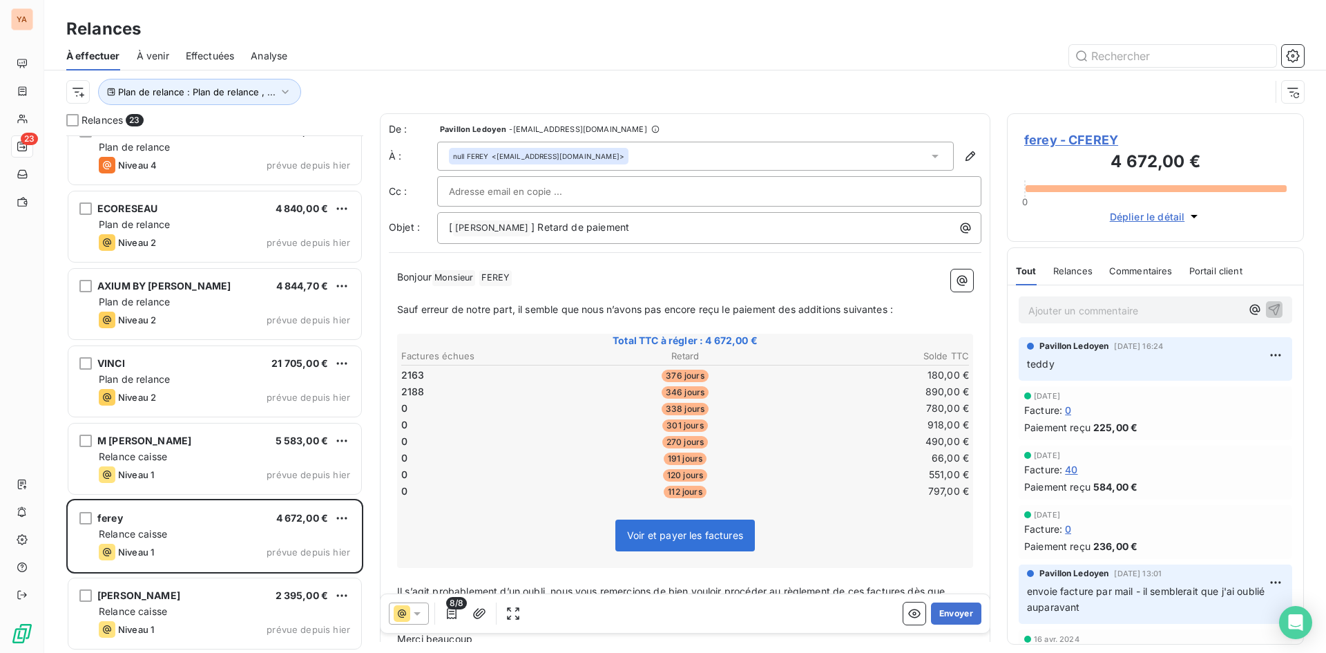
click at [1071, 312] on p "Ajouter un commentaire ﻿" at bounding box center [1134, 310] width 213 height 17
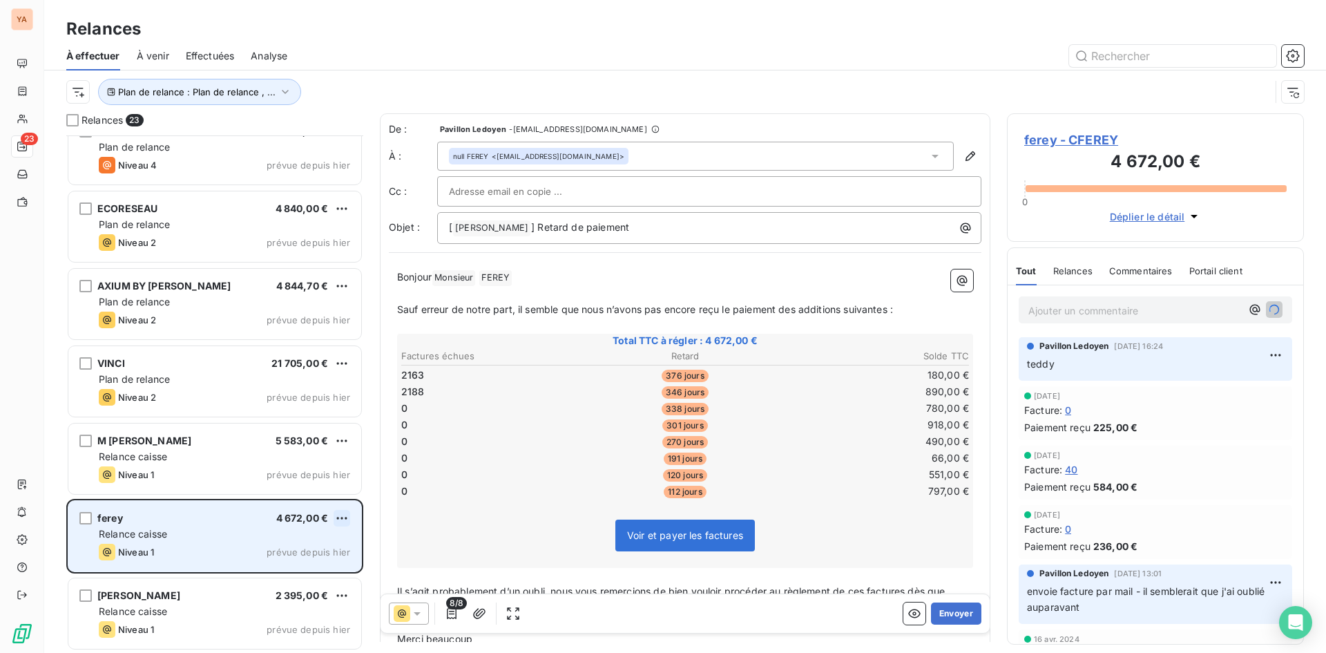
click at [342, 515] on html "YA 23 Relances À effectuer À venir Effectuées Analyse Plan de relance : Plan de…" at bounding box center [663, 326] width 1326 height 653
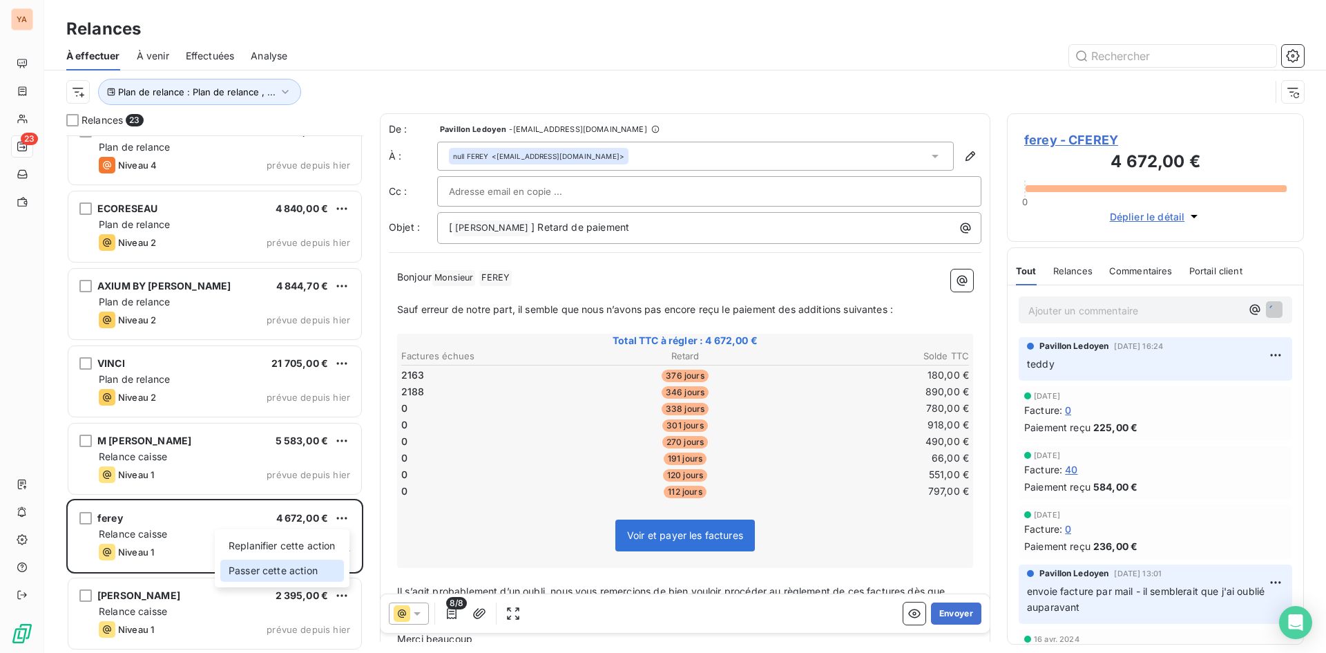
click at [256, 574] on div "Passer cette action" at bounding box center [282, 570] width 124 height 22
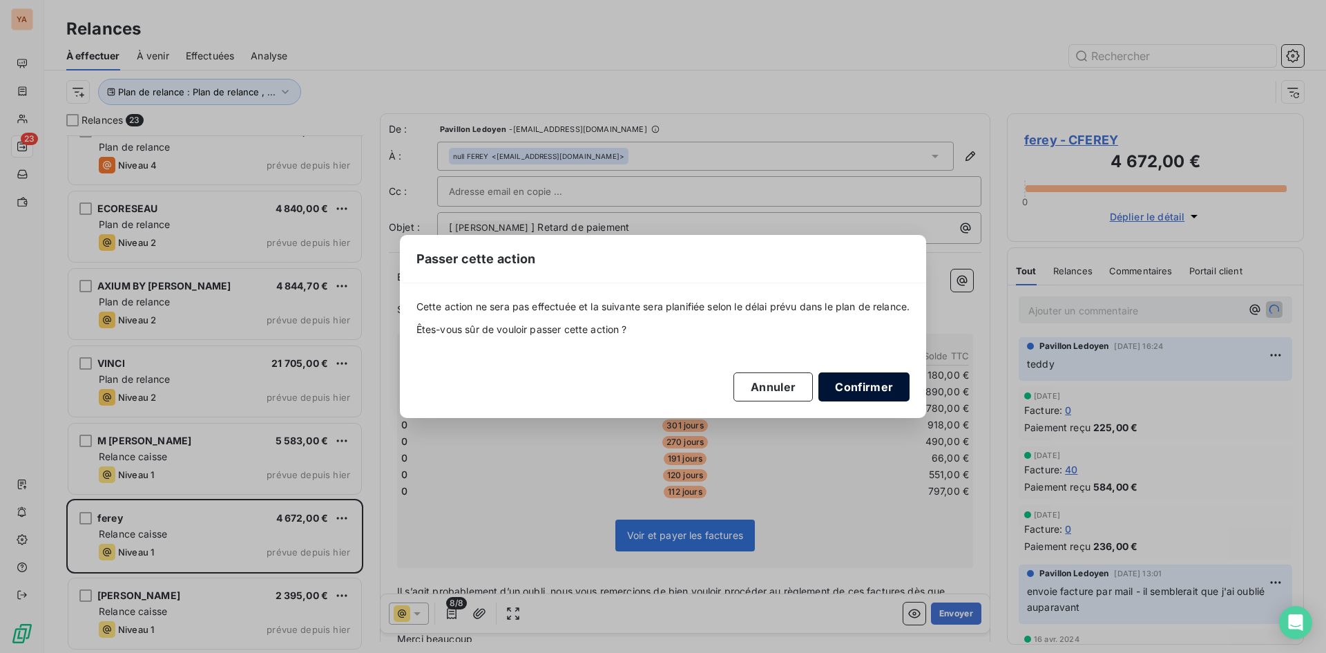
click at [883, 387] on button "Confirmer" at bounding box center [863, 386] width 91 height 29
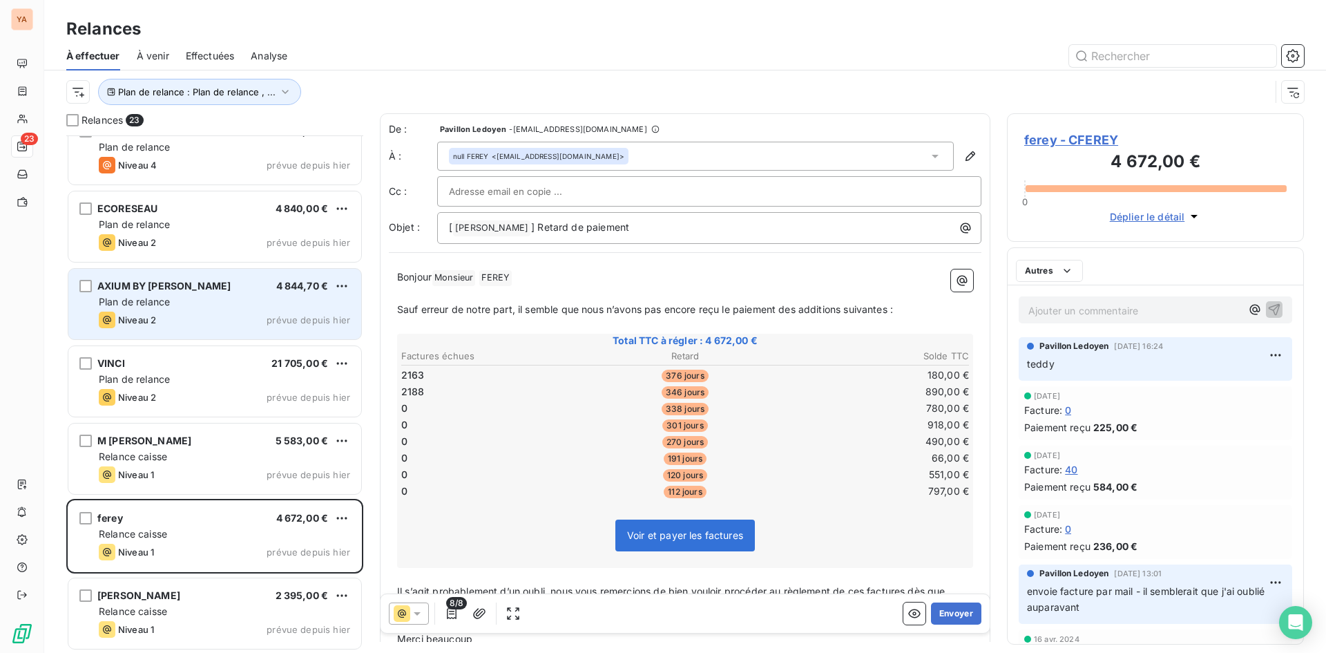
scroll to position [1184, 0]
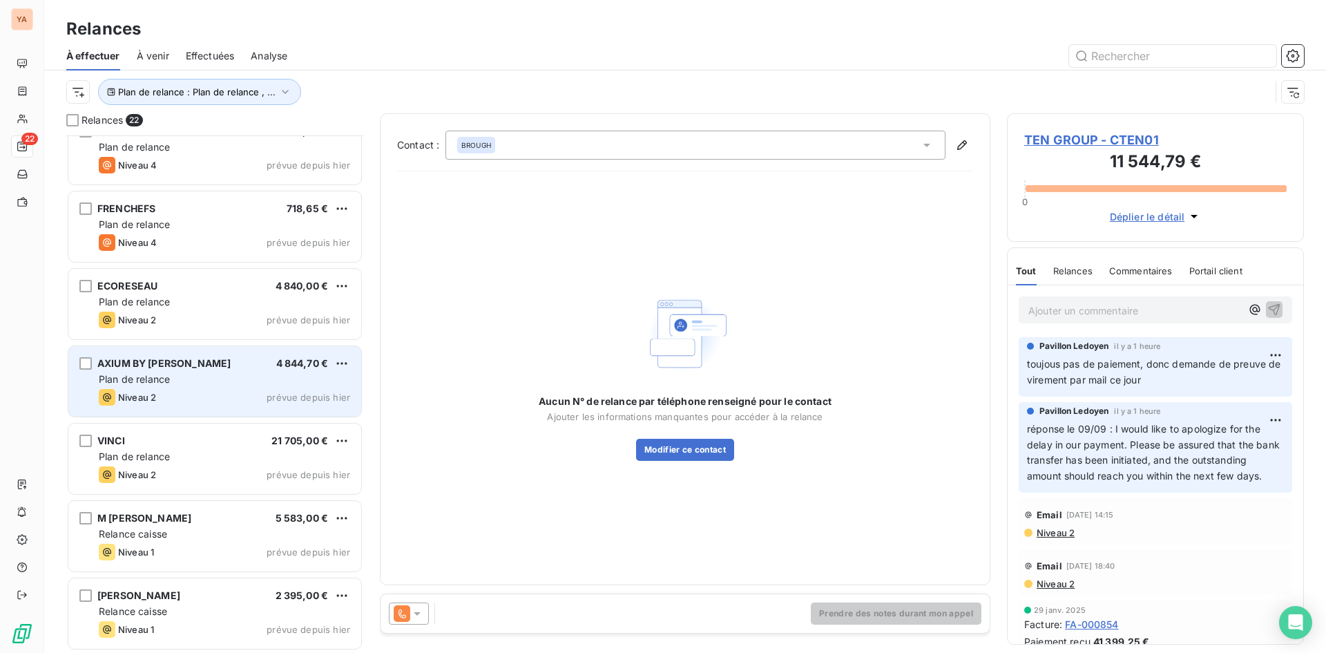
click at [190, 385] on div "Plan de relance" at bounding box center [224, 379] width 251 height 14
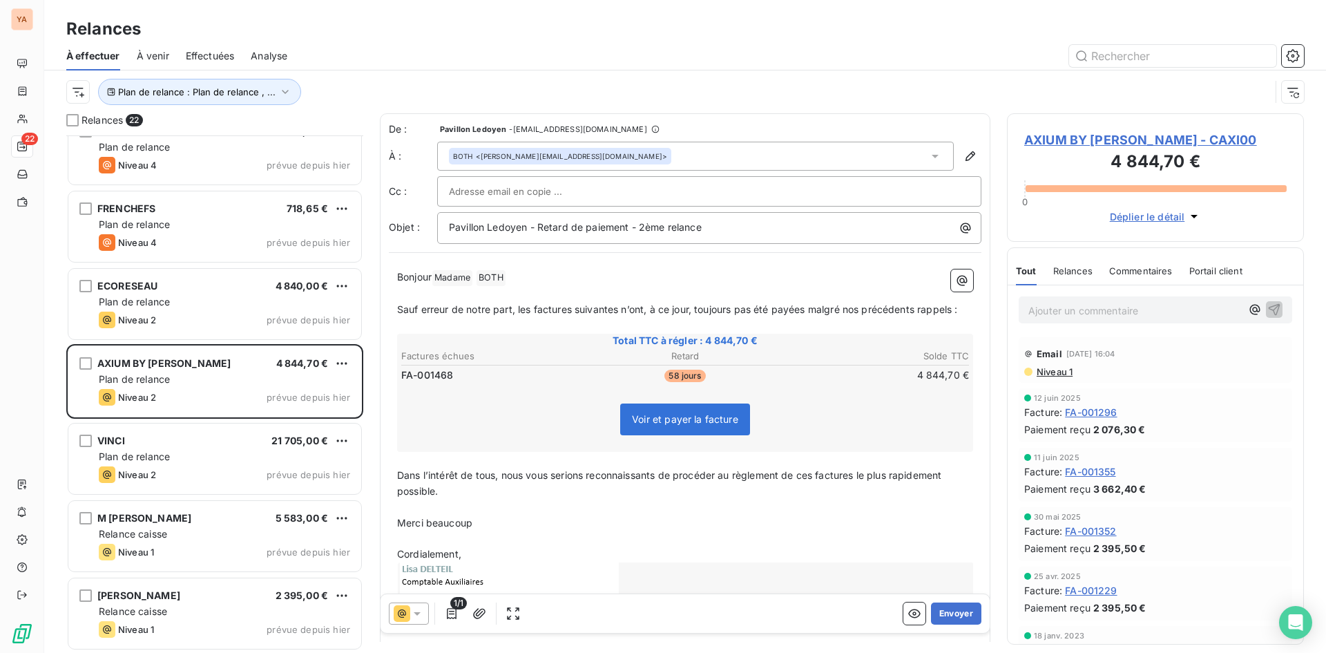
click at [1092, 314] on p "Ajouter un commentaire ﻿" at bounding box center [1134, 310] width 213 height 17
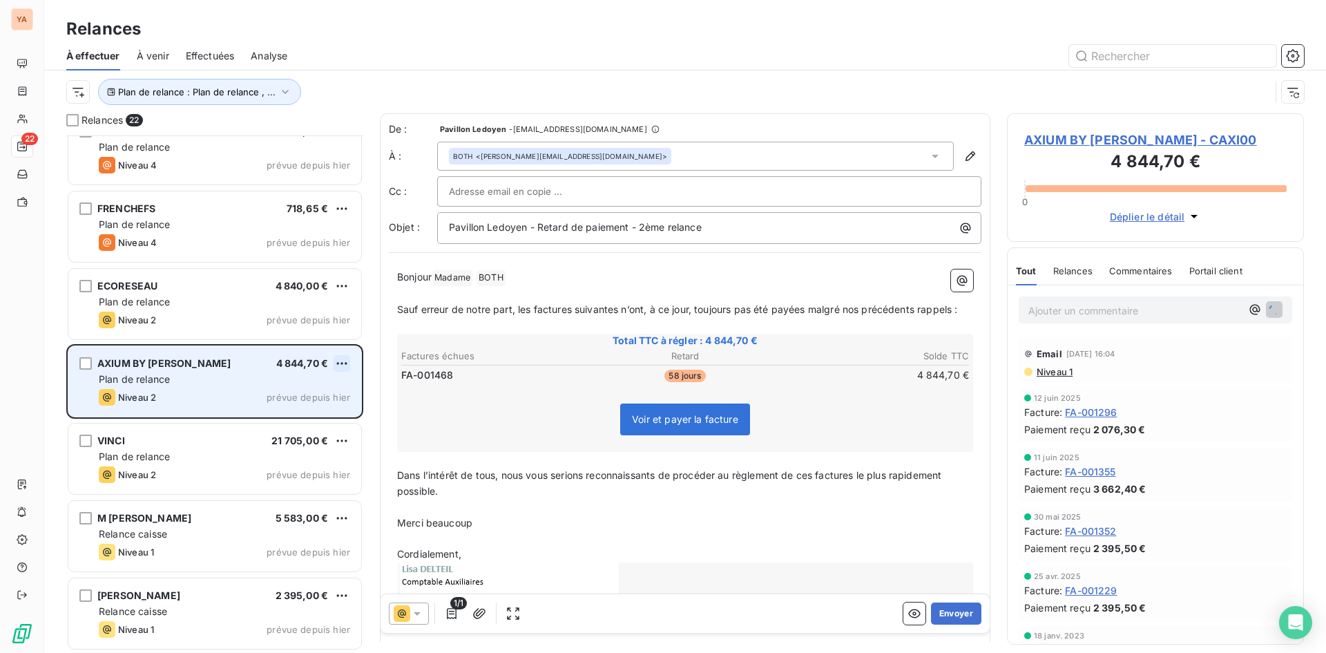
click at [340, 361] on html "YA 22 Relances À effectuer À venir Effectuées Analyse Plan de relance : Plan de…" at bounding box center [663, 326] width 1326 height 653
click at [302, 388] on div "Replanifier cette action" at bounding box center [282, 391] width 124 height 22
select select "8"
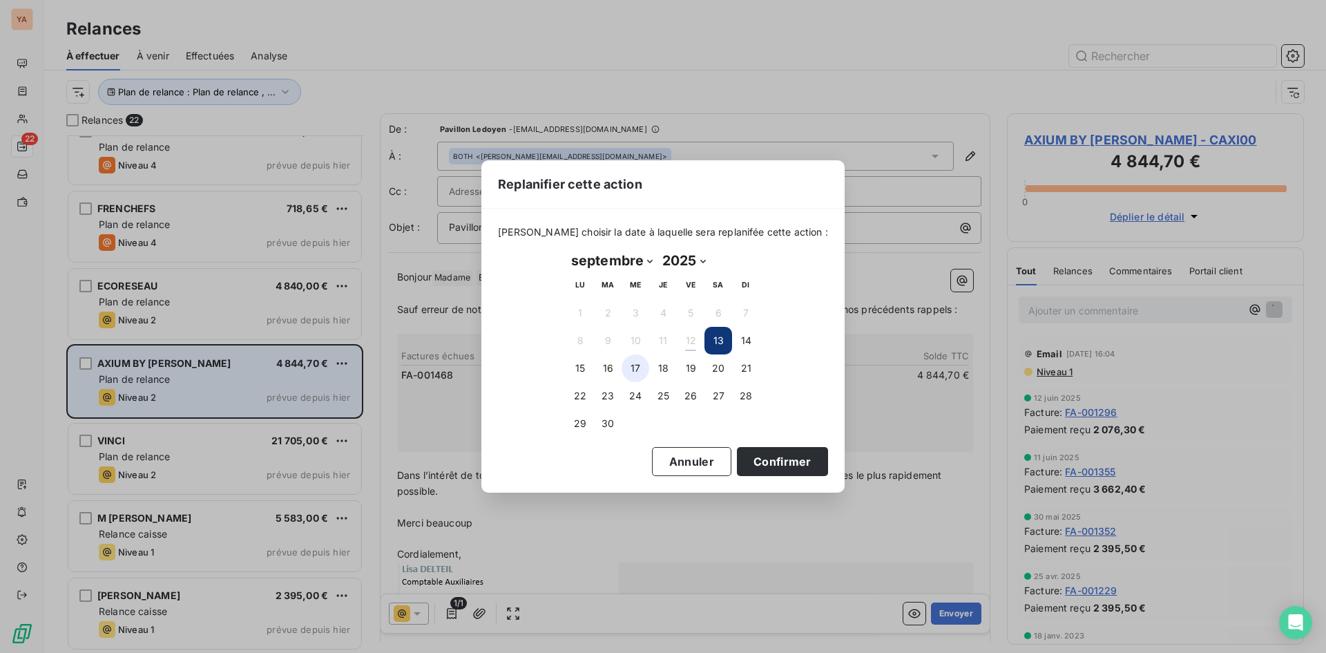
click at [635, 369] on button "17" at bounding box center [635, 368] width 28 height 28
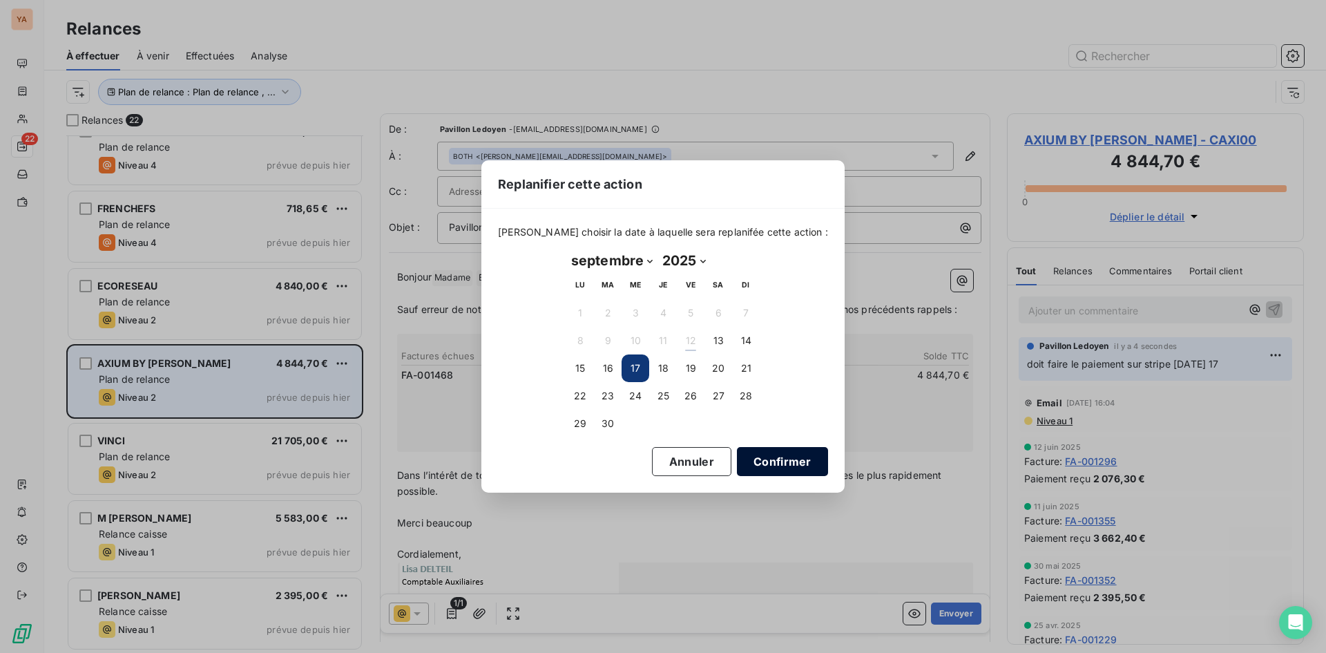
click at [771, 458] on button "Confirmer" at bounding box center [782, 461] width 91 height 29
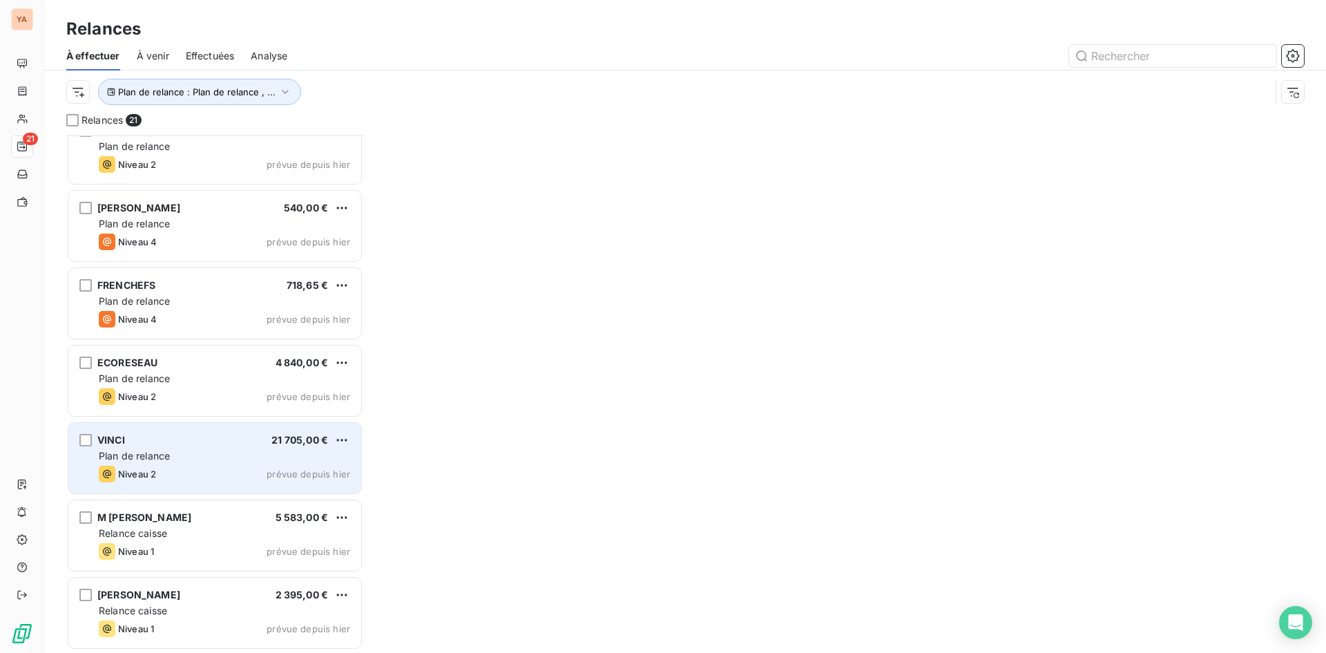
scroll to position [1107, 0]
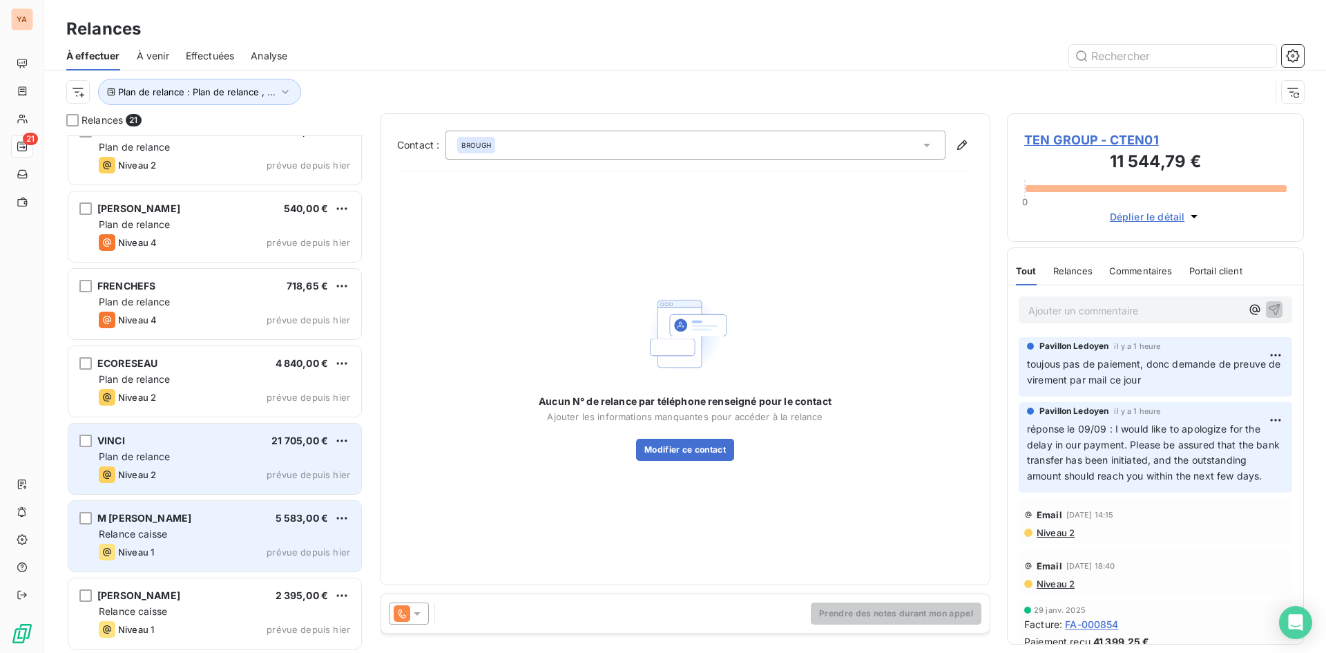
drag, startPoint x: 181, startPoint y: 536, endPoint x: 186, endPoint y: 531, distance: 7.3
click at [181, 536] on div "Relance caisse" at bounding box center [224, 534] width 251 height 14
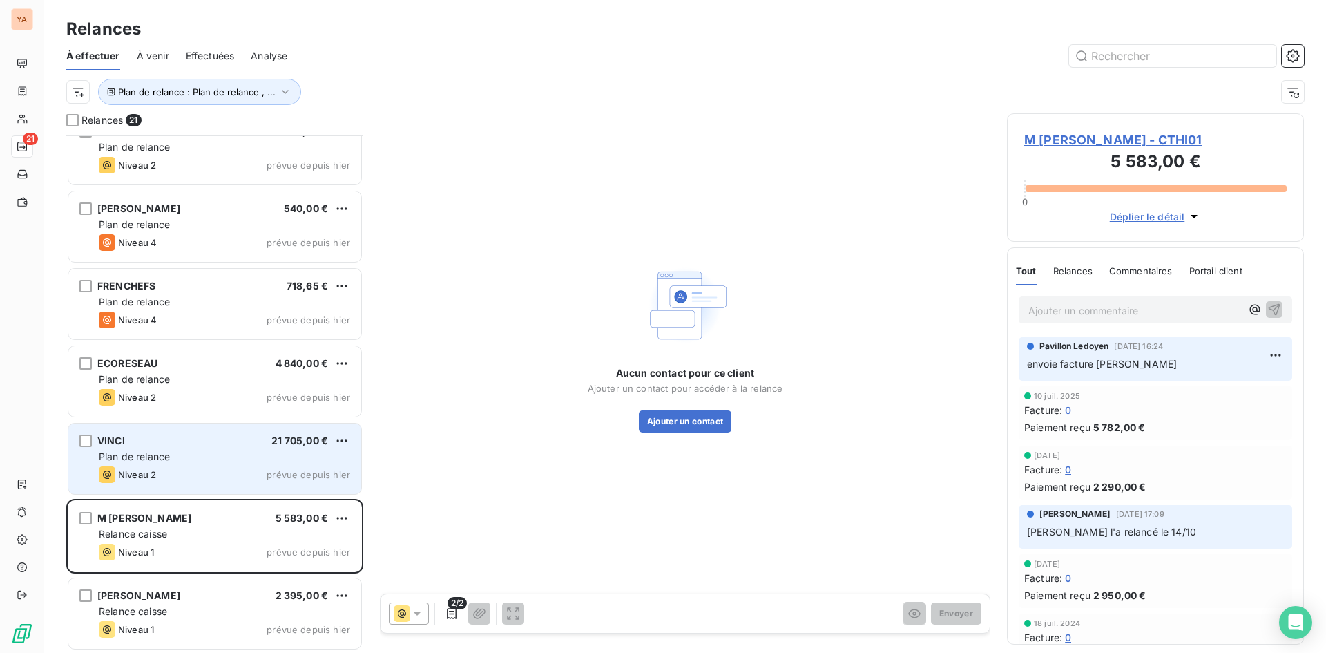
click at [183, 465] on div "VINCI 21 705,00 € Plan de relance Niveau 2 prévue depuis [DATE]" at bounding box center [214, 458] width 293 height 70
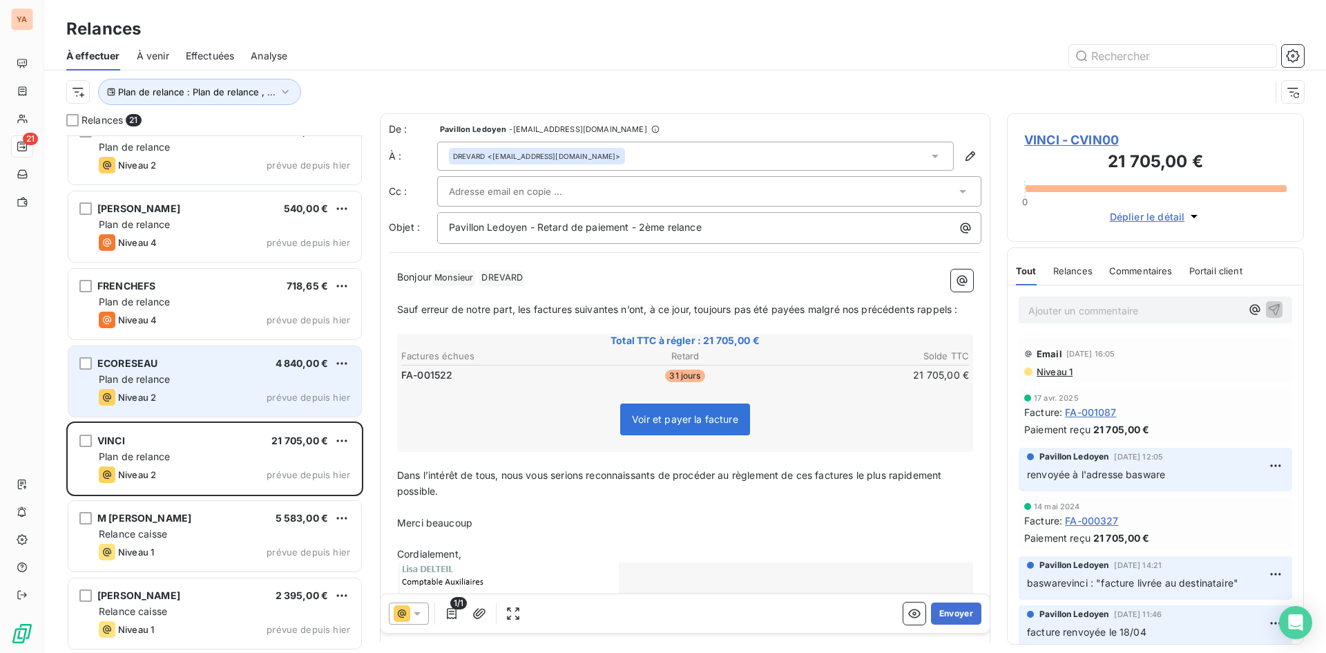
click at [190, 379] on div "Plan de relance" at bounding box center [224, 379] width 251 height 14
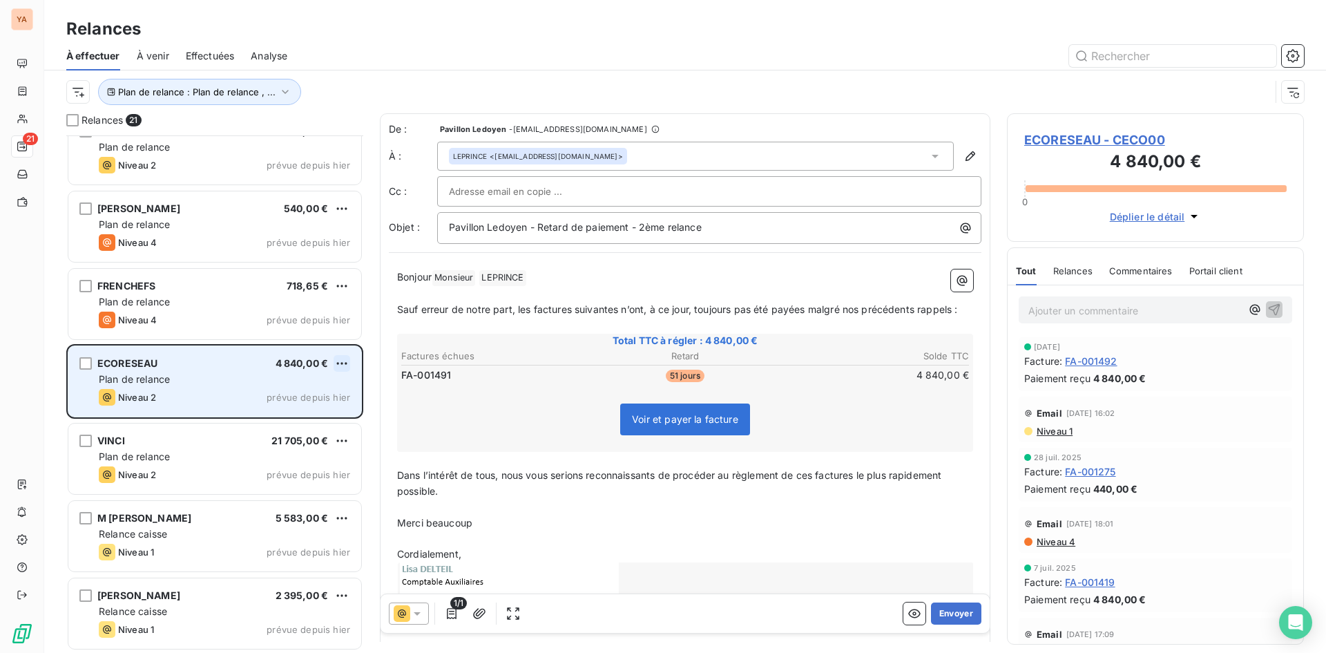
click at [343, 360] on html "YA 21 Relances À effectuer À venir Effectuées Analyse Plan de relance : Plan de…" at bounding box center [663, 326] width 1326 height 653
click at [302, 420] on div "Passer cette action" at bounding box center [282, 416] width 124 height 22
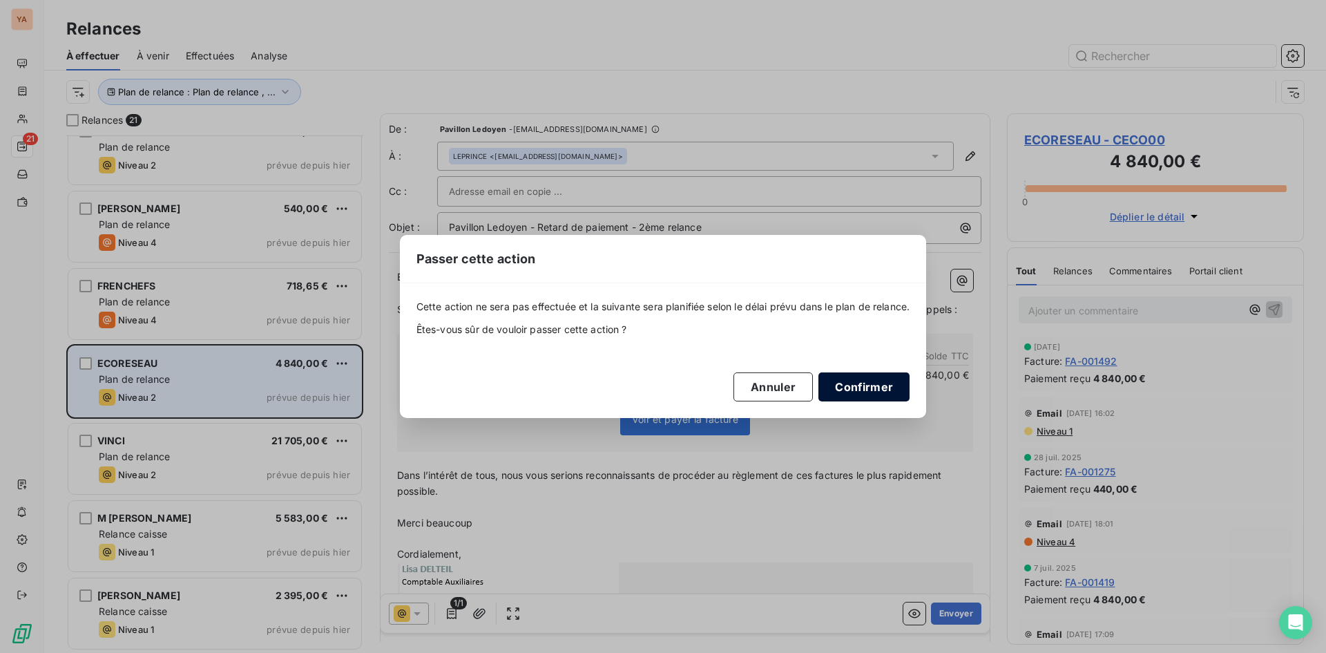
click at [851, 385] on button "Confirmer" at bounding box center [863, 386] width 91 height 29
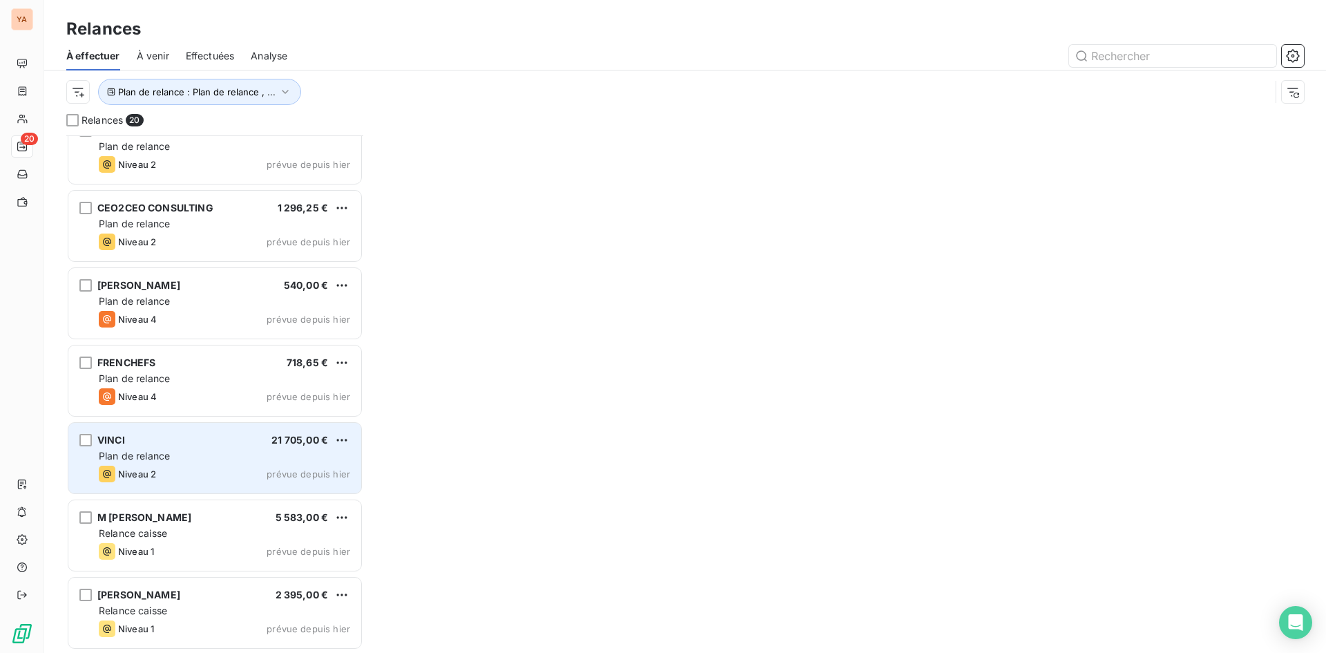
scroll to position [1030, 0]
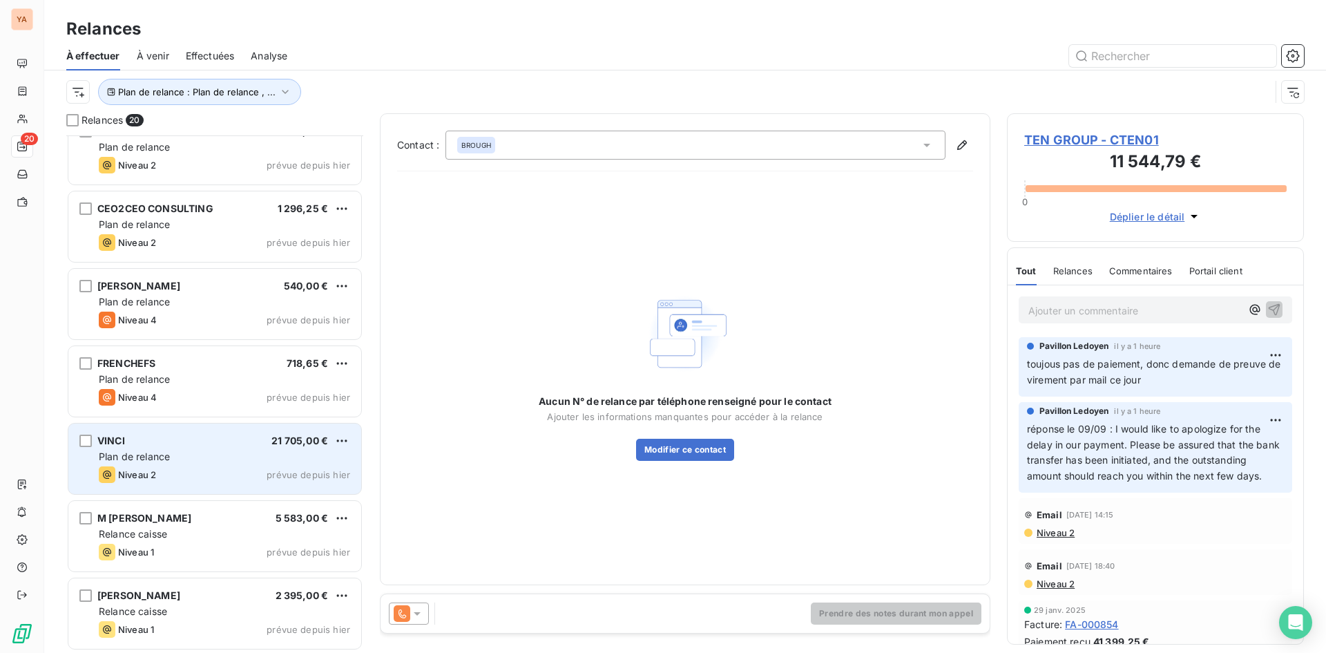
click at [193, 441] on div "VINCI 21 705,00 €" at bounding box center [224, 440] width 251 height 12
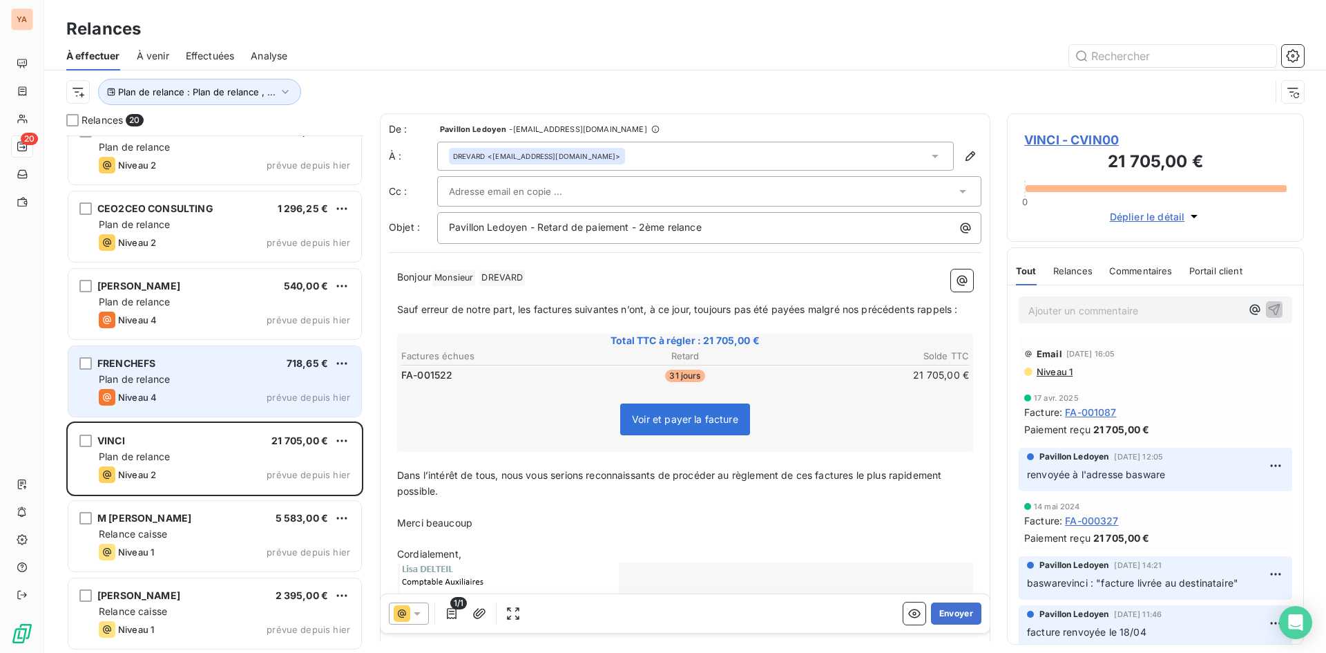
click at [207, 366] on div "FRENCHEFS 718,65 €" at bounding box center [224, 363] width 251 height 12
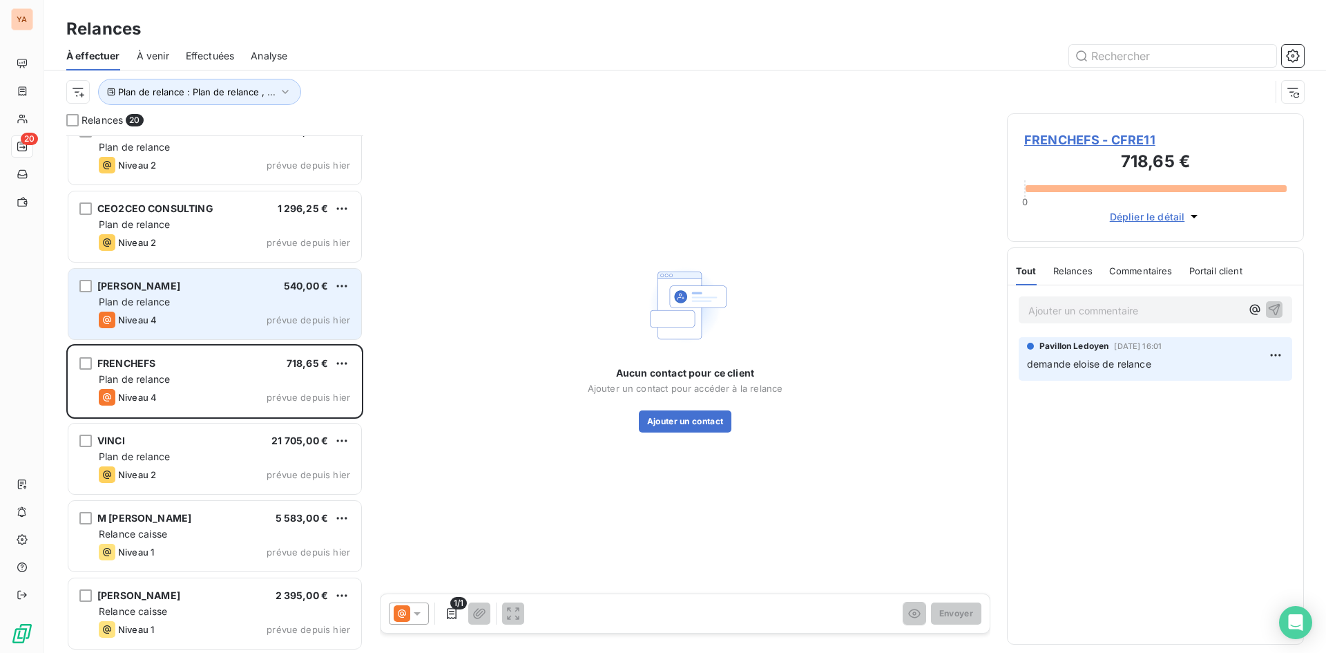
click at [154, 298] on span "Plan de relance" at bounding box center [134, 302] width 71 height 12
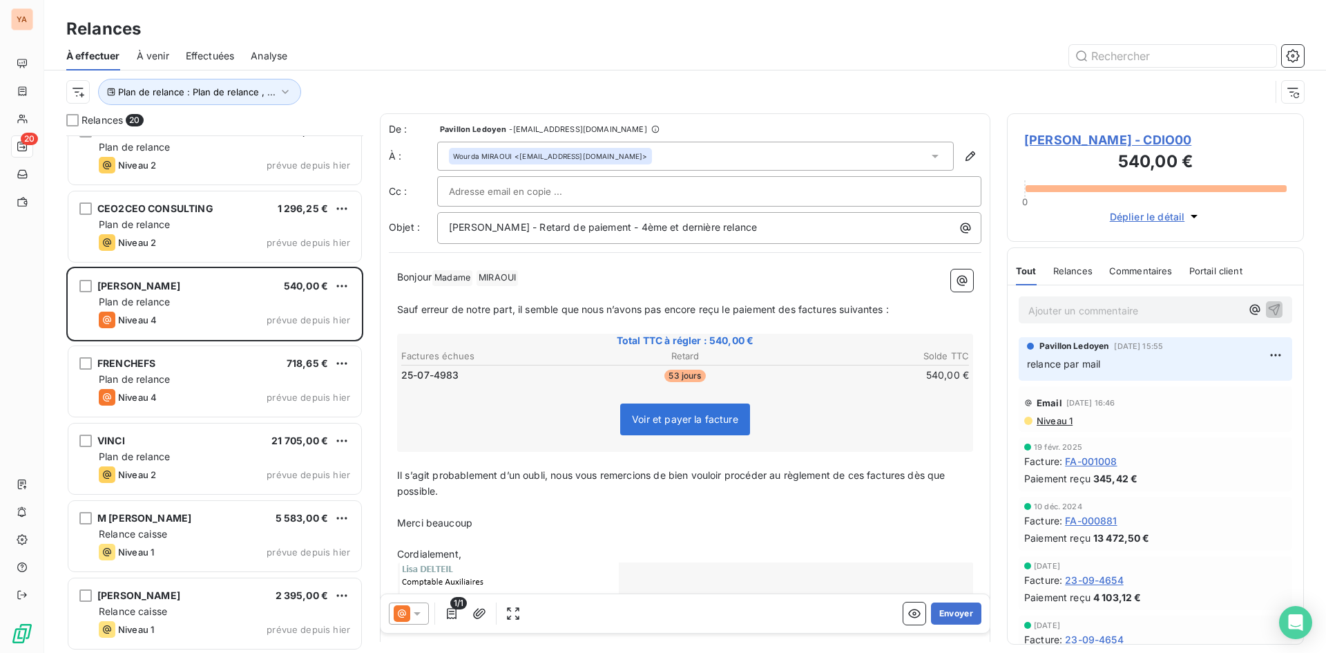
click at [1053, 314] on p "Ajouter un commentaire ﻿" at bounding box center [1134, 310] width 213 height 17
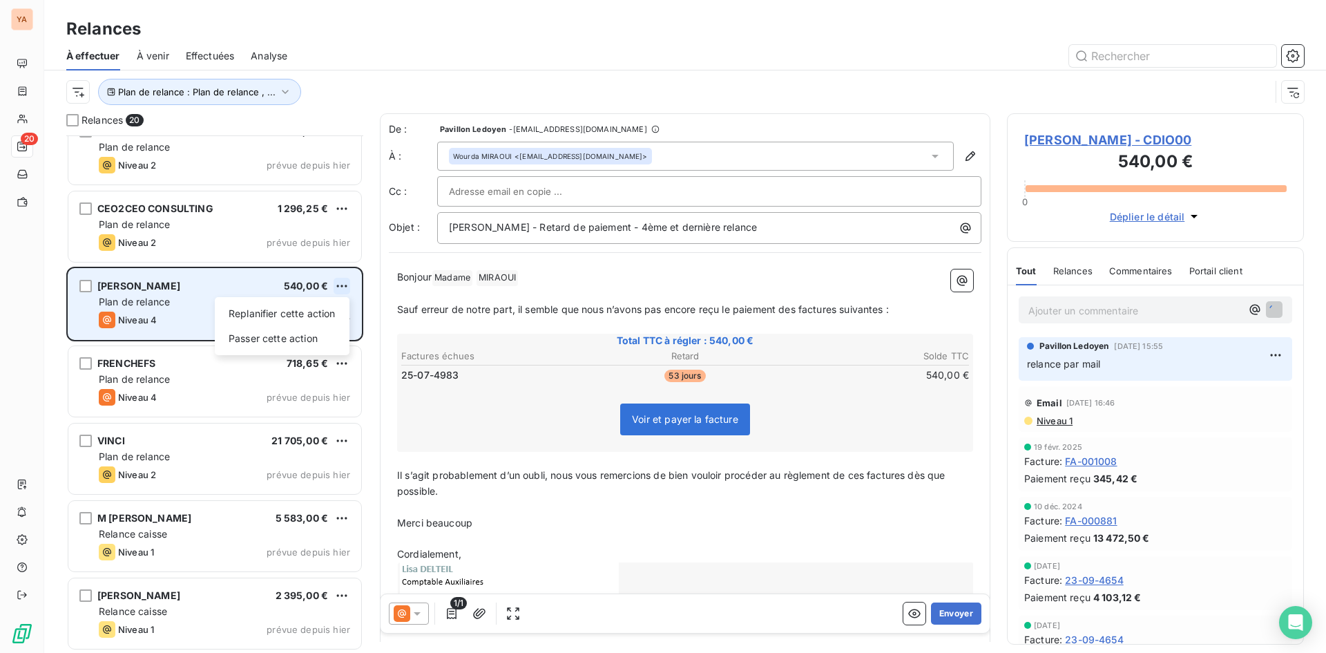
click at [345, 284] on html "YA 20 Relances À effectuer À venir Effectuées Analyse Plan de relance : Plan de…" at bounding box center [663, 326] width 1326 height 653
click at [301, 316] on div "Replanifier cette action" at bounding box center [282, 313] width 124 height 22
select select "8"
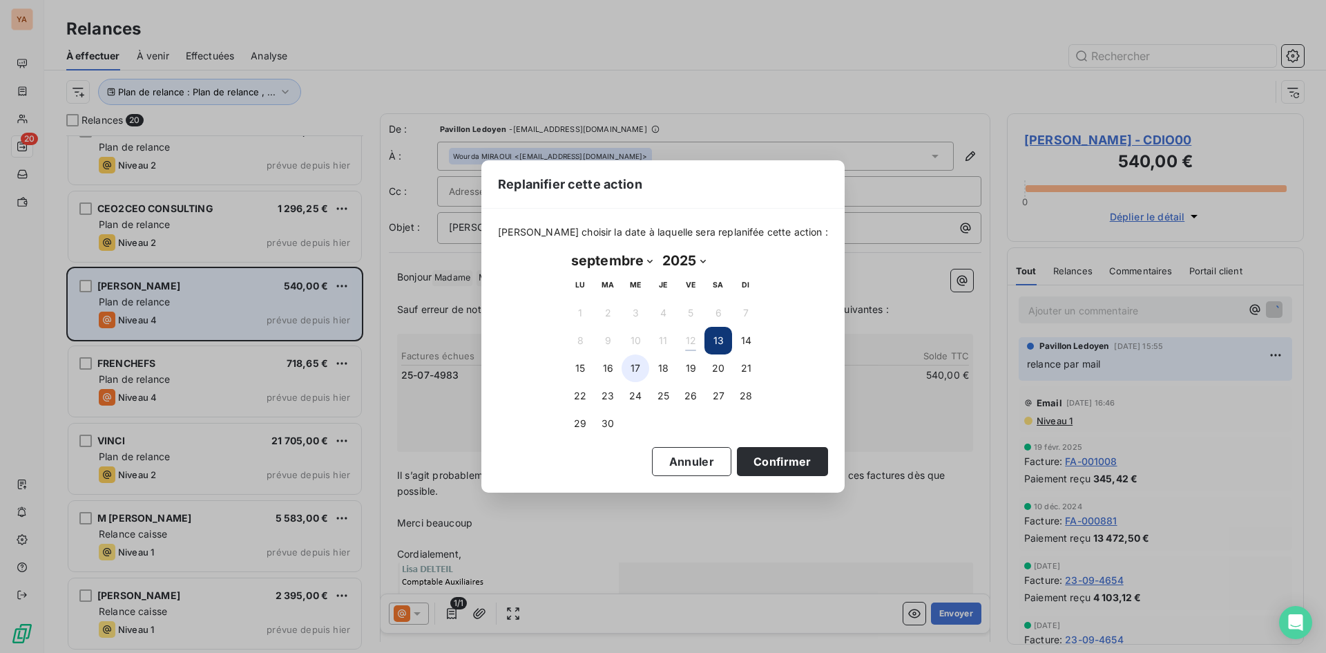
click at [638, 367] on button "17" at bounding box center [635, 368] width 28 height 28
click at [773, 460] on button "Confirmer" at bounding box center [782, 461] width 91 height 29
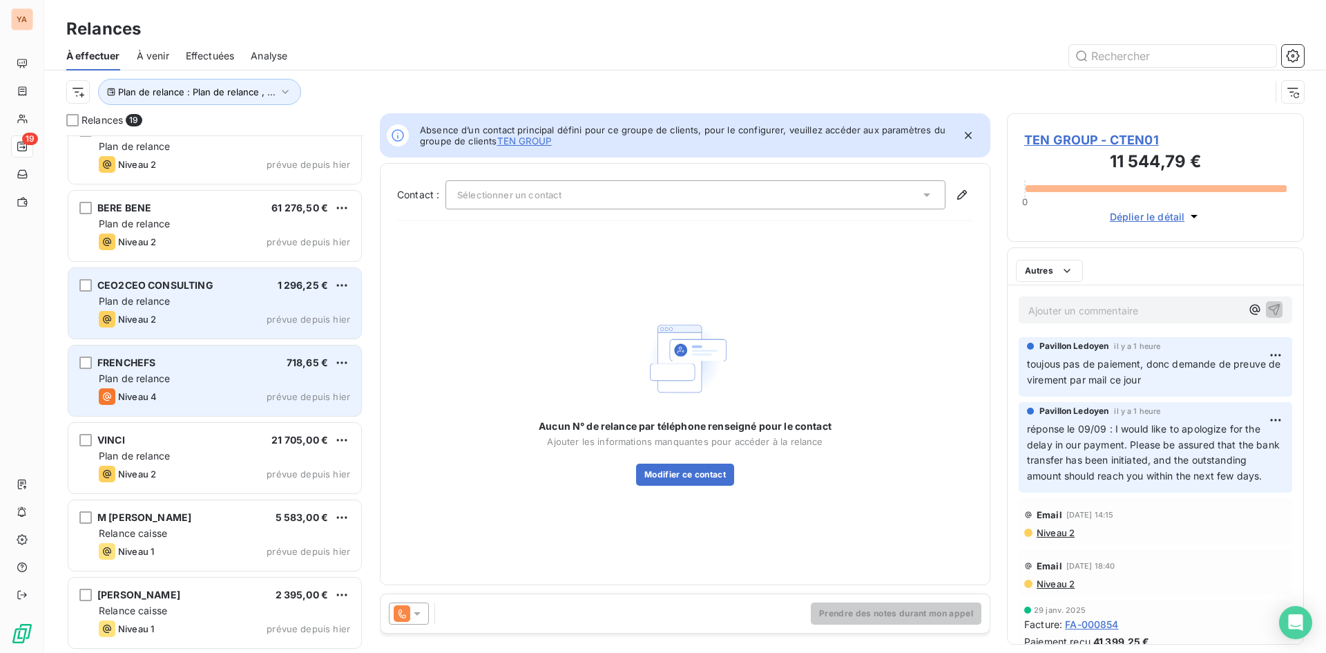
scroll to position [952, 0]
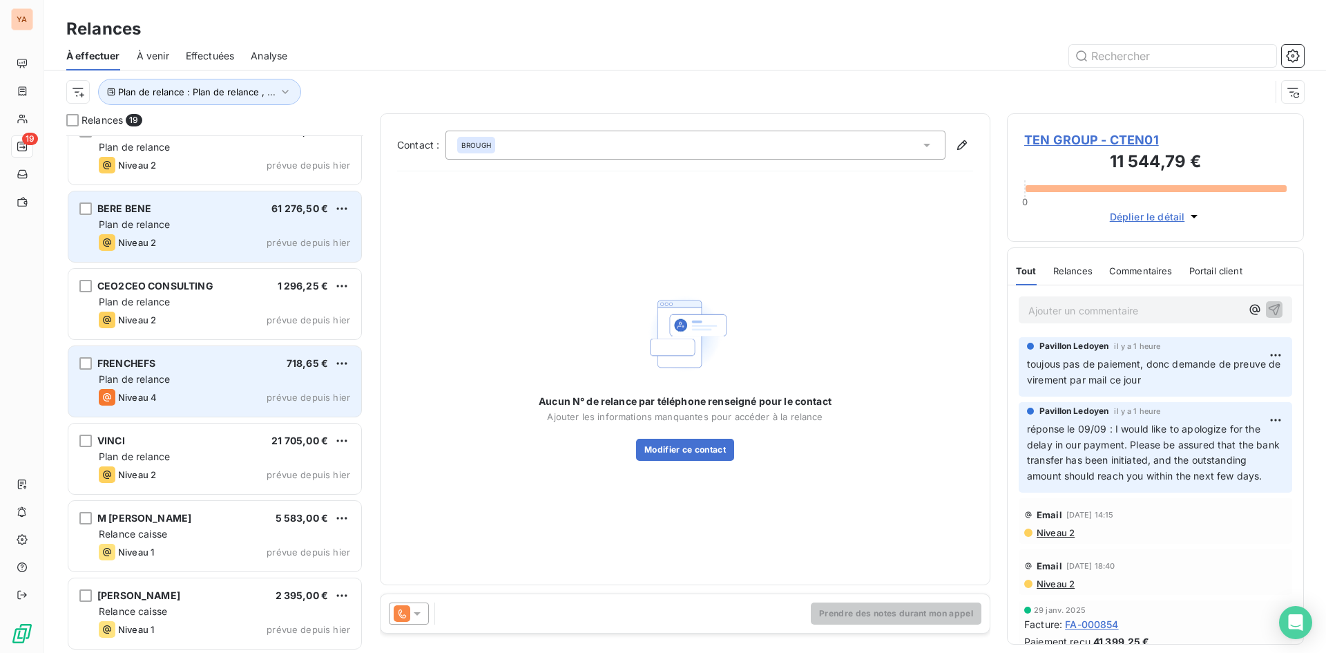
click at [195, 234] on div "Niveau 2 prévue depuis hier" at bounding box center [224, 242] width 251 height 17
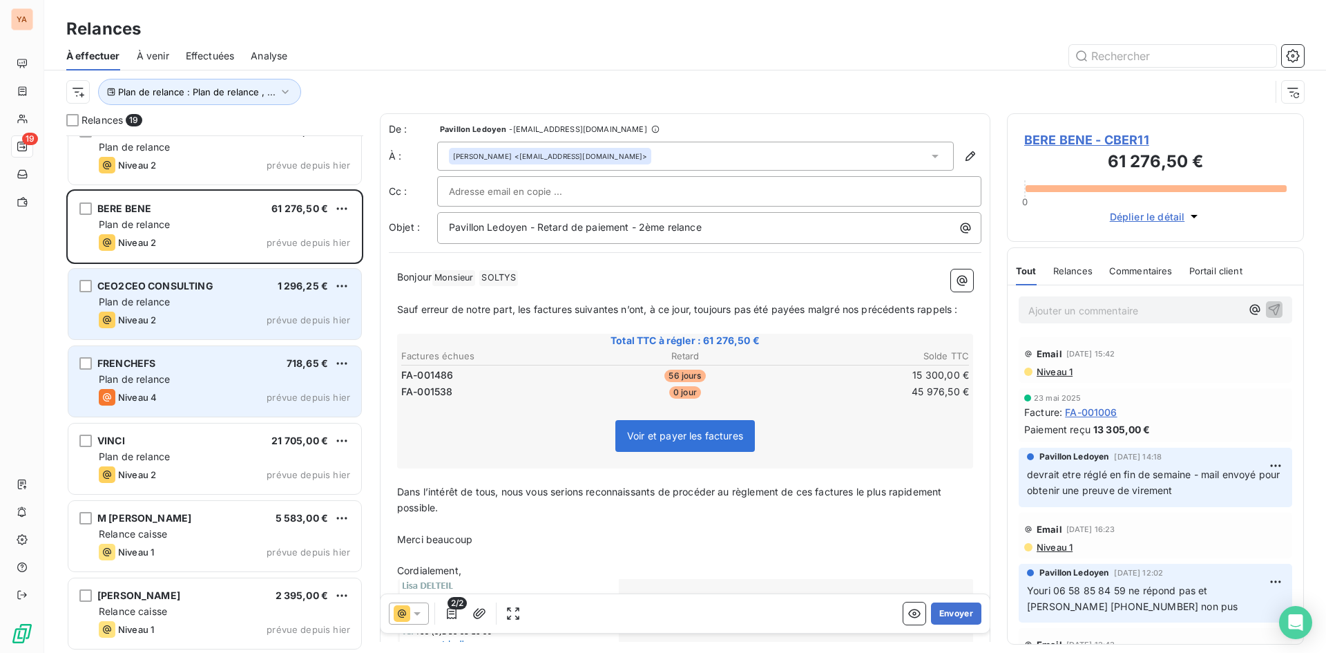
click at [169, 313] on div "Niveau 2 prévue depuis hier" at bounding box center [224, 319] width 251 height 17
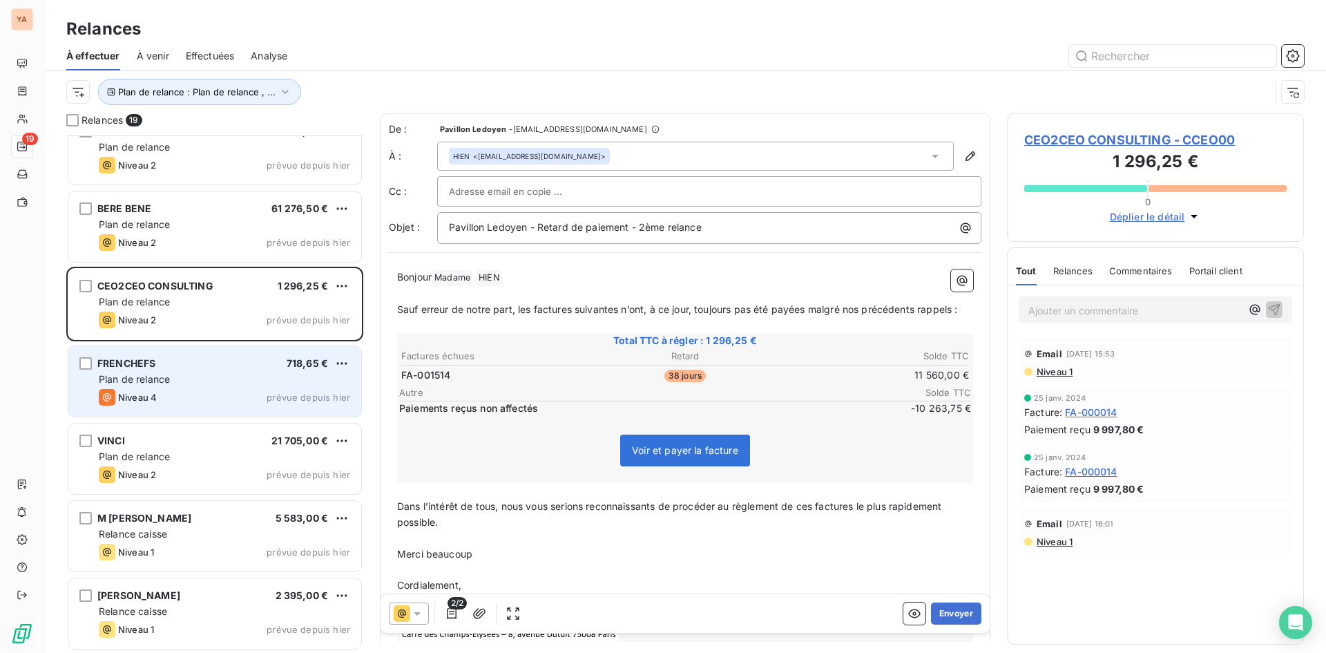
click at [417, 615] on icon at bounding box center [417, 613] width 7 height 3
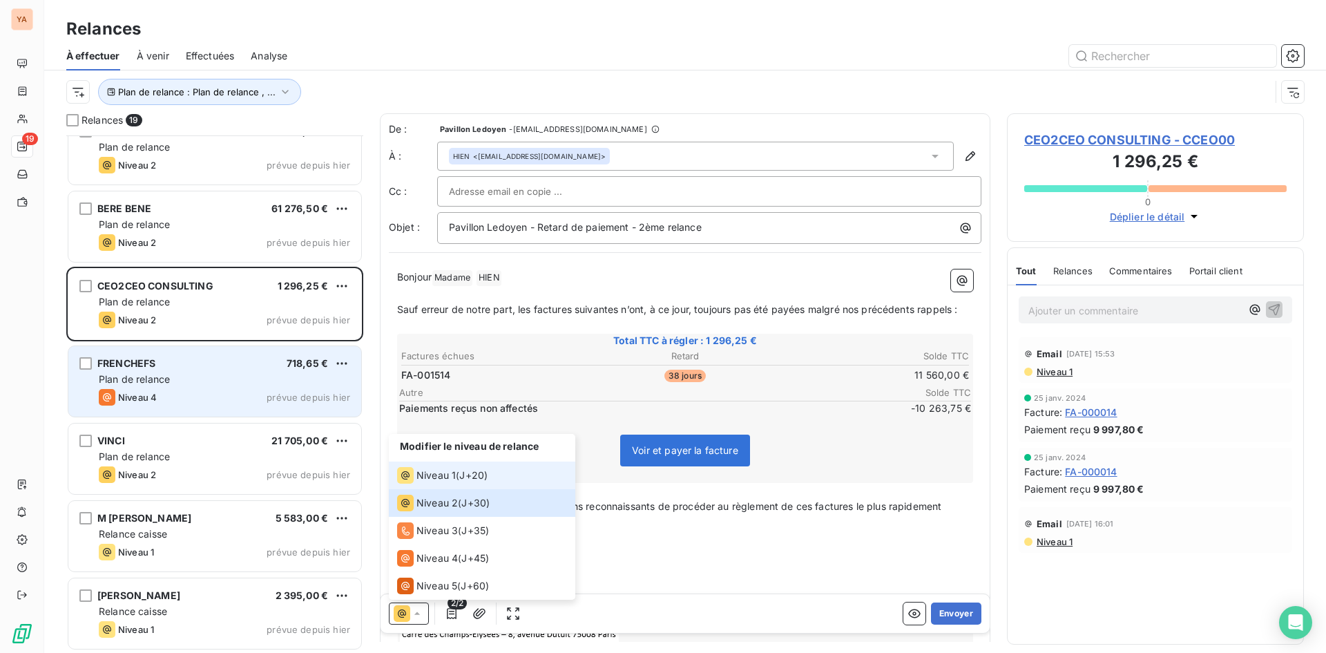
click at [452, 475] on span "Niveau 1" at bounding box center [435, 475] width 39 height 14
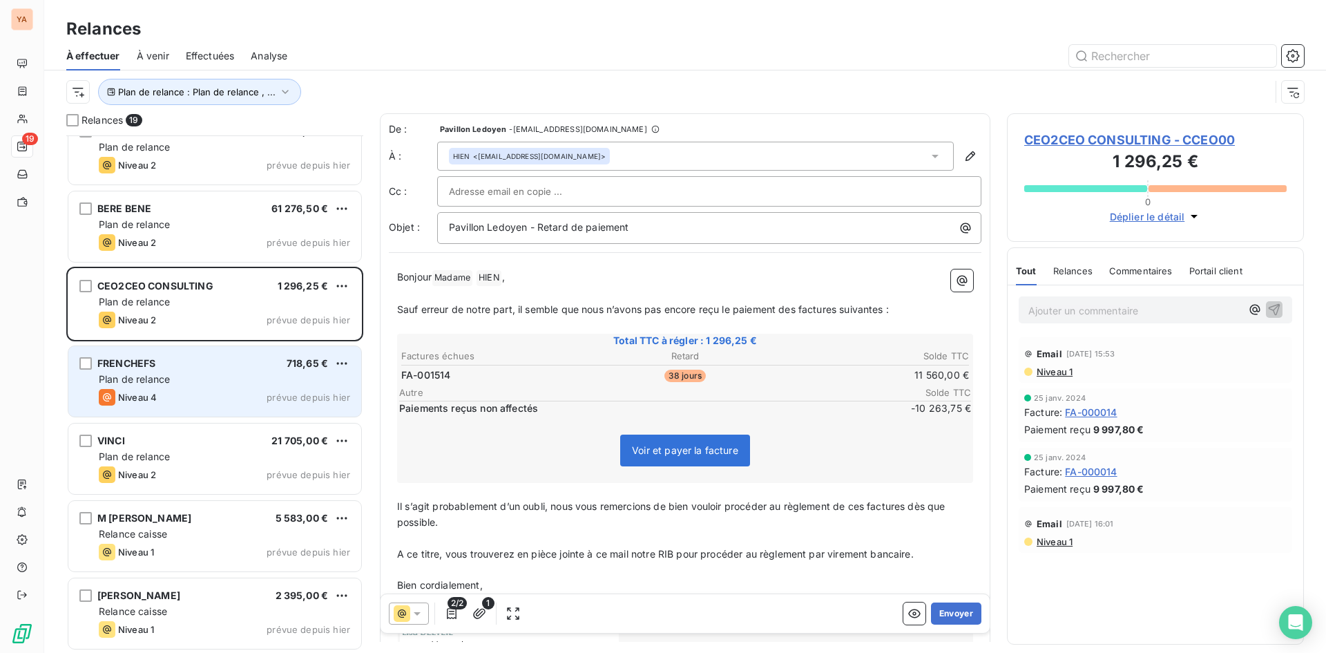
drag, startPoint x: 496, startPoint y: 313, endPoint x: 521, endPoint y: 311, distance: 25.6
click at [496, 313] on span "Sauf erreur de notre part, il semble que nous n’avons pas encore reçu le paieme…" at bounding box center [643, 309] width 492 height 12
drag, startPoint x: 614, startPoint y: 309, endPoint x: 888, endPoint y: 309, distance: 274.1
click at [888, 309] on span "Sauf erreur de notre part, il semble que nous n’avons pas encore reçu le paieme…" at bounding box center [643, 309] width 492 height 12
drag, startPoint x: 545, startPoint y: 502, endPoint x: 497, endPoint y: 487, distance: 50.0
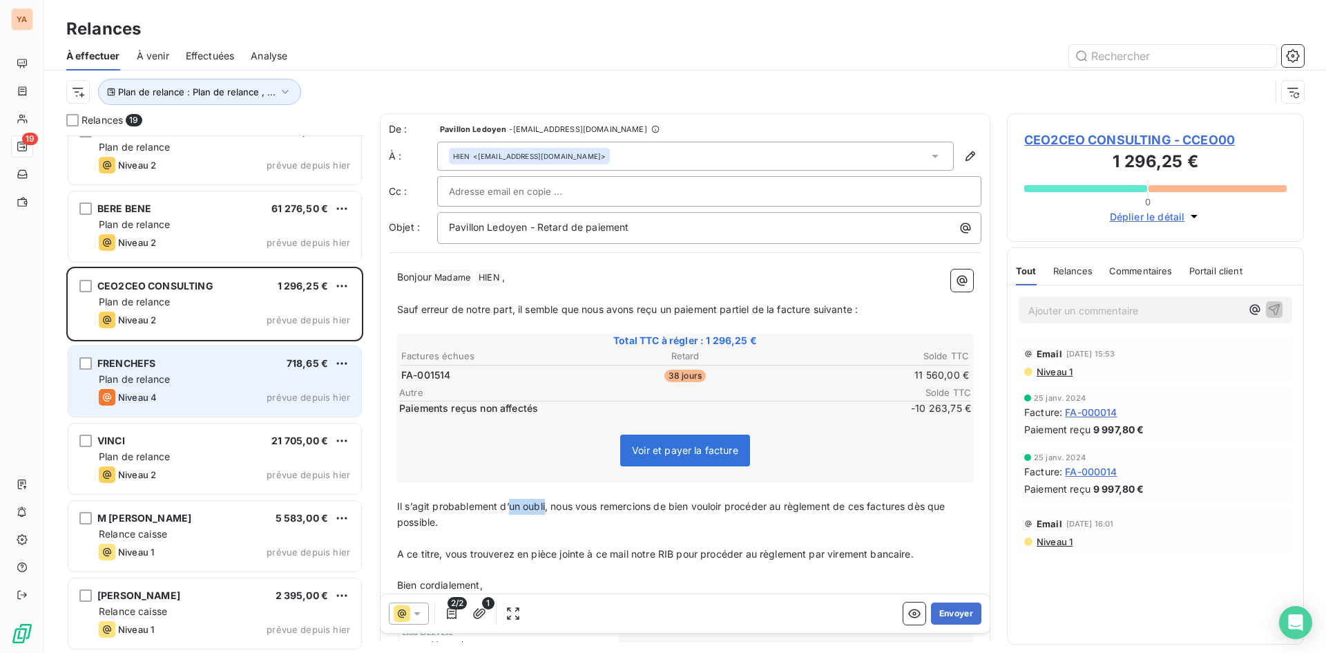
click at [511, 501] on span "Il s’agit probablement d’un oubli, nous vous remercions de bien vouloir procéde…" at bounding box center [672, 514] width 551 height 28
drag, startPoint x: 920, startPoint y: 505, endPoint x: 864, endPoint y: 503, distance: 55.3
click at [864, 503] on span "Il s’agit probablement d’une erreur, nous vous remercions de bien vouloir procé…" at bounding box center [677, 514] width 561 height 28
click at [956, 612] on button "Envoyer" at bounding box center [956, 613] width 50 height 22
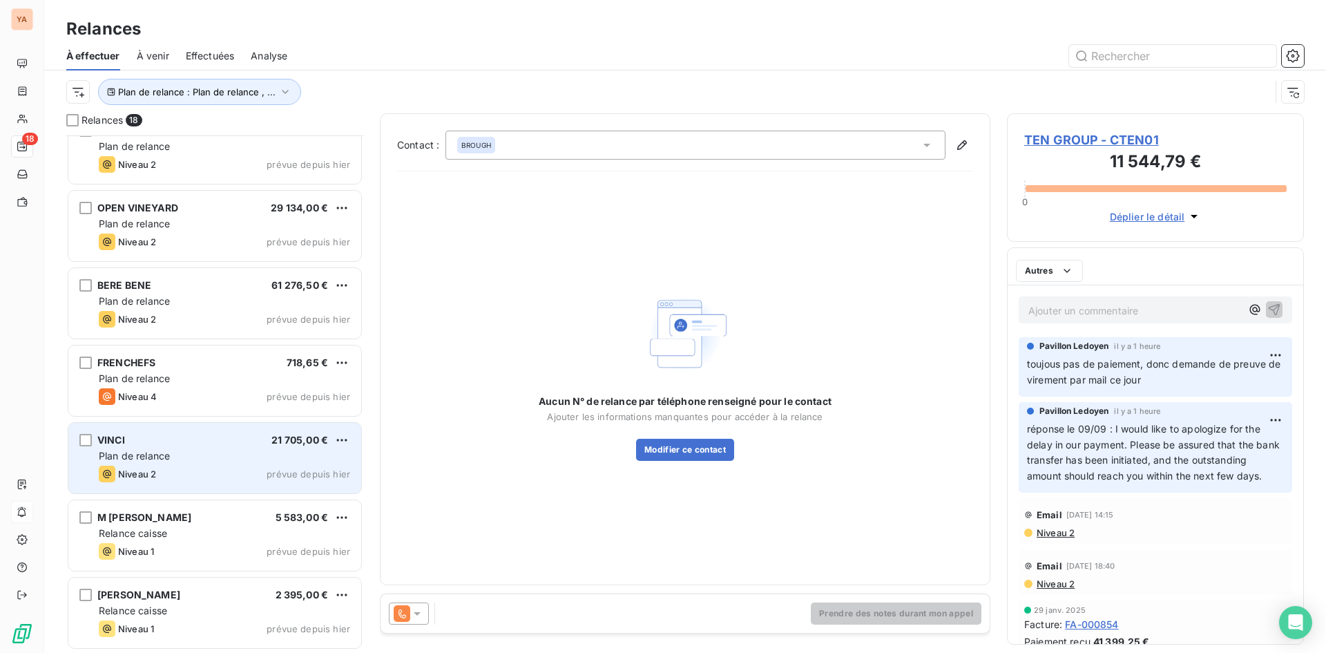
scroll to position [875, 0]
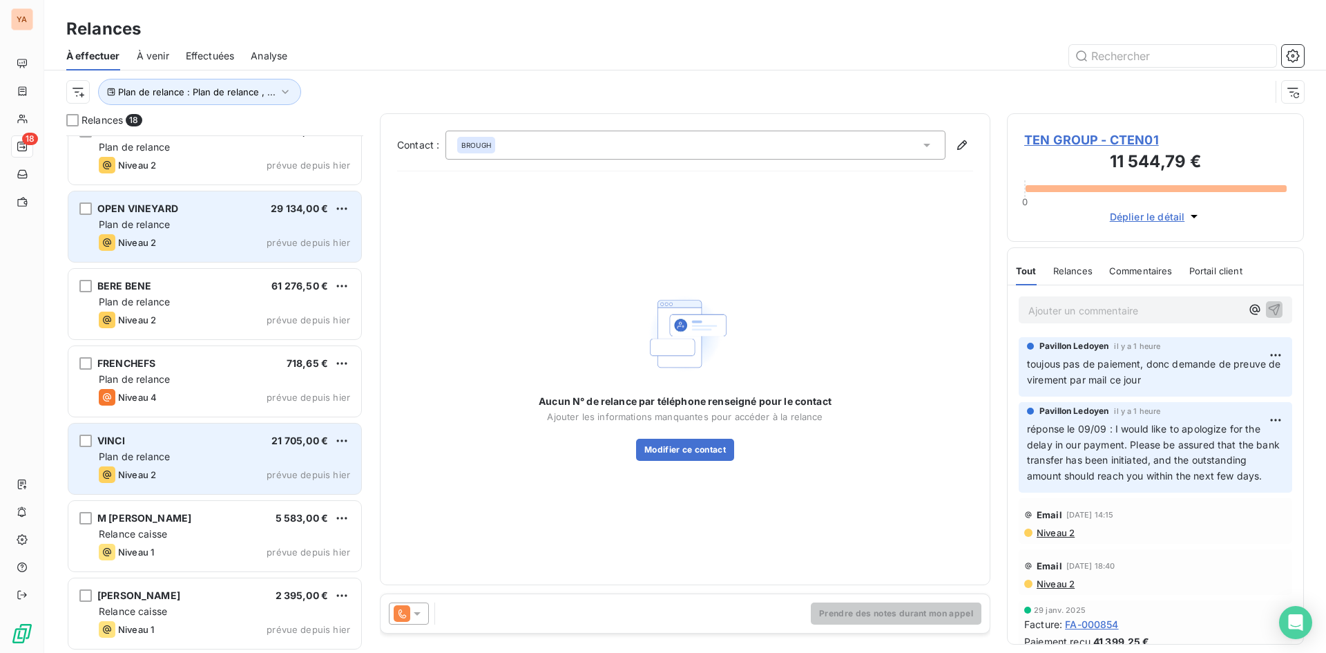
click at [214, 240] on div "Niveau 2 prévue depuis hier" at bounding box center [224, 242] width 251 height 17
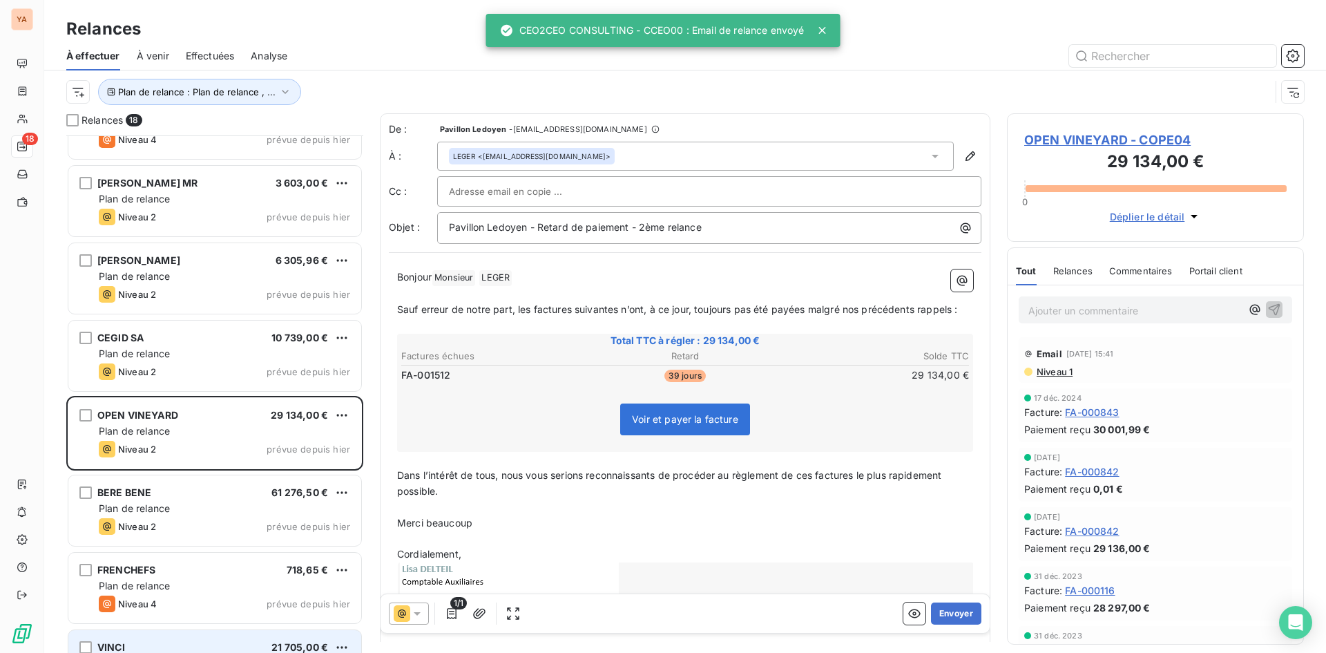
scroll to position [668, 0]
click at [1056, 300] on div "Ajouter un commentaire ﻿" at bounding box center [1134, 309] width 213 height 19
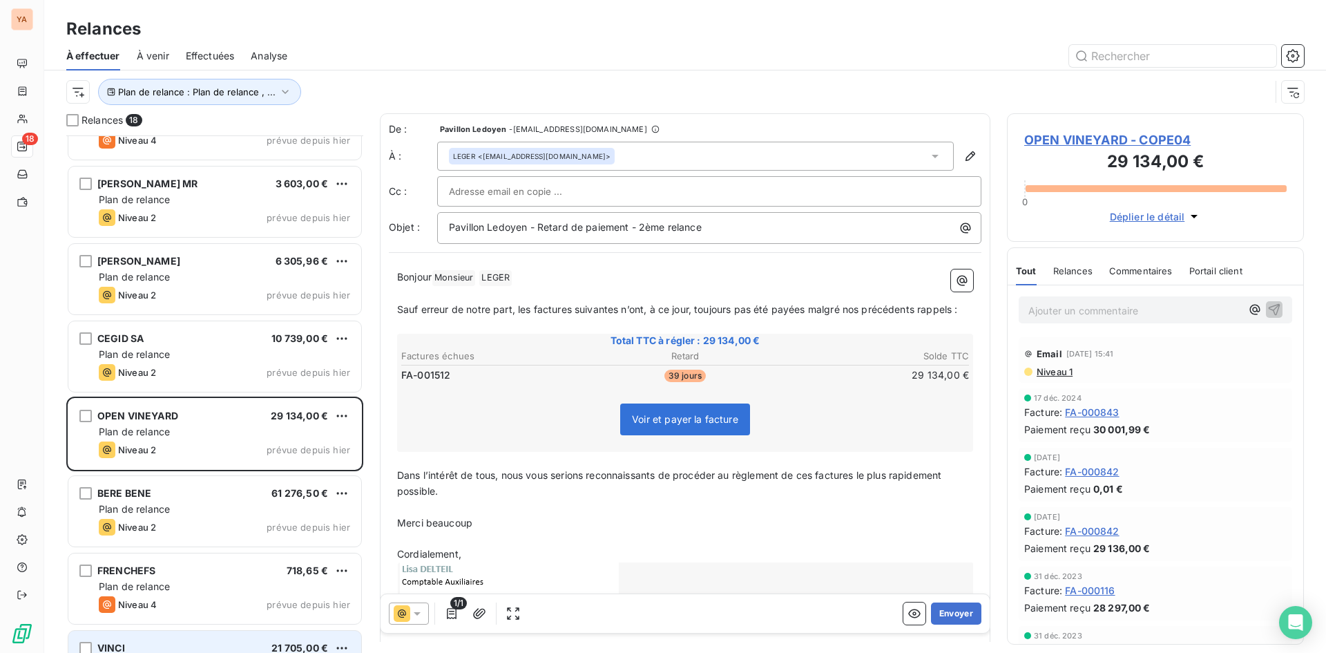
click at [1075, 314] on p "Ajouter un commentaire ﻿" at bounding box center [1134, 310] width 213 height 17
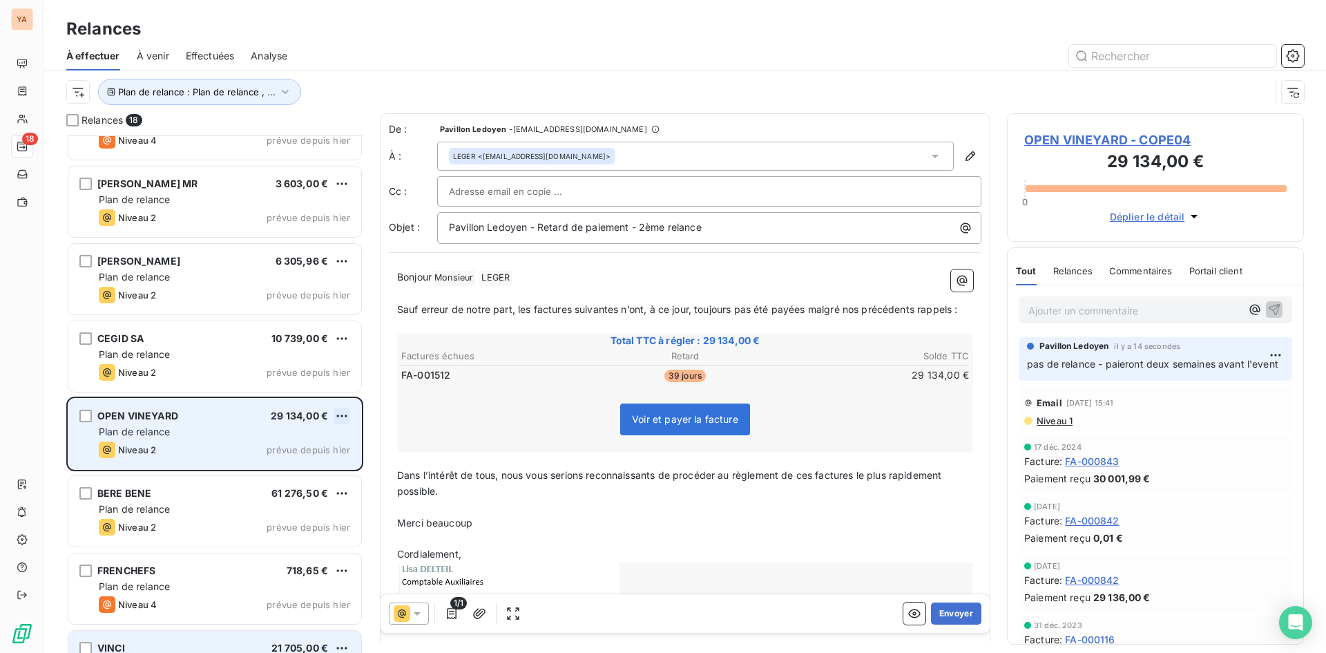
click at [338, 418] on html "YA 18 Relances À effectuer À venir Effectuées Analyse Plan de relance : Plan de…" at bounding box center [663, 326] width 1326 height 653
click at [280, 449] on div "Replanifier cette action" at bounding box center [282, 443] width 124 height 22
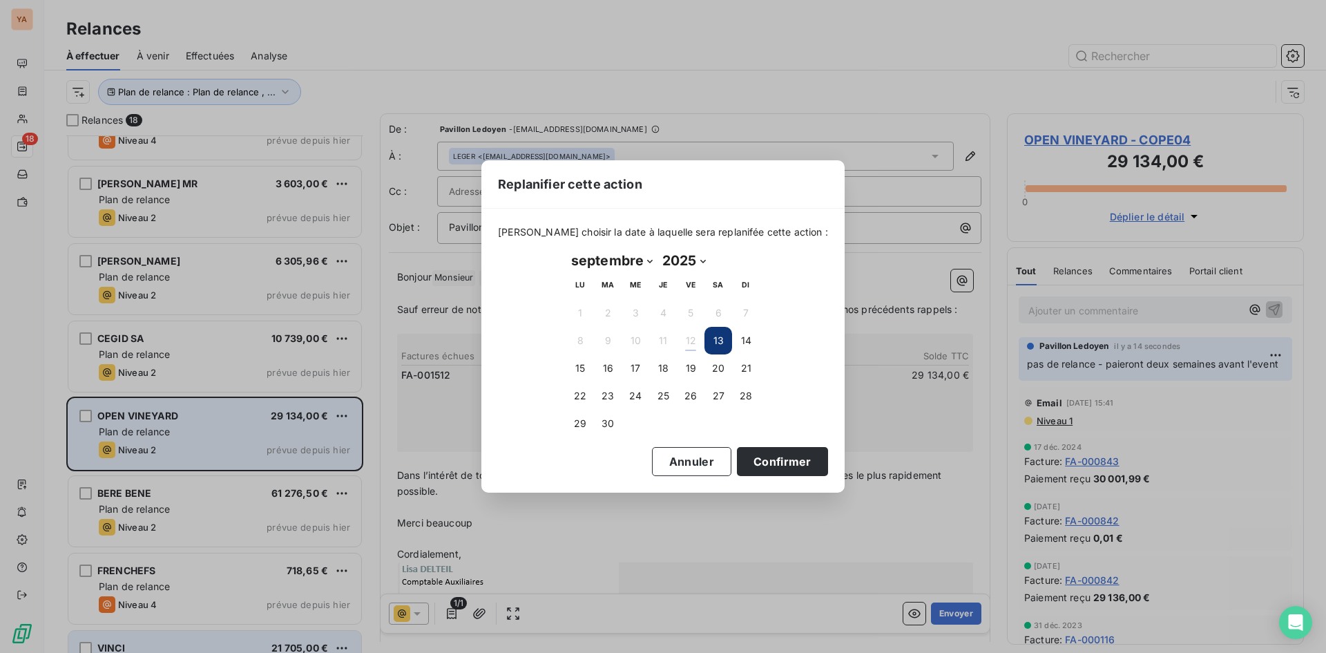
click at [653, 261] on select "janvier février mars avril mai juin juillet août septembre octobre novembre déc…" at bounding box center [611, 260] width 91 height 22
select select "10"
click at [566, 249] on select "janvier février mars avril mai juin juillet août septembre octobre novembre déc…" at bounding box center [611, 260] width 91 height 22
click at [713, 309] on button "1" at bounding box center [718, 313] width 28 height 28
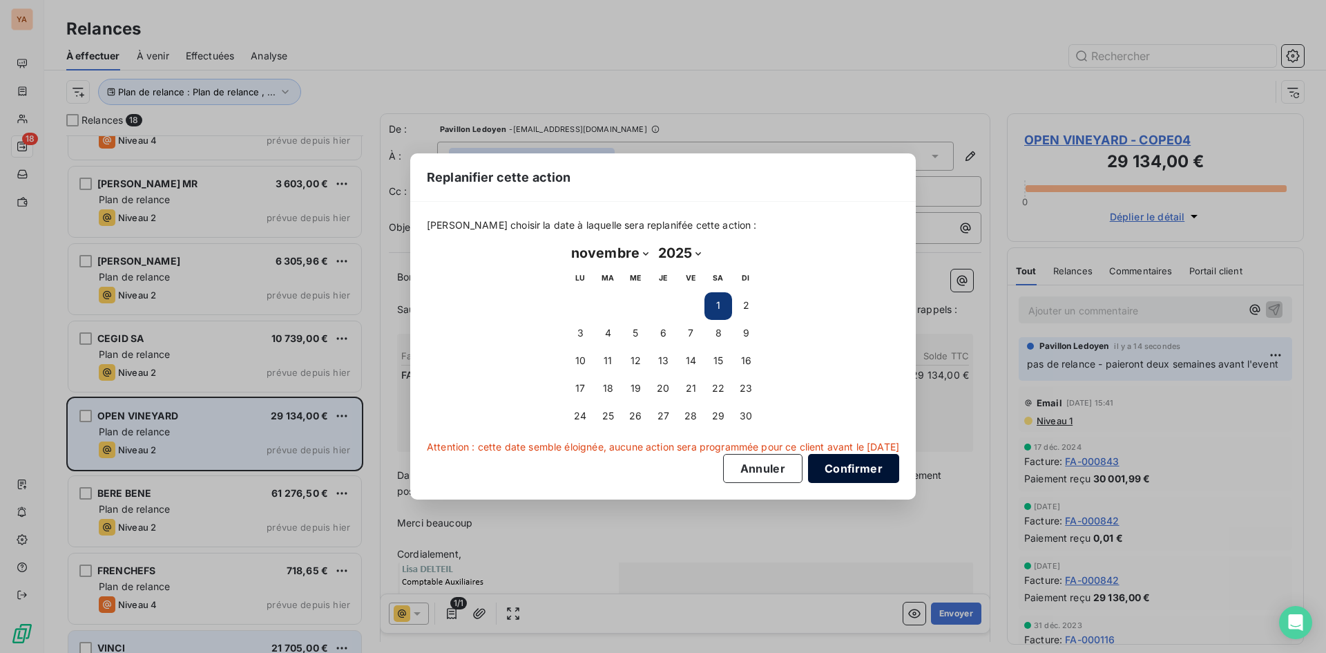
click at [852, 463] on button "Confirmer" at bounding box center [853, 468] width 91 height 29
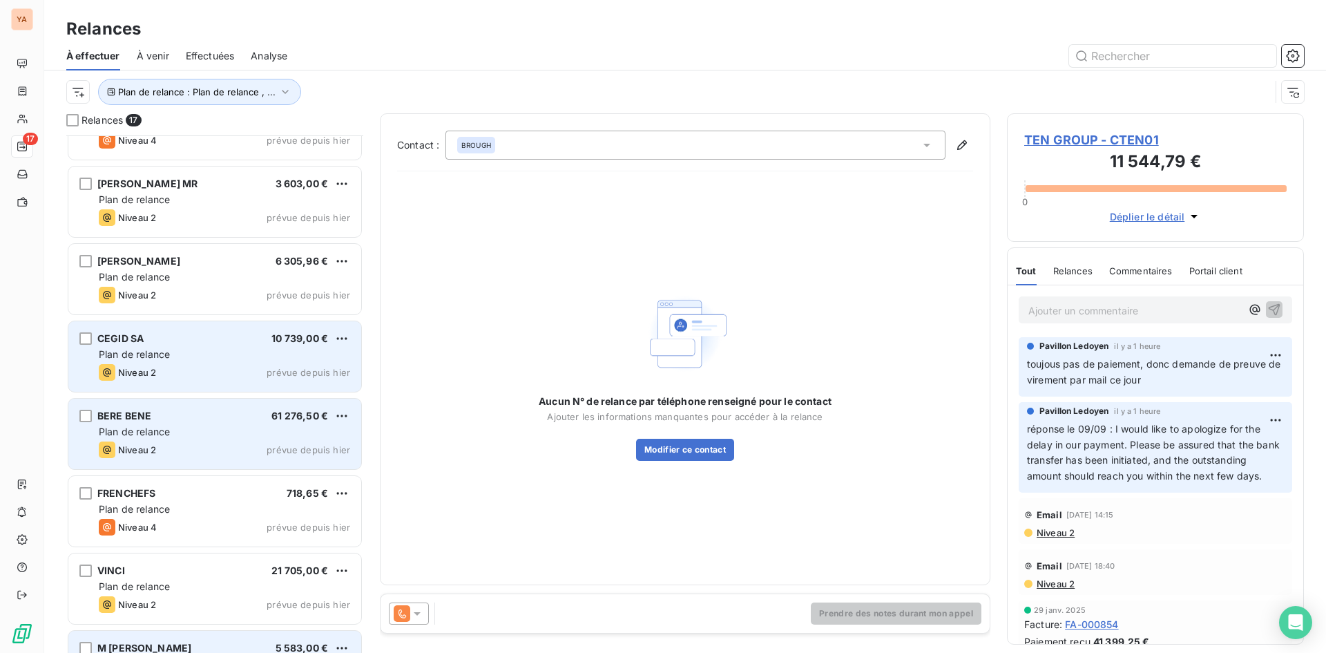
click at [196, 368] on div "Niveau 2 prévue depuis hier" at bounding box center [224, 372] width 251 height 17
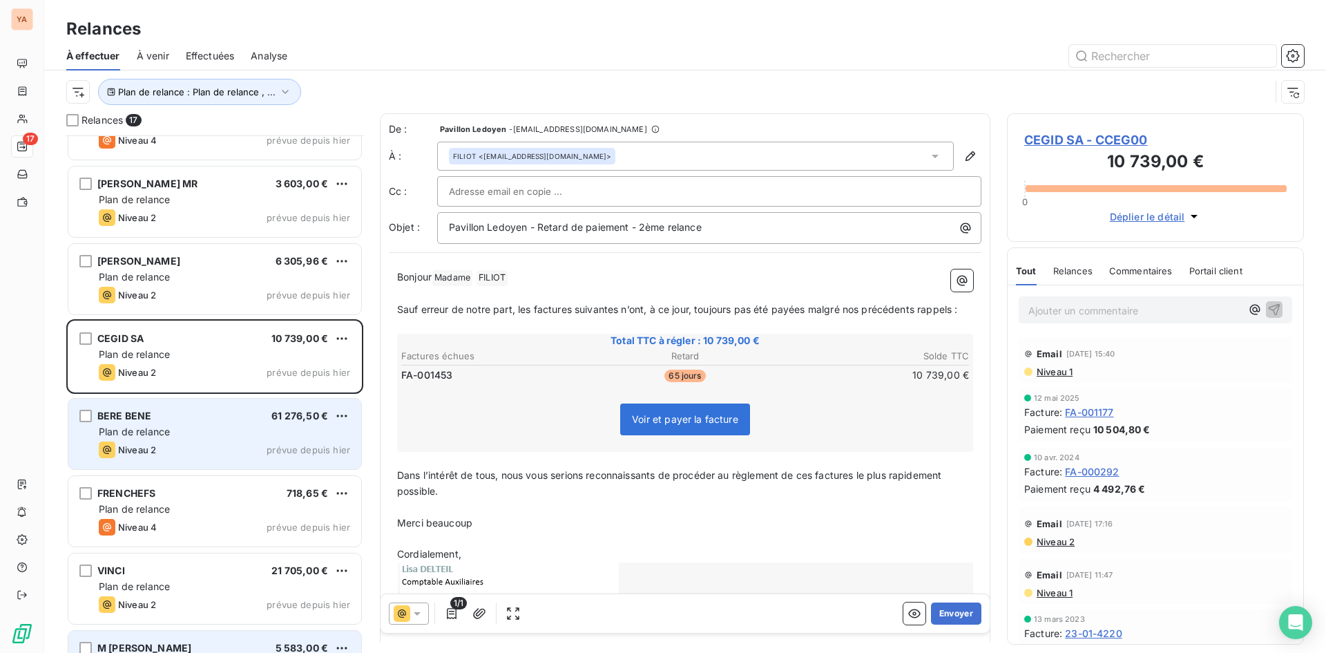
click at [1092, 314] on p "Ajouter un commentaire ﻿" at bounding box center [1134, 310] width 213 height 17
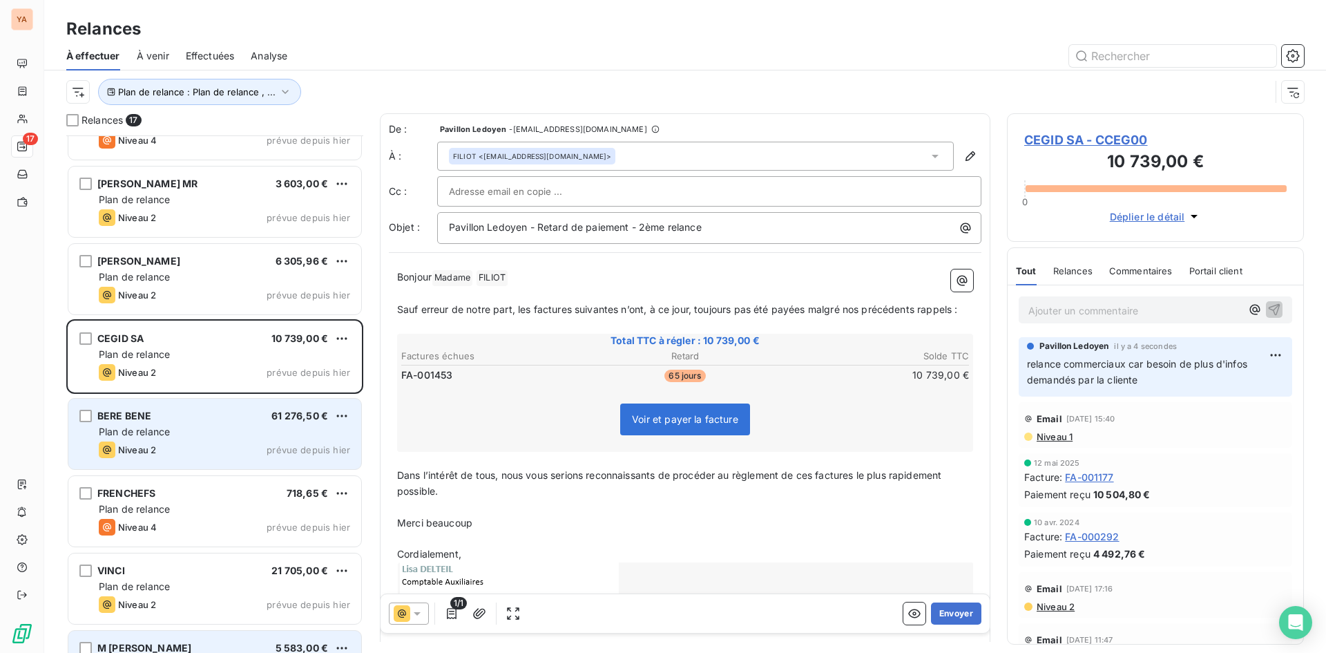
click at [1067, 316] on p "Ajouter un commentaire ﻿" at bounding box center [1134, 310] width 213 height 17
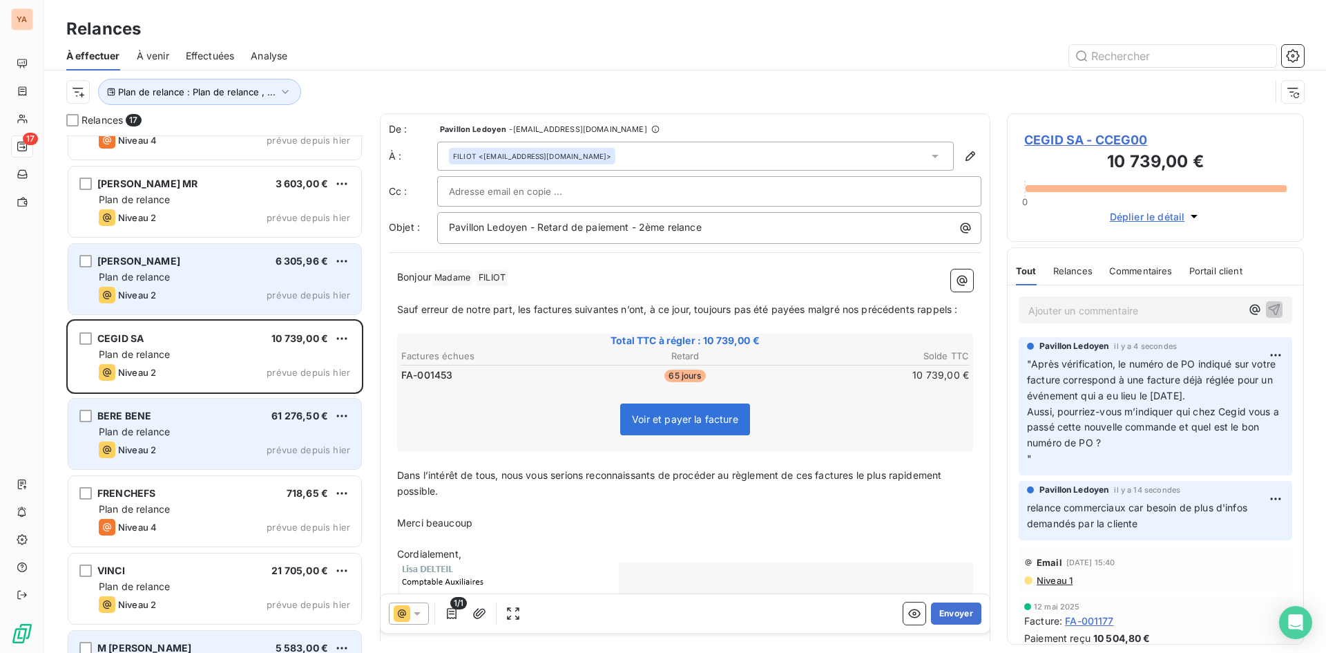
click at [218, 273] on div "Plan de relance" at bounding box center [224, 277] width 251 height 14
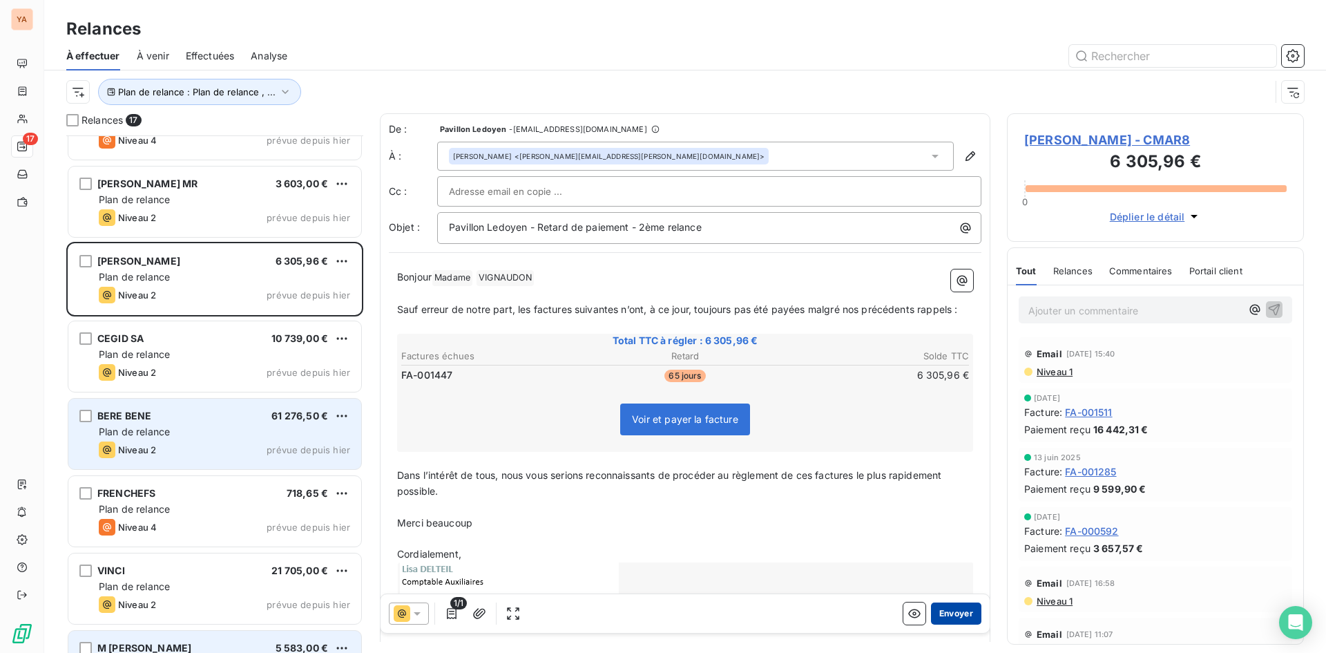
click at [950, 613] on button "Envoyer" at bounding box center [956, 613] width 50 height 22
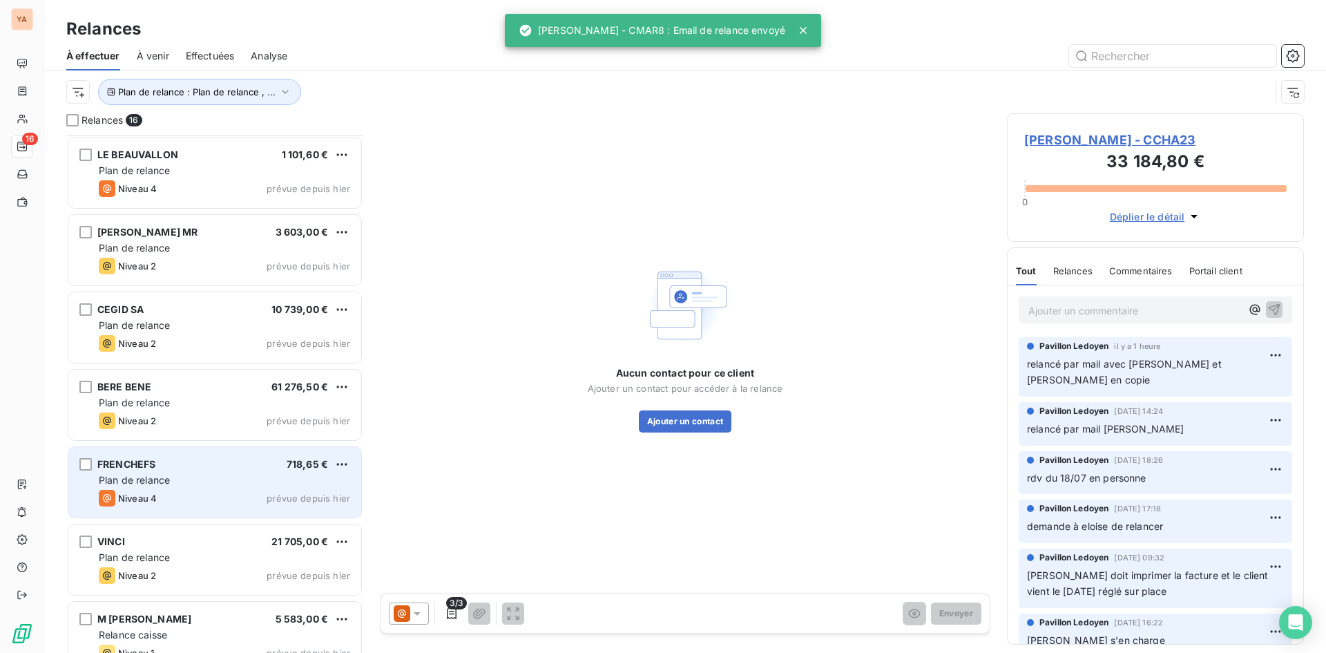
scroll to position [599, 0]
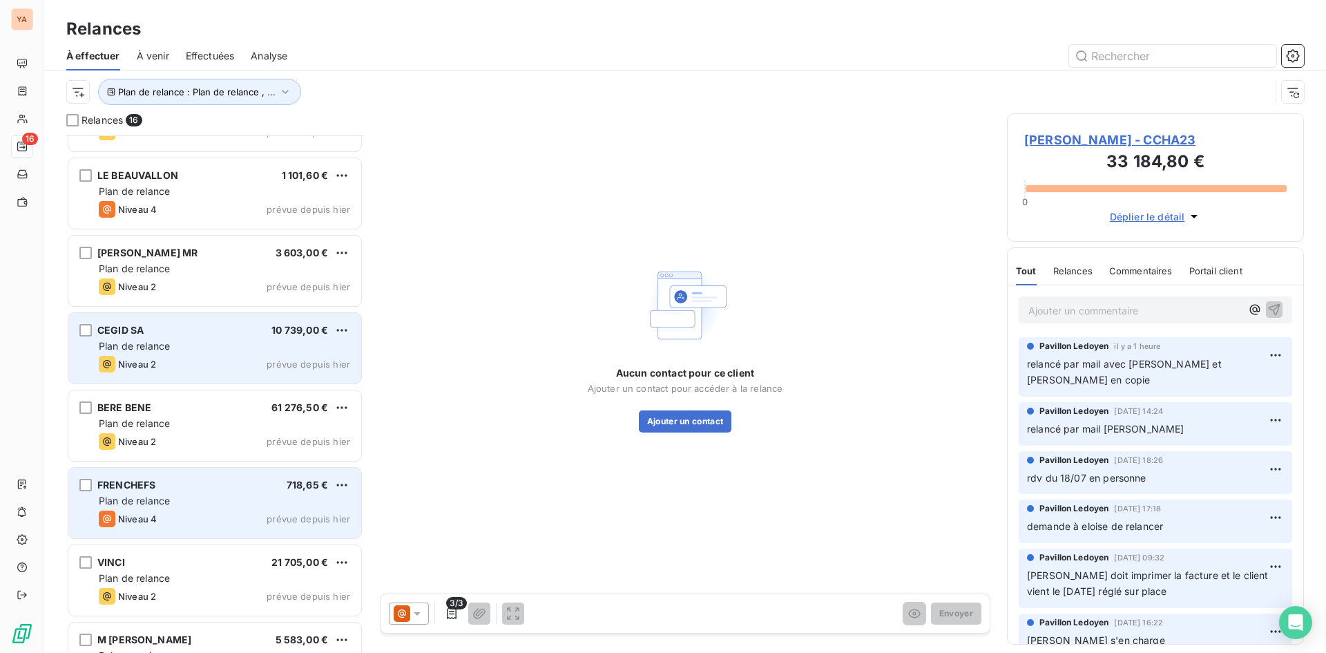
click at [202, 342] on div "Plan de relance" at bounding box center [224, 346] width 251 height 14
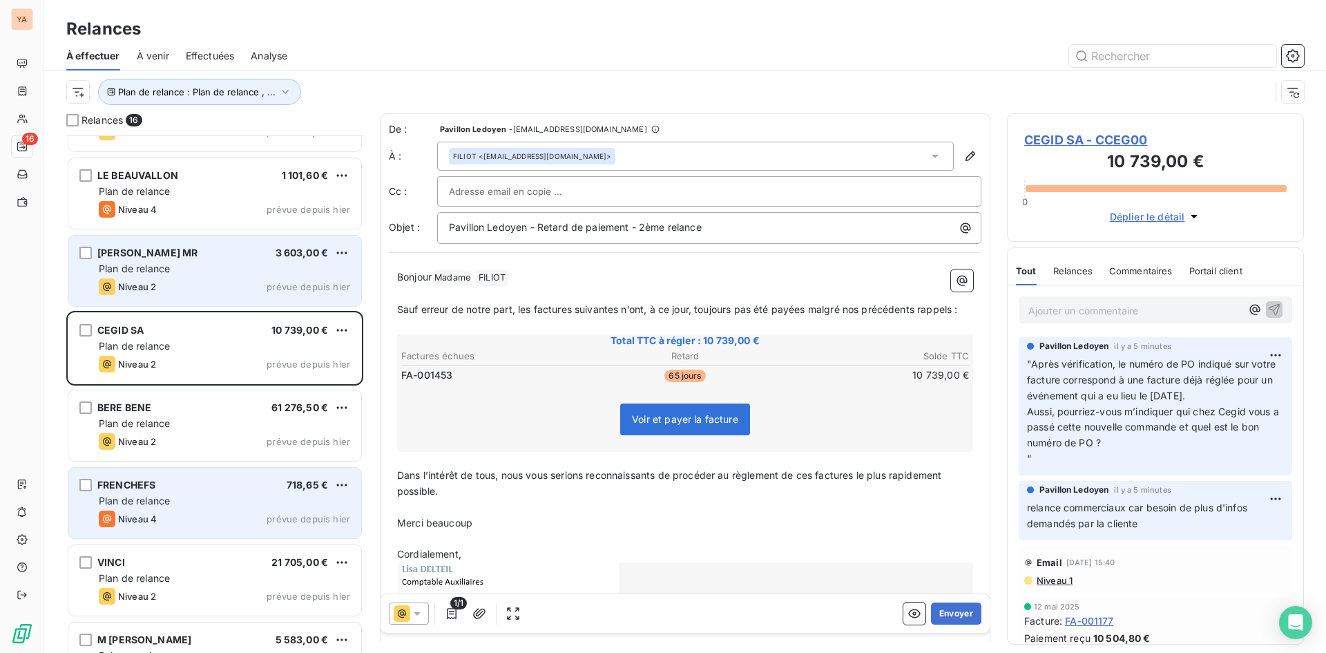
click at [197, 246] on div "[PERSON_NAME] MR" at bounding box center [147, 253] width 100 height 14
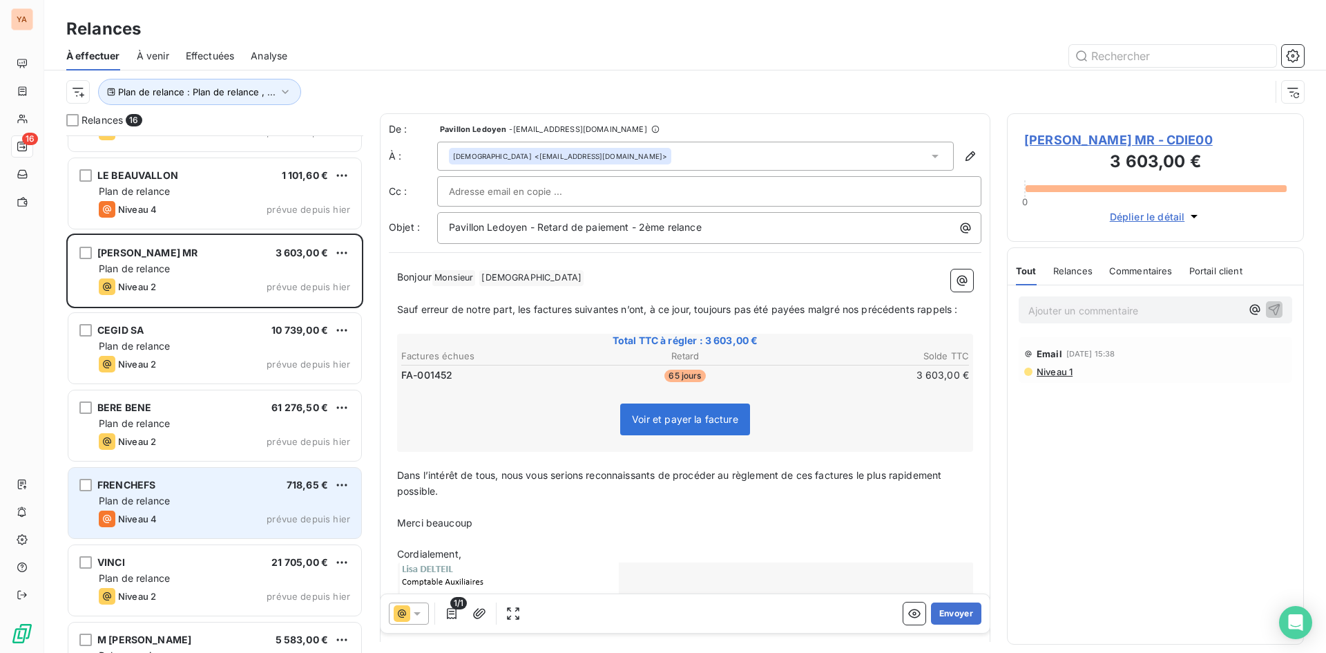
click at [1070, 309] on p "Ajouter un commentaire ﻿" at bounding box center [1134, 310] width 213 height 17
click at [1068, 304] on p "Ajouter un commentaire ﻿" at bounding box center [1134, 310] width 213 height 17
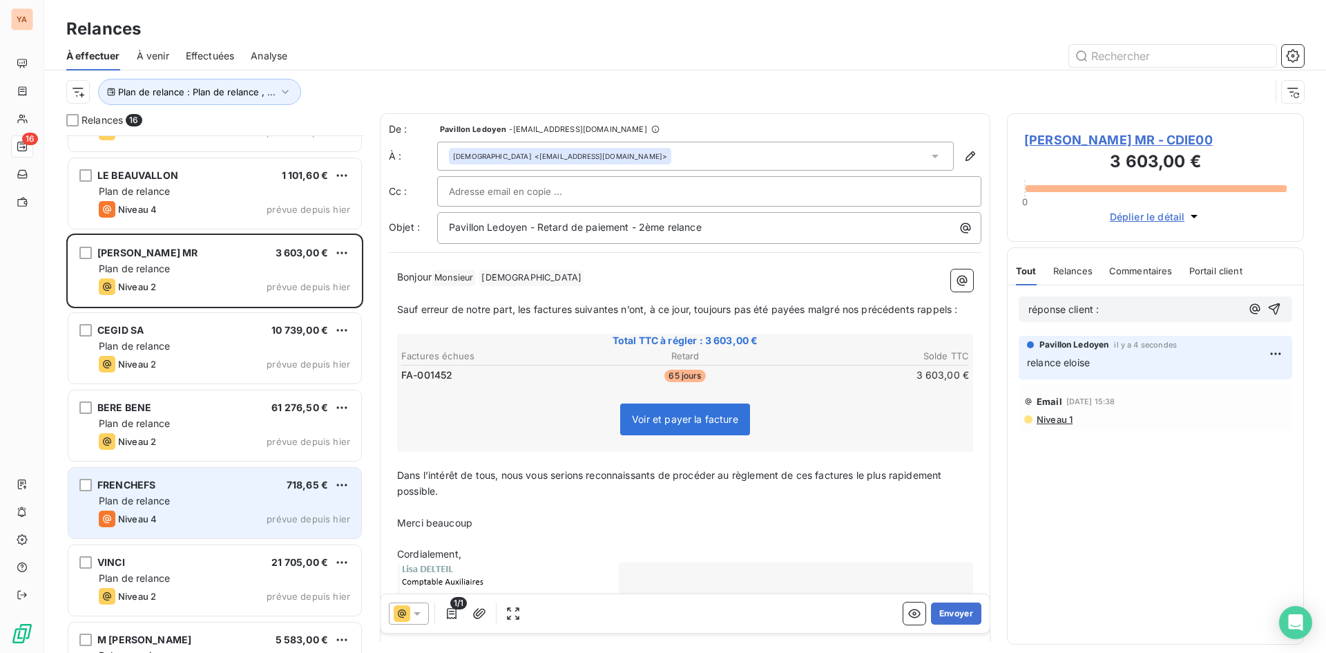
click at [1108, 309] on p "réponse client :" at bounding box center [1134, 310] width 213 height 16
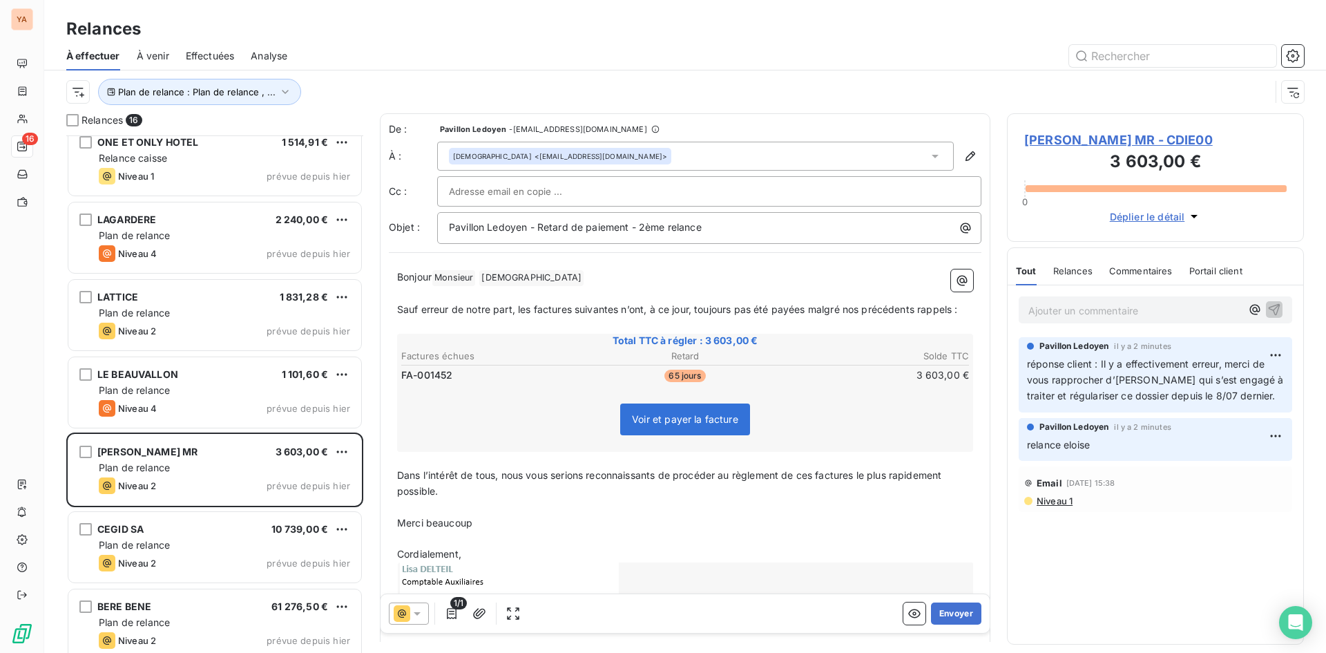
scroll to position [392, 0]
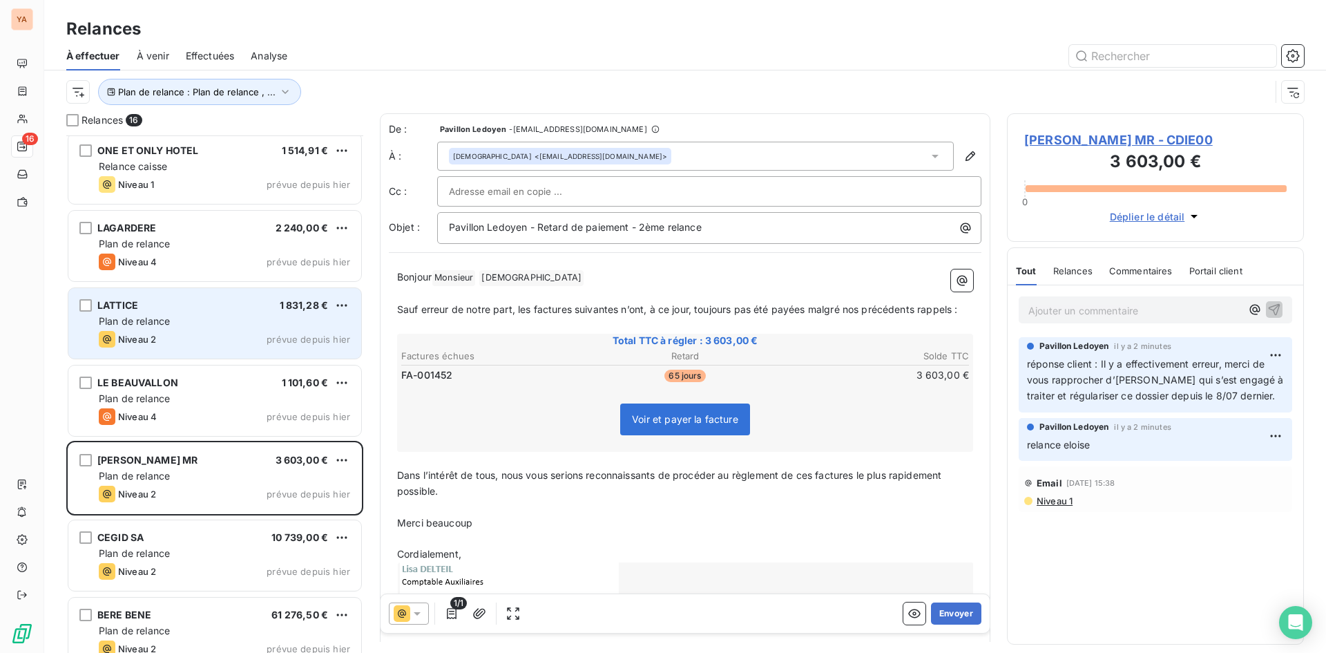
click at [199, 298] on div "LATTICE 1 831,28 € Plan de relance Niveau 2 prévue depuis [DATE]" at bounding box center [214, 323] width 293 height 70
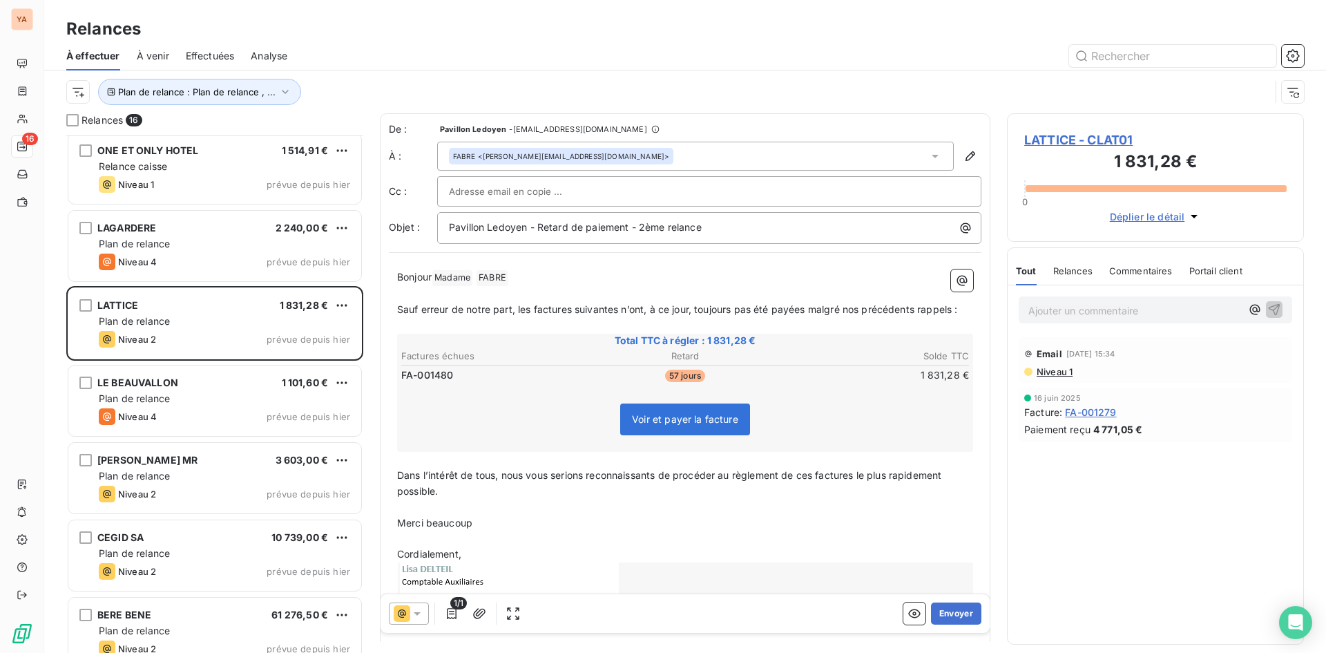
click at [1056, 313] on p "Ajouter un commentaire ﻿" at bounding box center [1134, 310] width 213 height 17
click at [1164, 306] on p "[PERSON_NAME] a relancé le 10/09 :" at bounding box center [1134, 310] width 213 height 16
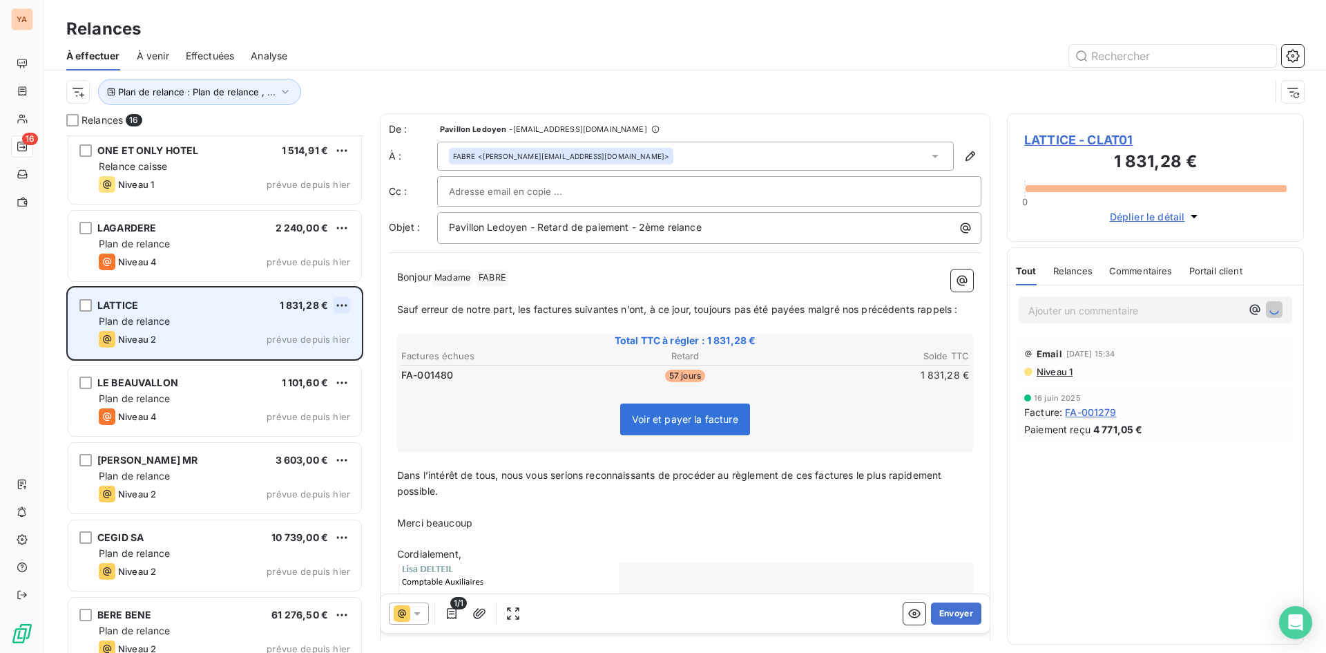
click at [344, 301] on html "YA 16 Relances À effectuer À venir Effectuées Analyse Plan de relance : Plan de…" at bounding box center [663, 326] width 1326 height 653
click at [288, 360] on div "Passer cette action" at bounding box center [282, 358] width 124 height 22
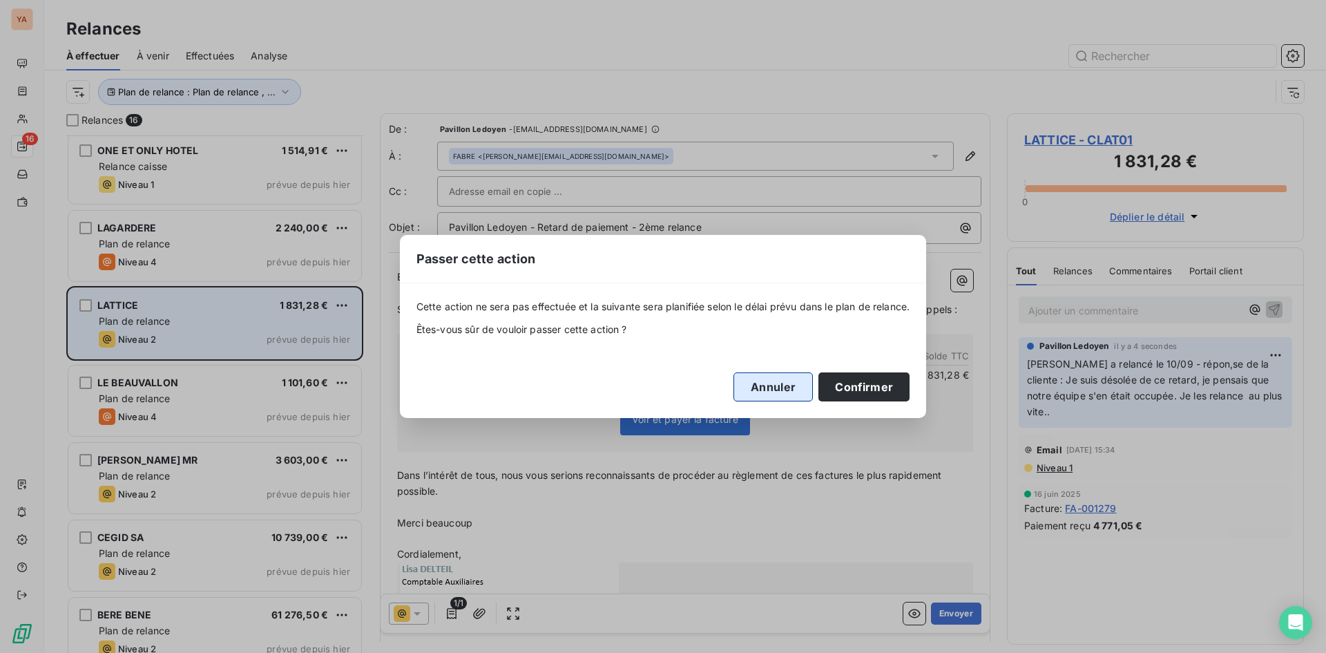
click at [768, 392] on button "Annuler" at bounding box center [772, 386] width 79 height 29
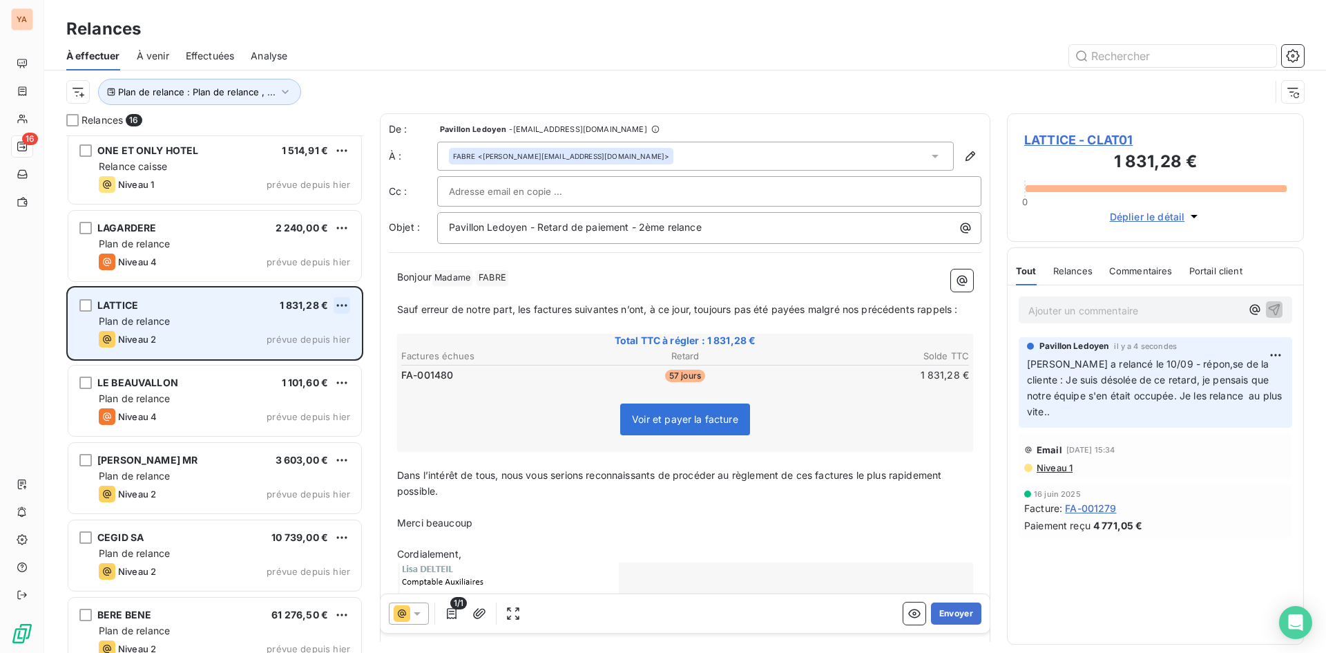
click at [345, 298] on html "YA 16 Relances À effectuer À venir Effectuées Analyse Plan de relance : Plan de…" at bounding box center [663, 326] width 1326 height 653
click at [288, 334] on div "Replanifier cette action" at bounding box center [282, 333] width 124 height 22
select select "8"
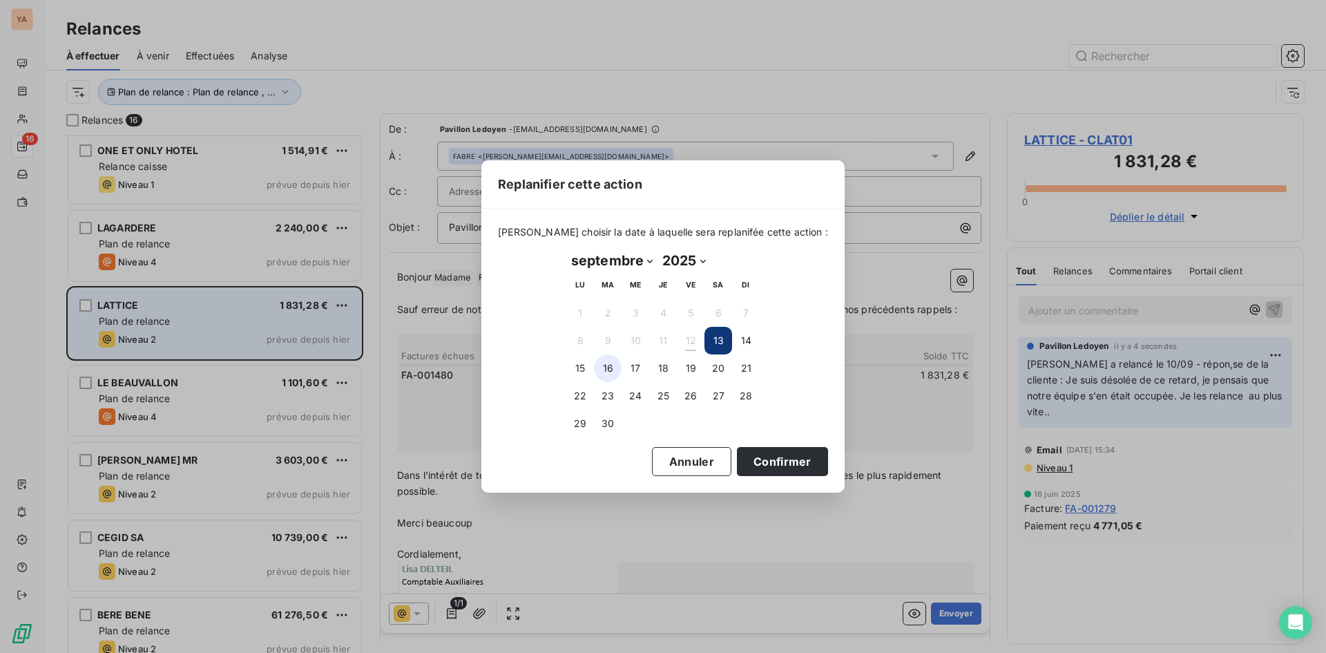
click at [611, 365] on button "16" at bounding box center [608, 368] width 28 height 28
click at [753, 450] on button "Confirmer" at bounding box center [782, 461] width 91 height 29
